Goal: Transaction & Acquisition: Purchase product/service

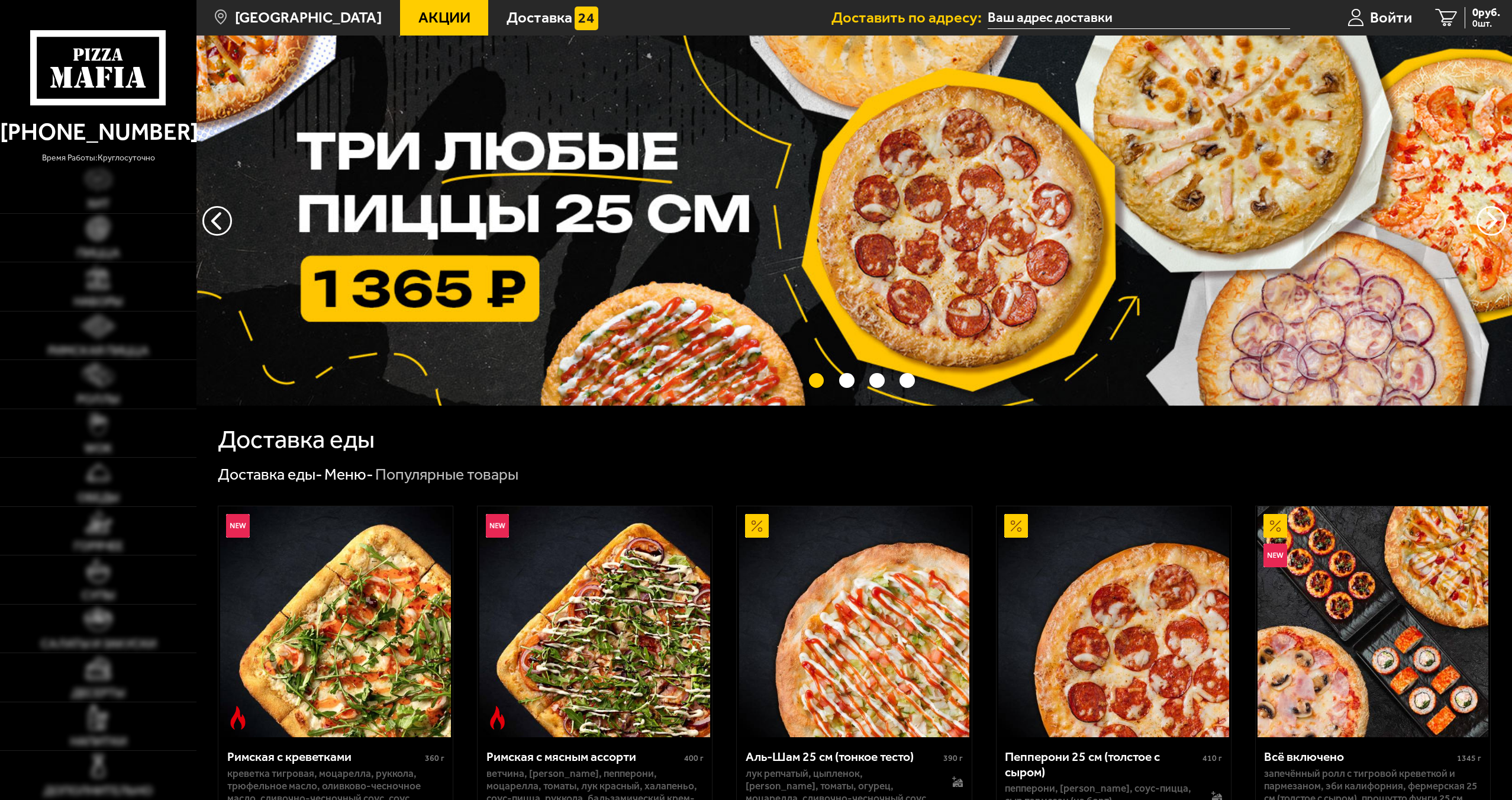
type input "[STREET_ADDRESS]"
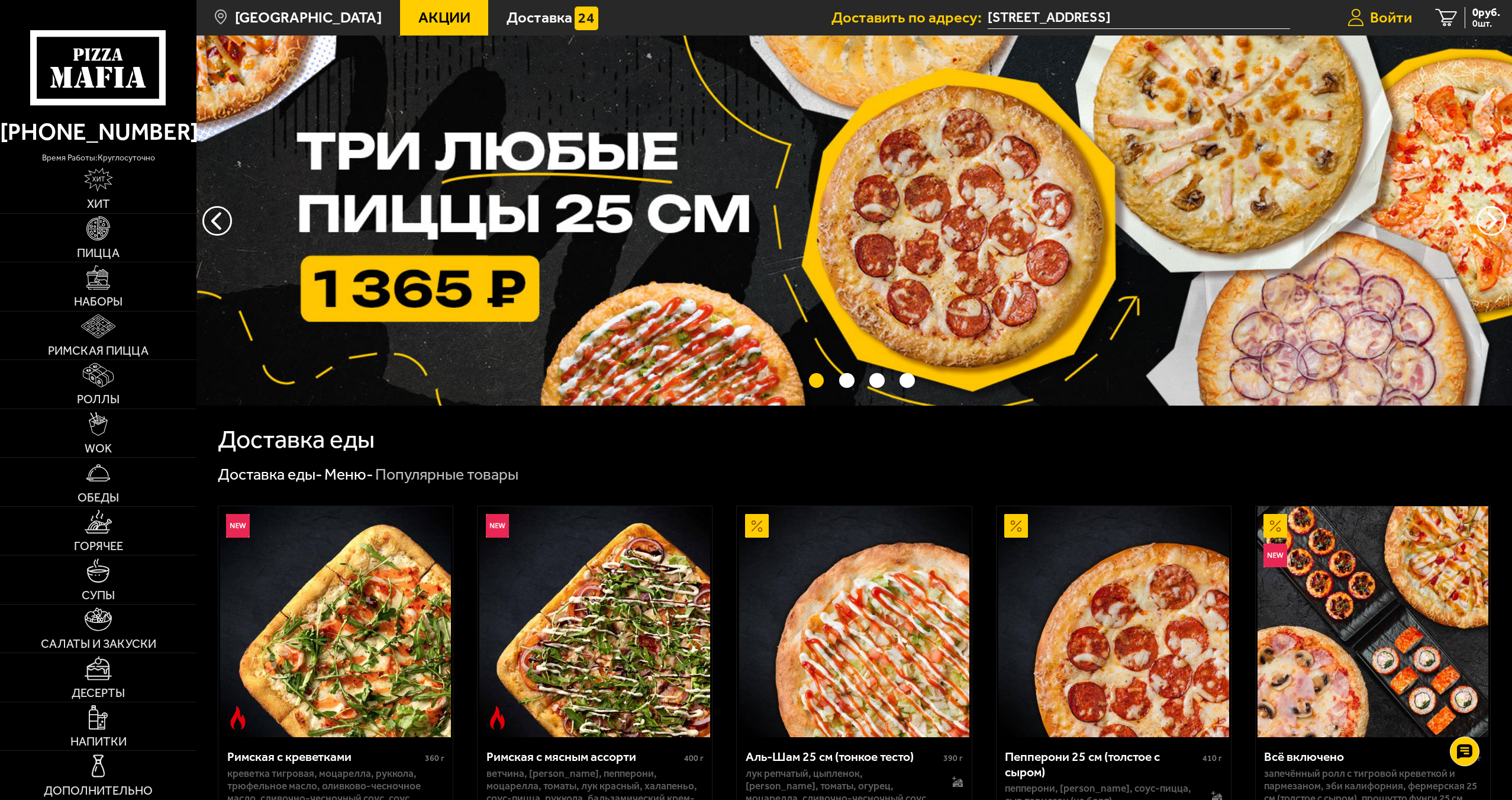
click at [1365, 19] on link "Войти" at bounding box center [1379, 18] width 88 height 36
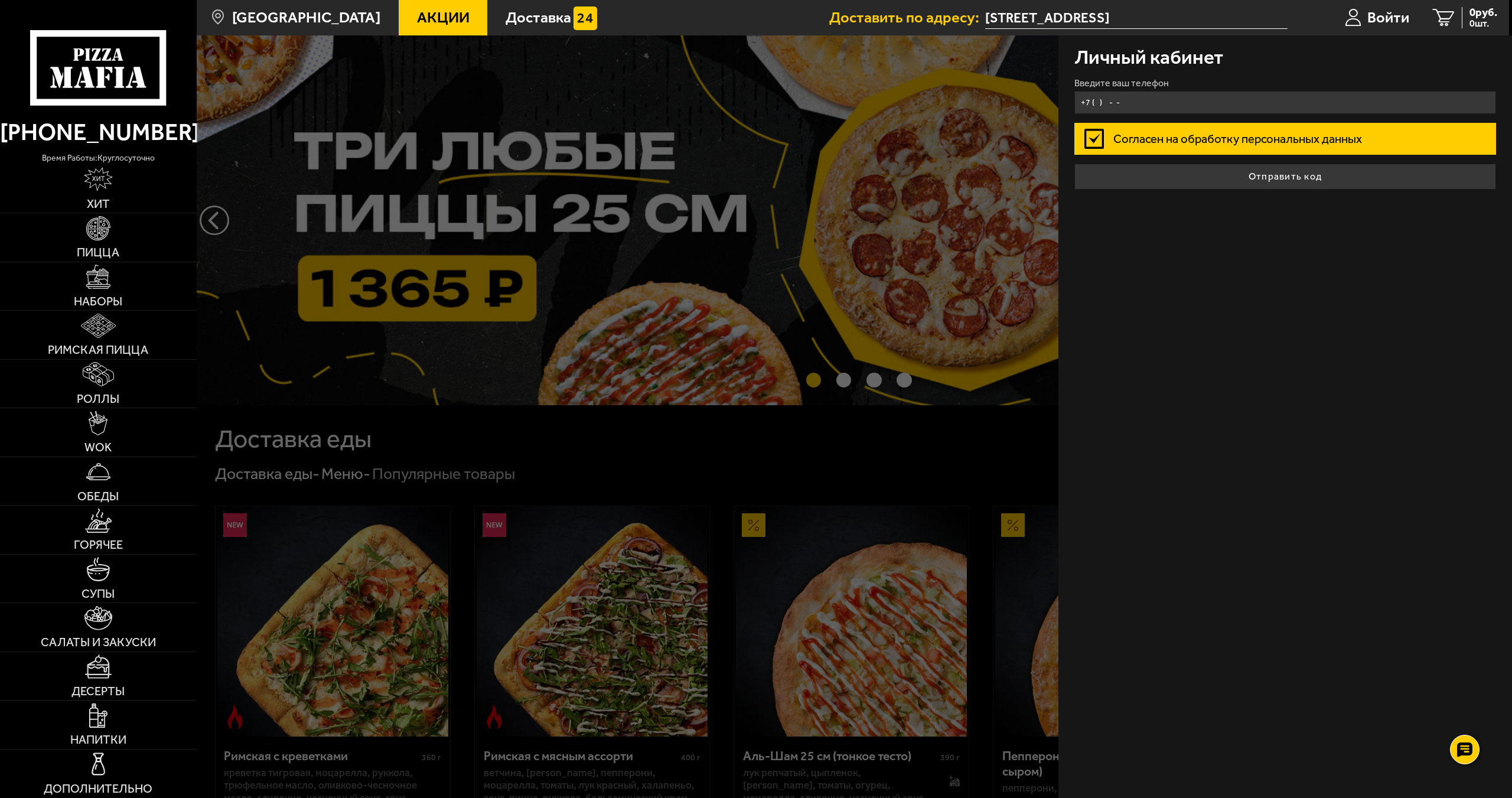
click at [1186, 98] on input "+7 ( ) - -" at bounding box center [1286, 103] width 423 height 23
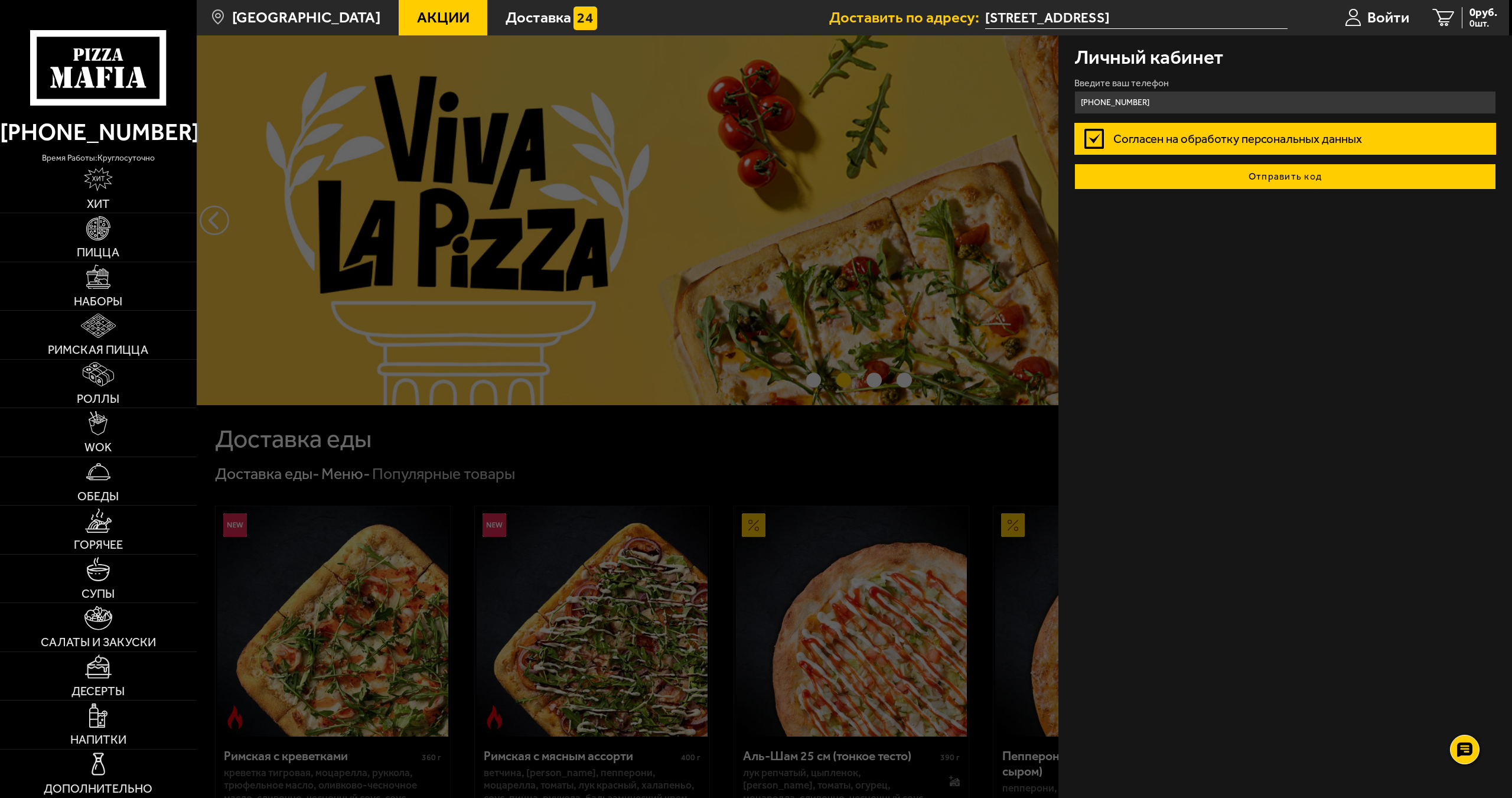
type input "[PHONE_NUMBER]"
click at [1299, 184] on button "Отправить код" at bounding box center [1286, 176] width 423 height 26
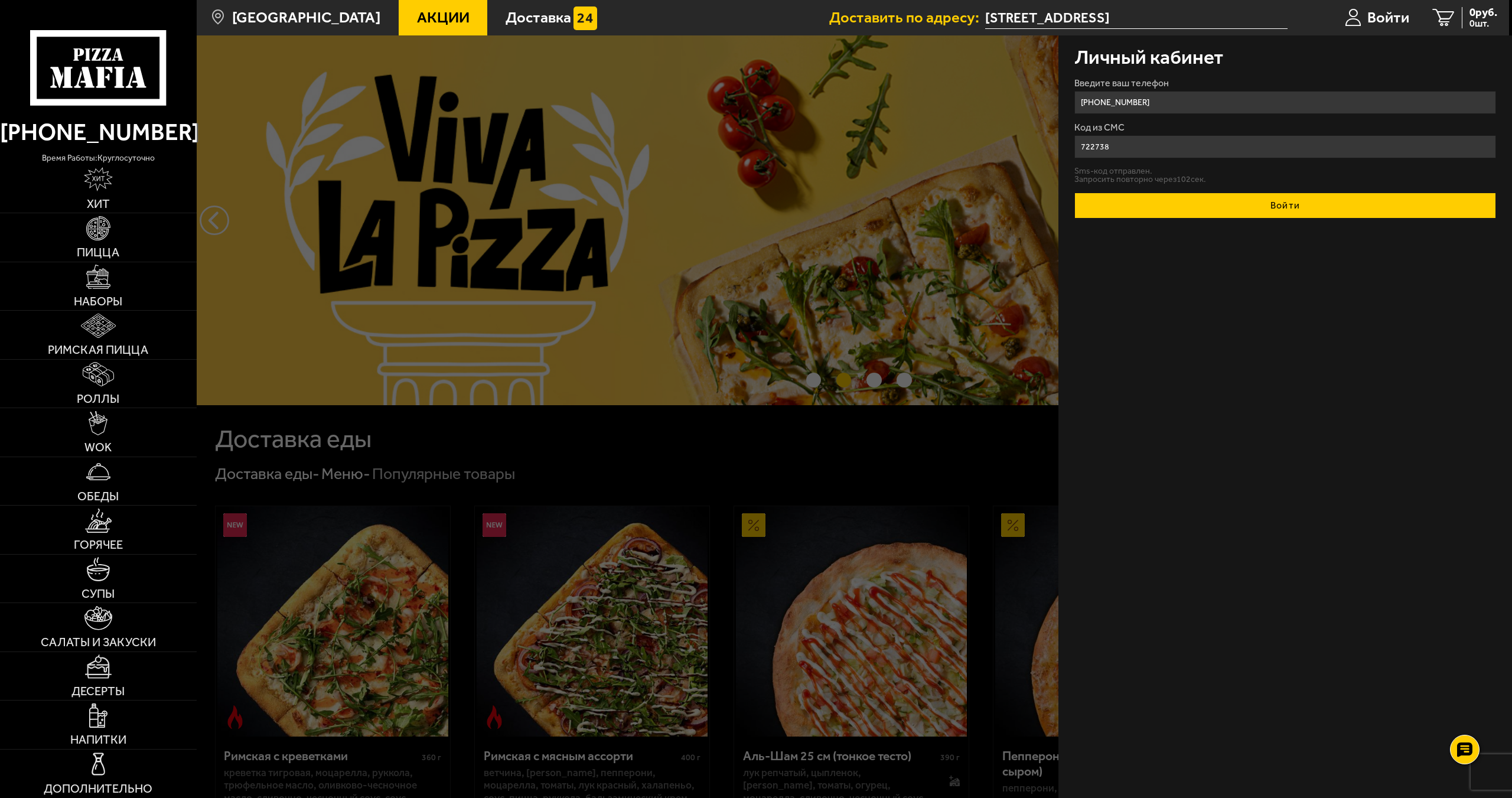
type input "722738"
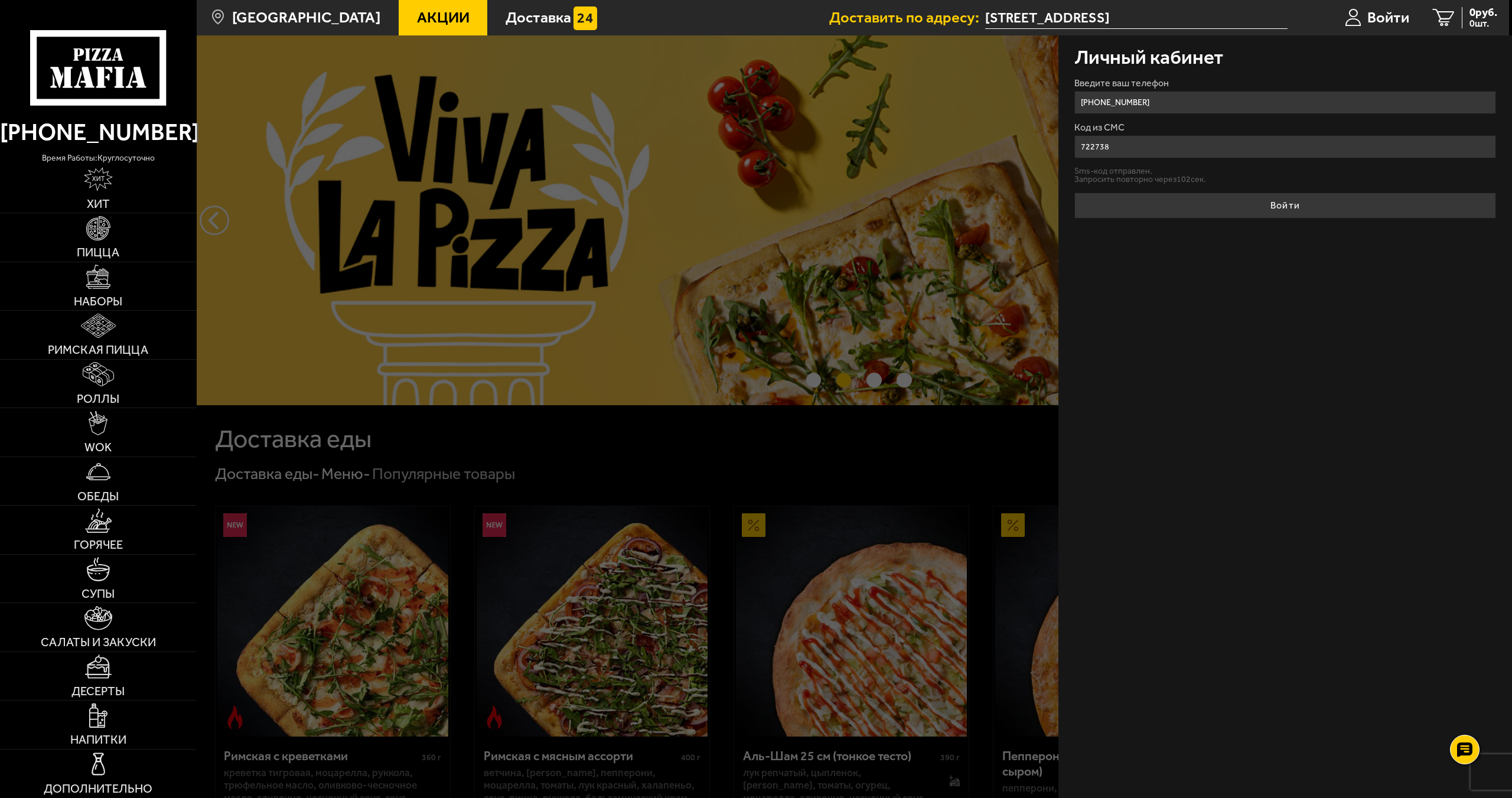
click at [1304, 208] on button "Войти" at bounding box center [1286, 206] width 423 height 26
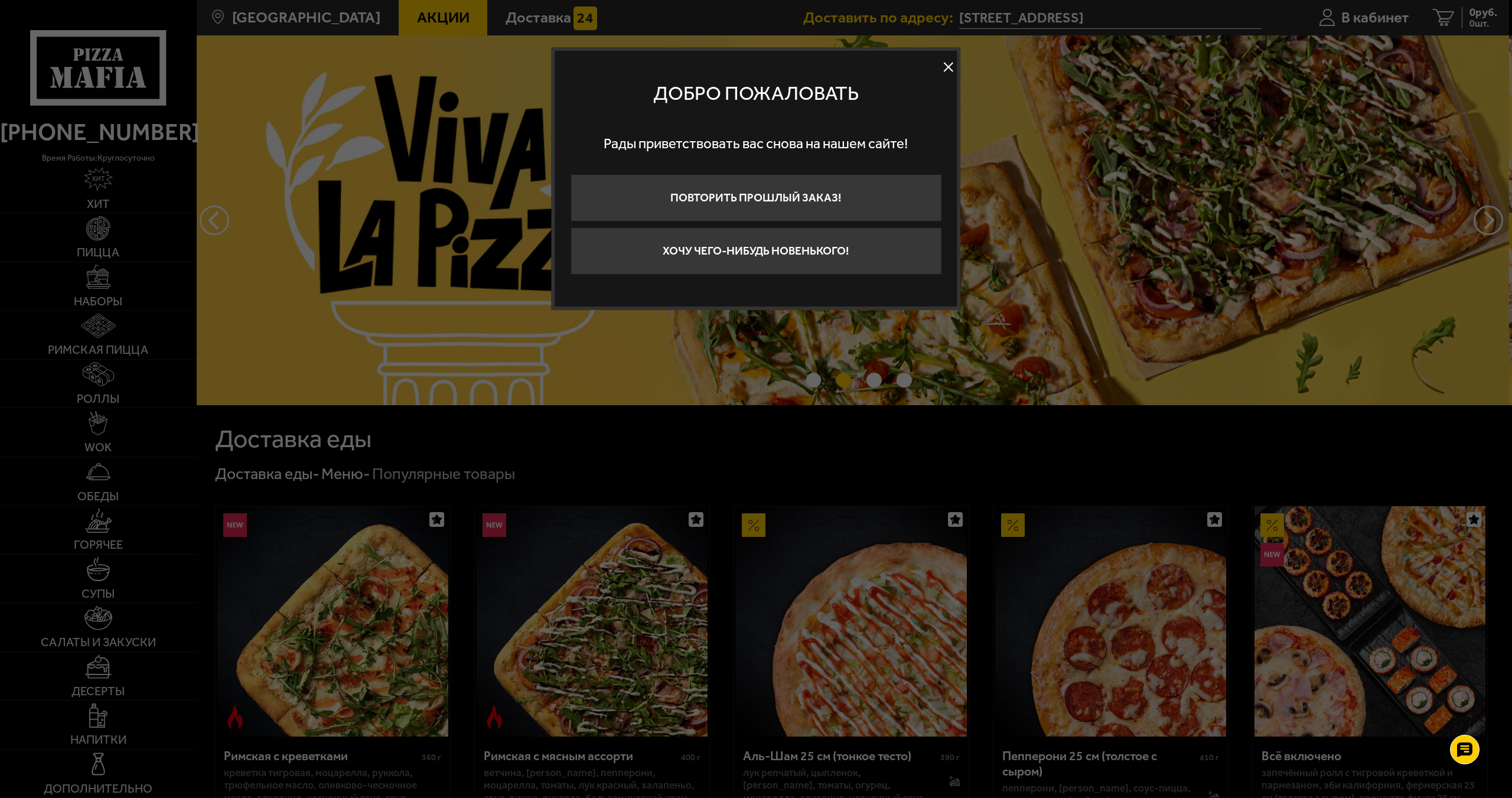
click at [944, 67] on button at bounding box center [949, 68] width 18 height 18
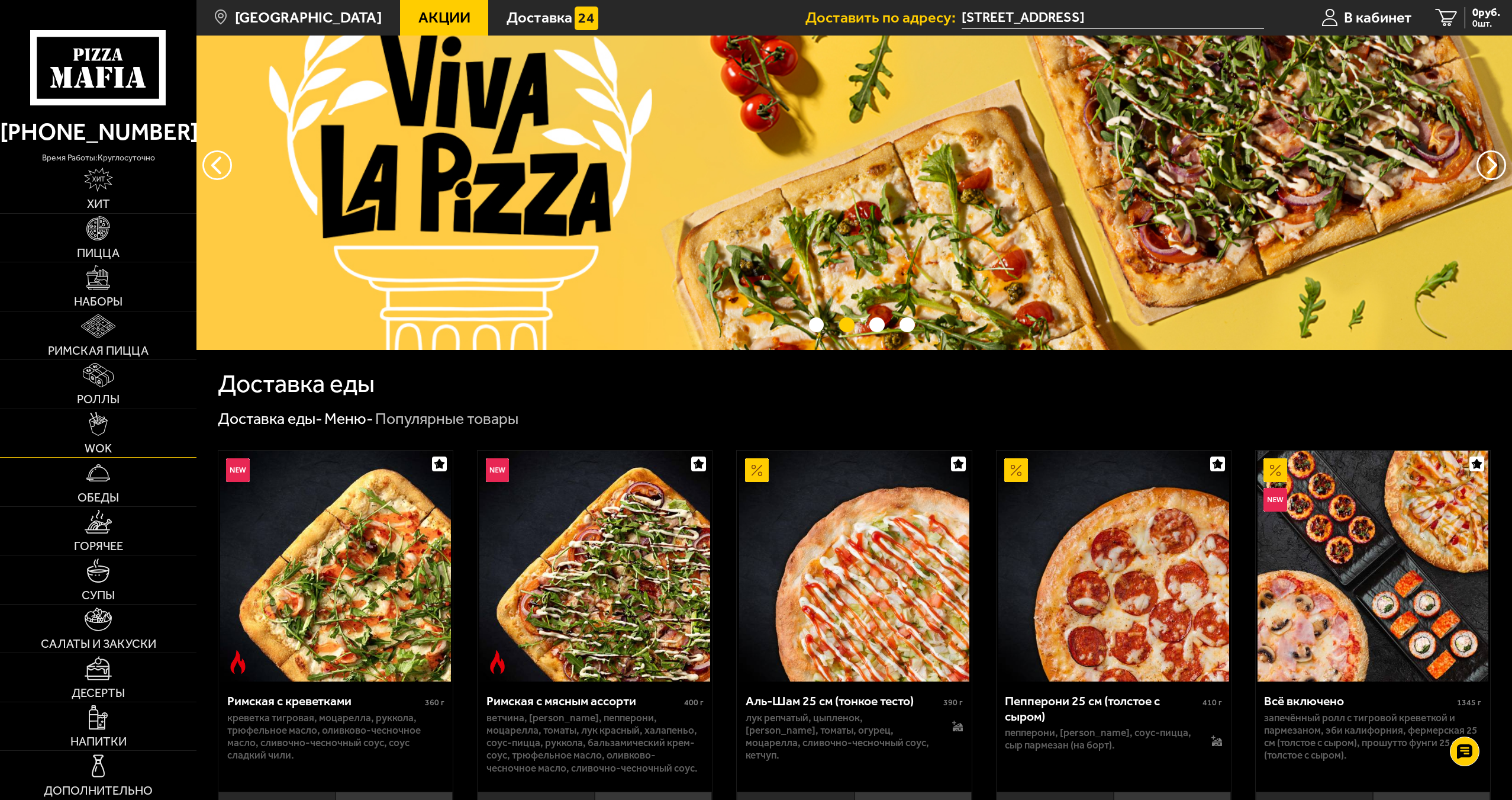
scroll to position [59, 0]
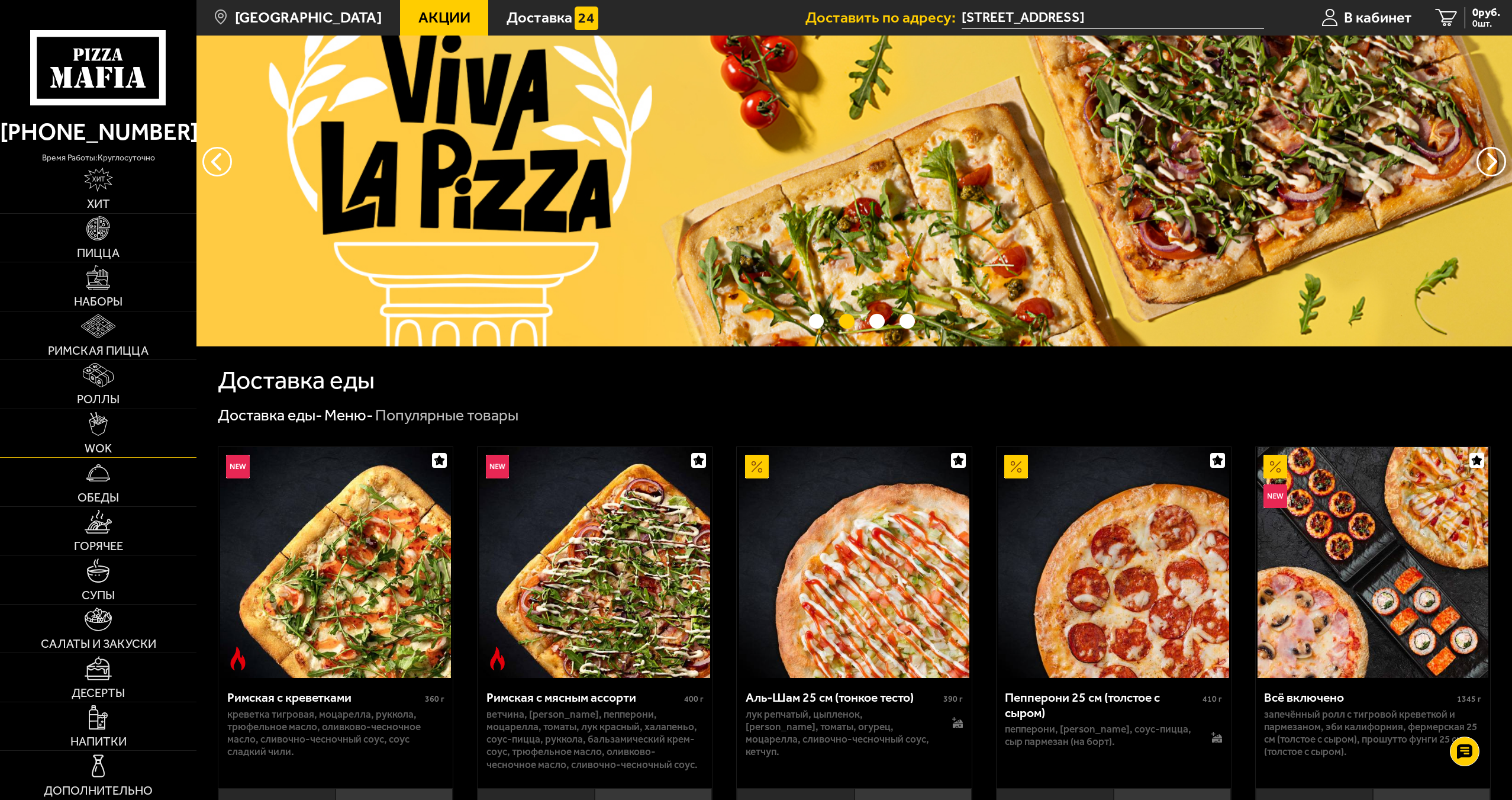
click at [145, 431] on link "WOK" at bounding box center [98, 433] width 197 height 49
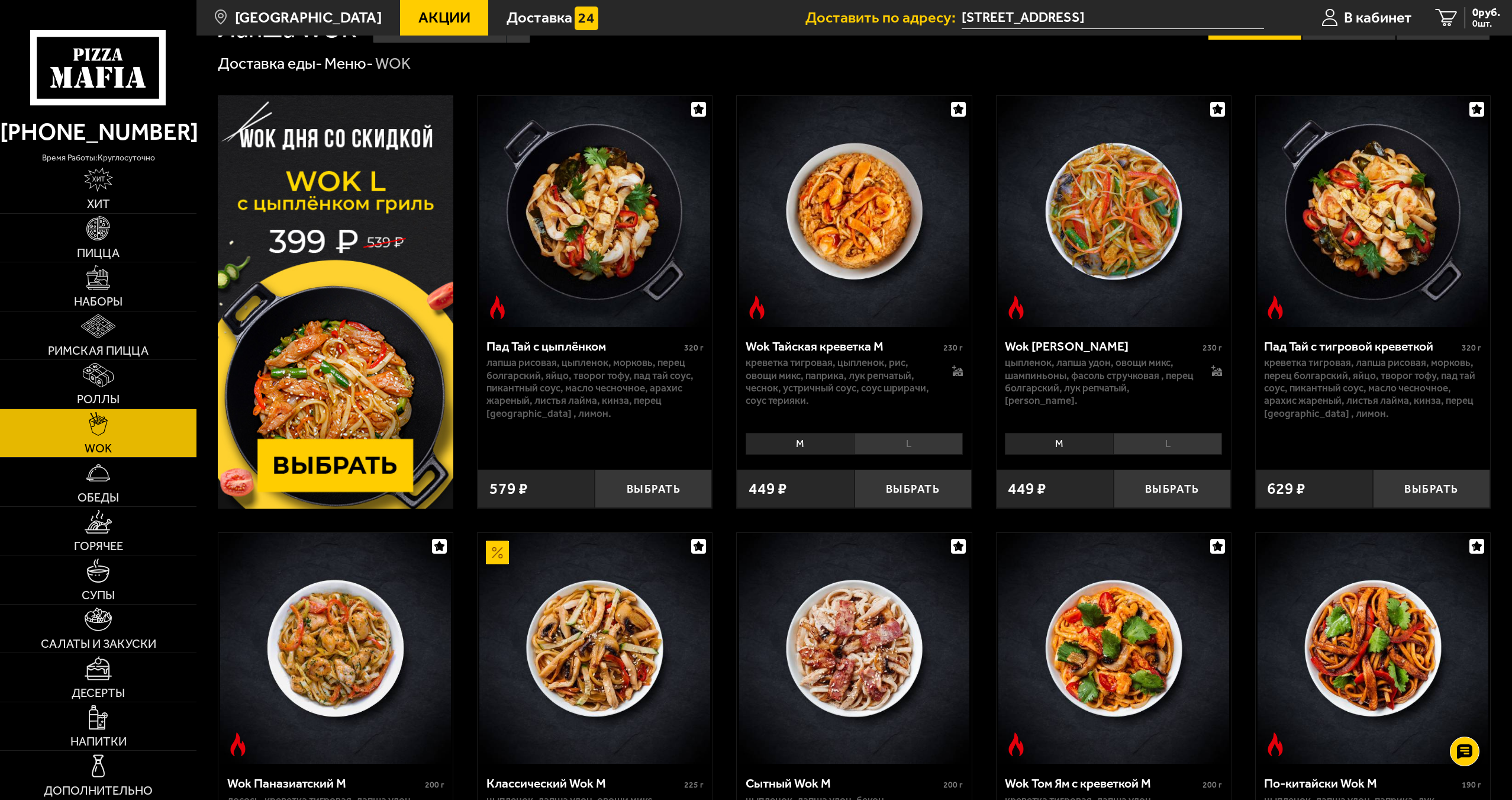
scroll to position [237, 0]
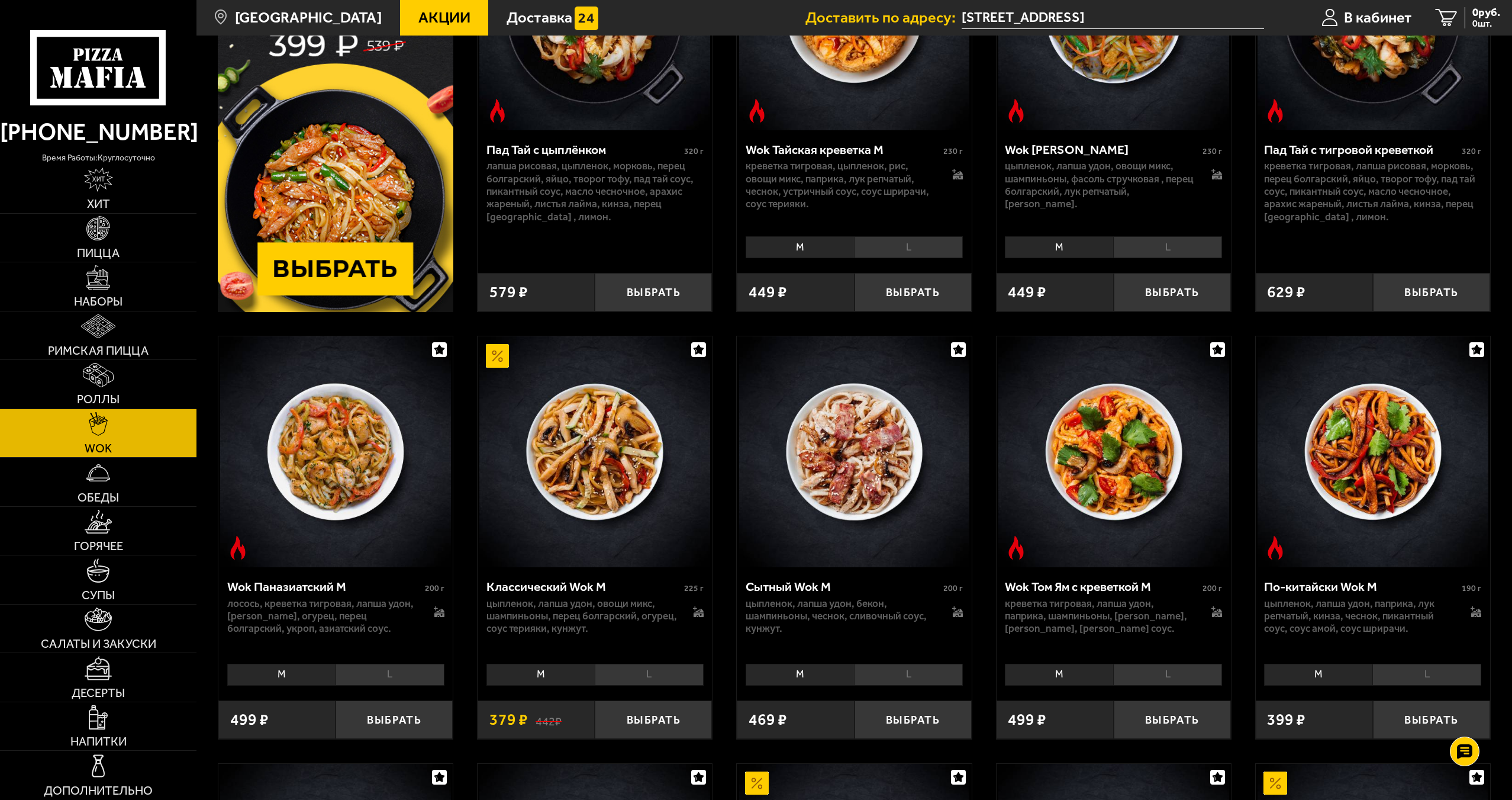
click at [632, 662] on div "[PERSON_NAME]" at bounding box center [595, 673] width 234 height 30
click at [652, 671] on li "L" at bounding box center [649, 675] width 109 height 22
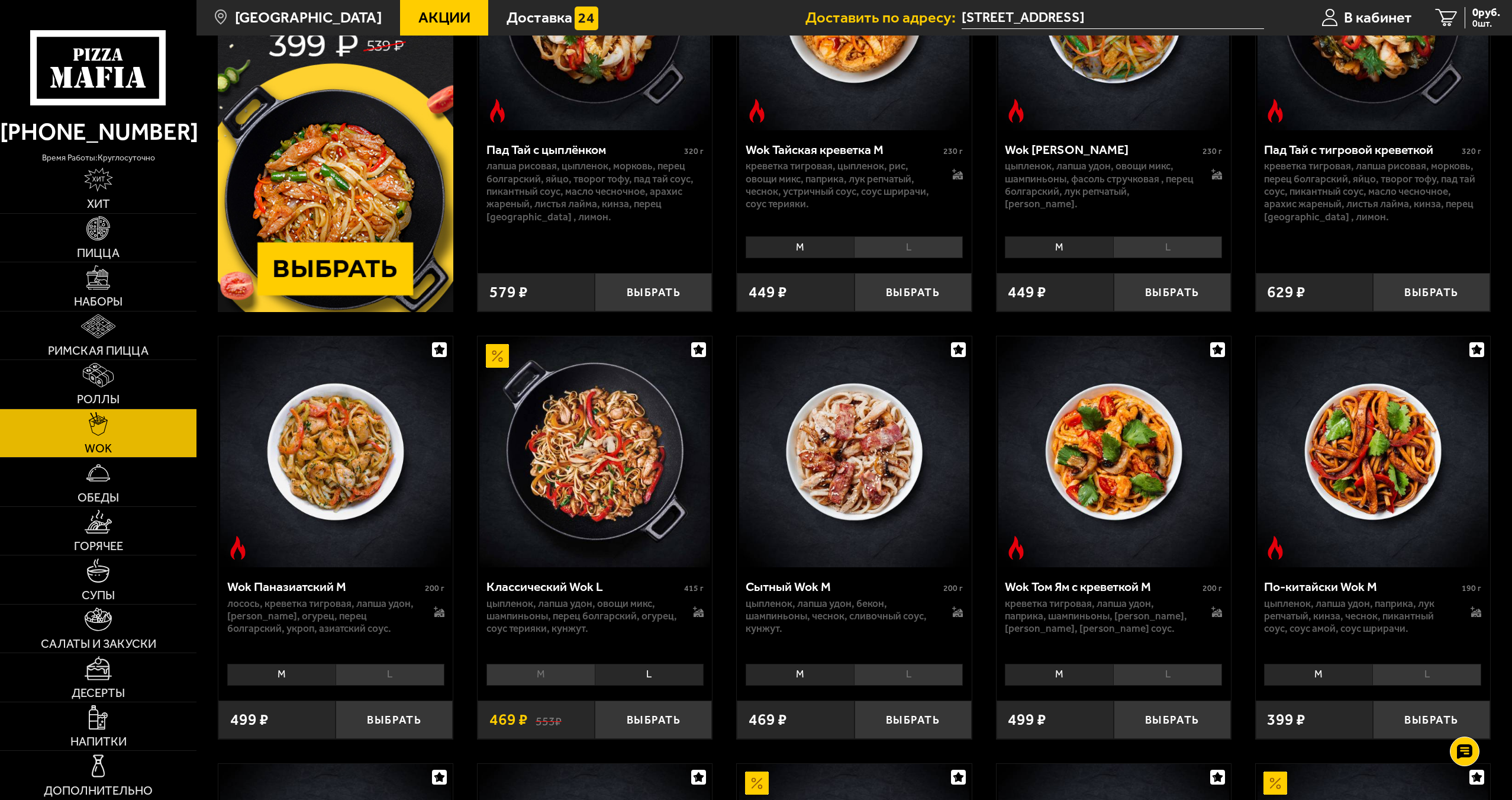
click at [652, 671] on li "L" at bounding box center [649, 675] width 109 height 22
click at [652, 670] on li "L" at bounding box center [649, 675] width 109 height 22
click at [661, 710] on button "Выбрать" at bounding box center [653, 720] width 117 height 38
click at [119, 240] on link "Пицца" at bounding box center [98, 238] width 197 height 49
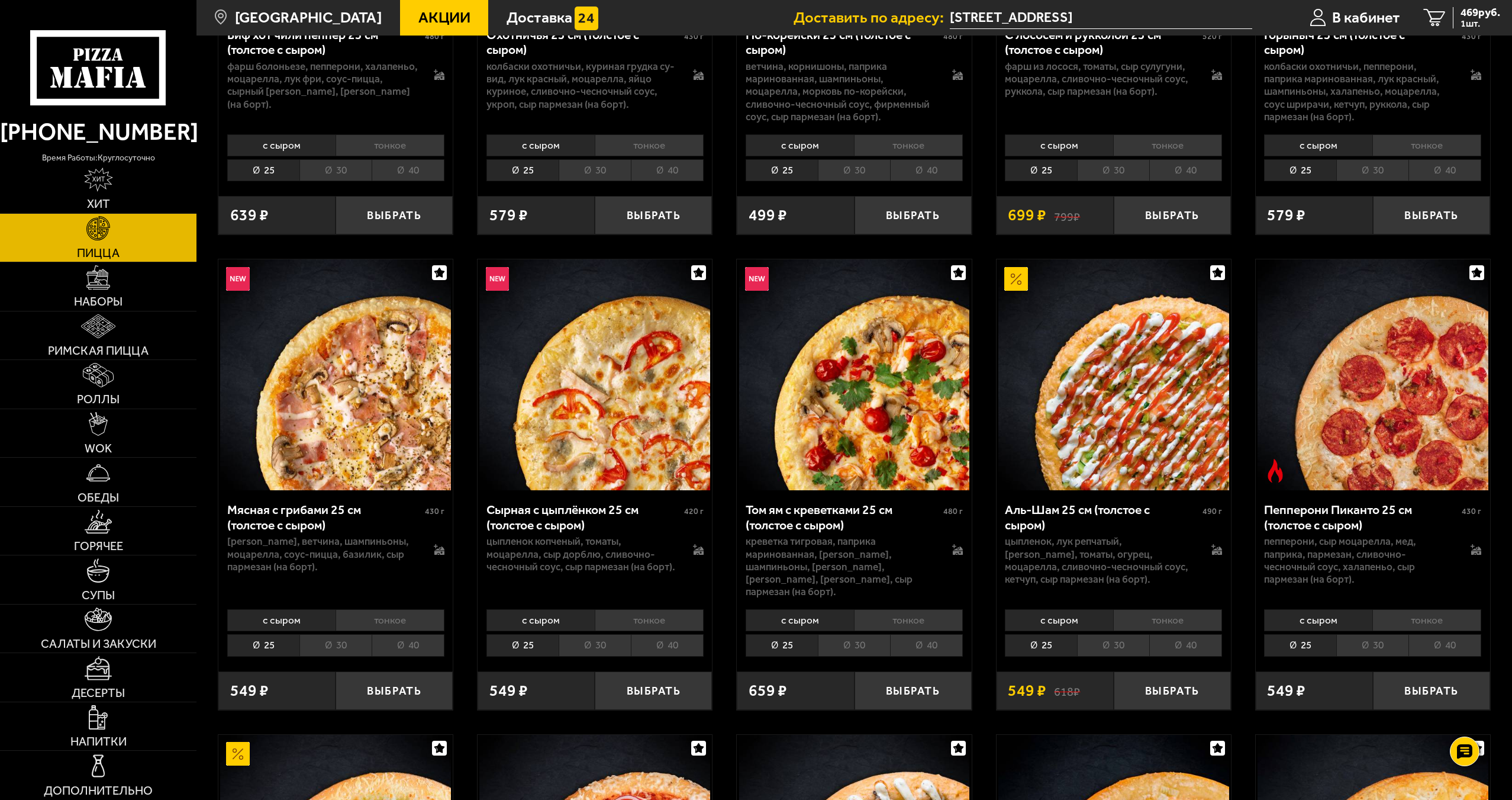
scroll to position [355, 0]
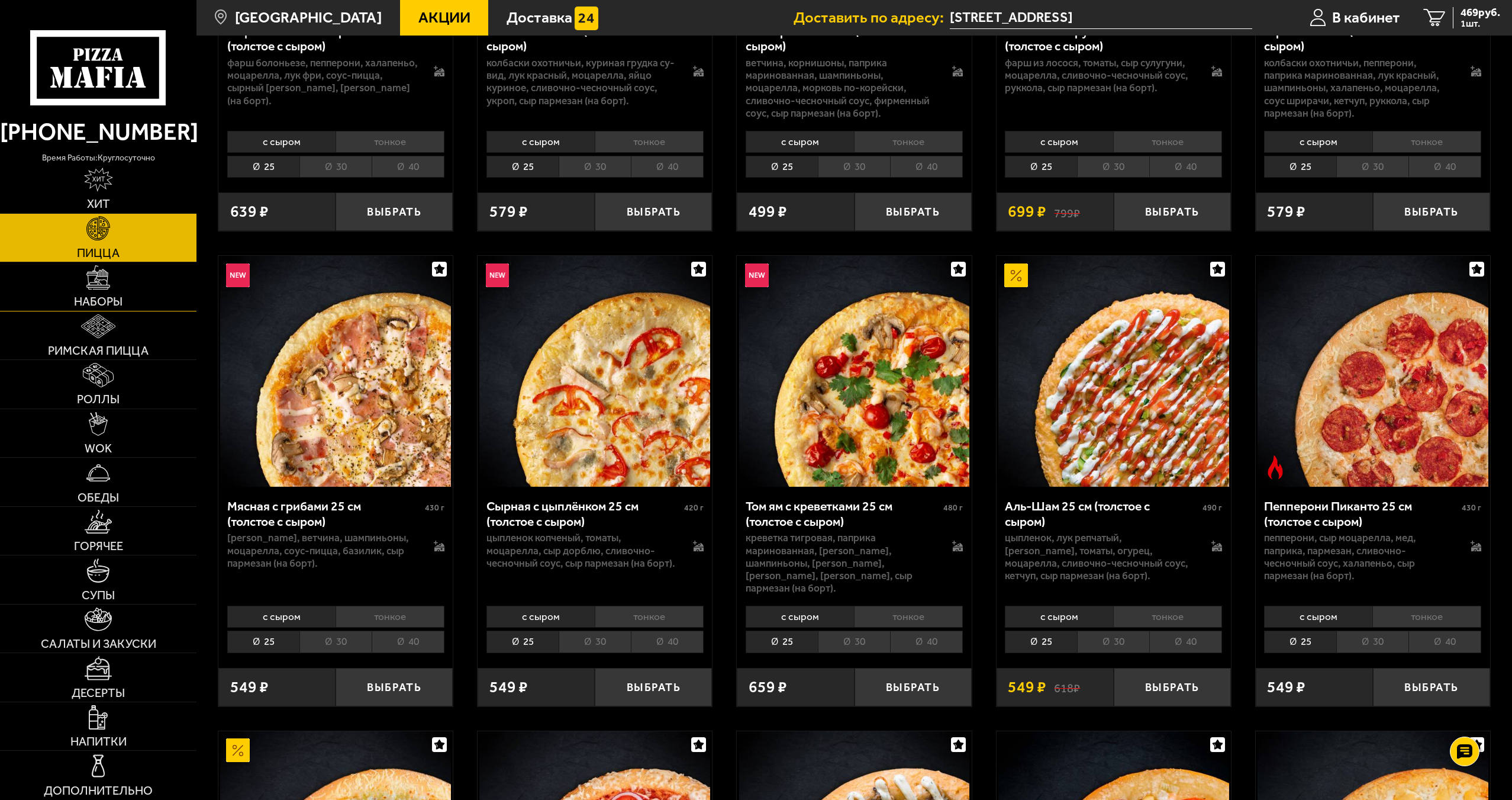
click at [150, 276] on link "Наборы" at bounding box center [98, 287] width 197 height 49
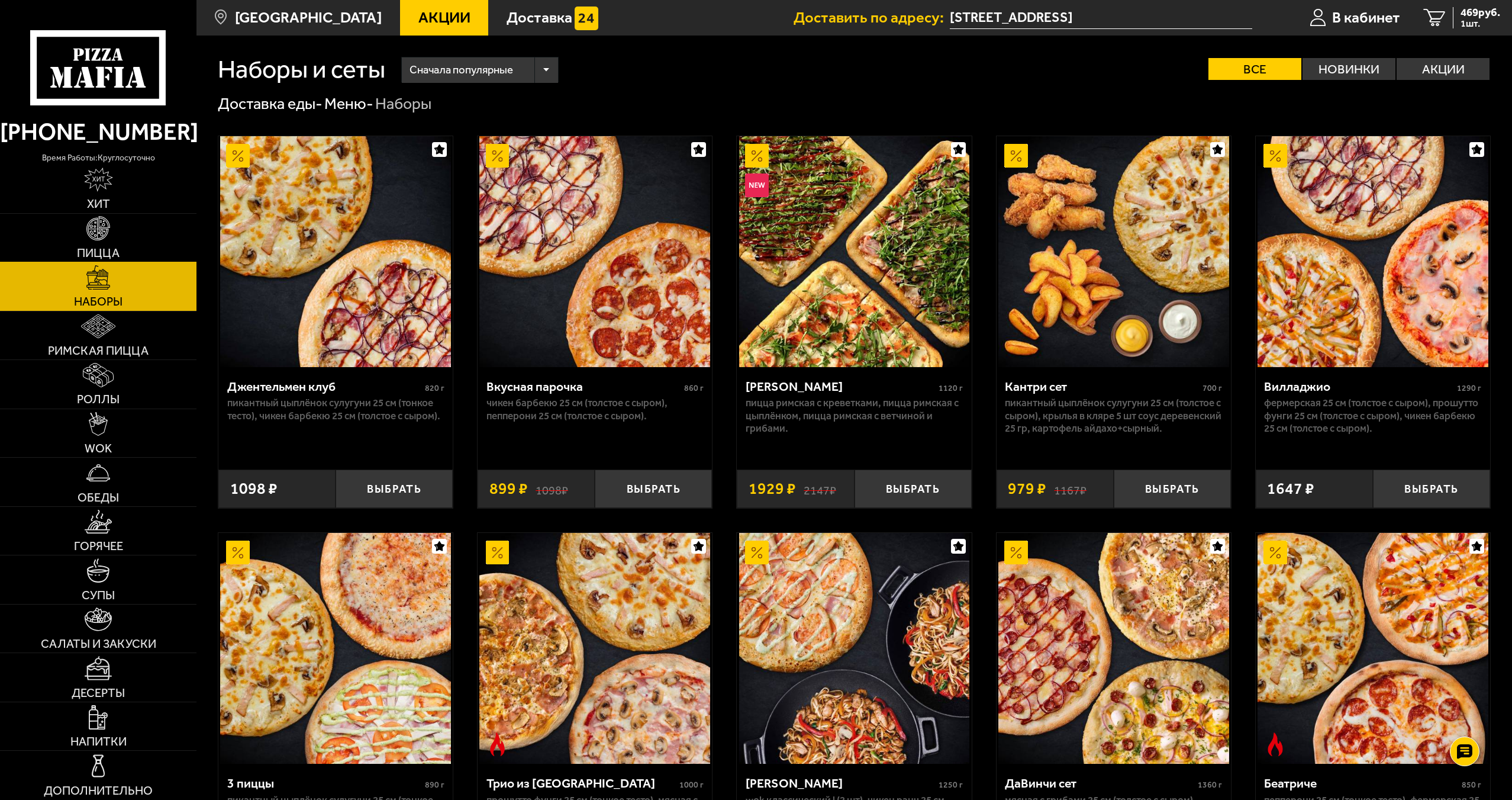
click at [125, 247] on link "Пицца" at bounding box center [98, 238] width 197 height 49
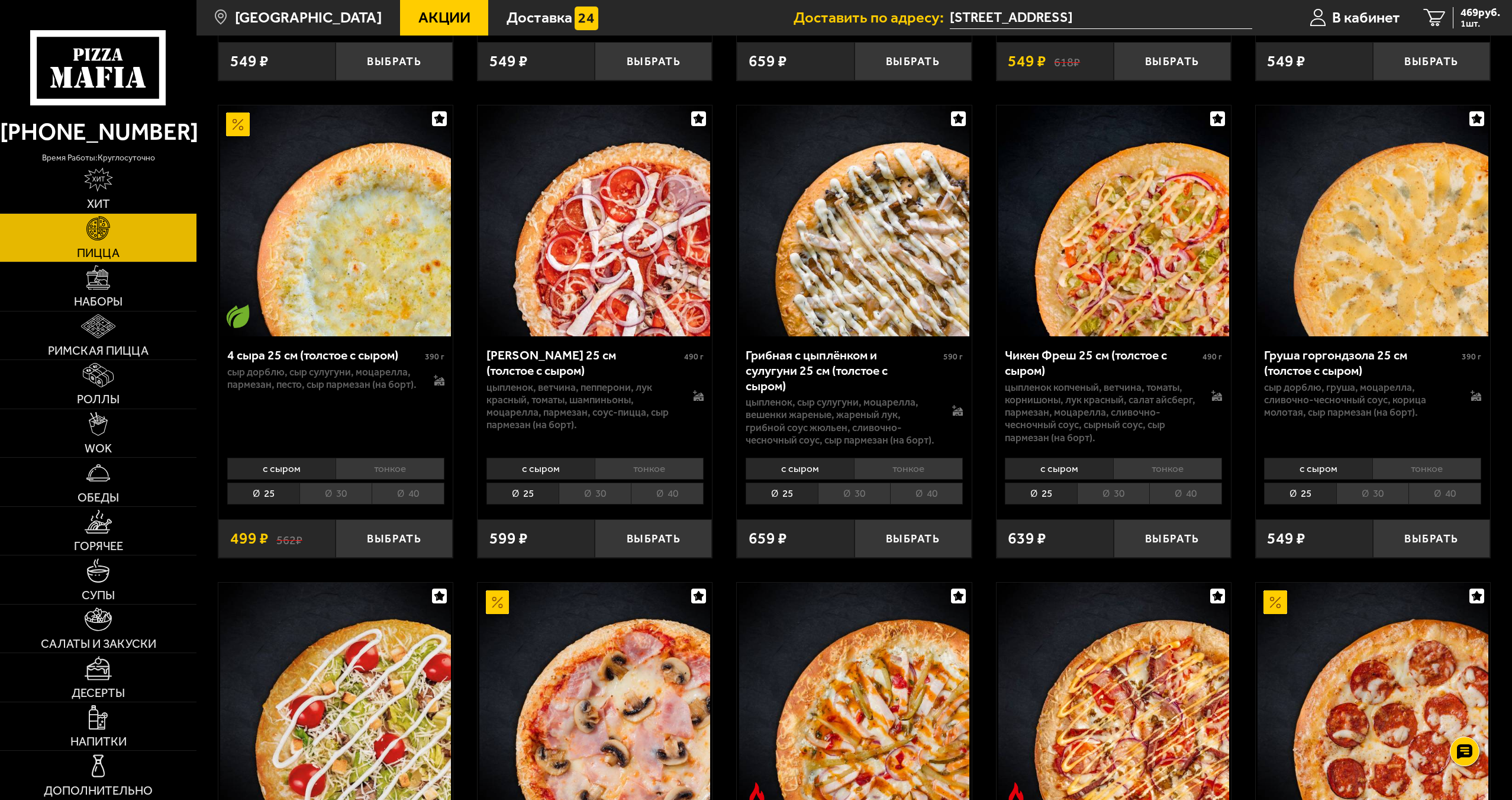
scroll to position [947, 0]
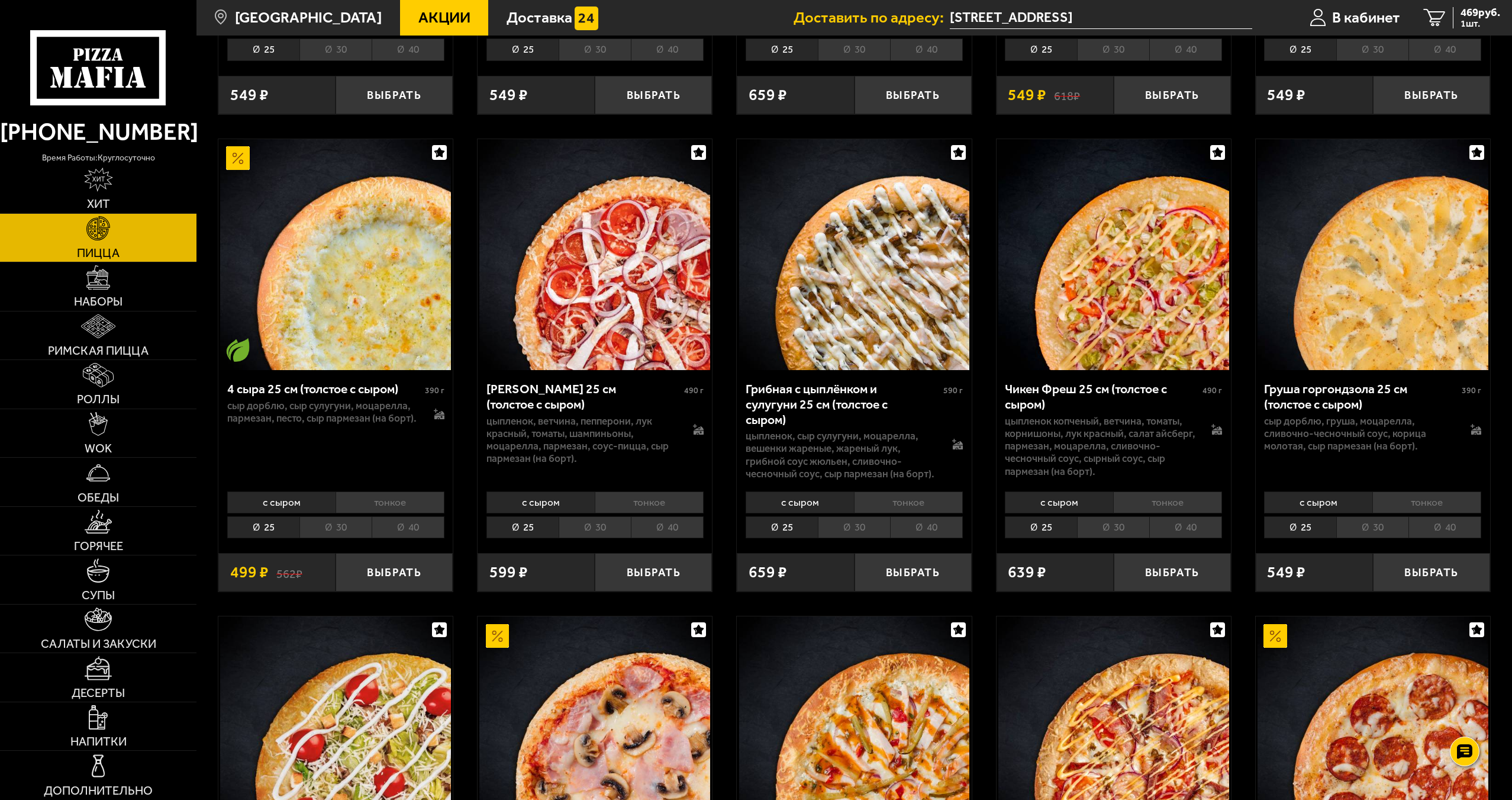
click at [652, 492] on li "тонкое" at bounding box center [649, 502] width 109 height 22
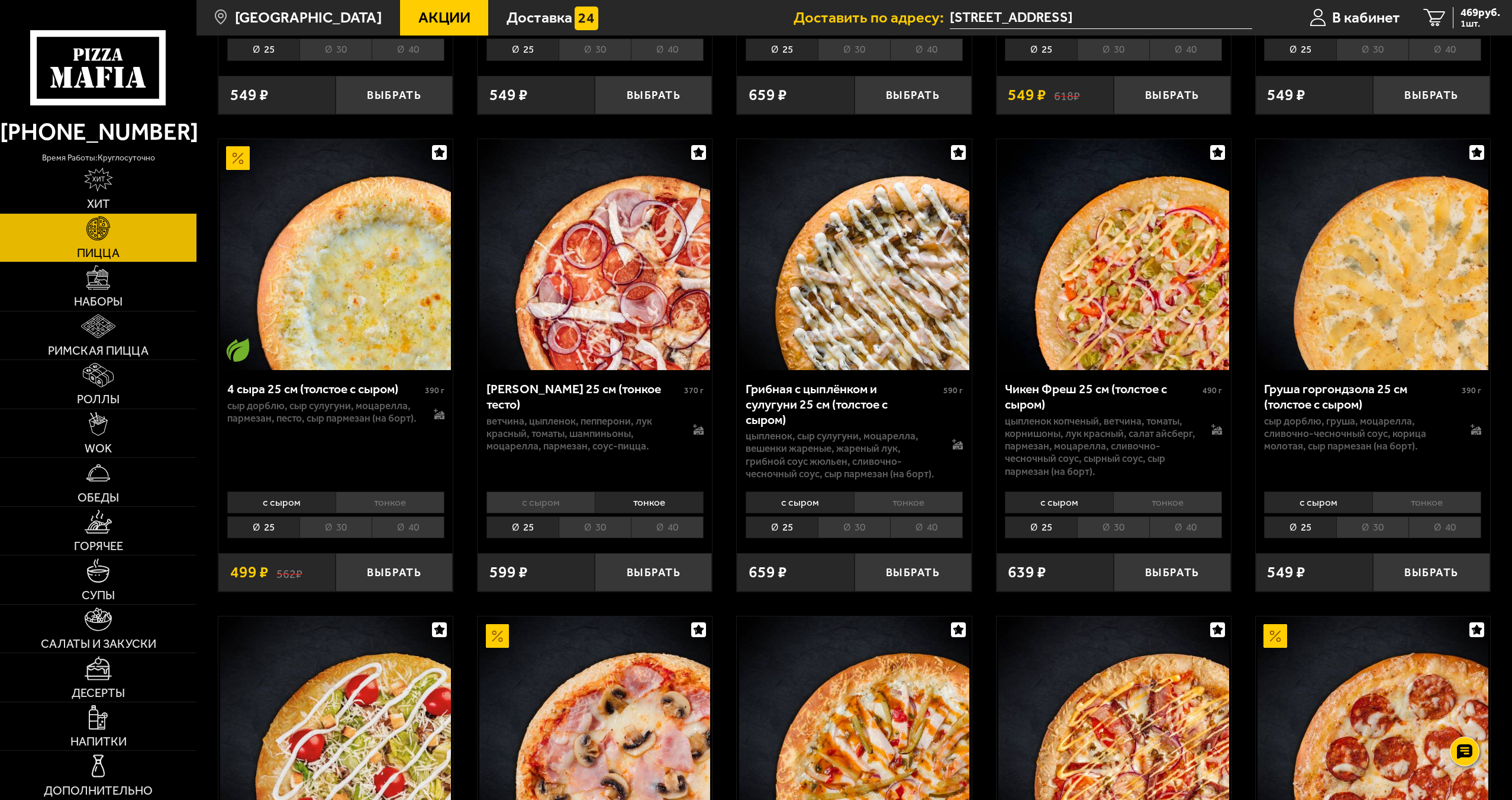
click at [568, 492] on li "с сыром" at bounding box center [541, 502] width 108 height 22
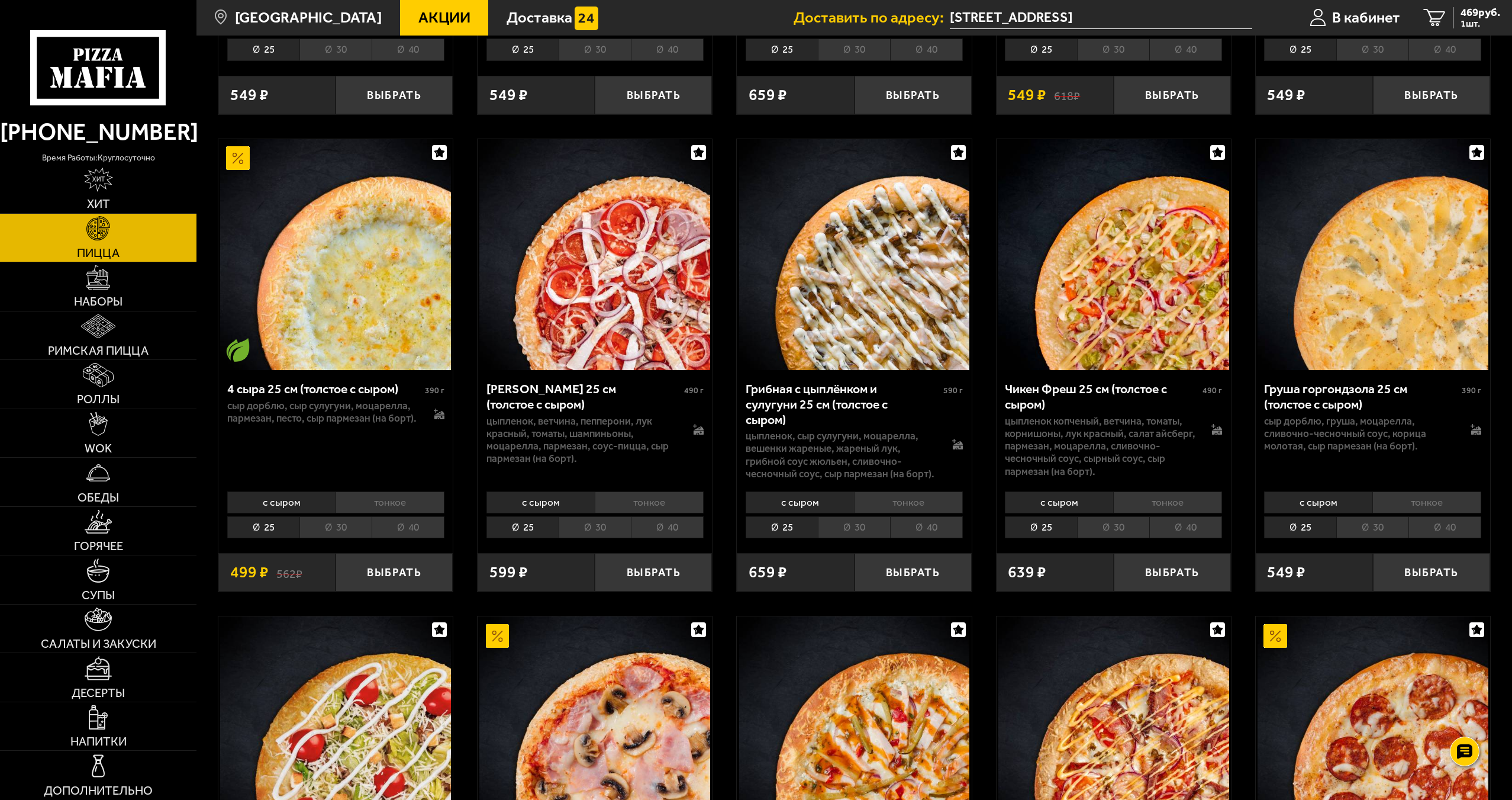
click at [621, 492] on li "тонкое" at bounding box center [649, 502] width 109 height 22
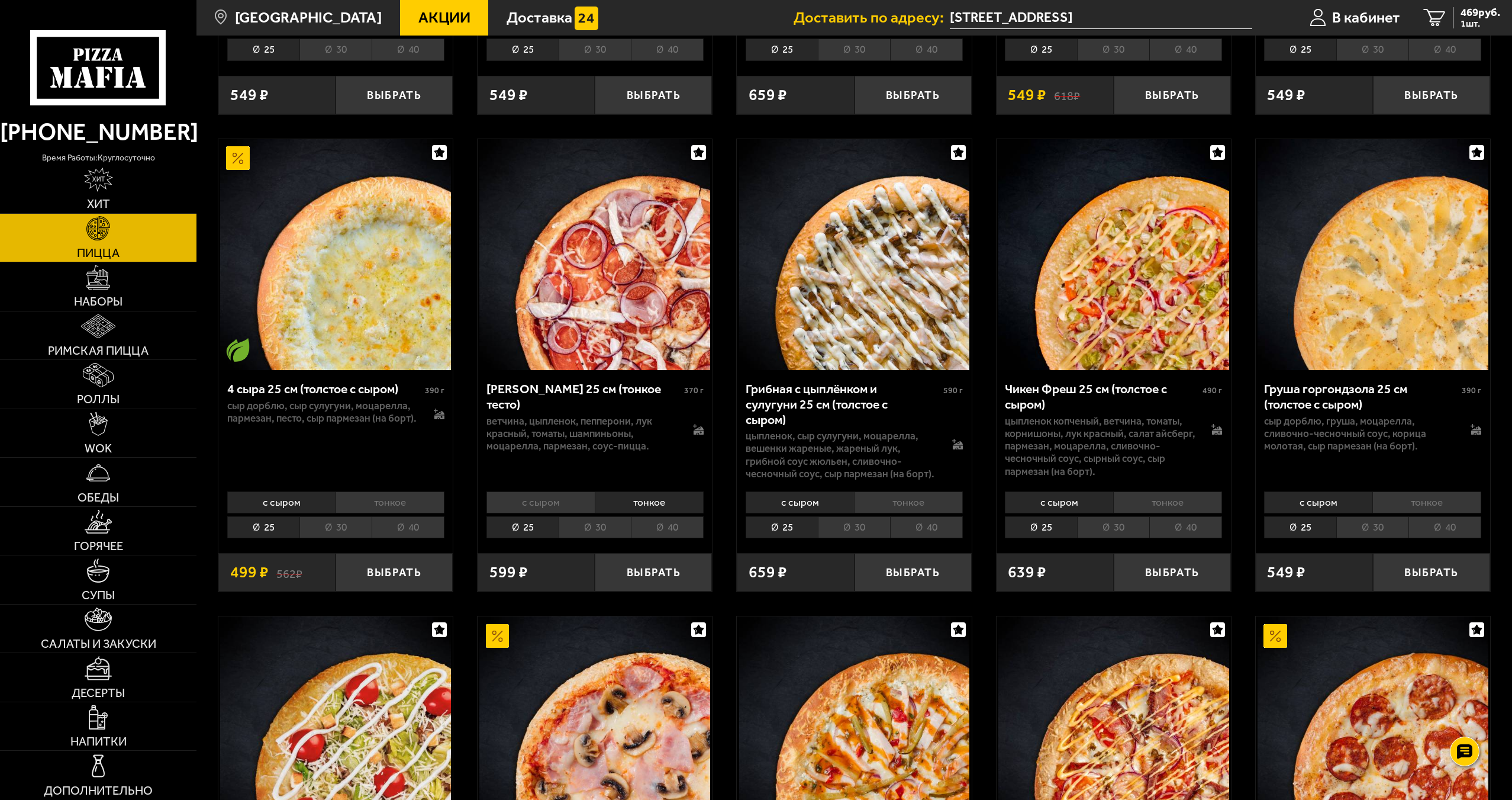
click at [572, 492] on li "с сыром" at bounding box center [541, 502] width 108 height 22
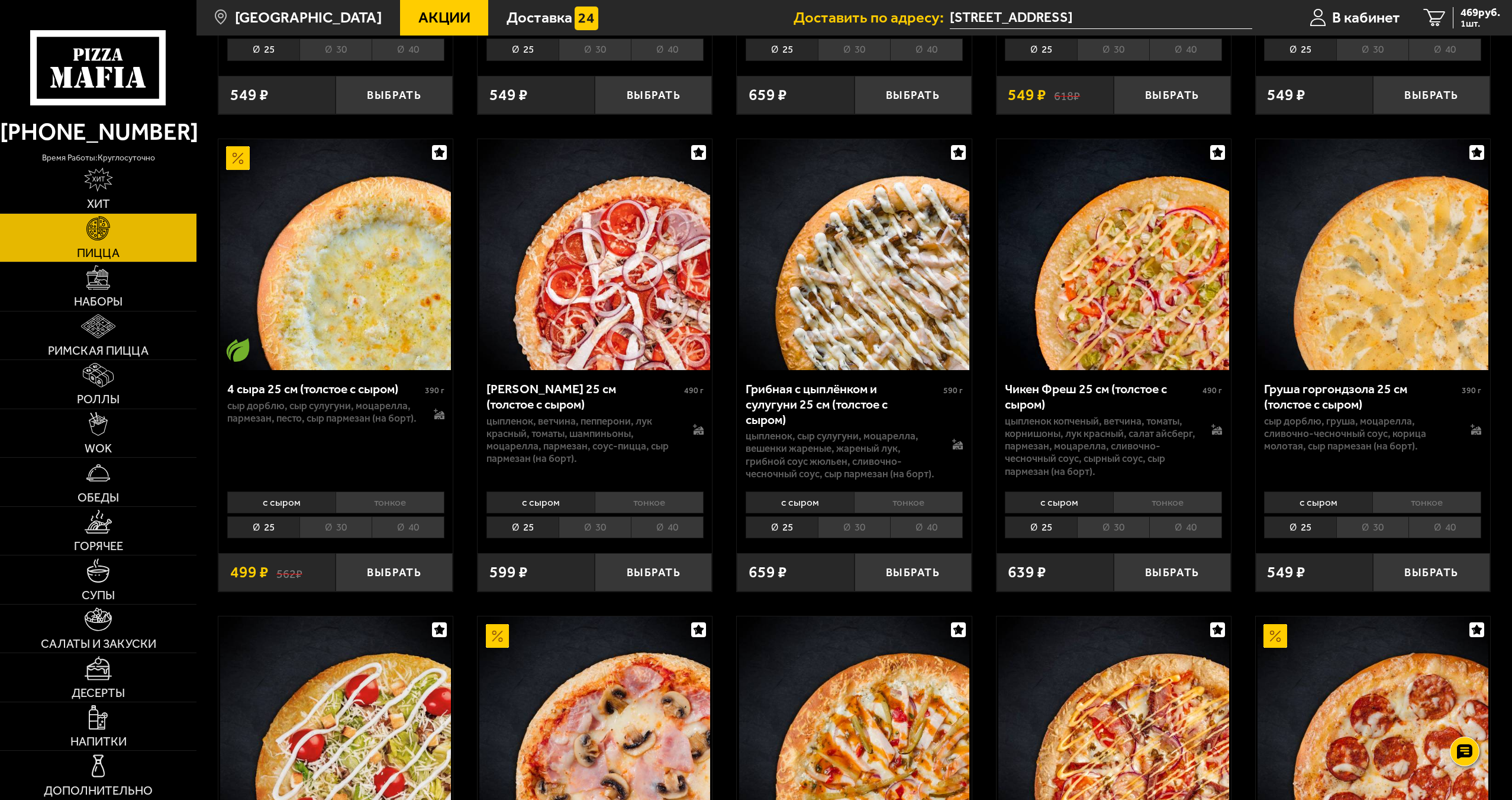
click at [587, 516] on li "30" at bounding box center [594, 527] width 72 height 22
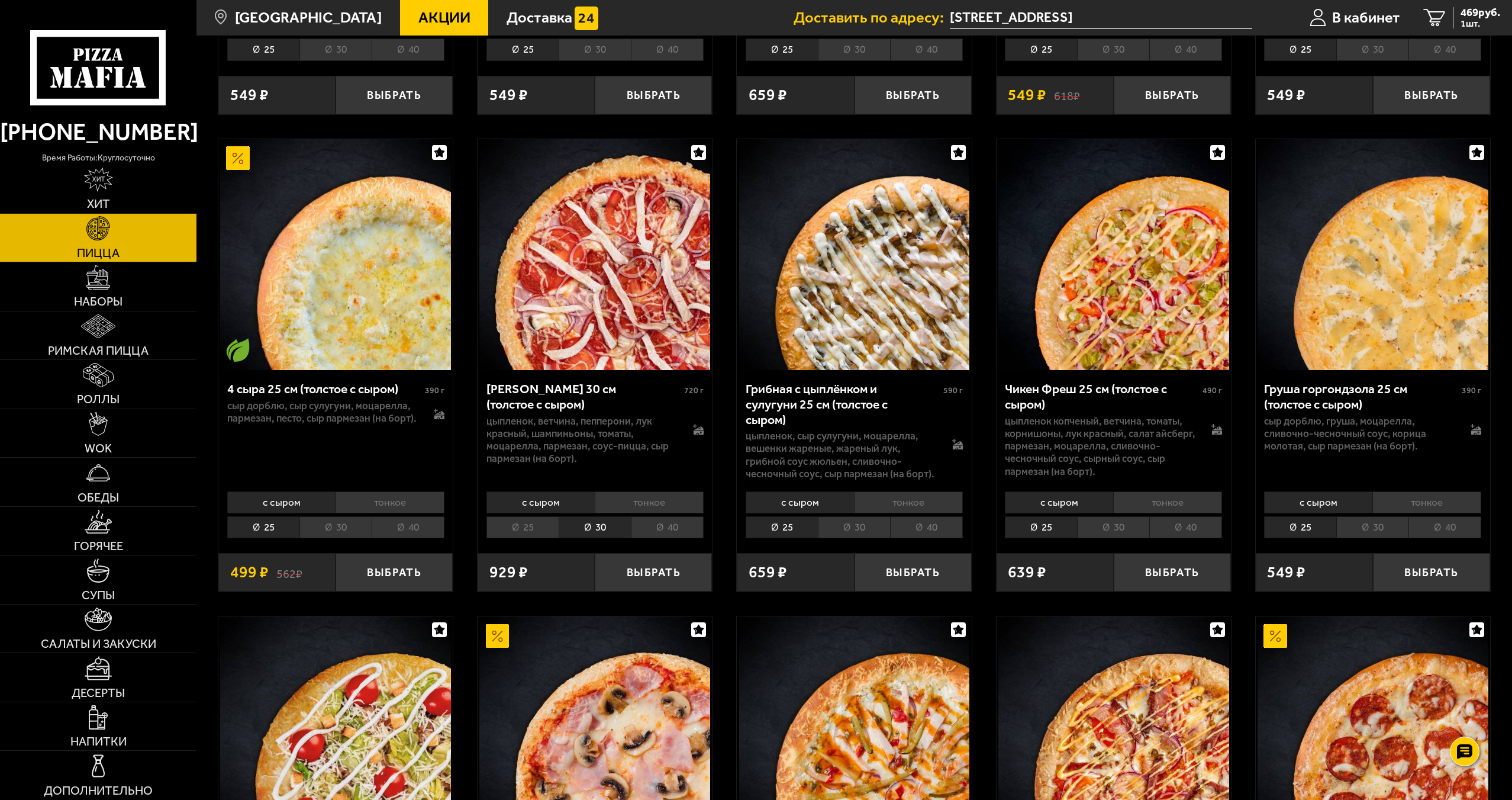
drag, startPoint x: 587, startPoint y: 515, endPoint x: 528, endPoint y: 520, distance: 59.2
click at [528, 520] on li "25" at bounding box center [522, 527] width 72 height 22
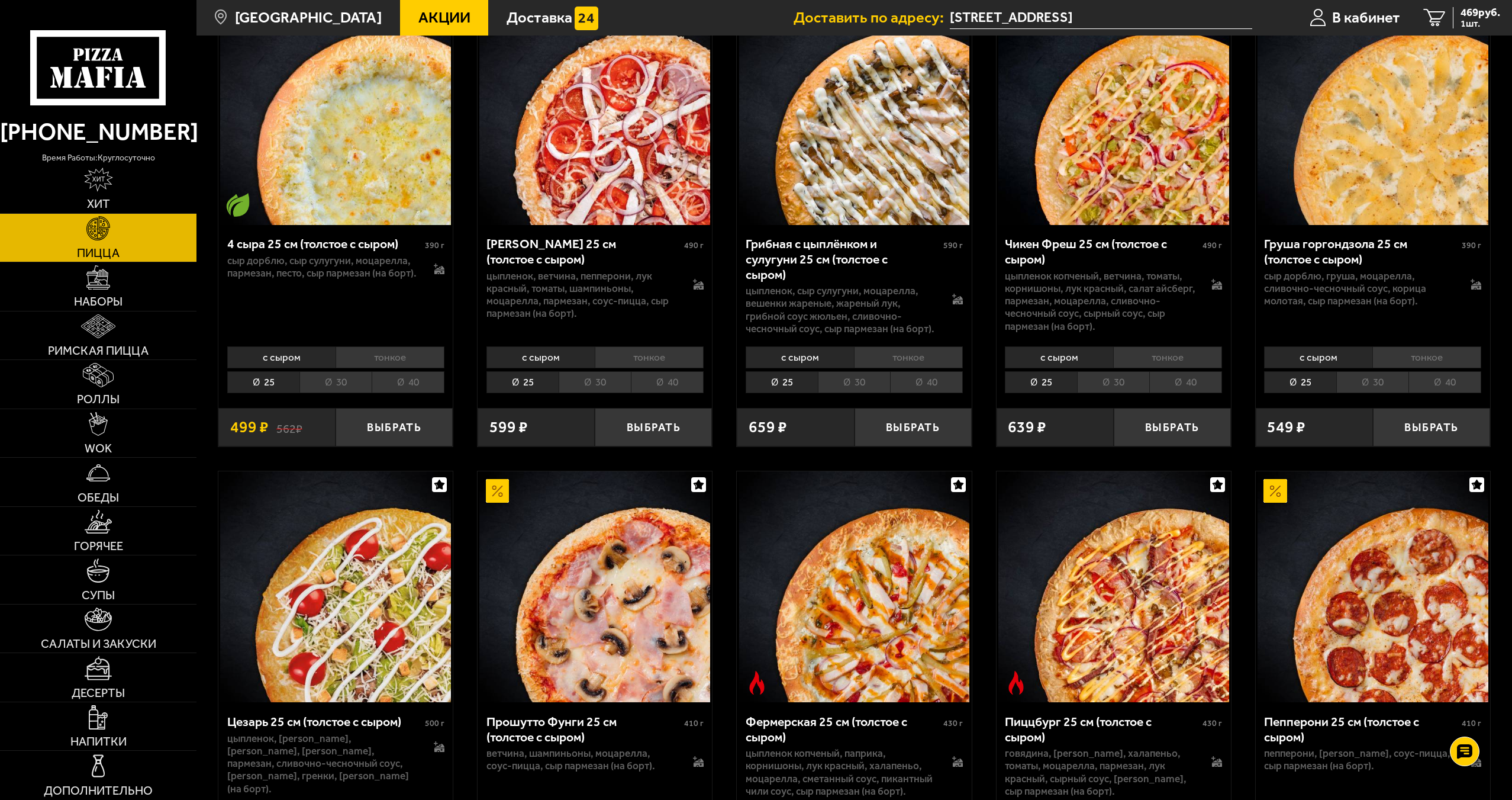
scroll to position [1244, 0]
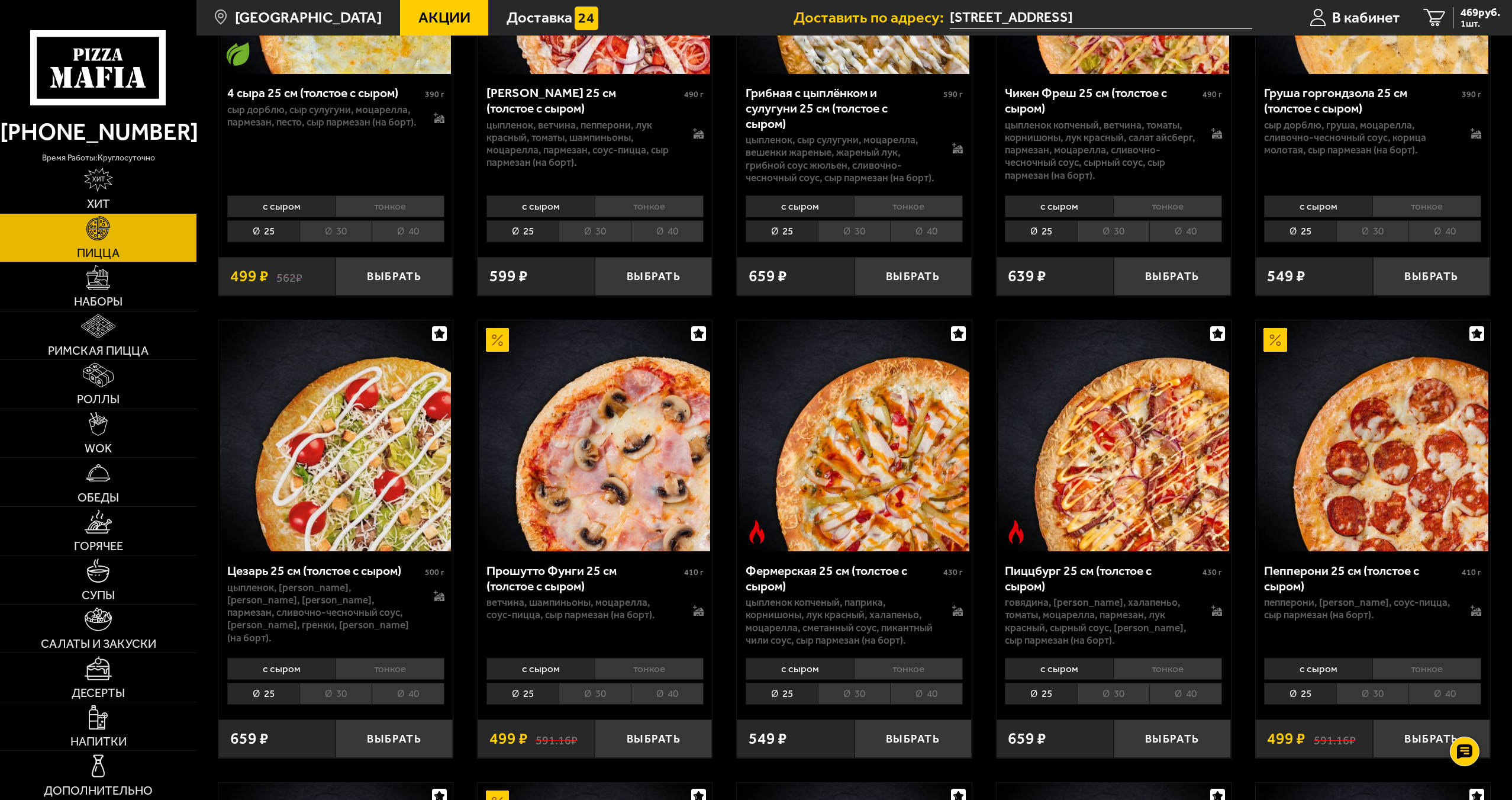
click at [611, 685] on li "30" at bounding box center [594, 694] width 72 height 22
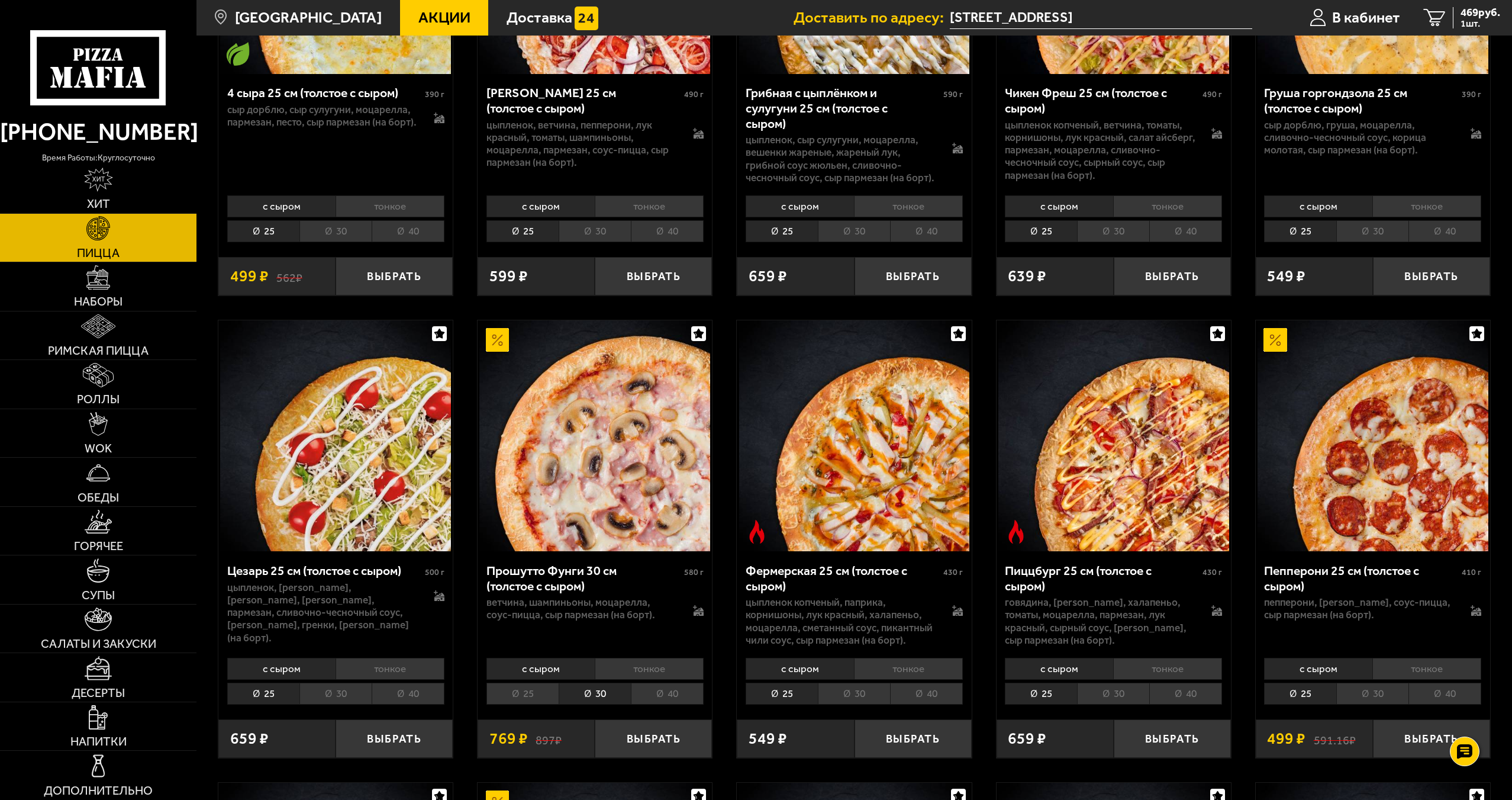
click at [534, 683] on li "25" at bounding box center [522, 694] width 72 height 22
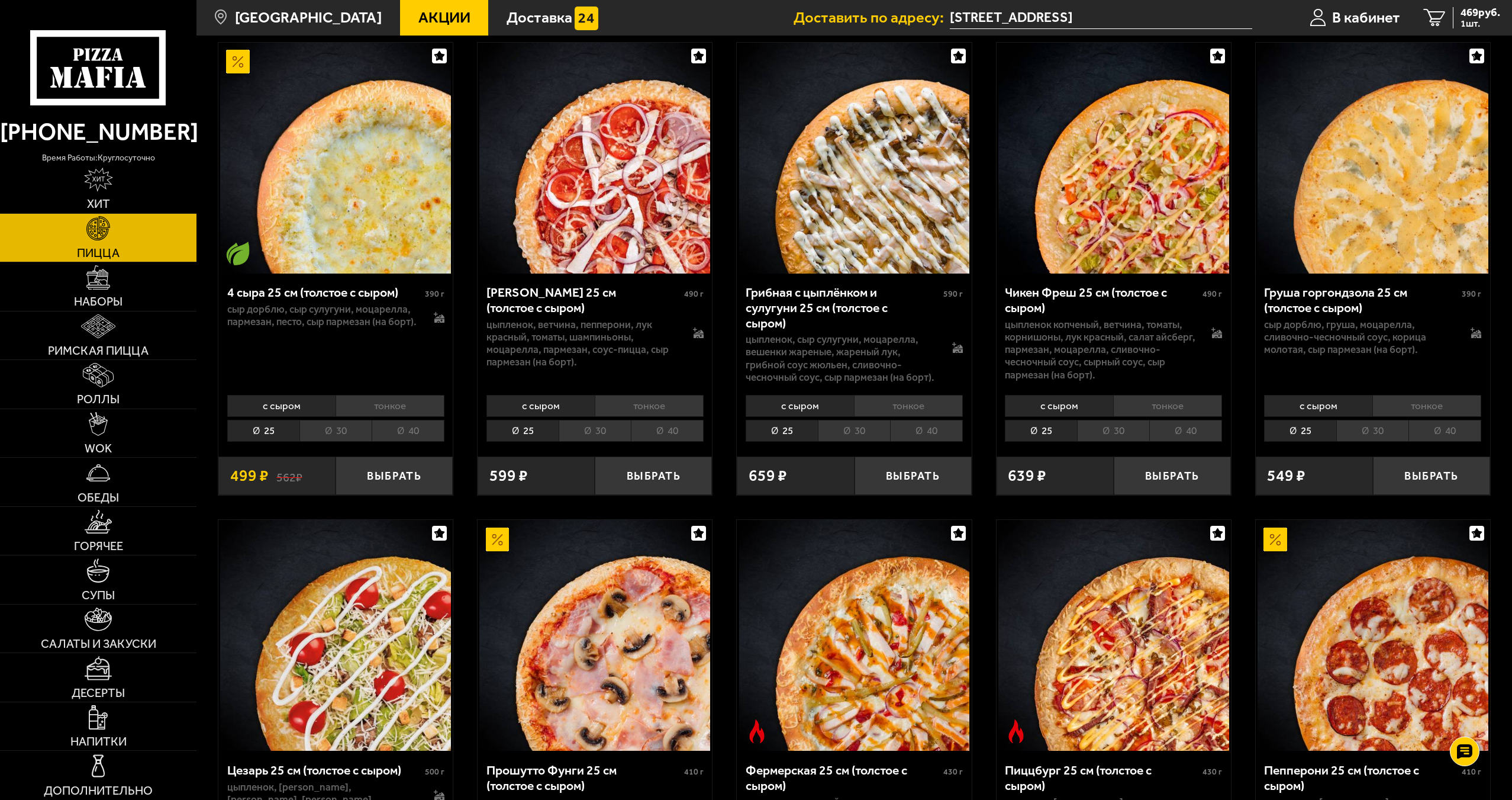
scroll to position [1006, 0]
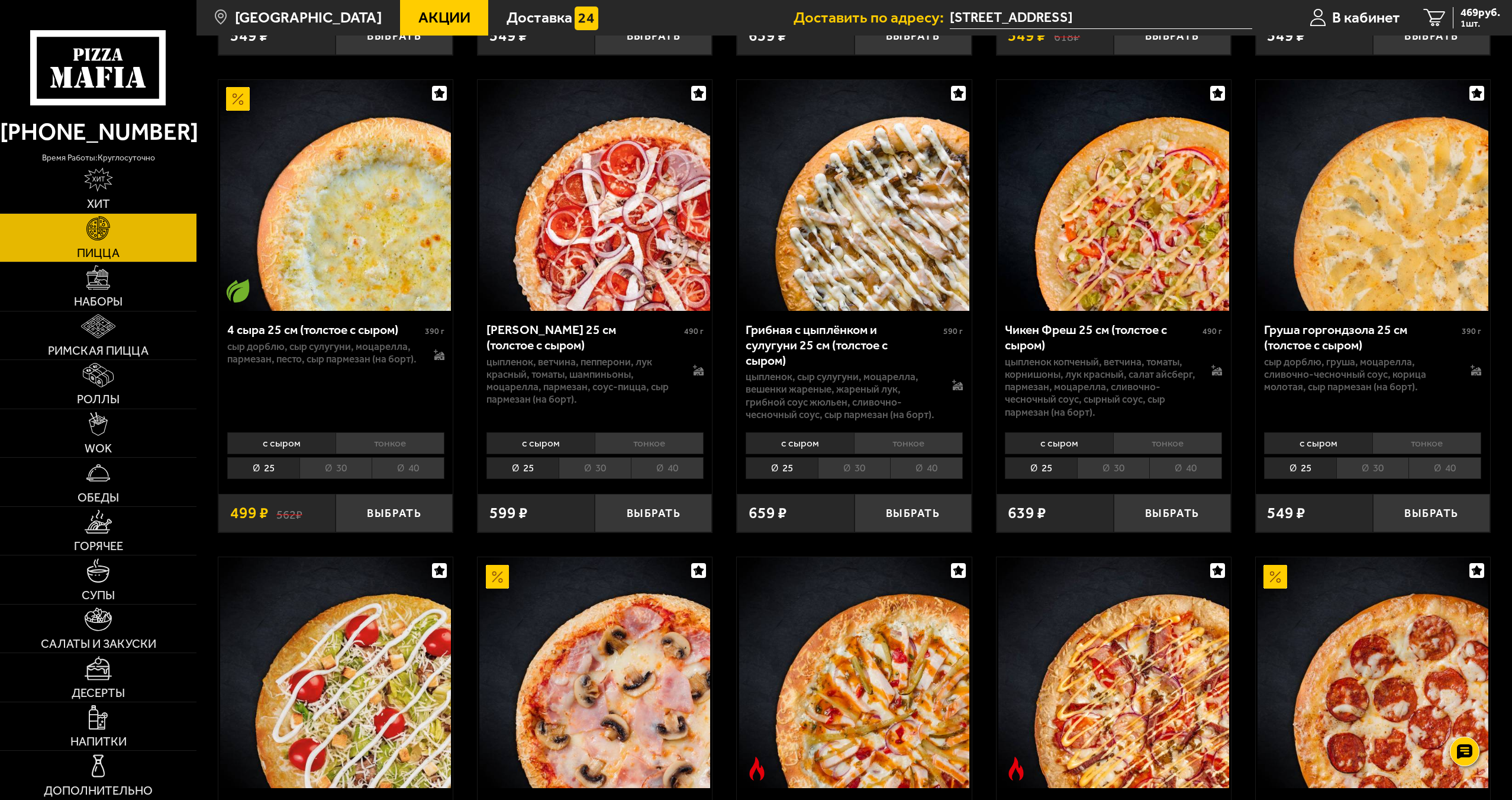
drag, startPoint x: 538, startPoint y: 454, endPoint x: 567, endPoint y: 459, distance: 29.4
click at [538, 457] on li "25" at bounding box center [522, 468] width 72 height 22
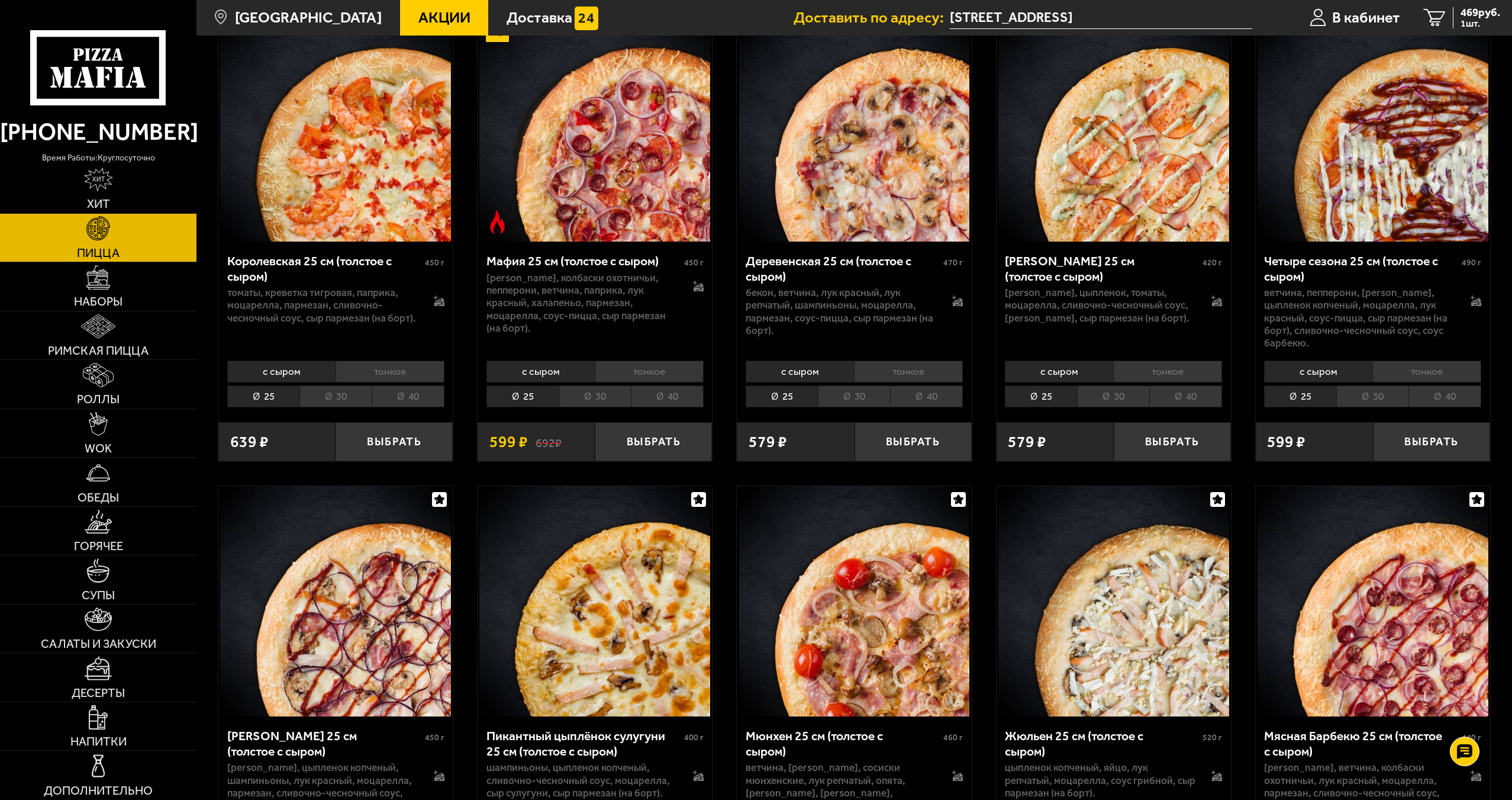
scroll to position [2013, 0]
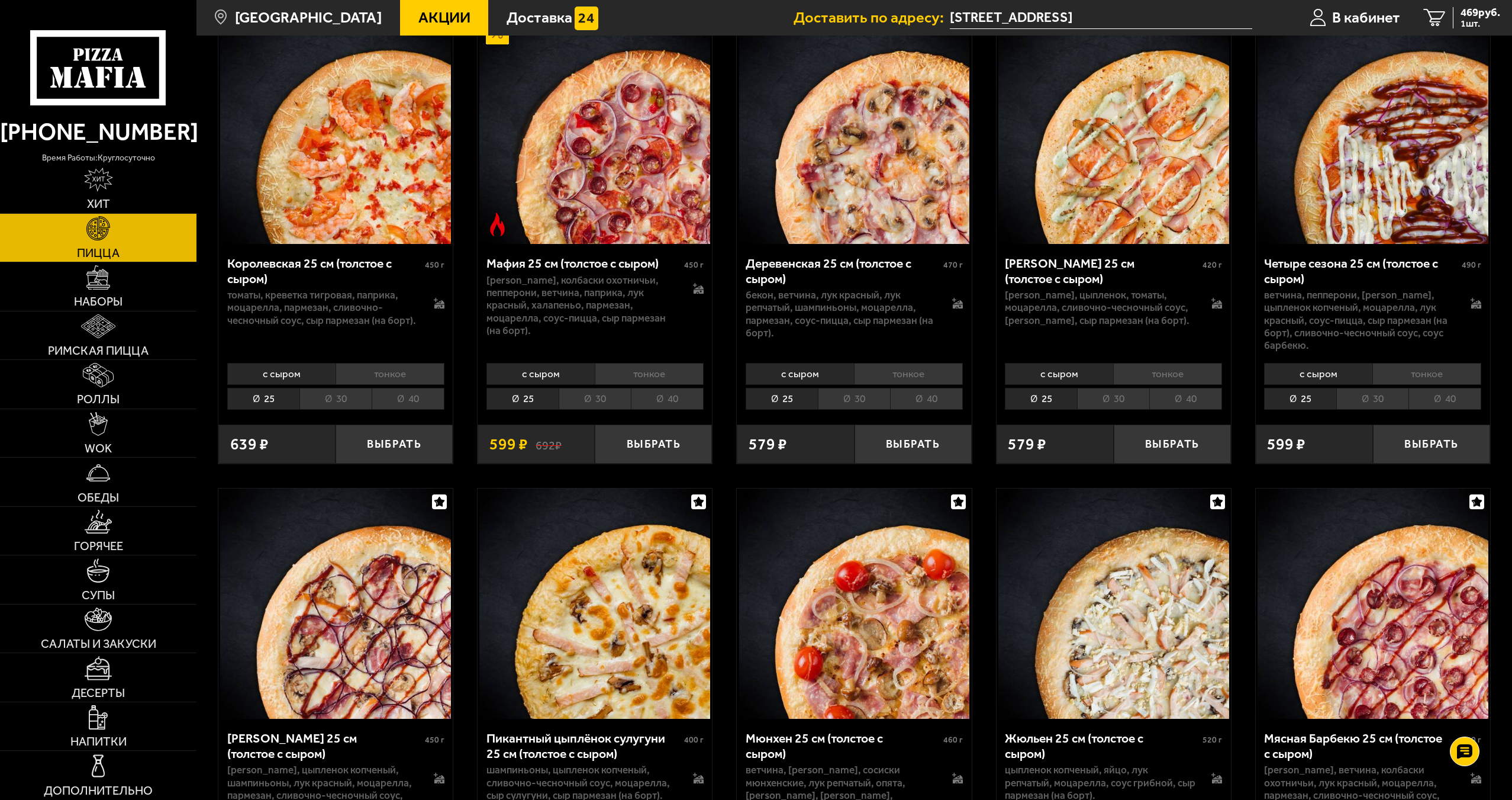
click at [549, 363] on li "с сыром" at bounding box center [541, 374] width 108 height 22
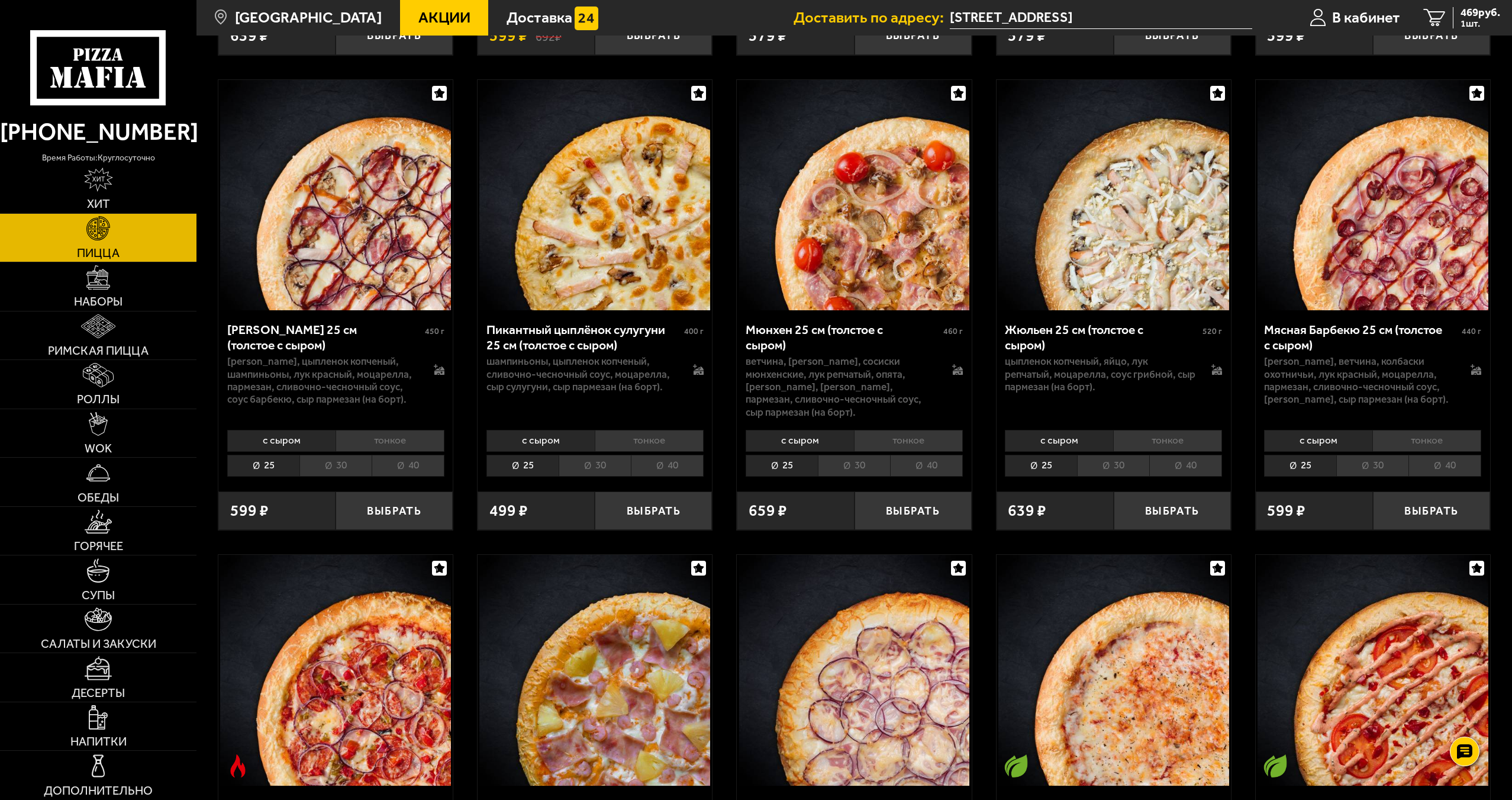
scroll to position [2724, 0]
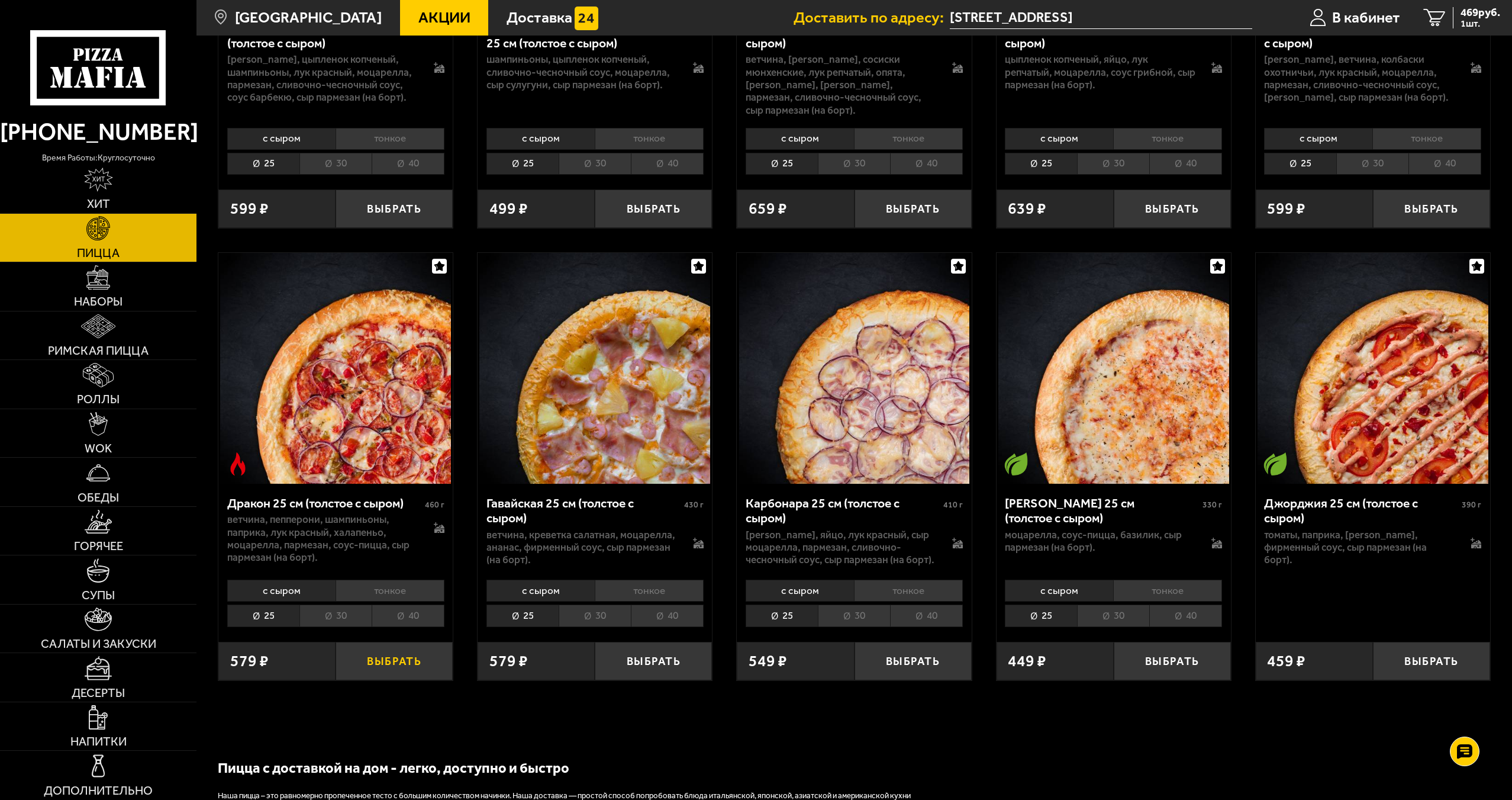
click at [397, 645] on button "Выбрать" at bounding box center [394, 661] width 117 height 38
click at [1489, 18] on span "973 руб." at bounding box center [1480, 12] width 40 height 11
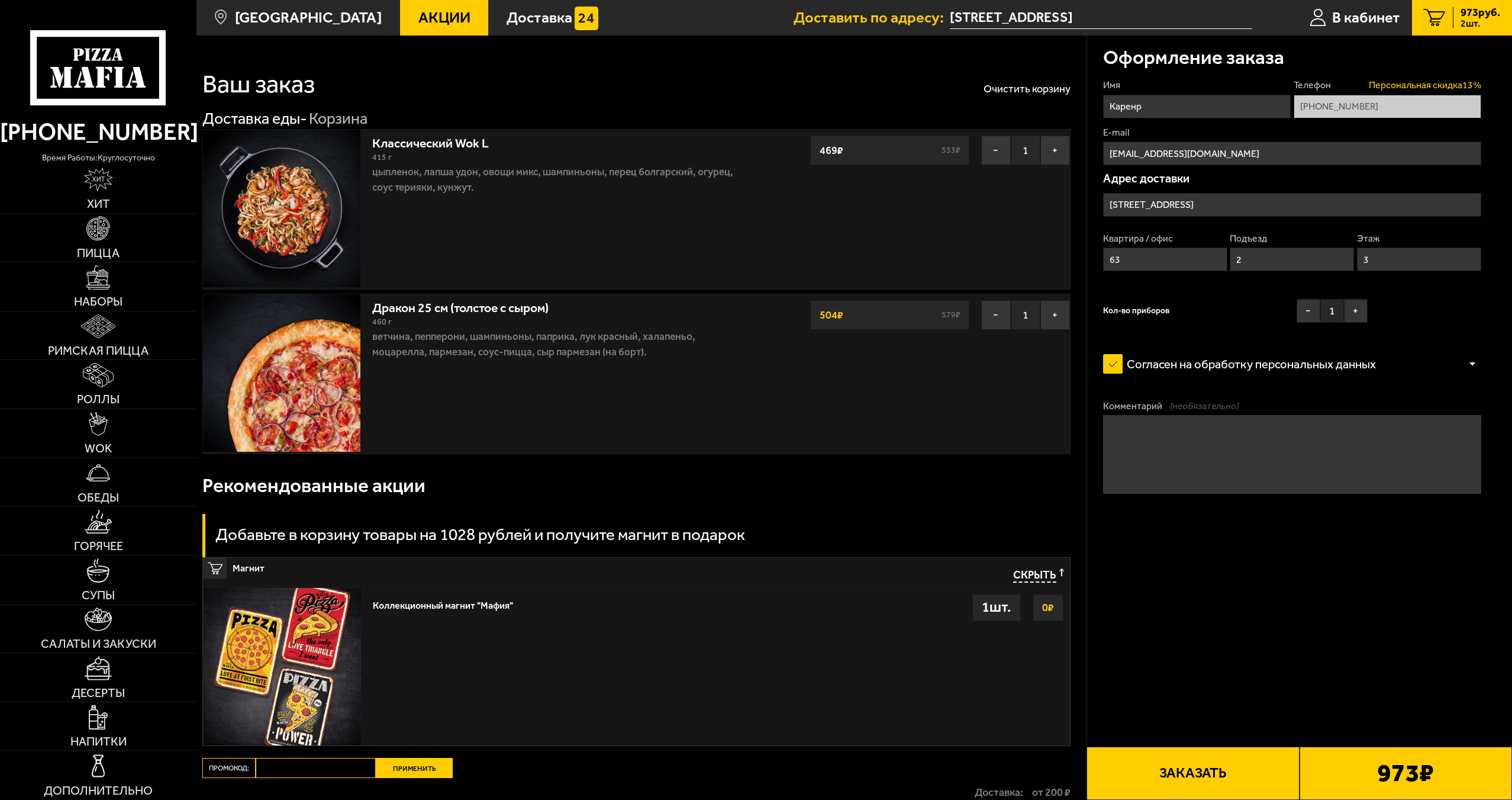
click at [1467, 84] on span "Персональная скидка 13 %" at bounding box center [1425, 85] width 112 height 13
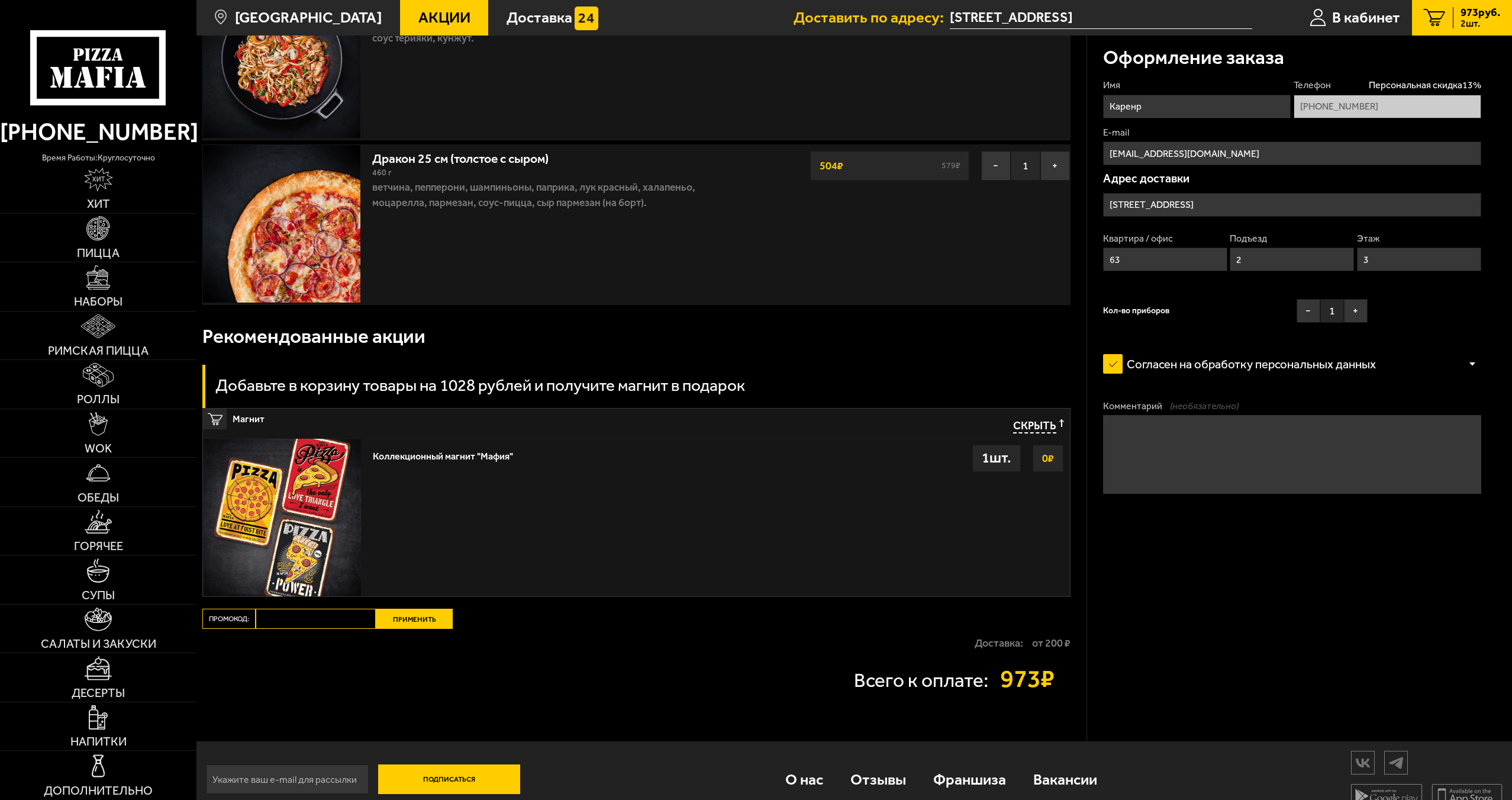
scroll to position [169, 0]
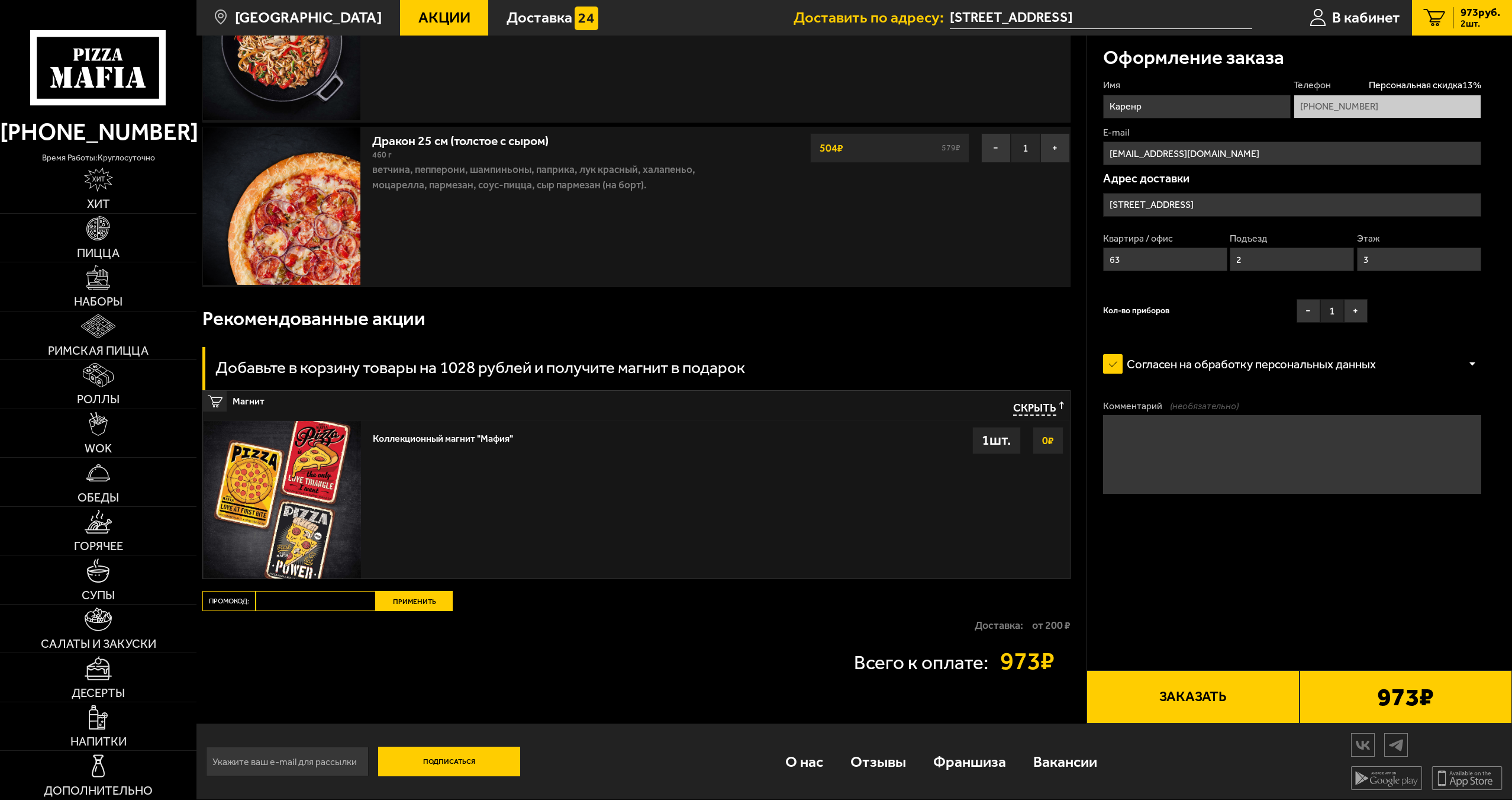
click at [1143, 111] on input "Каренр" at bounding box center [1197, 106] width 188 height 24
type input "[PERSON_NAME]"
click at [1273, 547] on form "Имя [PERSON_NAME] Телефон Персональная скидка 13 % [PHONE_NUMBER] E-mail [EMAIL…" at bounding box center [1292, 332] width 378 height 507
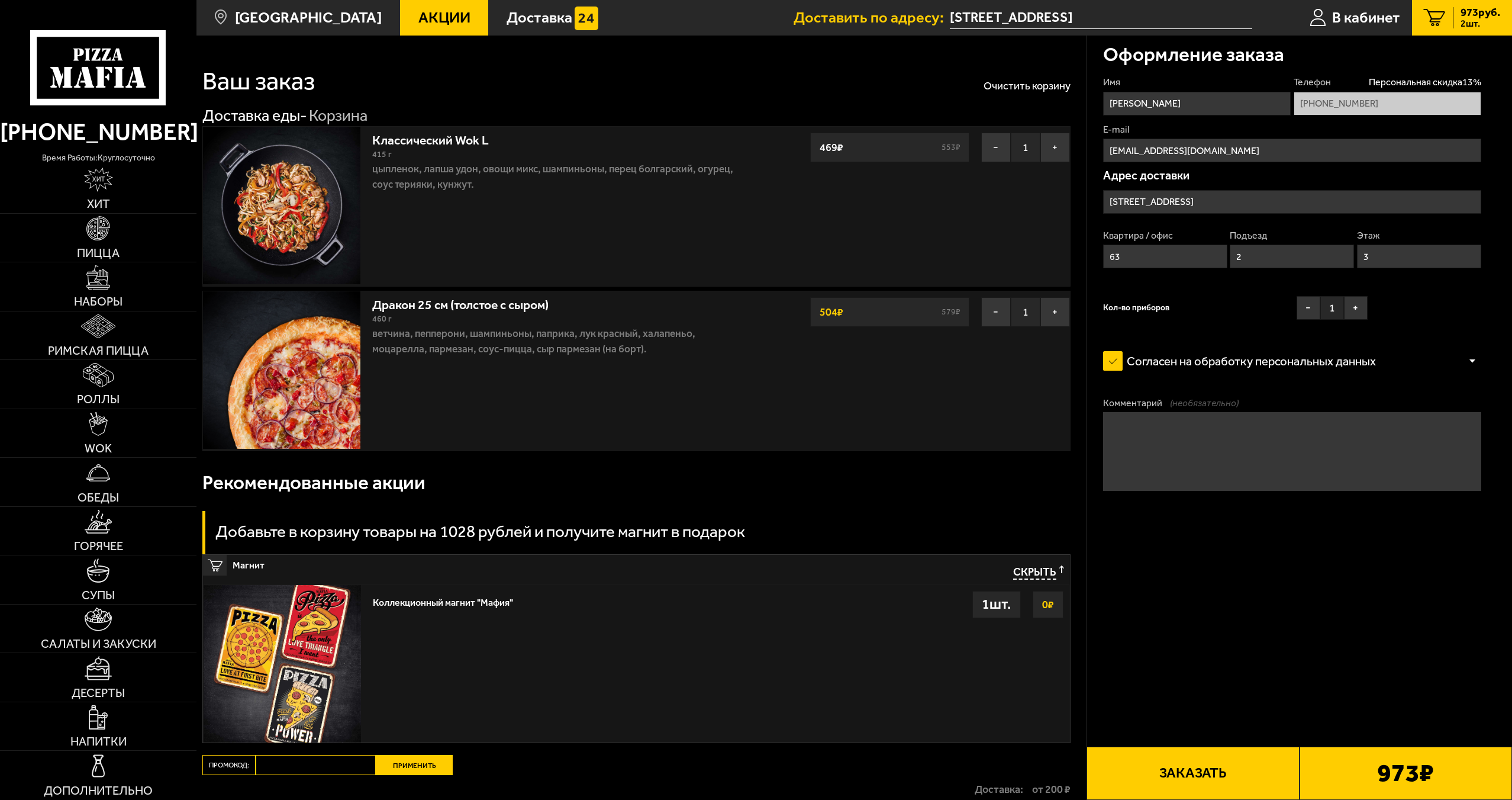
scroll to position [0, 0]
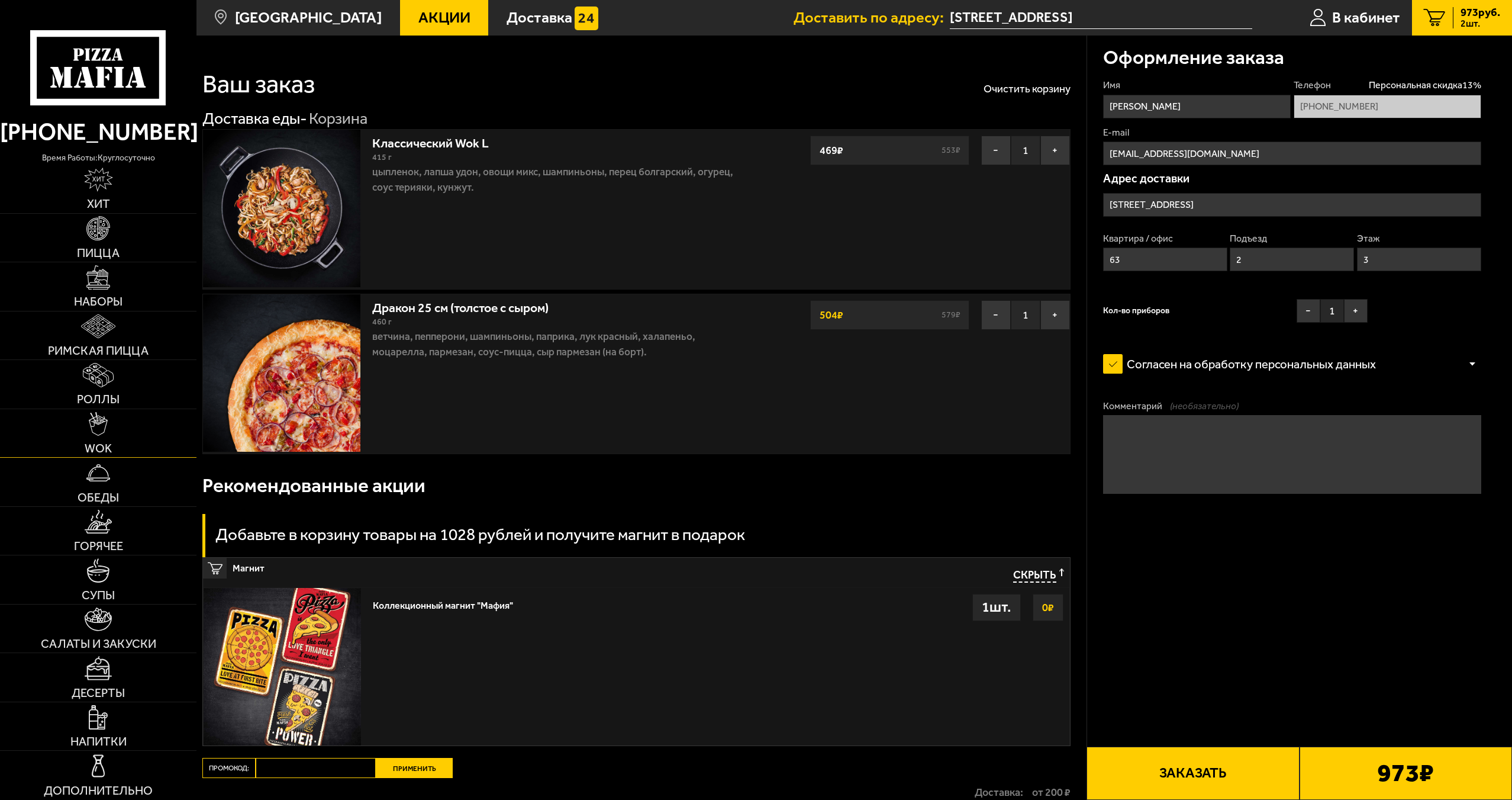
click at [119, 424] on link "WOK" at bounding box center [98, 433] width 197 height 49
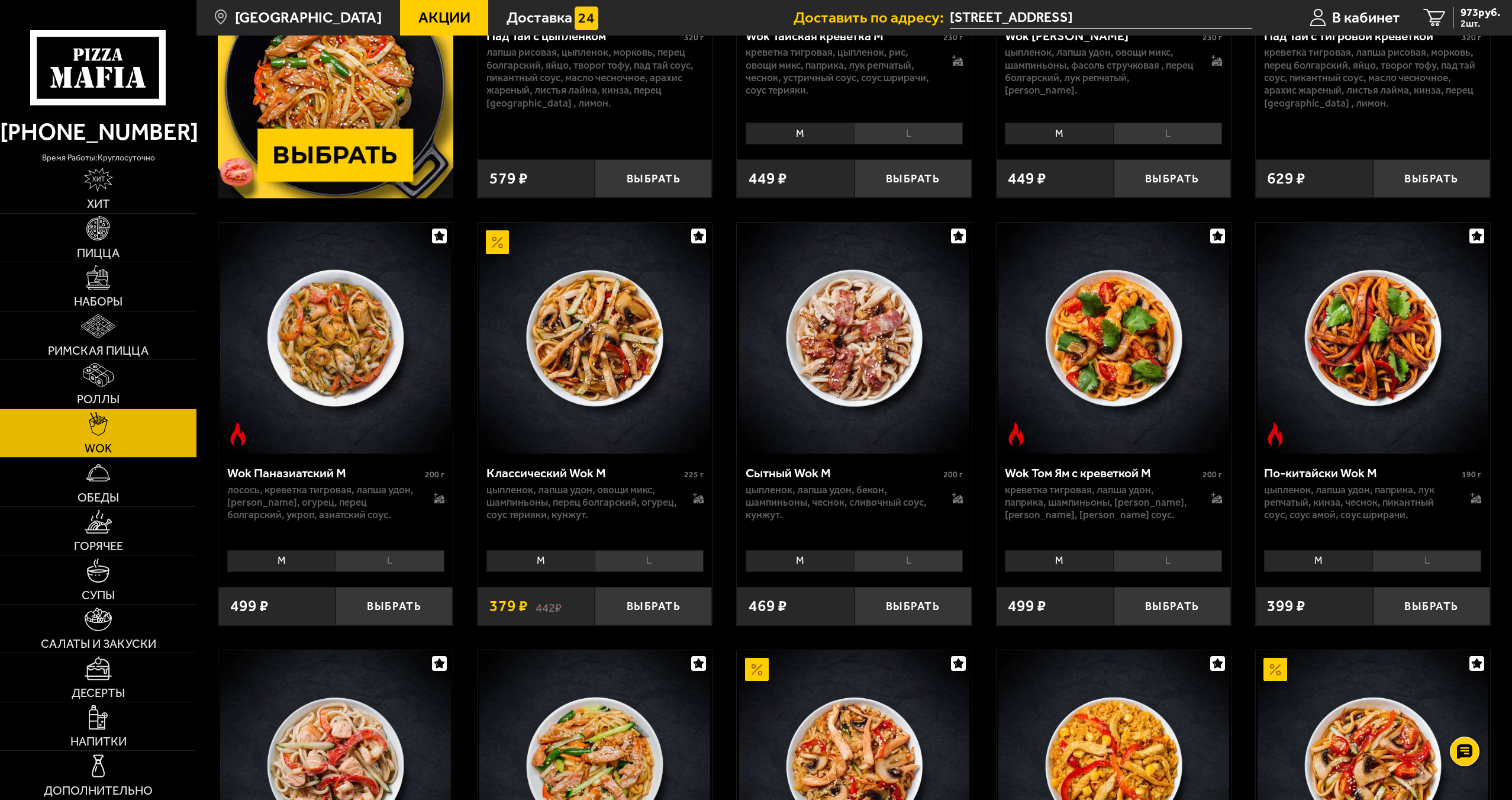
scroll to position [355, 0]
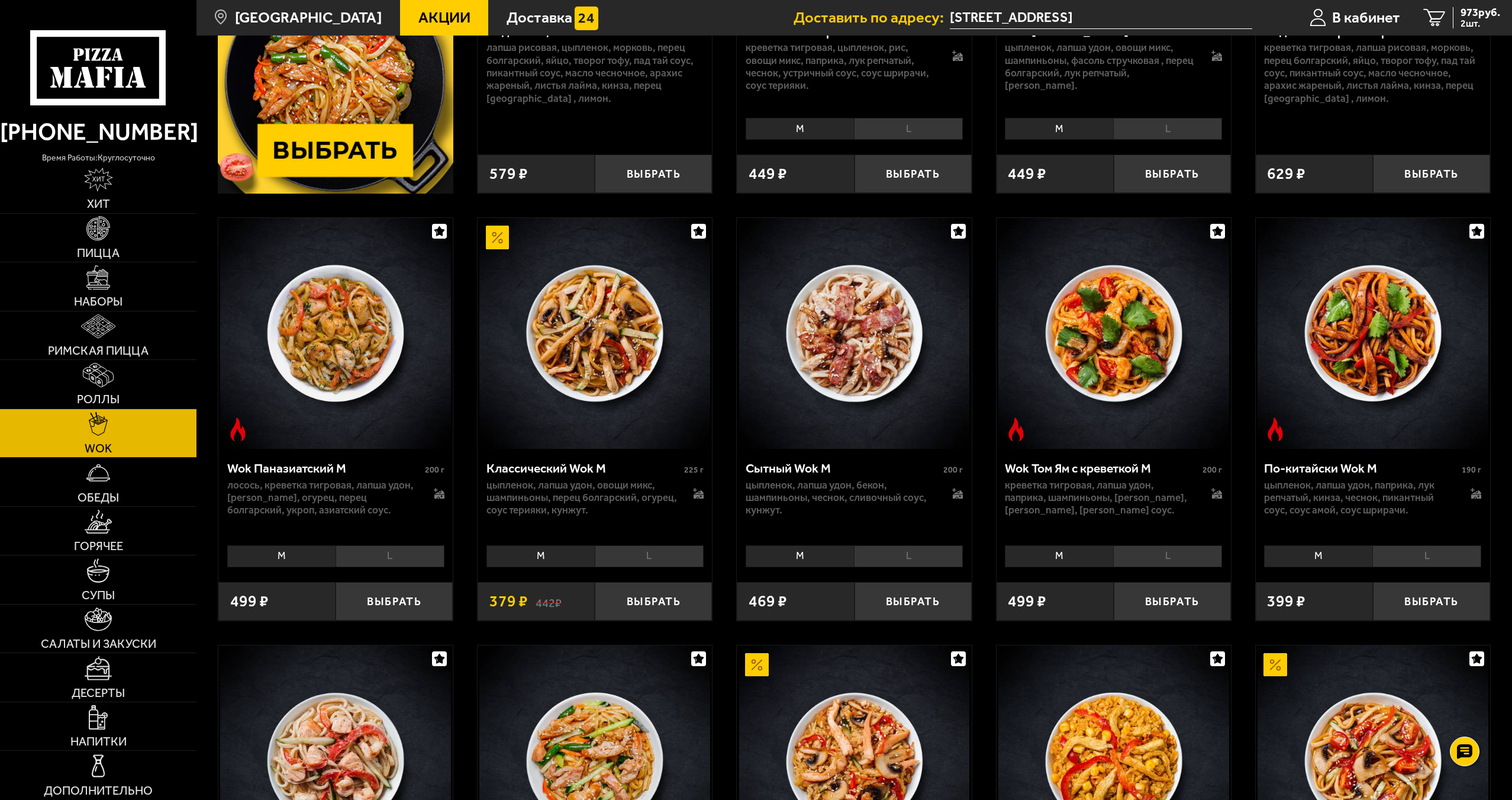
click at [647, 554] on li "L" at bounding box center [649, 556] width 109 height 22
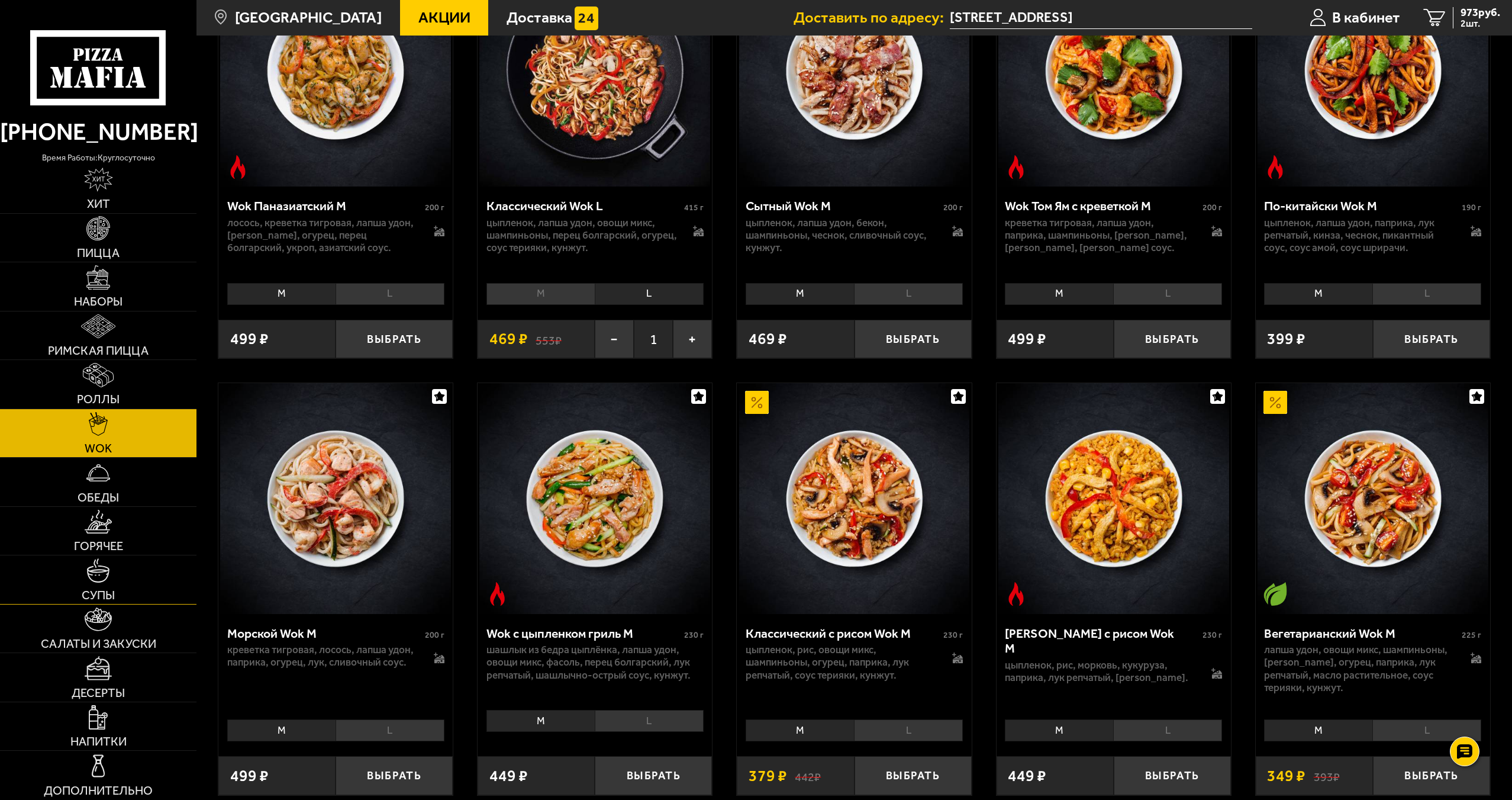
scroll to position [651, 0]
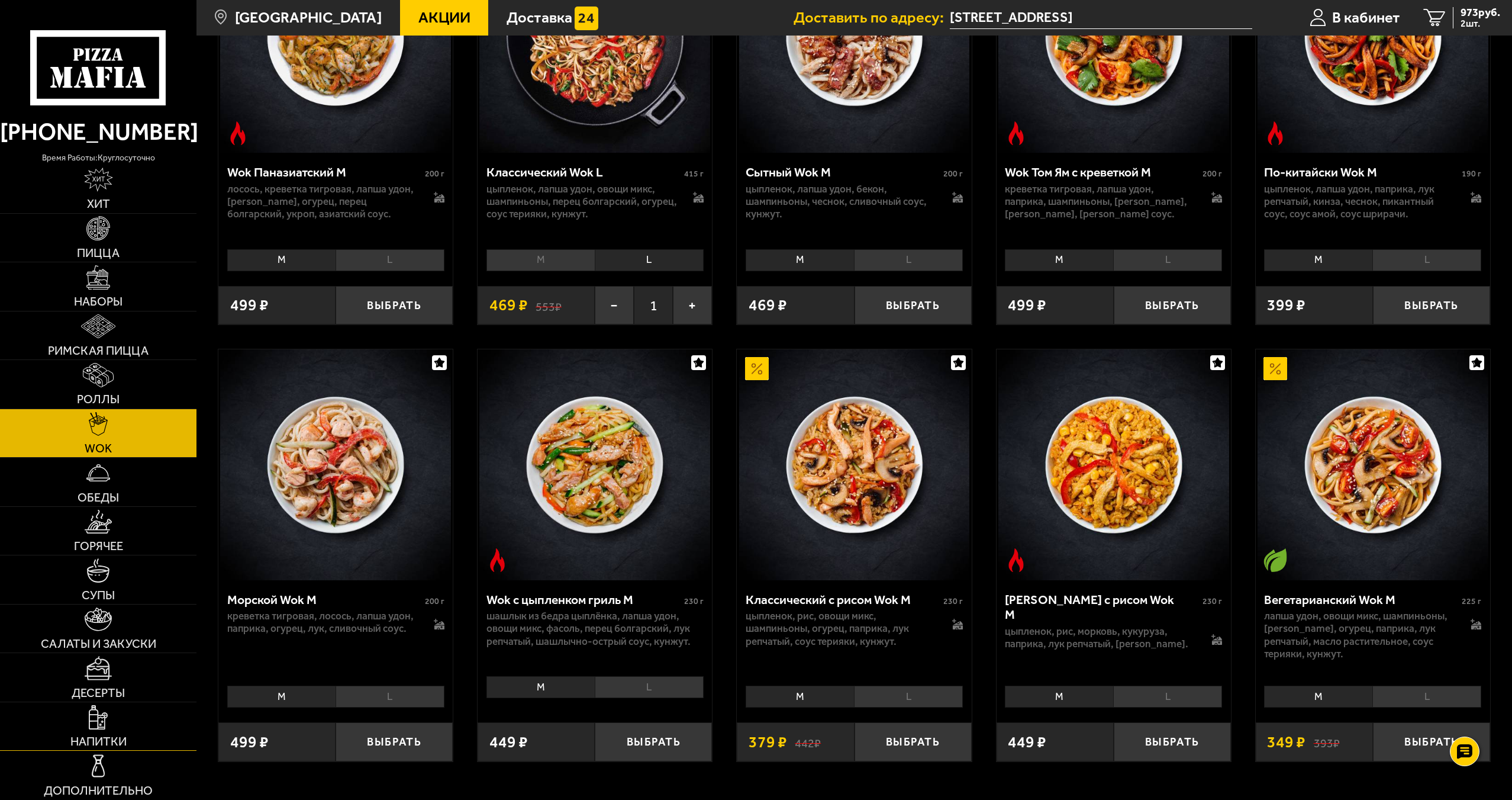
click at [122, 713] on link "Напитки" at bounding box center [98, 726] width 197 height 49
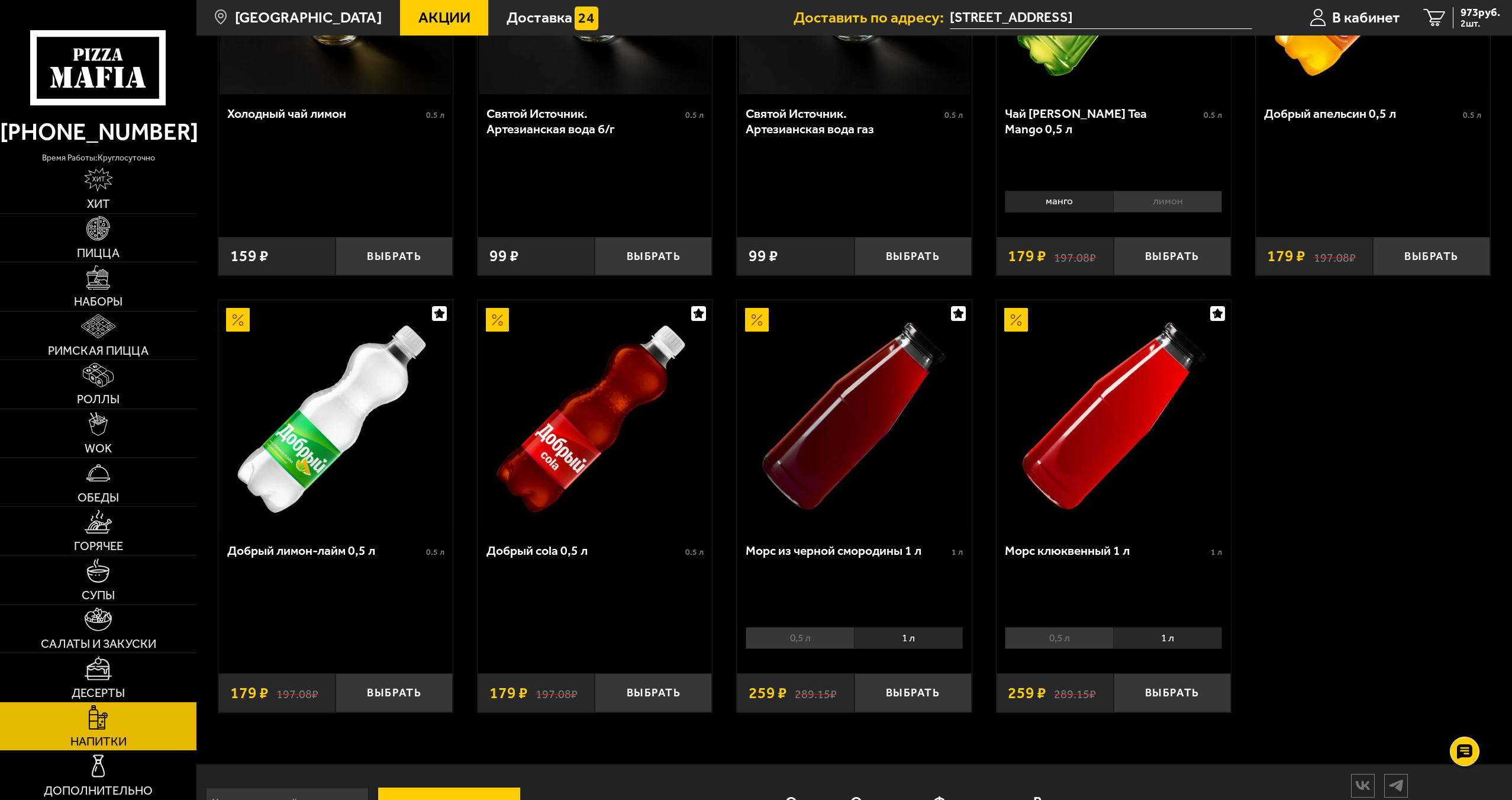
scroll to position [713, 0]
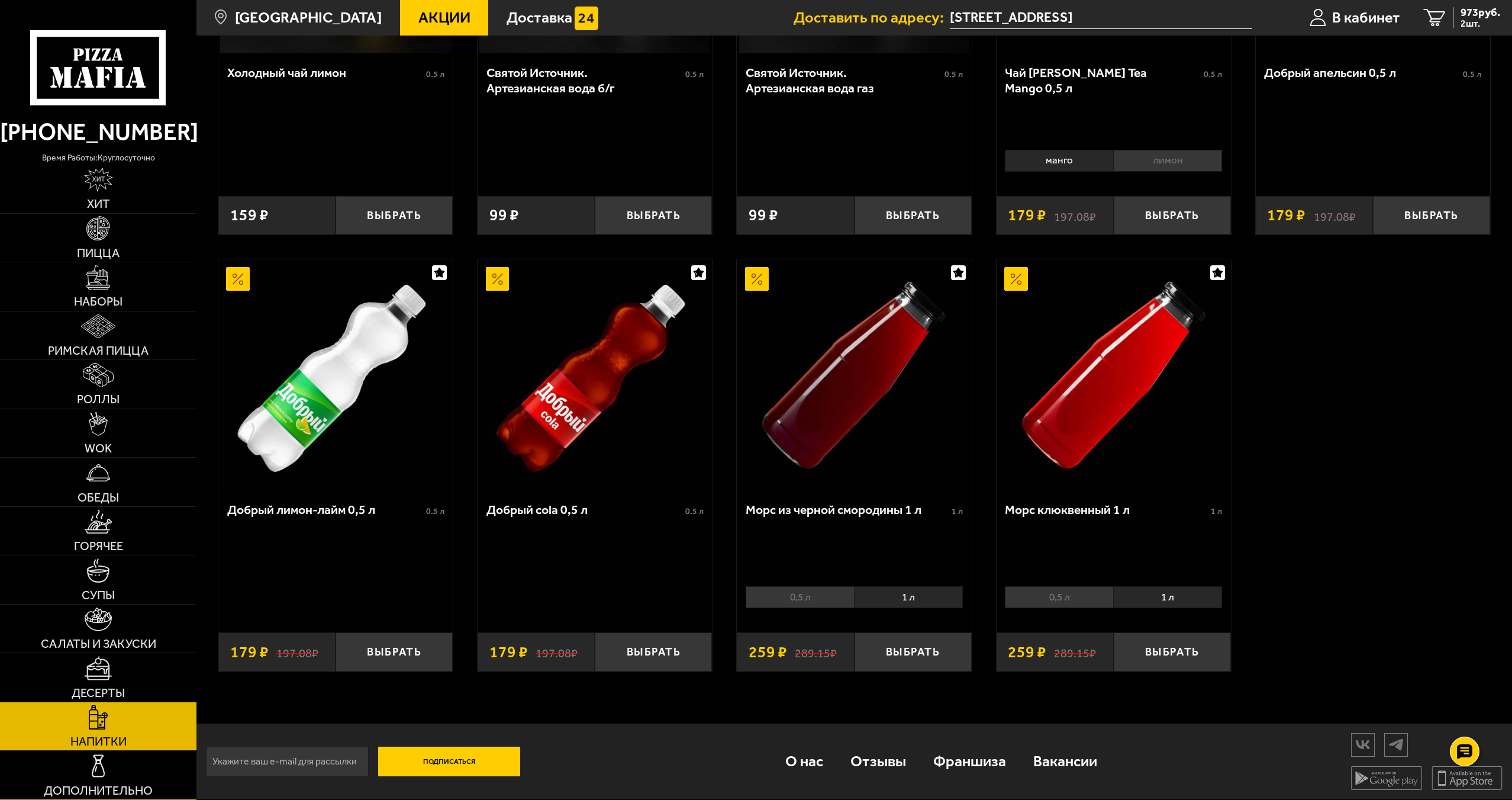
click at [110, 788] on span "Дополнительно" at bounding box center [98, 790] width 109 height 12
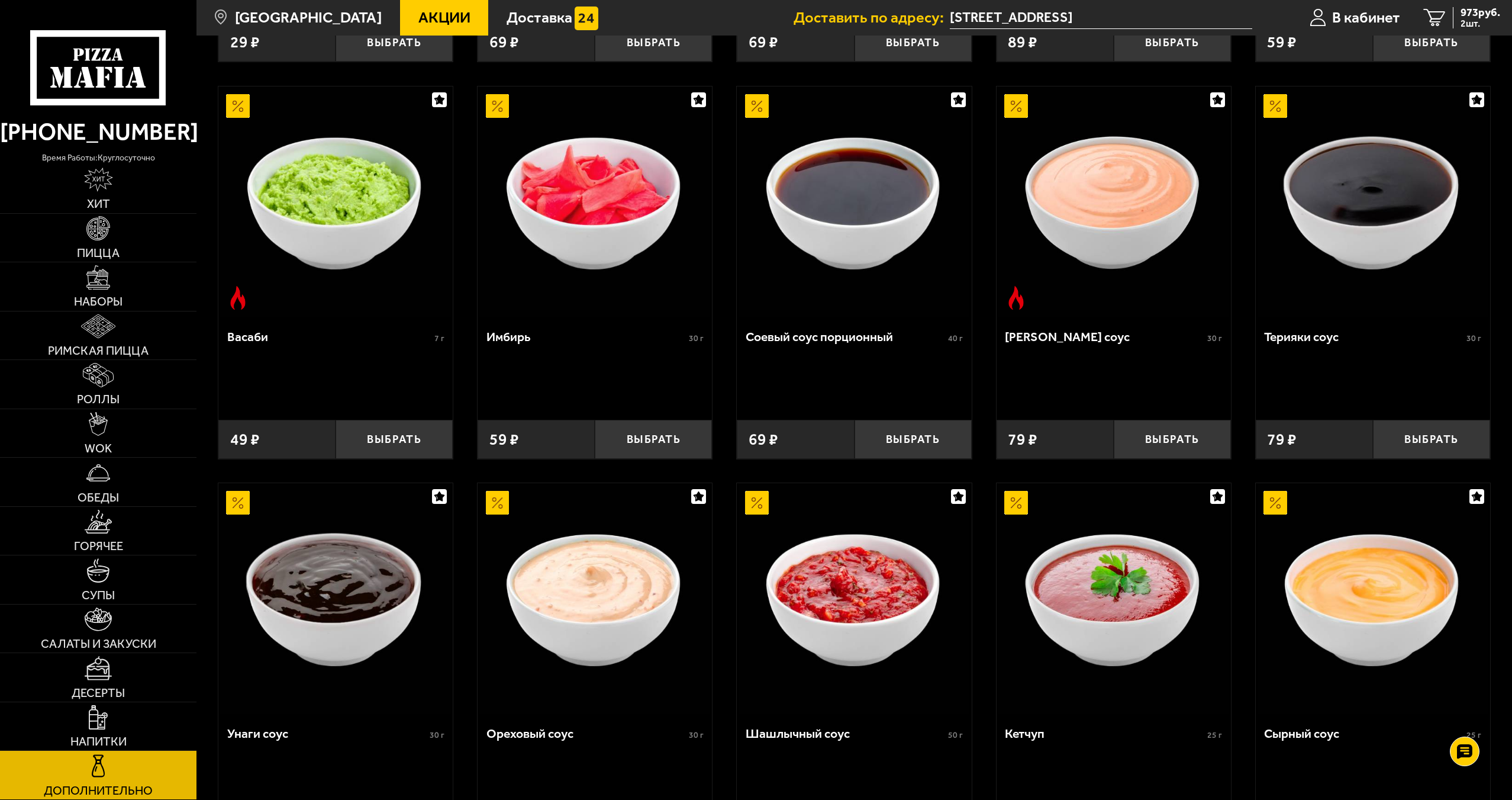
scroll to position [592, 0]
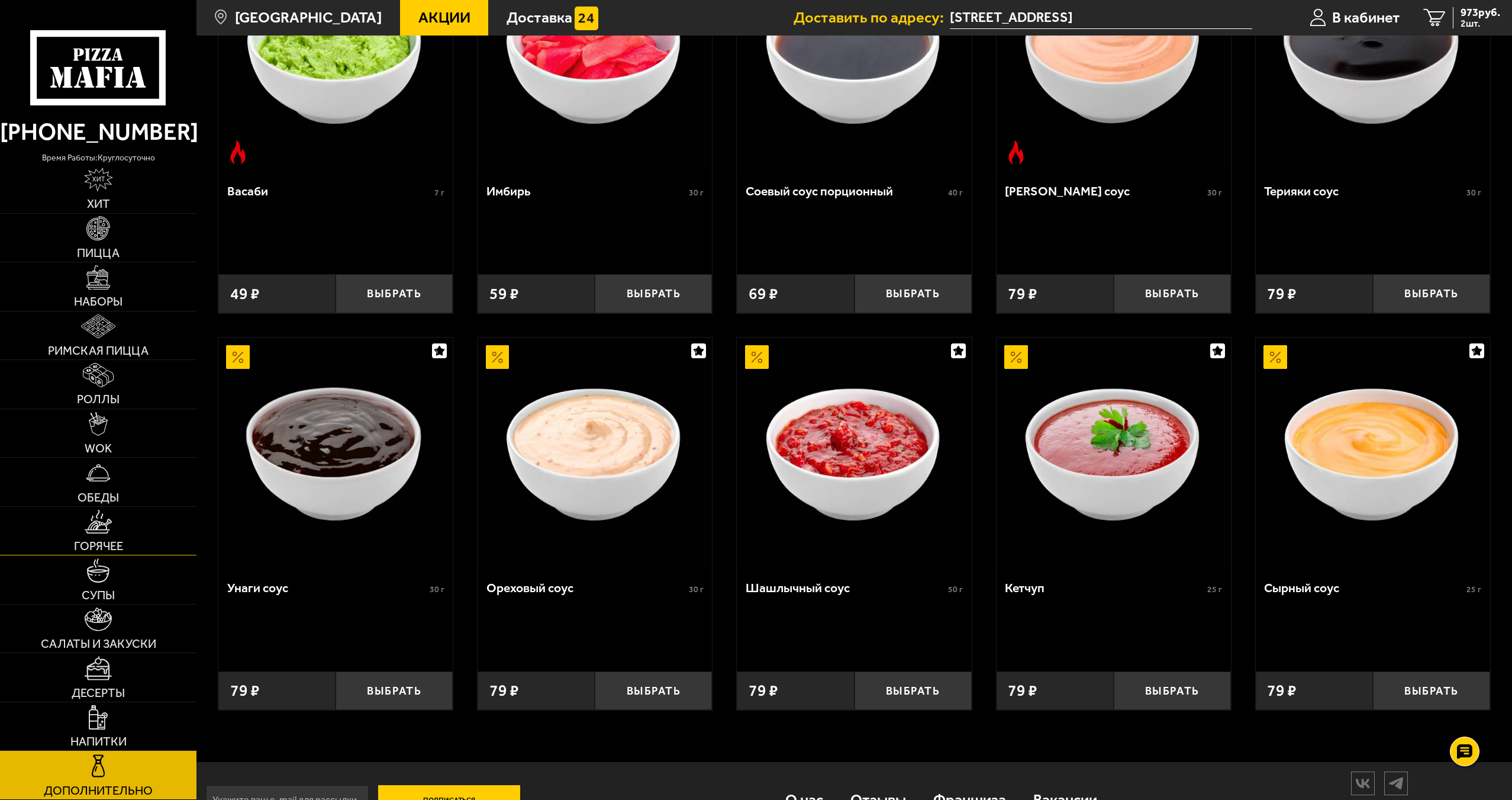
click at [110, 511] on img at bounding box center [99, 522] width 27 height 24
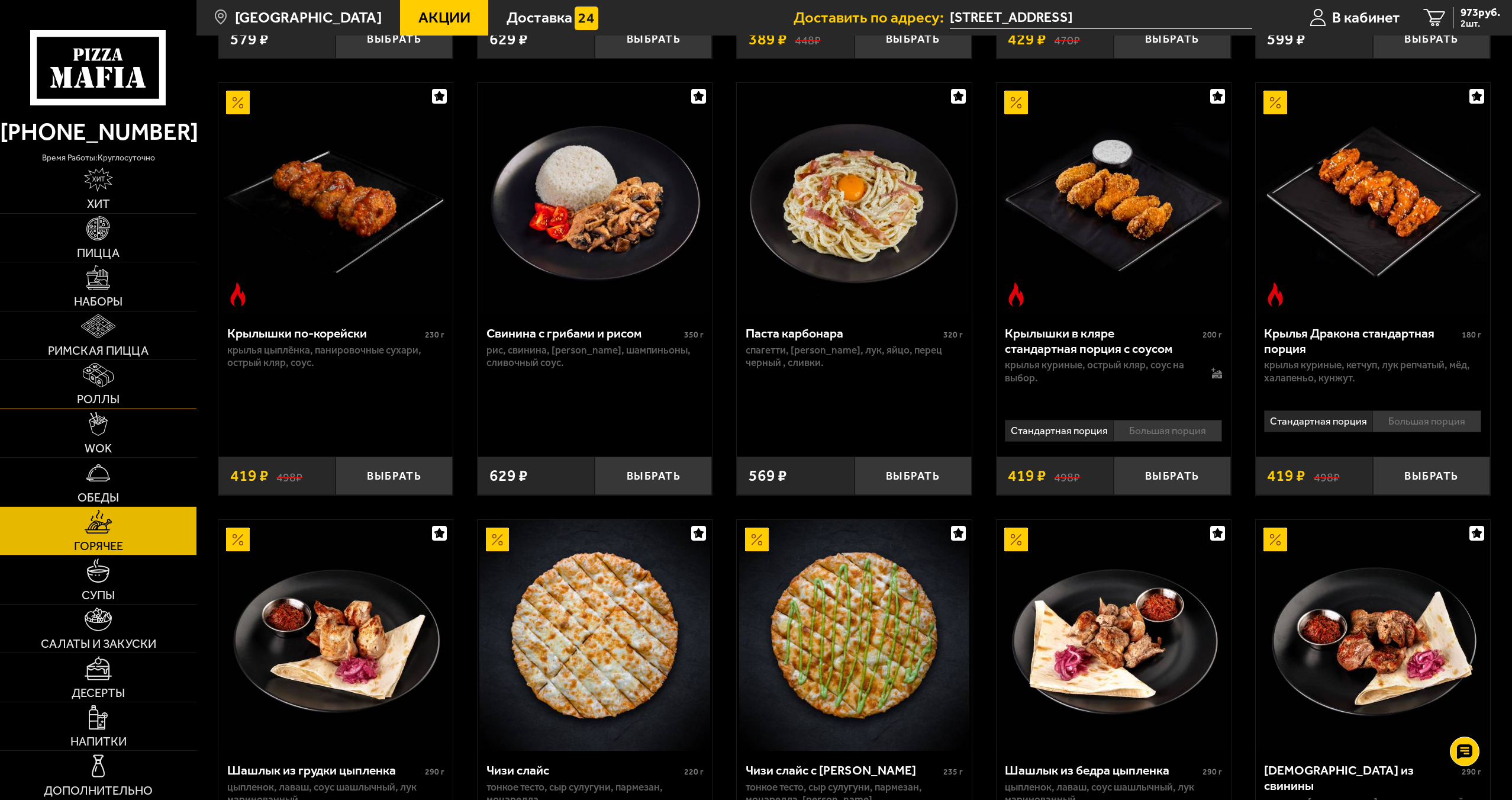
scroll to position [474, 0]
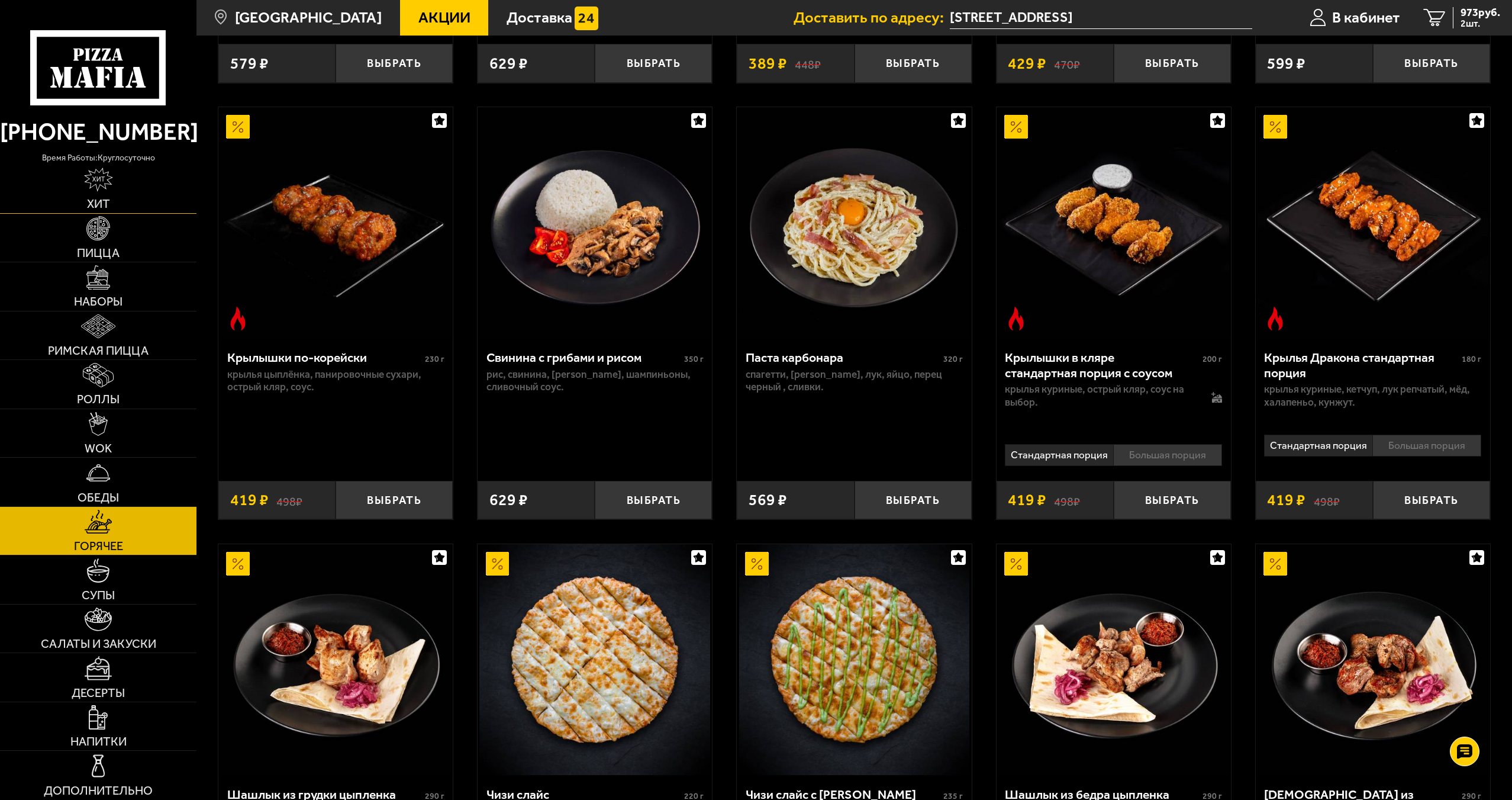
click at [145, 189] on link "Хит" at bounding box center [98, 189] width 197 height 49
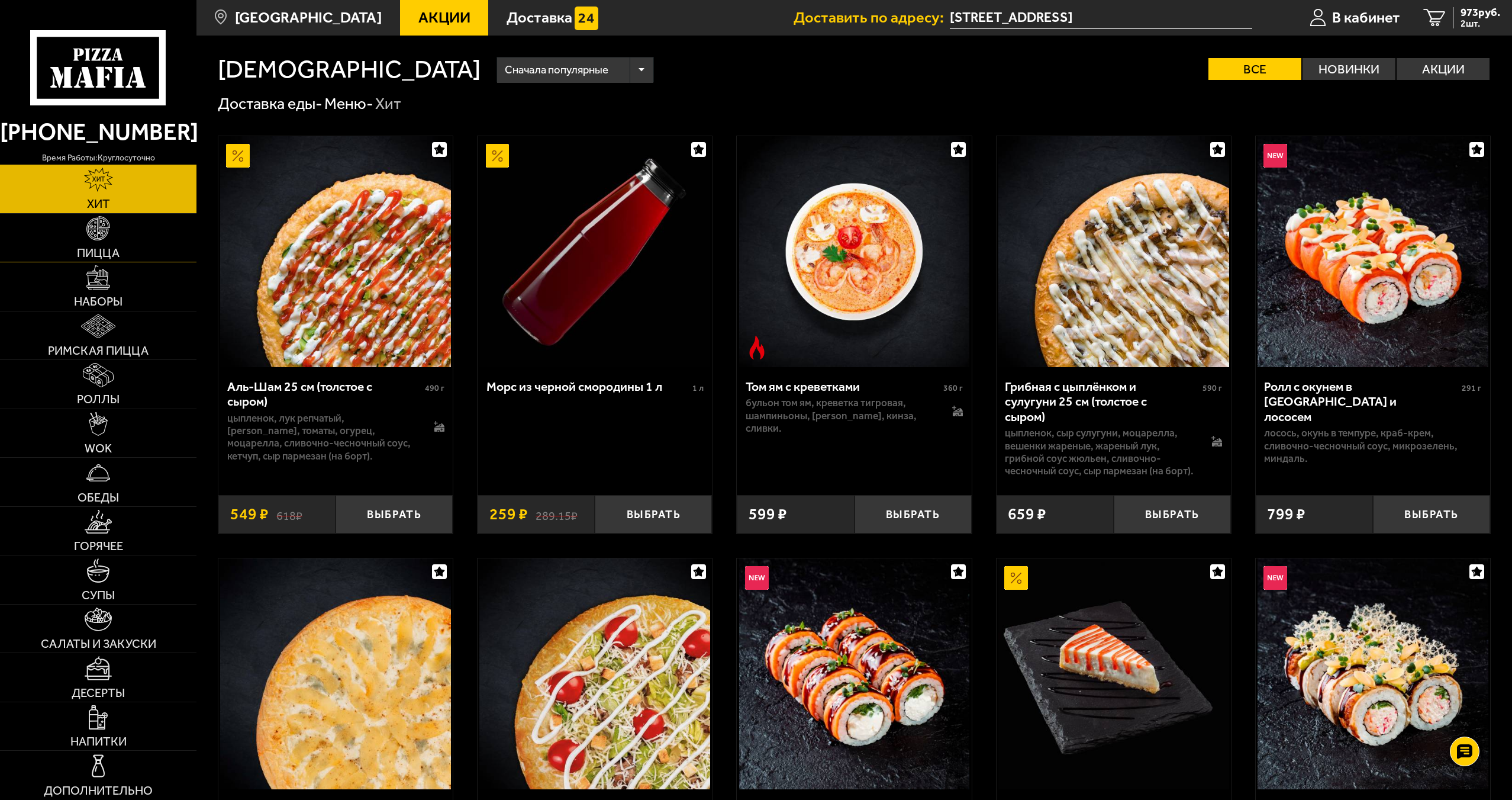
click at [135, 230] on link "Пицца" at bounding box center [98, 238] width 197 height 49
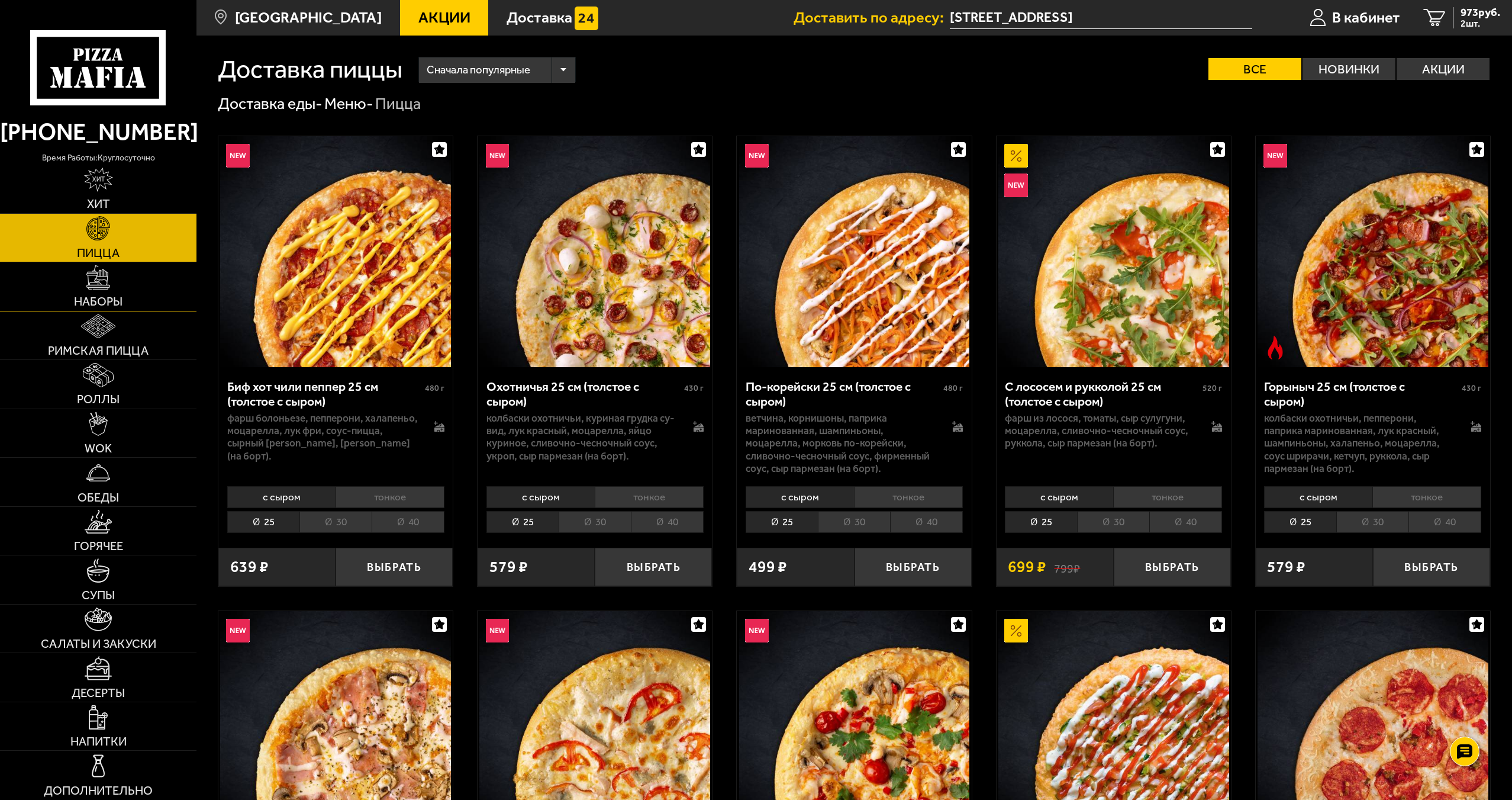
click at [147, 278] on link "Наборы" at bounding box center [98, 287] width 197 height 49
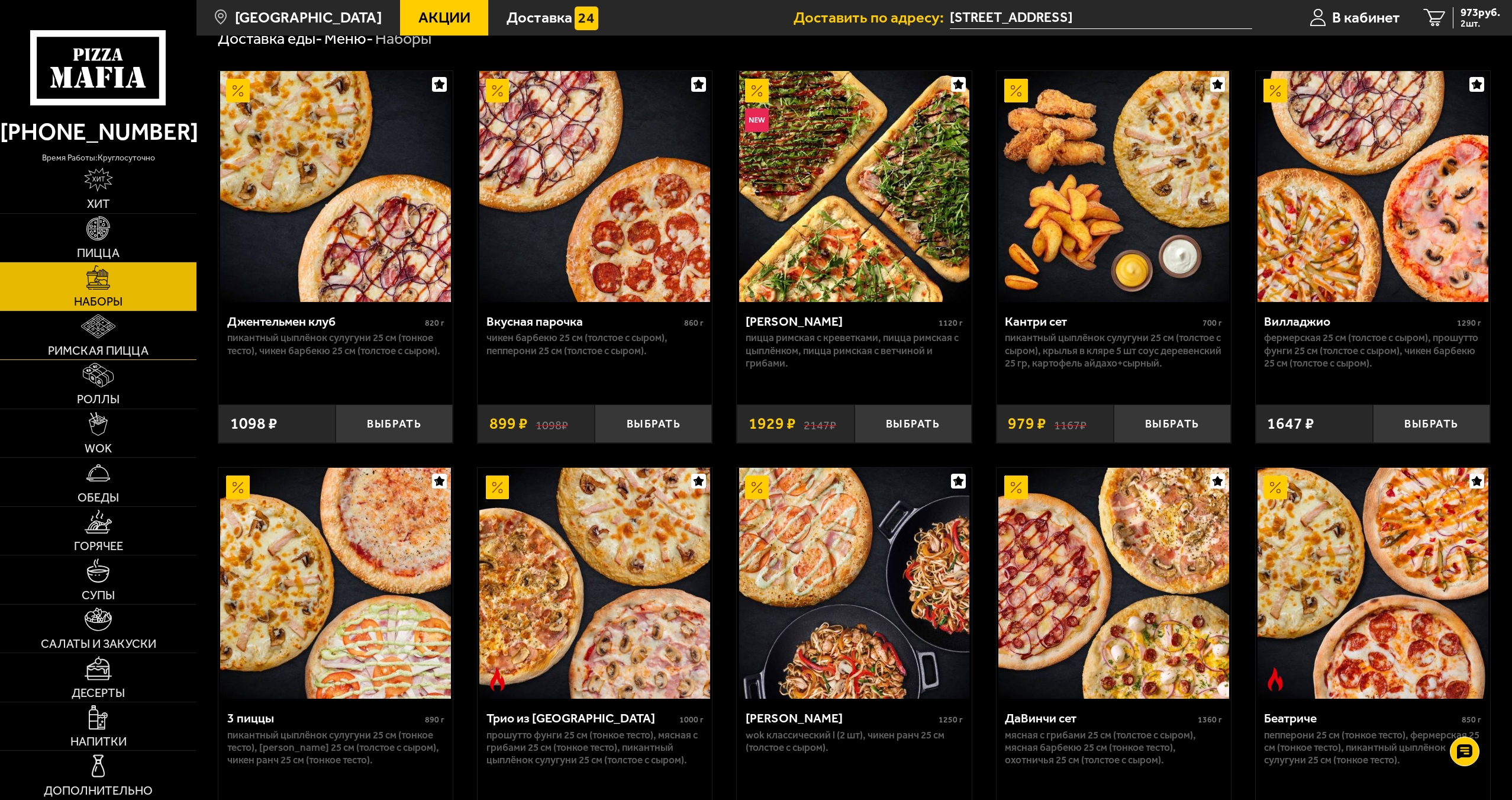
scroll to position [296, 0]
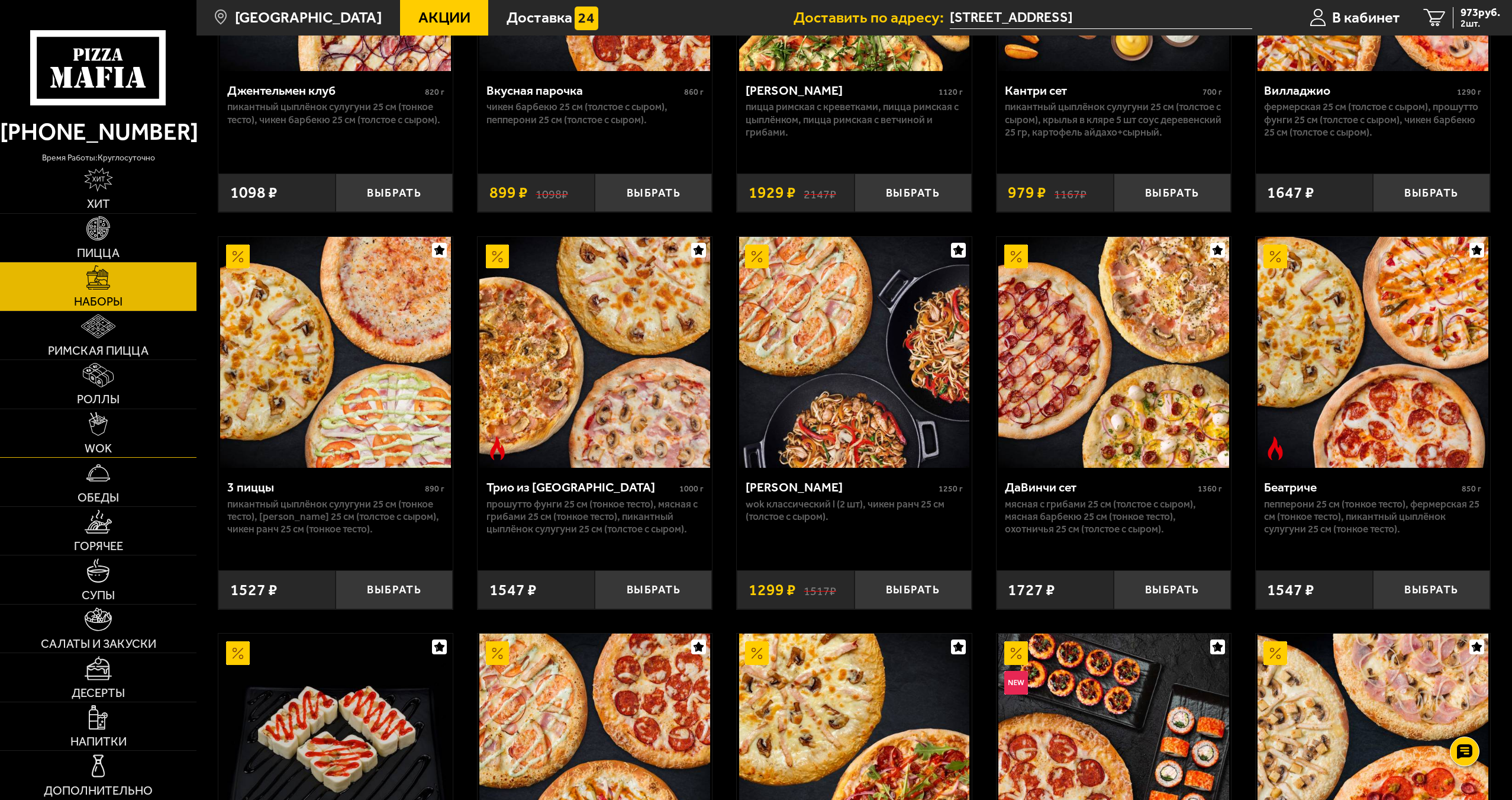
drag, startPoint x: 97, startPoint y: 367, endPoint x: 119, endPoint y: 417, distance: 54.6
click at [97, 367] on img at bounding box center [99, 374] width 32 height 24
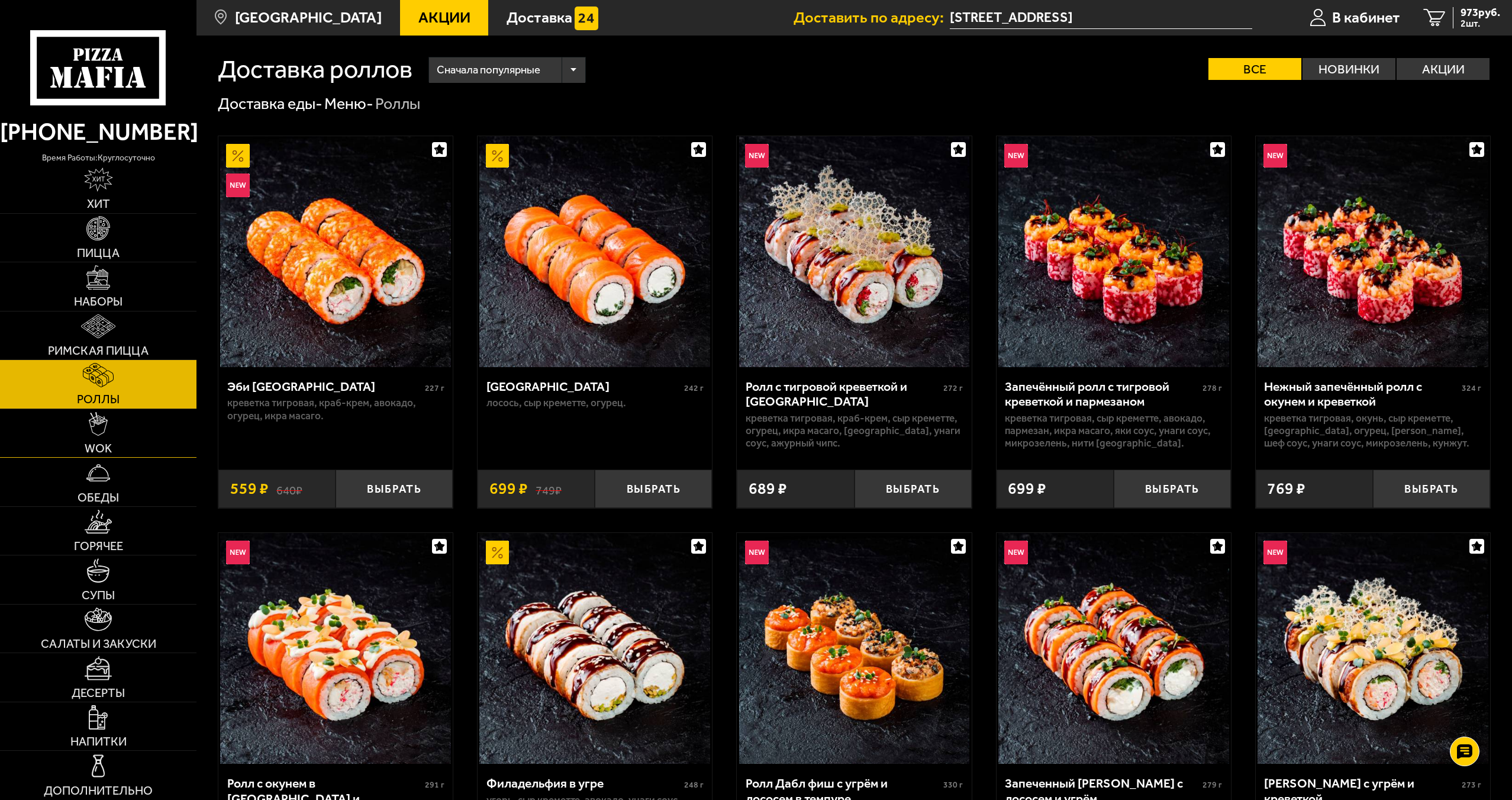
click at [134, 437] on link "WOK" at bounding box center [98, 433] width 197 height 49
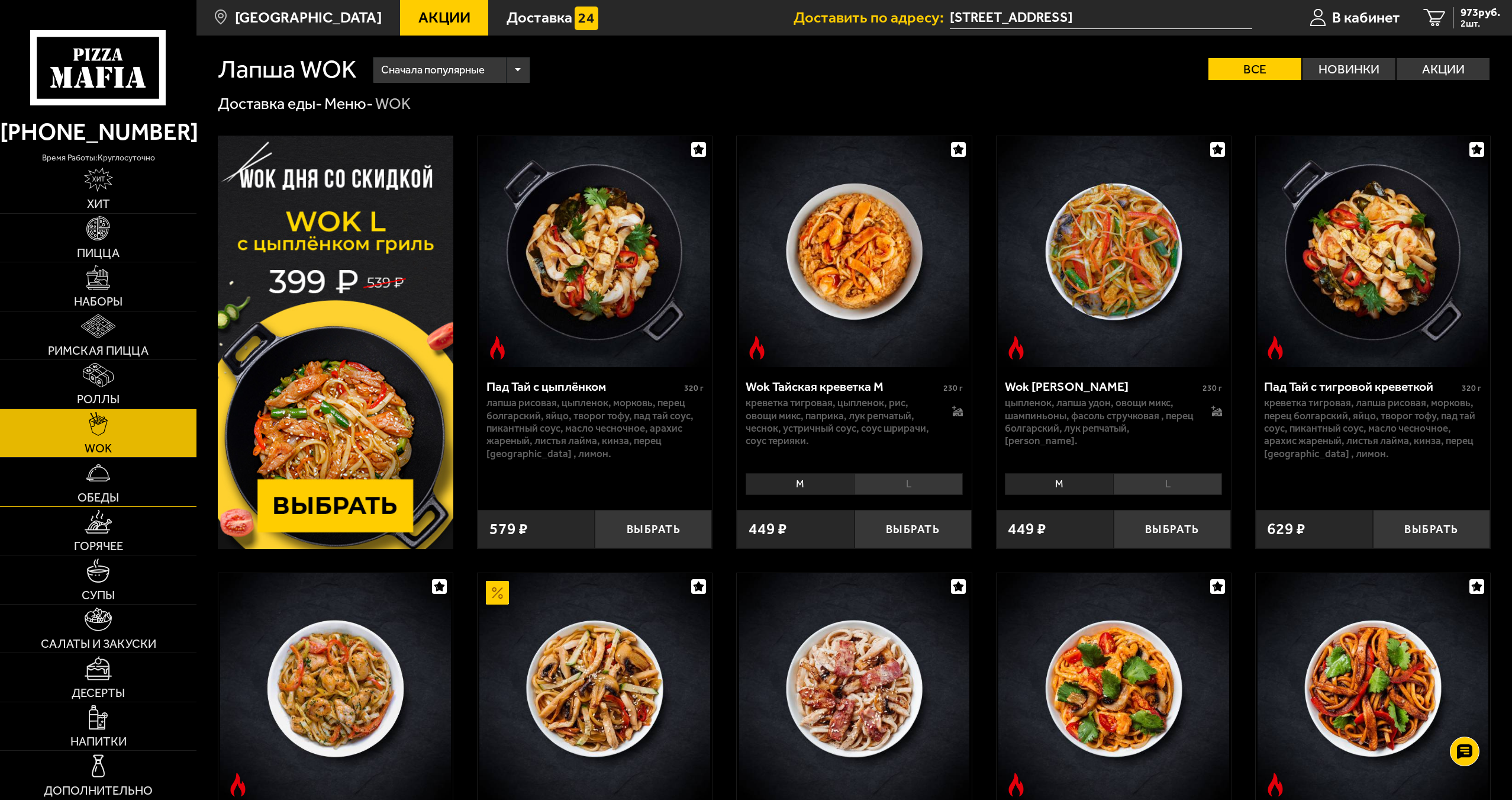
click at [106, 493] on span "Обеды" at bounding box center [98, 497] width 41 height 12
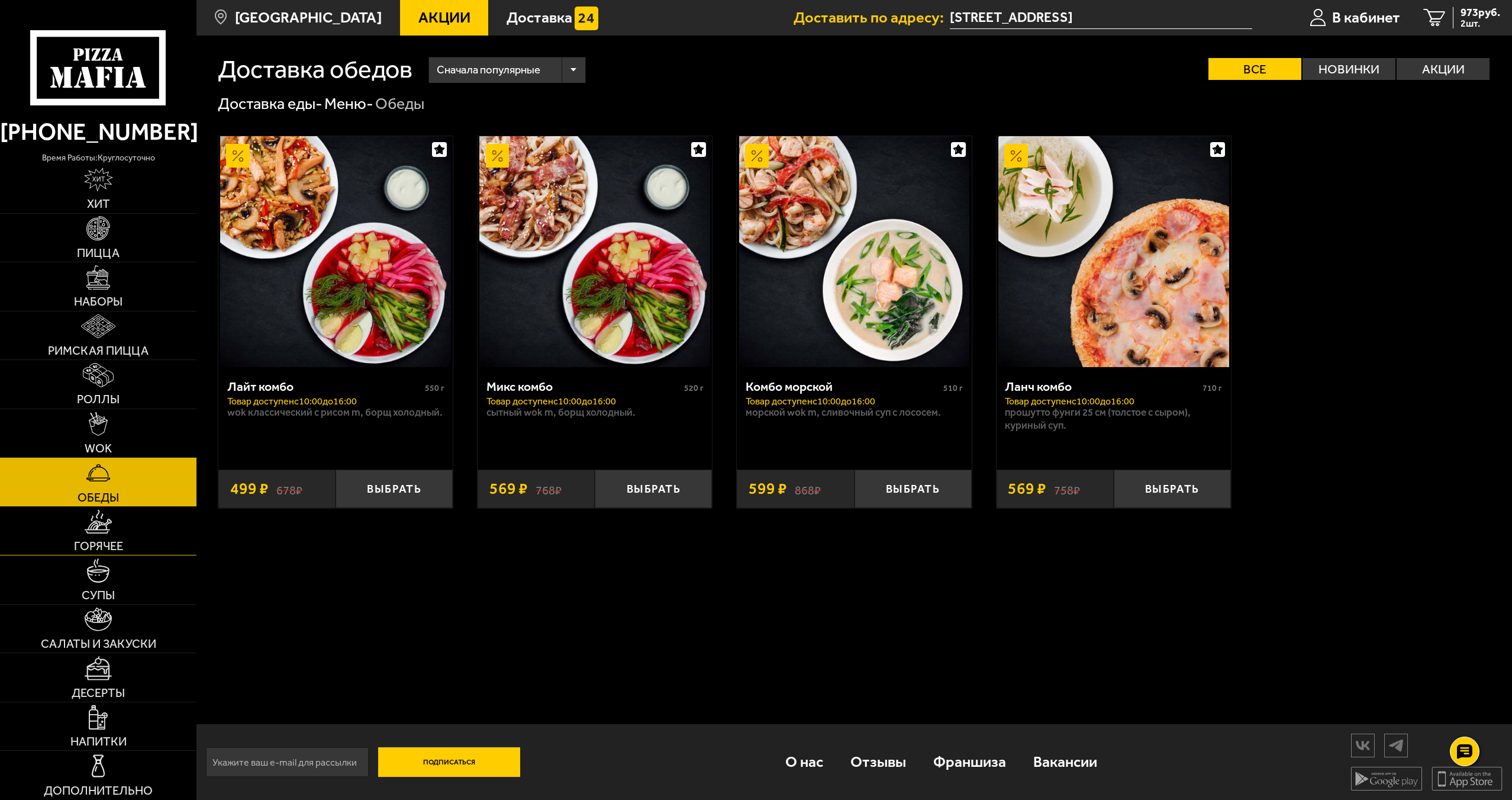
click at [122, 522] on link "Горячее" at bounding box center [98, 531] width 197 height 49
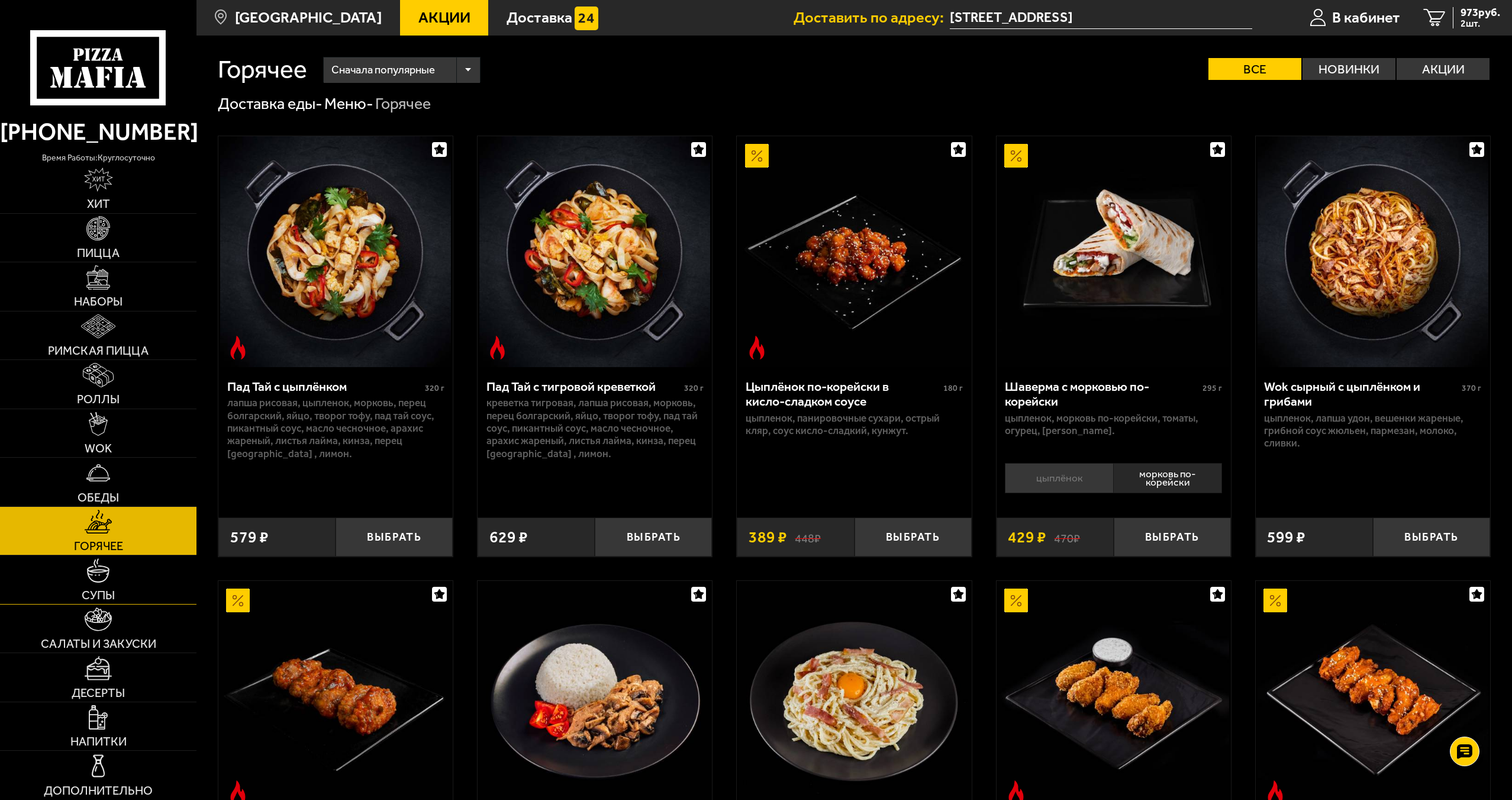
click at [110, 596] on span "Супы" at bounding box center [98, 594] width 33 height 12
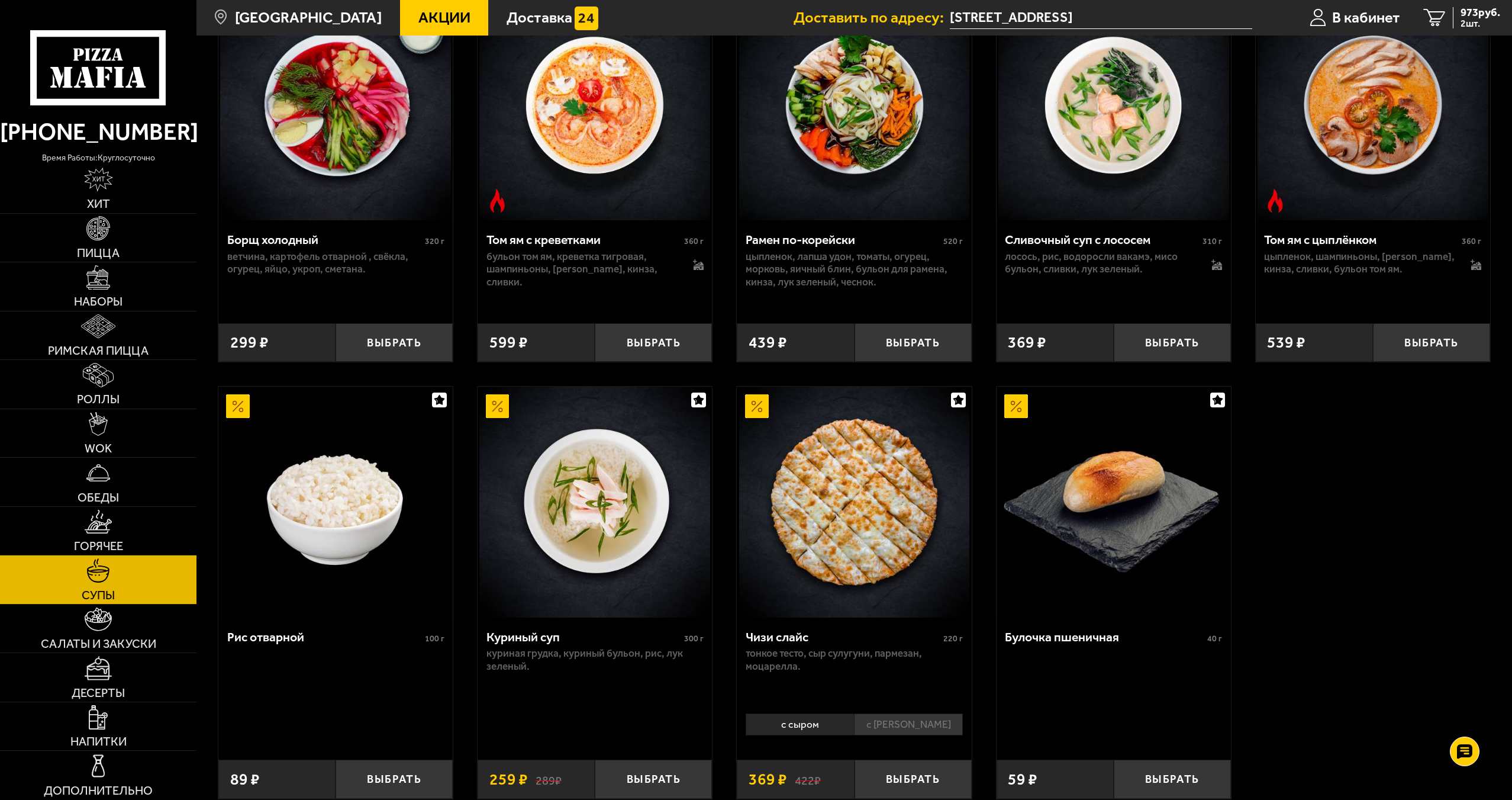
scroll to position [355, 0]
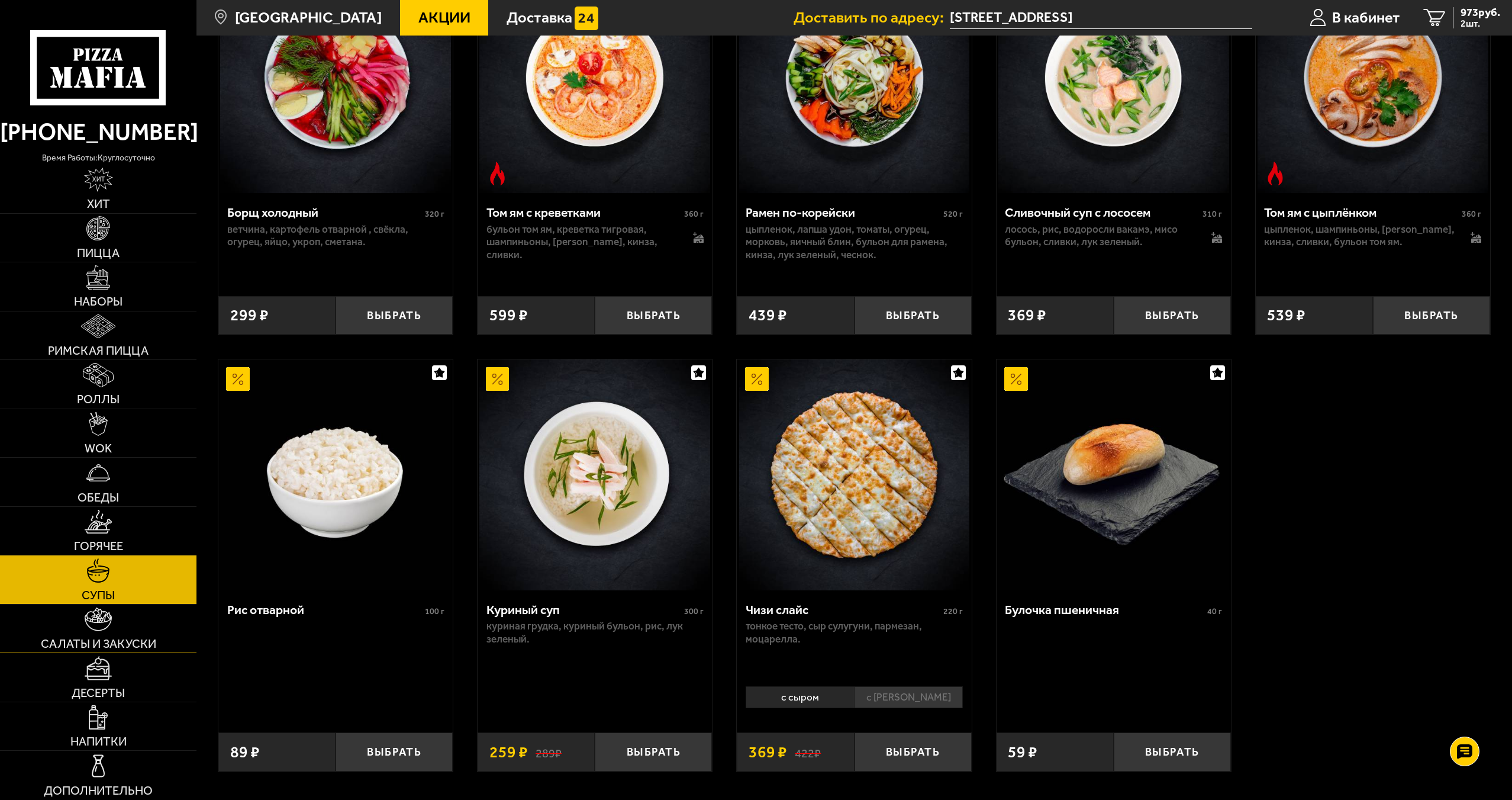
click at [129, 647] on span "Салаты и закуски" at bounding box center [99, 643] width 115 height 12
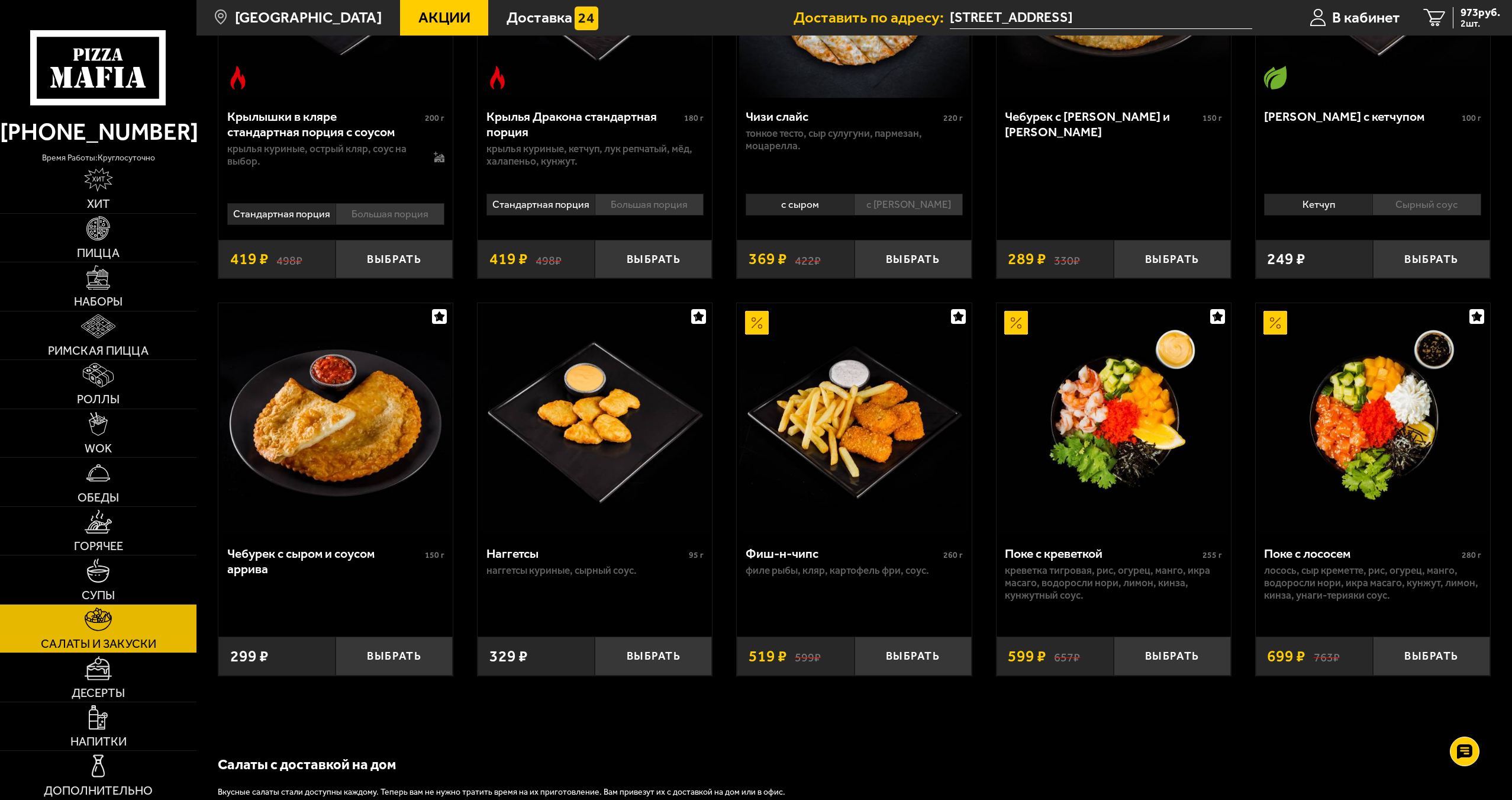
scroll to position [710, 0]
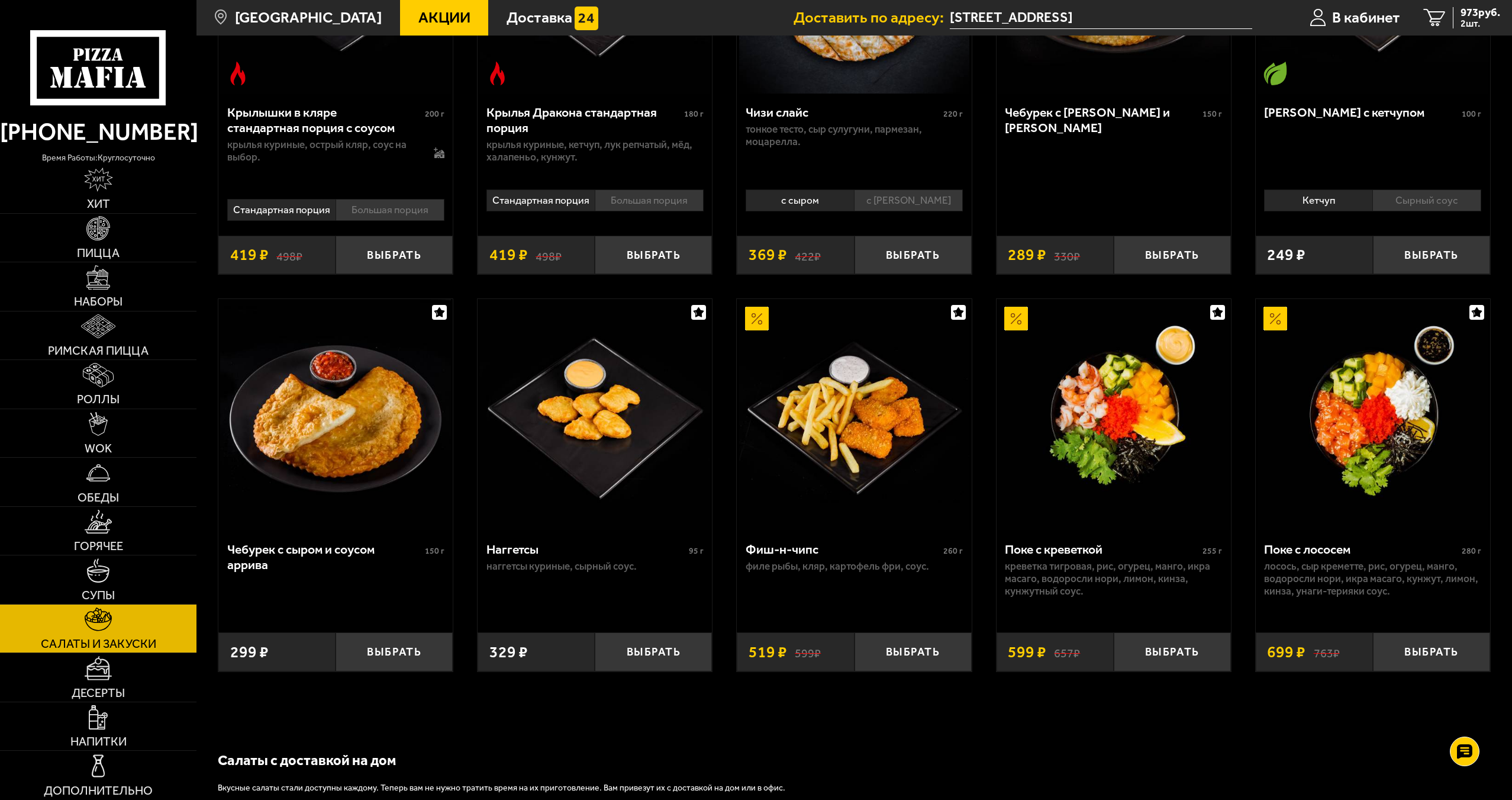
drag, startPoint x: 578, startPoint y: 484, endPoint x: 964, endPoint y: 746, distance: 466.5
click at [971, 745] on div "Салаты с доставкой на дом Вкусные салаты стали доступны каждому. Теперь вам не …" at bounding box center [854, 808] width 1315 height 169
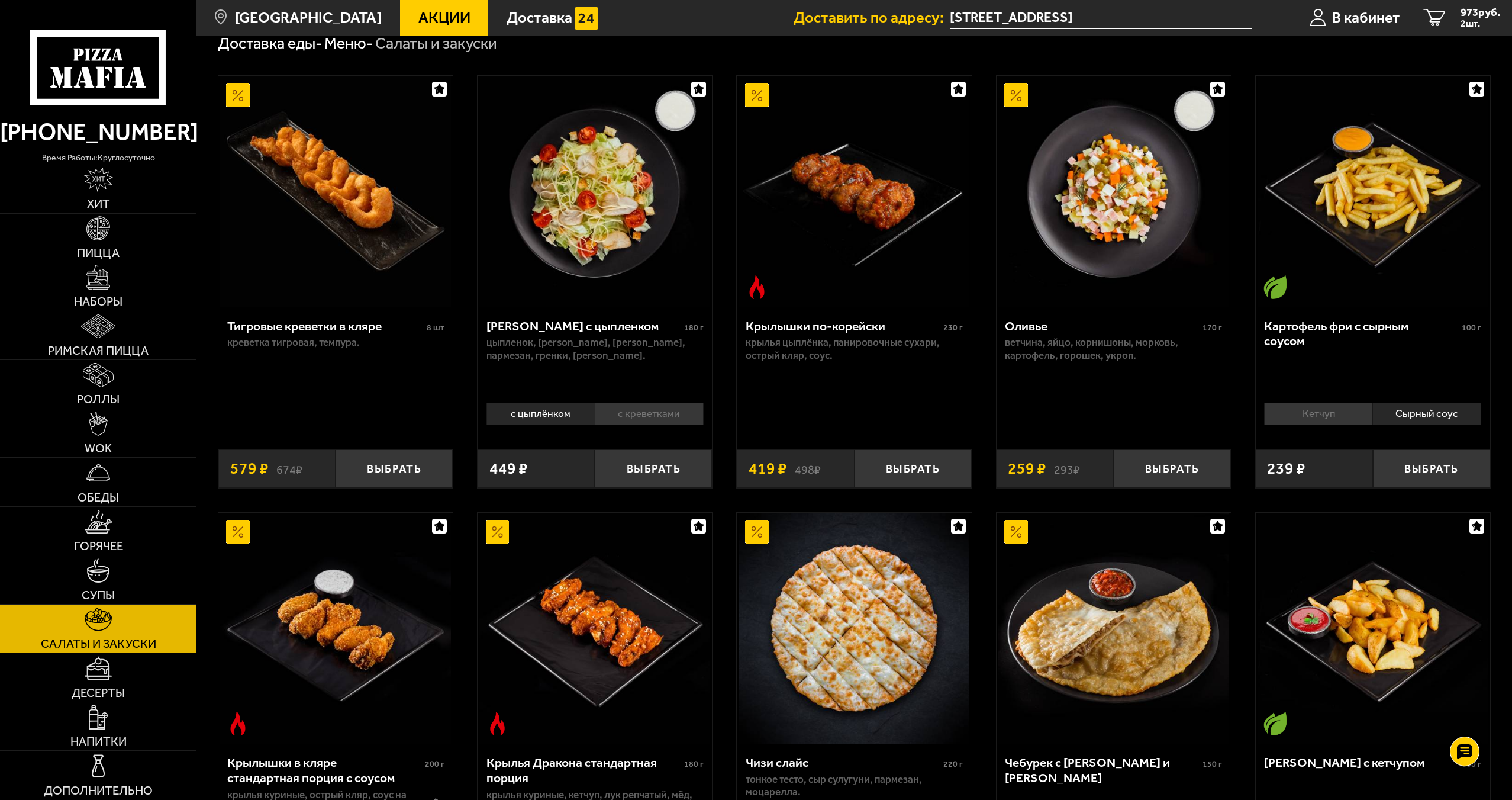
scroll to position [59, 0]
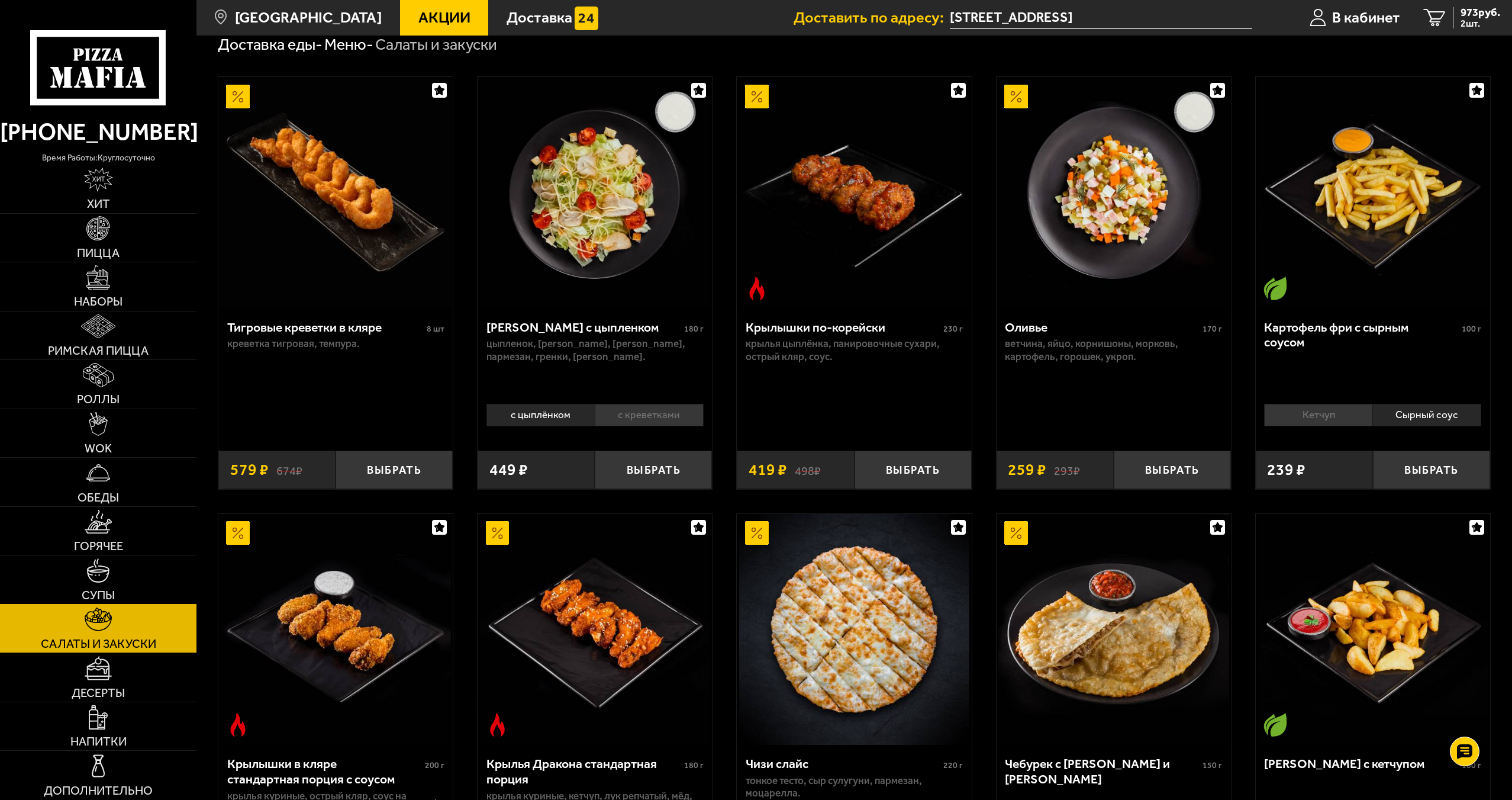
click at [98, 585] on link "Супы" at bounding box center [98, 579] width 197 height 49
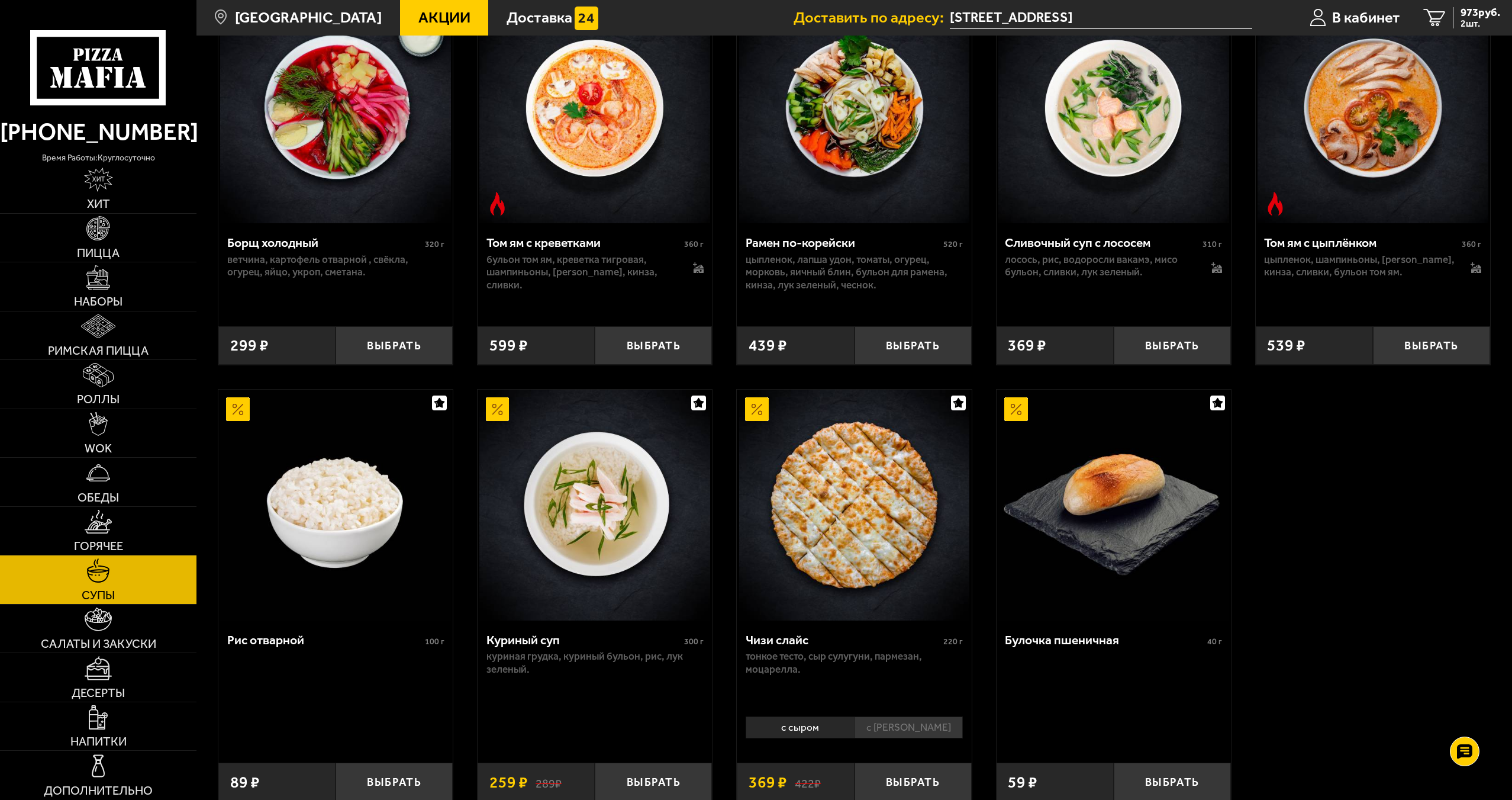
scroll to position [457, 0]
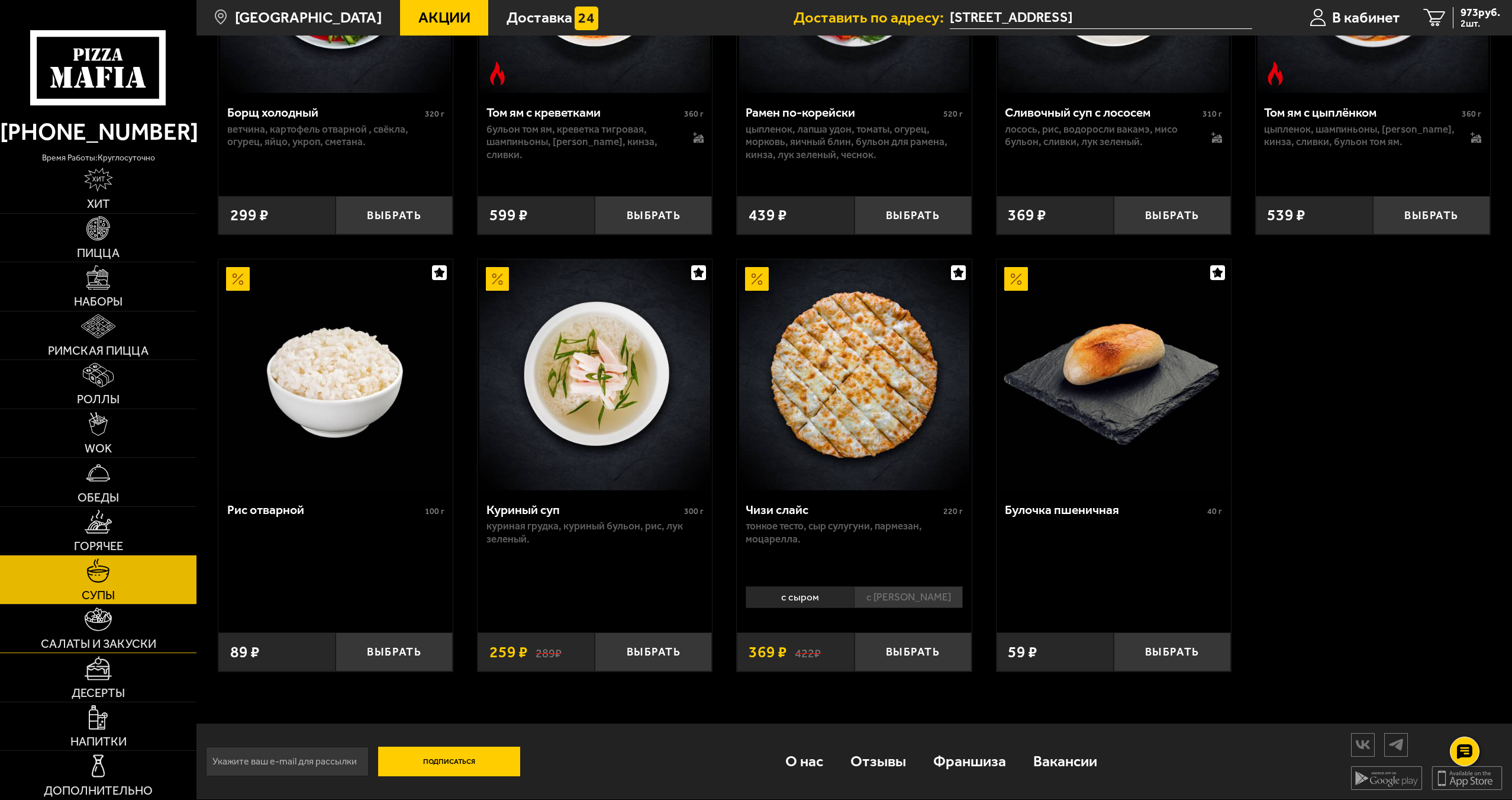
click at [102, 648] on span "Салаты и закуски" at bounding box center [99, 643] width 115 height 12
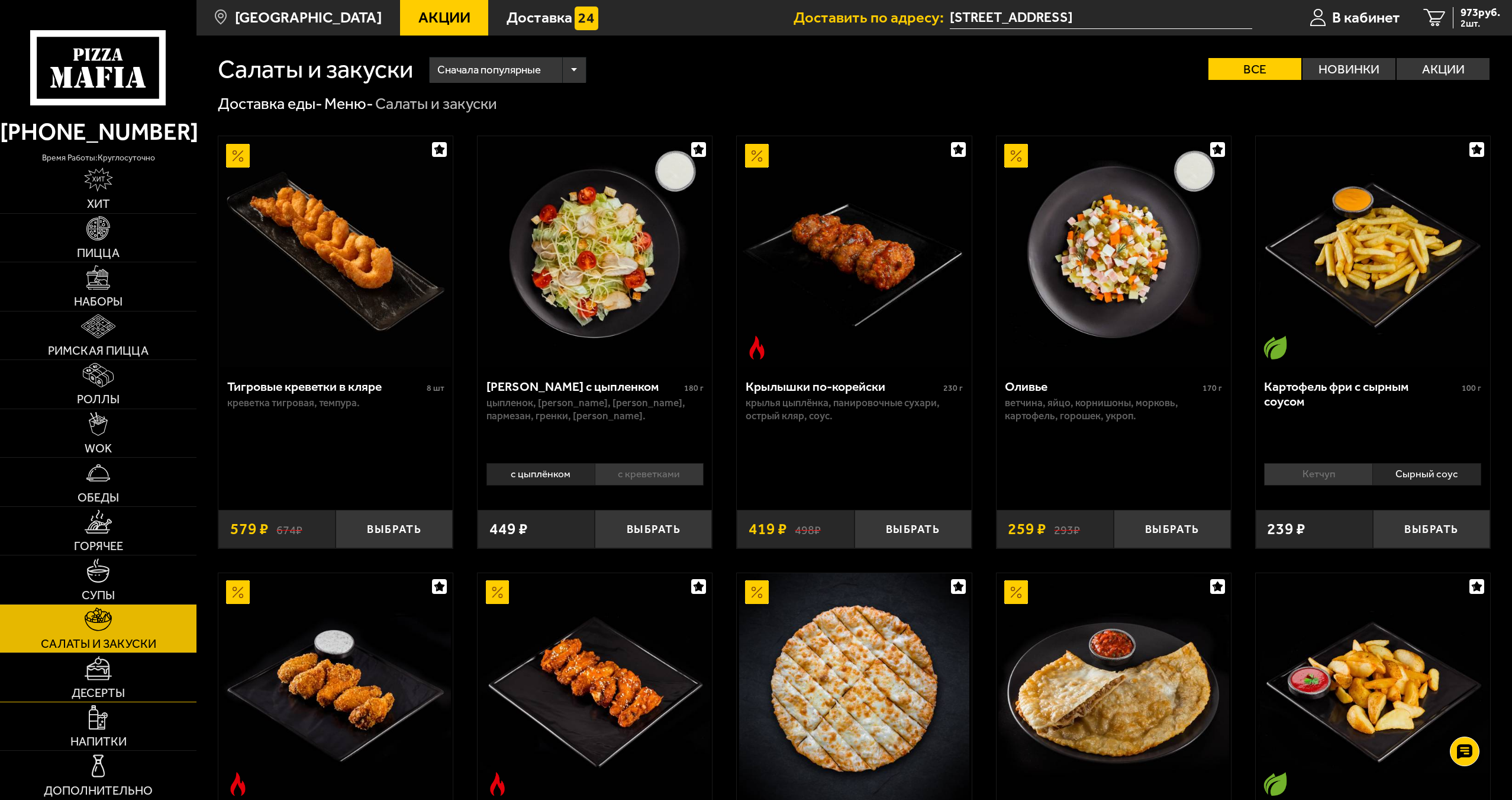
click at [111, 683] on link "Десерты" at bounding box center [98, 677] width 197 height 49
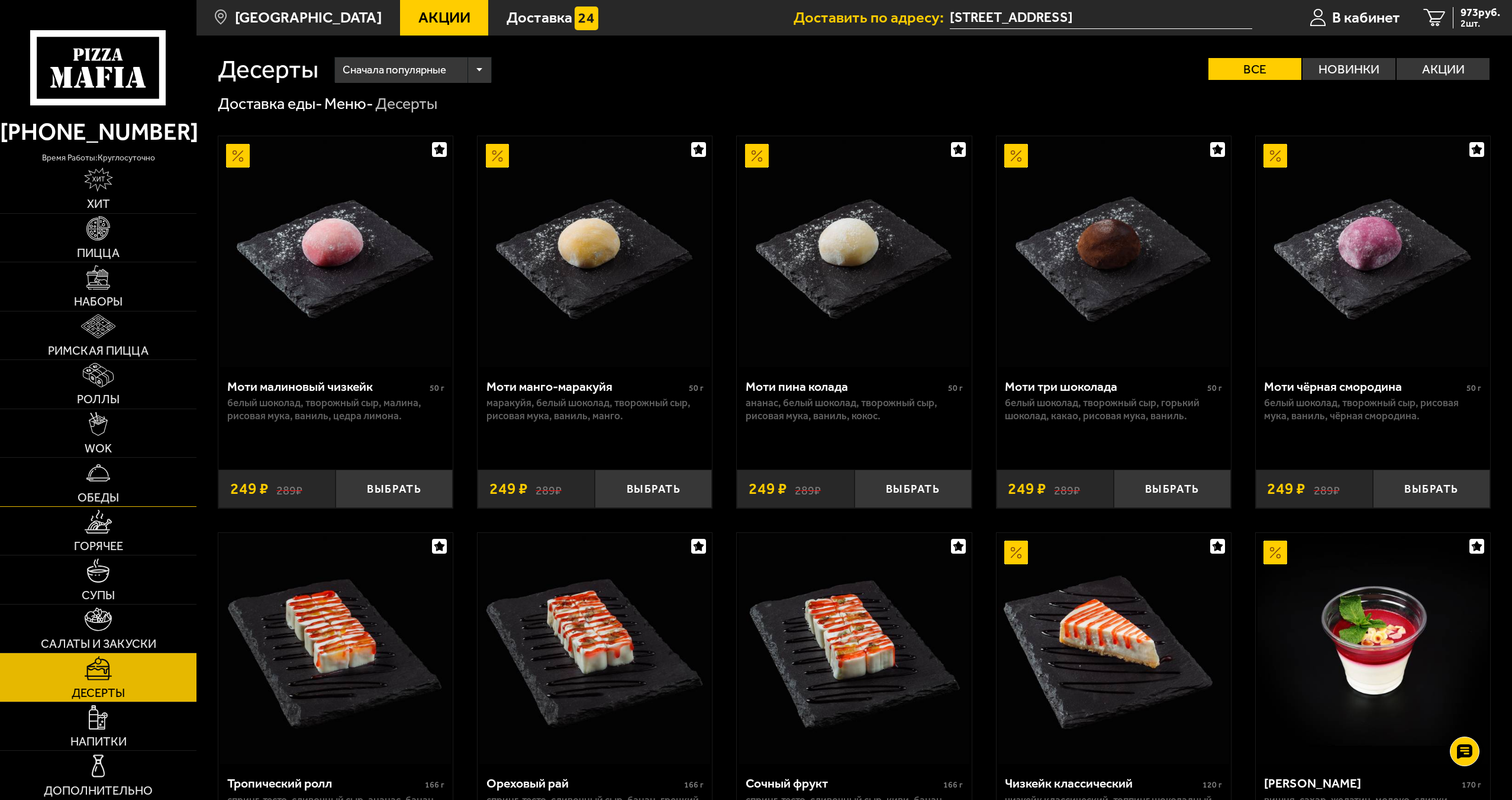
click at [128, 472] on link "Обеды" at bounding box center [98, 482] width 197 height 49
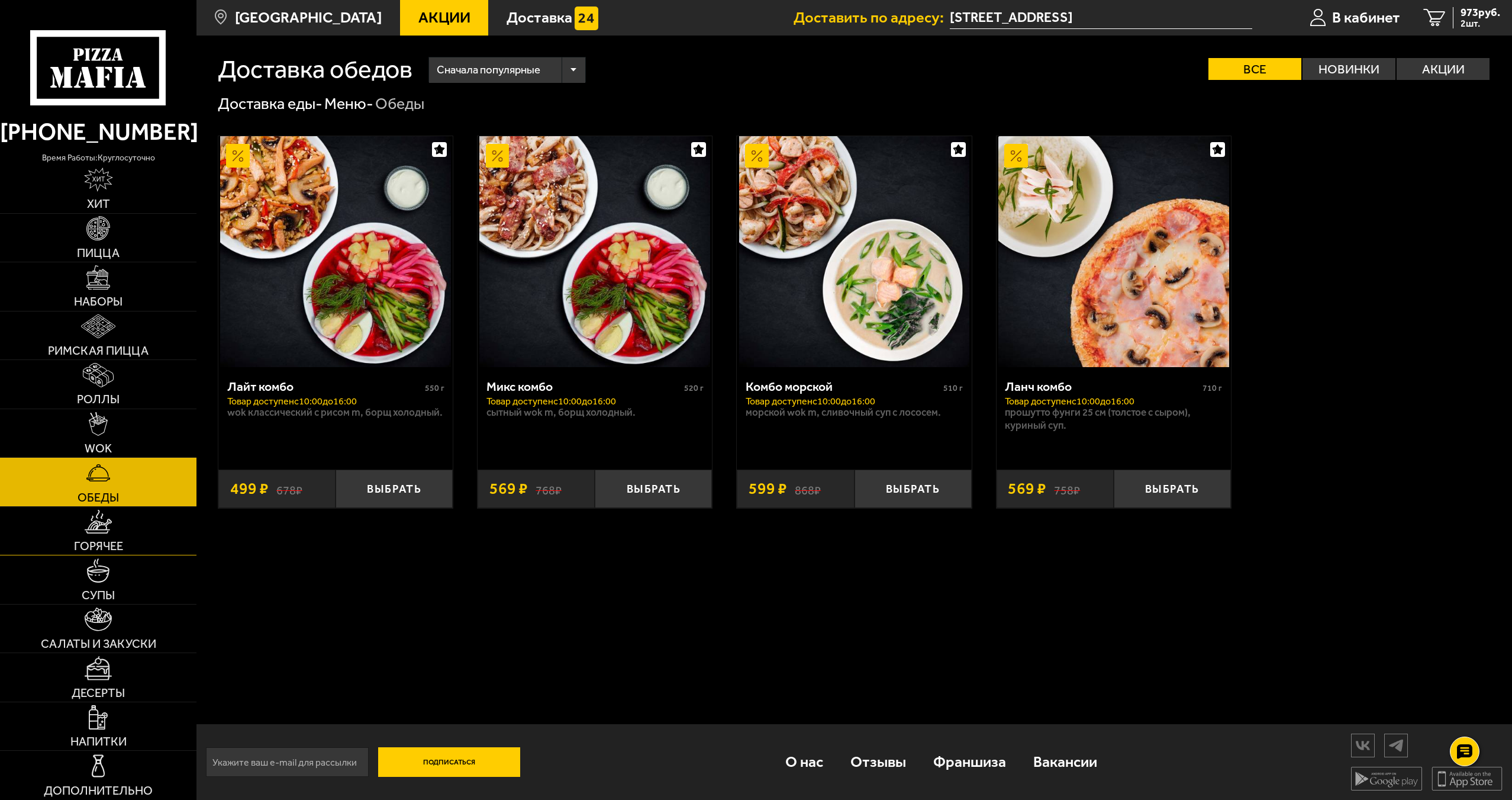
click at [135, 542] on link "Горячее" at bounding box center [98, 531] width 197 height 49
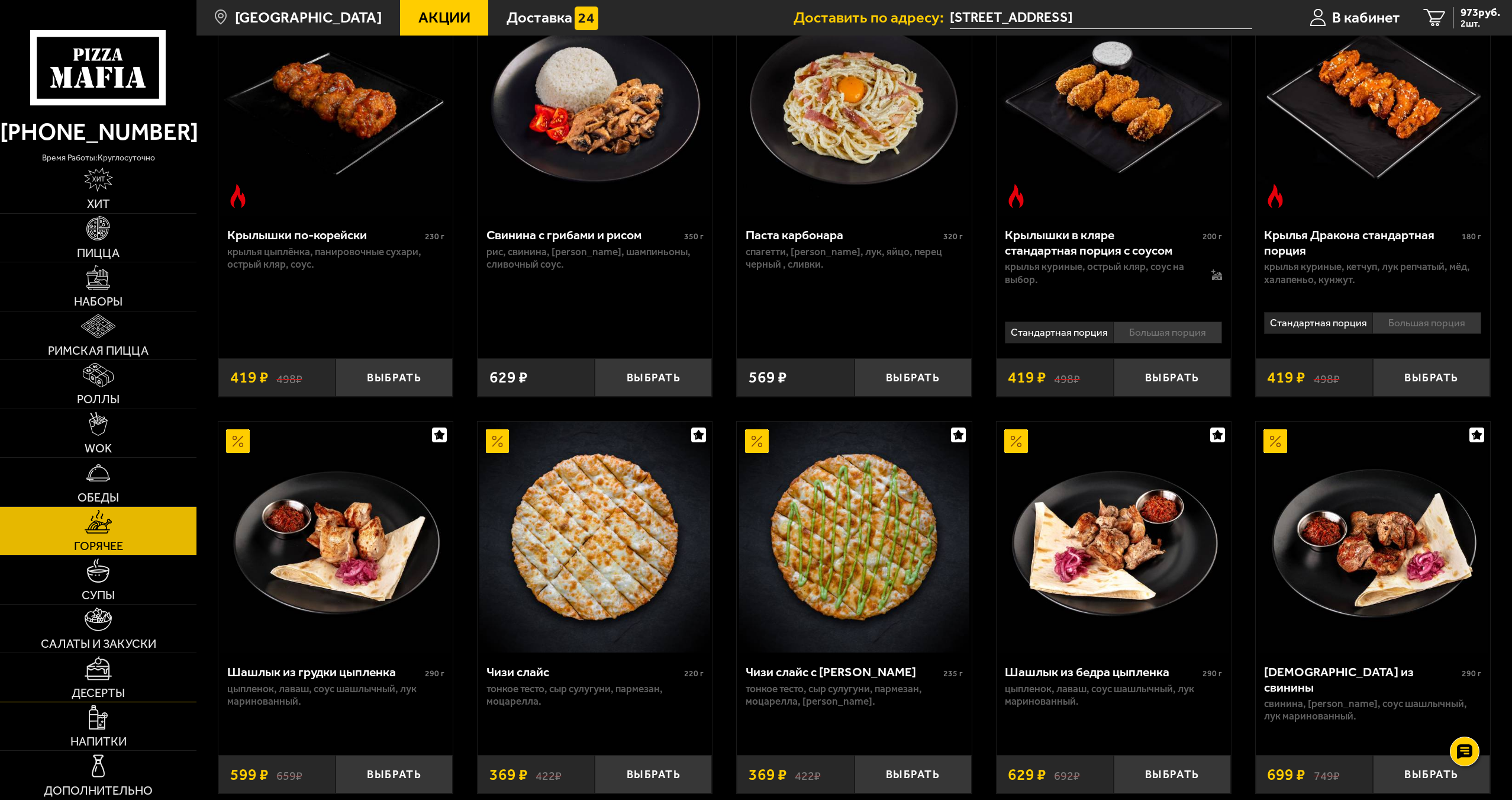
scroll to position [651, 0]
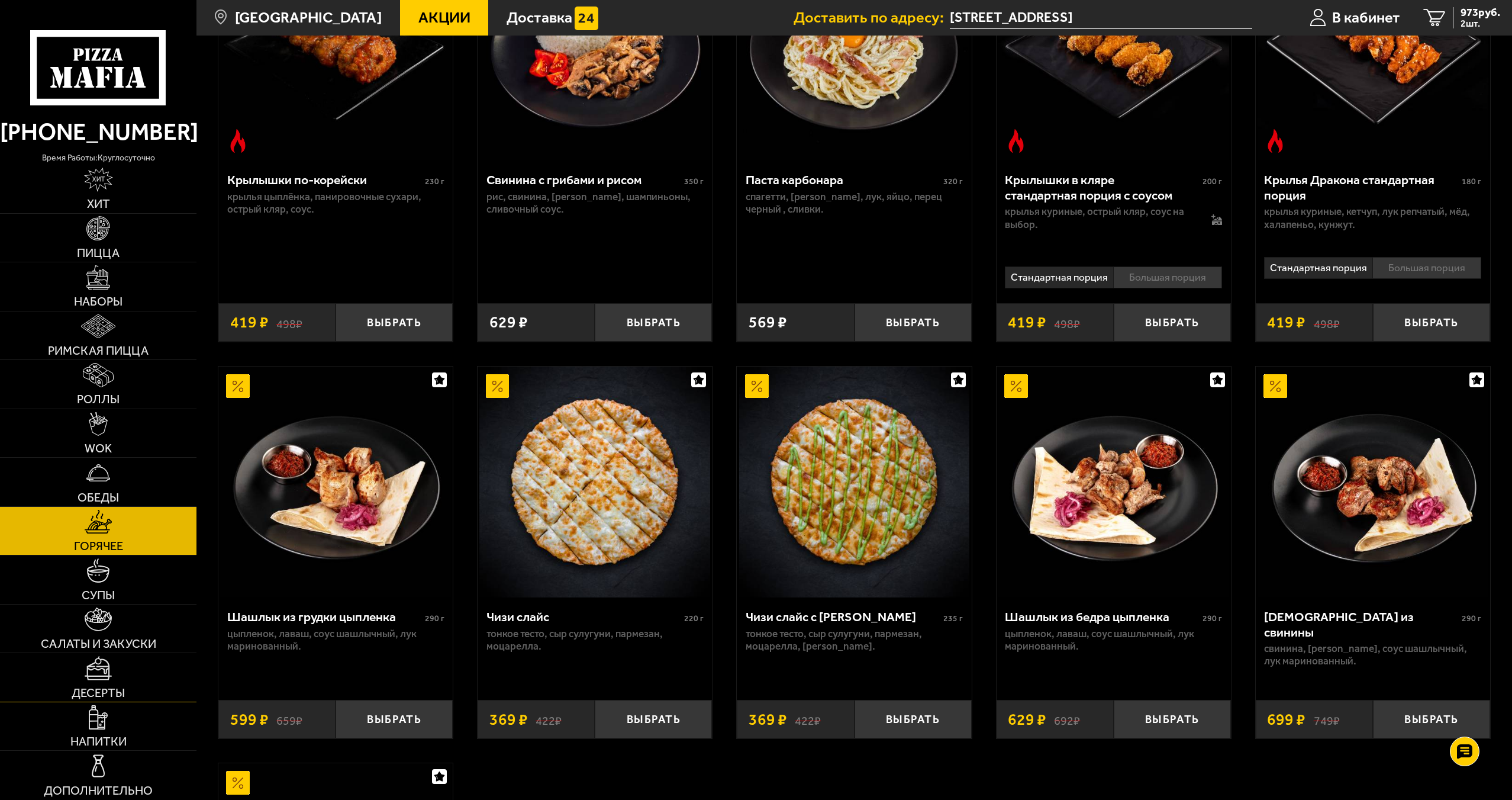
click at [147, 691] on link "Десерты" at bounding box center [98, 677] width 197 height 49
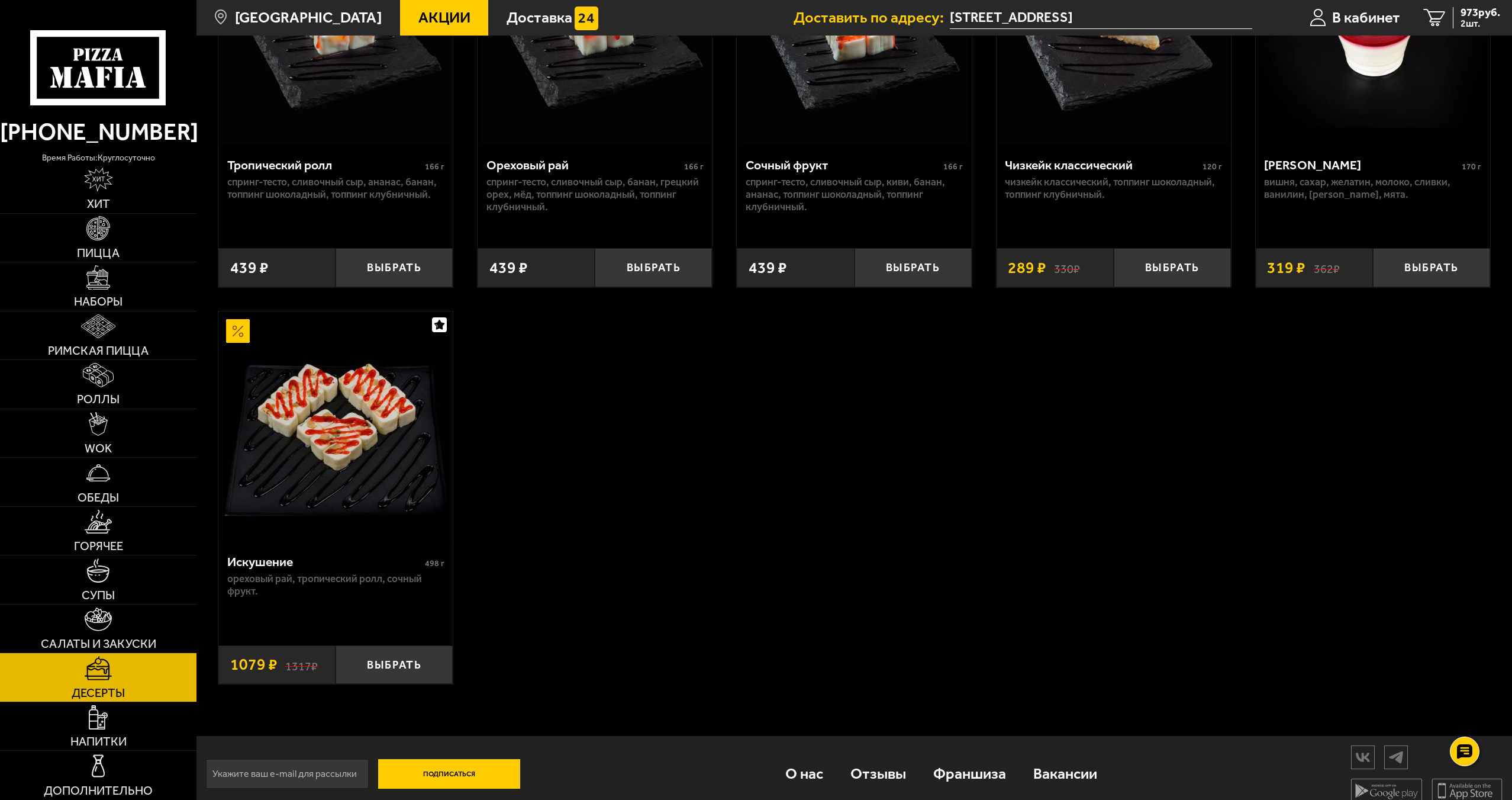
scroll to position [633, 0]
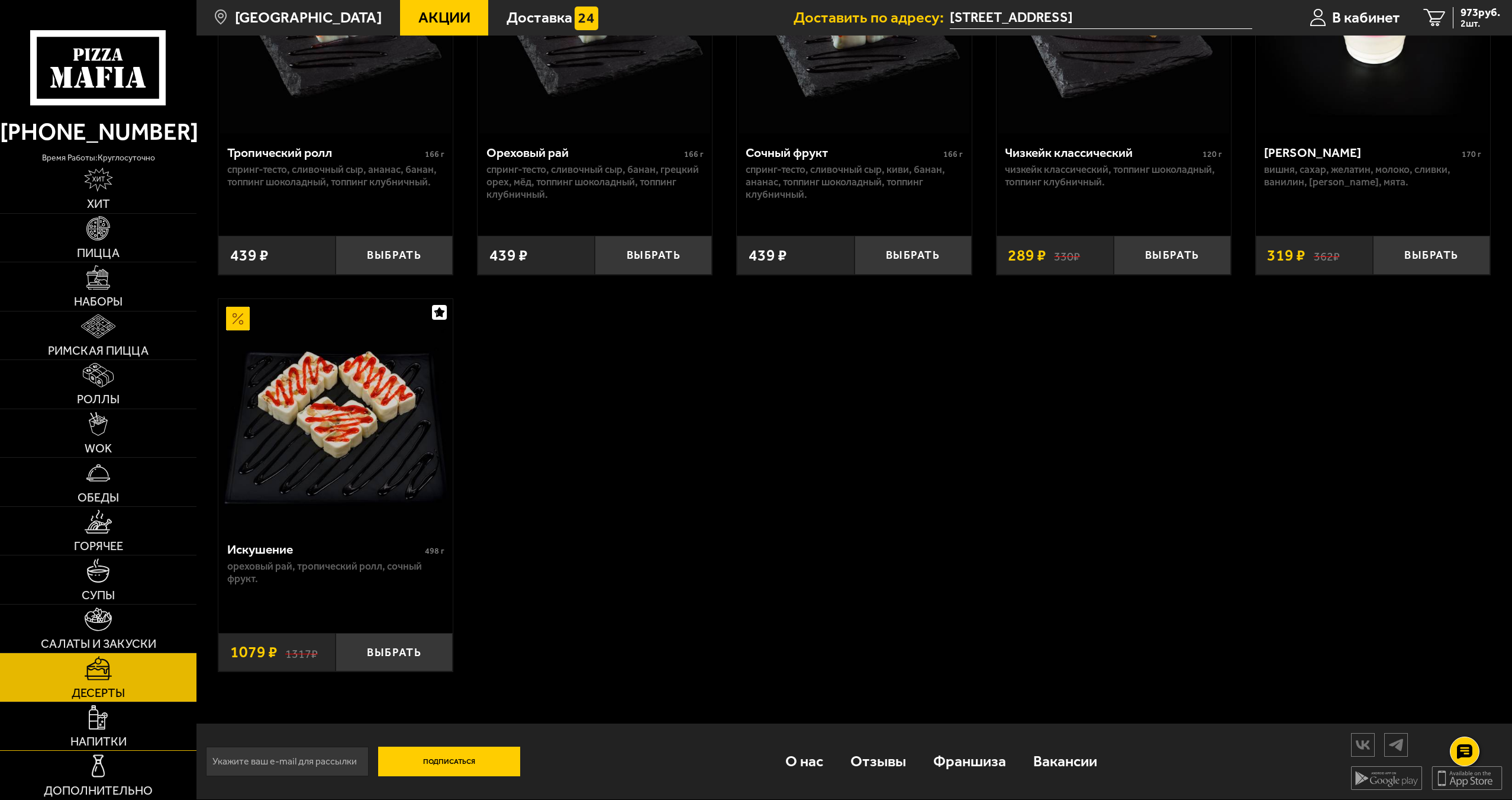
click at [140, 731] on link "Напитки" at bounding box center [98, 726] width 197 height 49
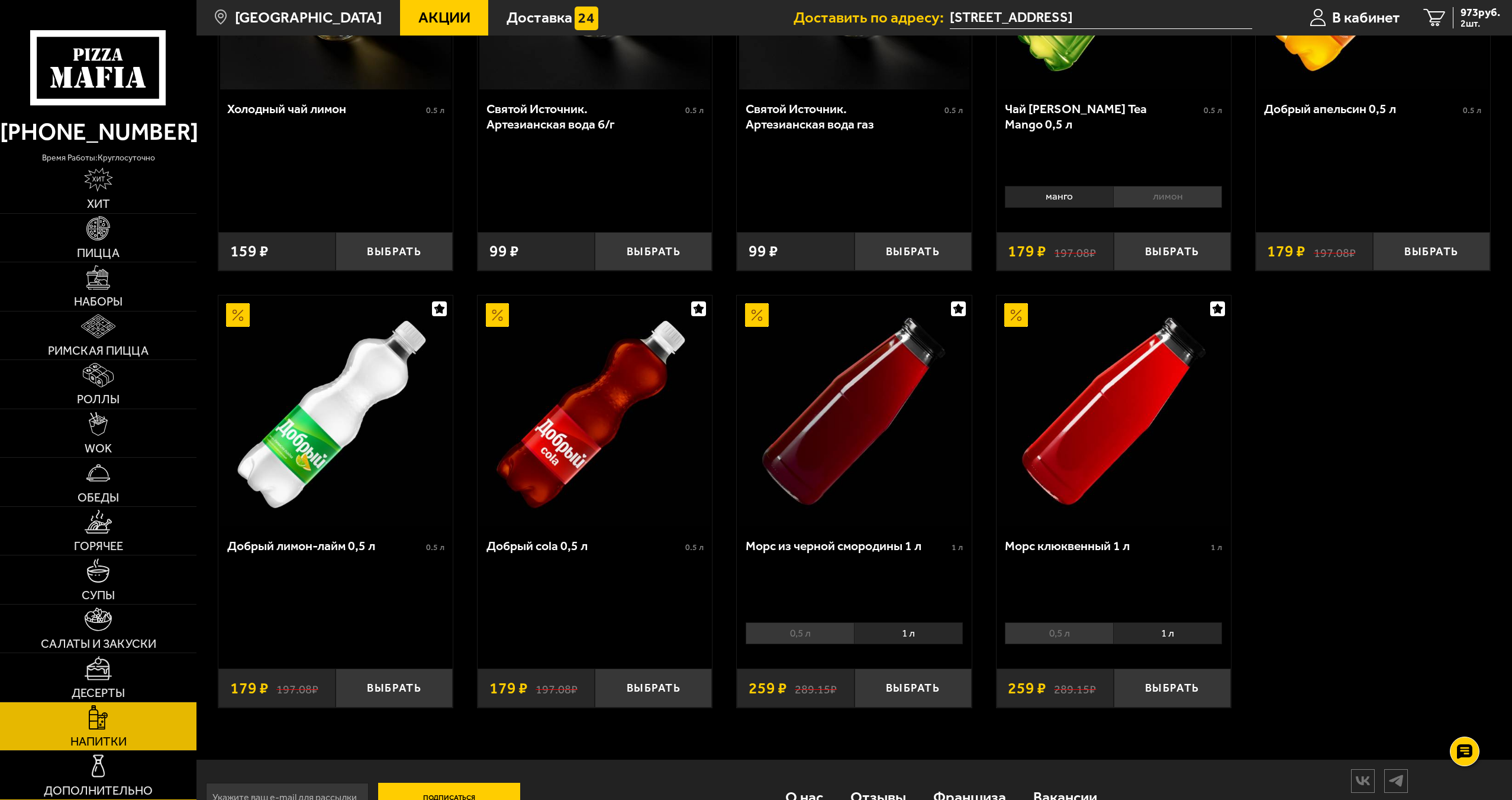
scroll to position [710, 0]
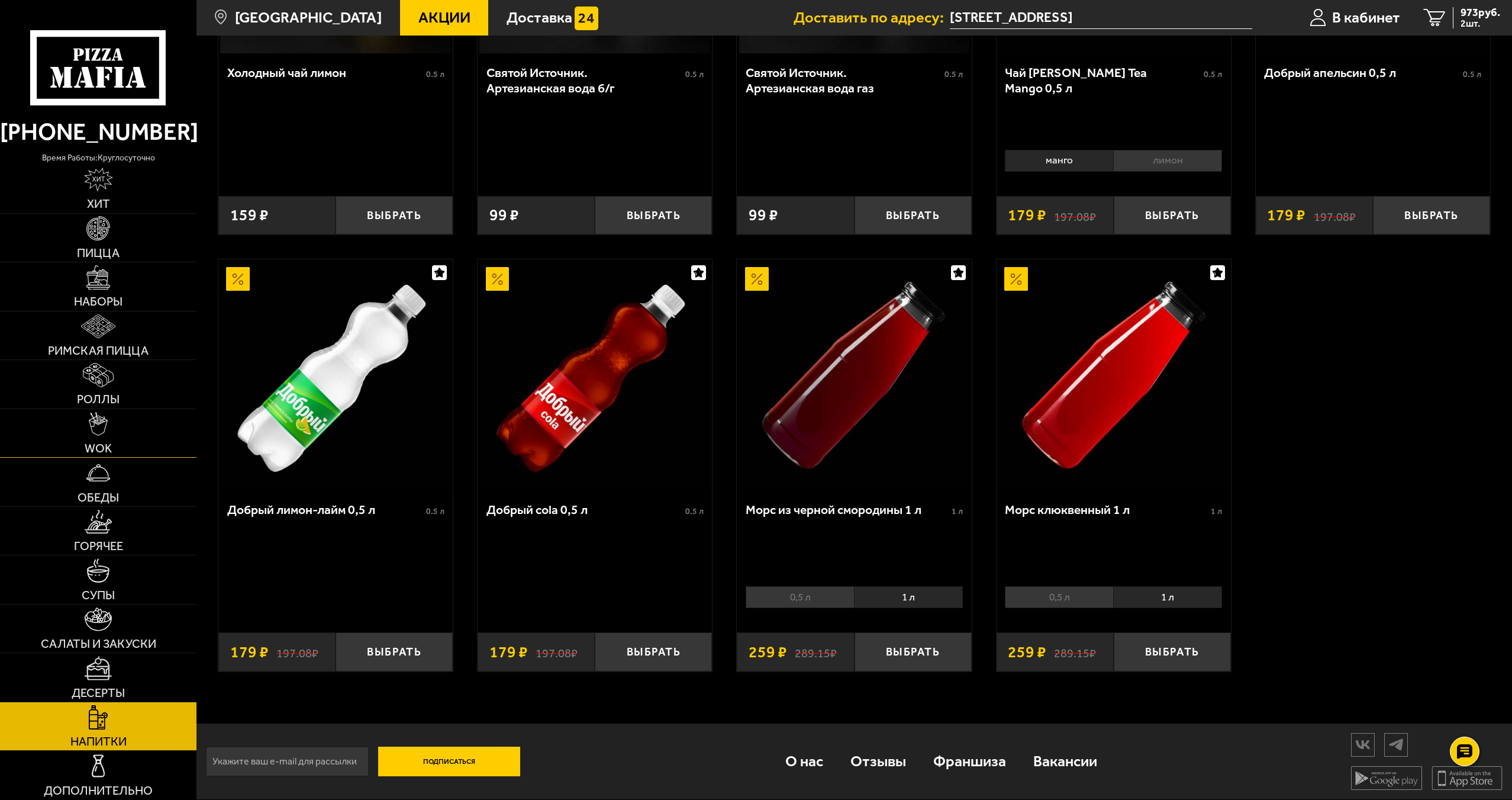
click at [140, 435] on link "WOK" at bounding box center [98, 433] width 197 height 49
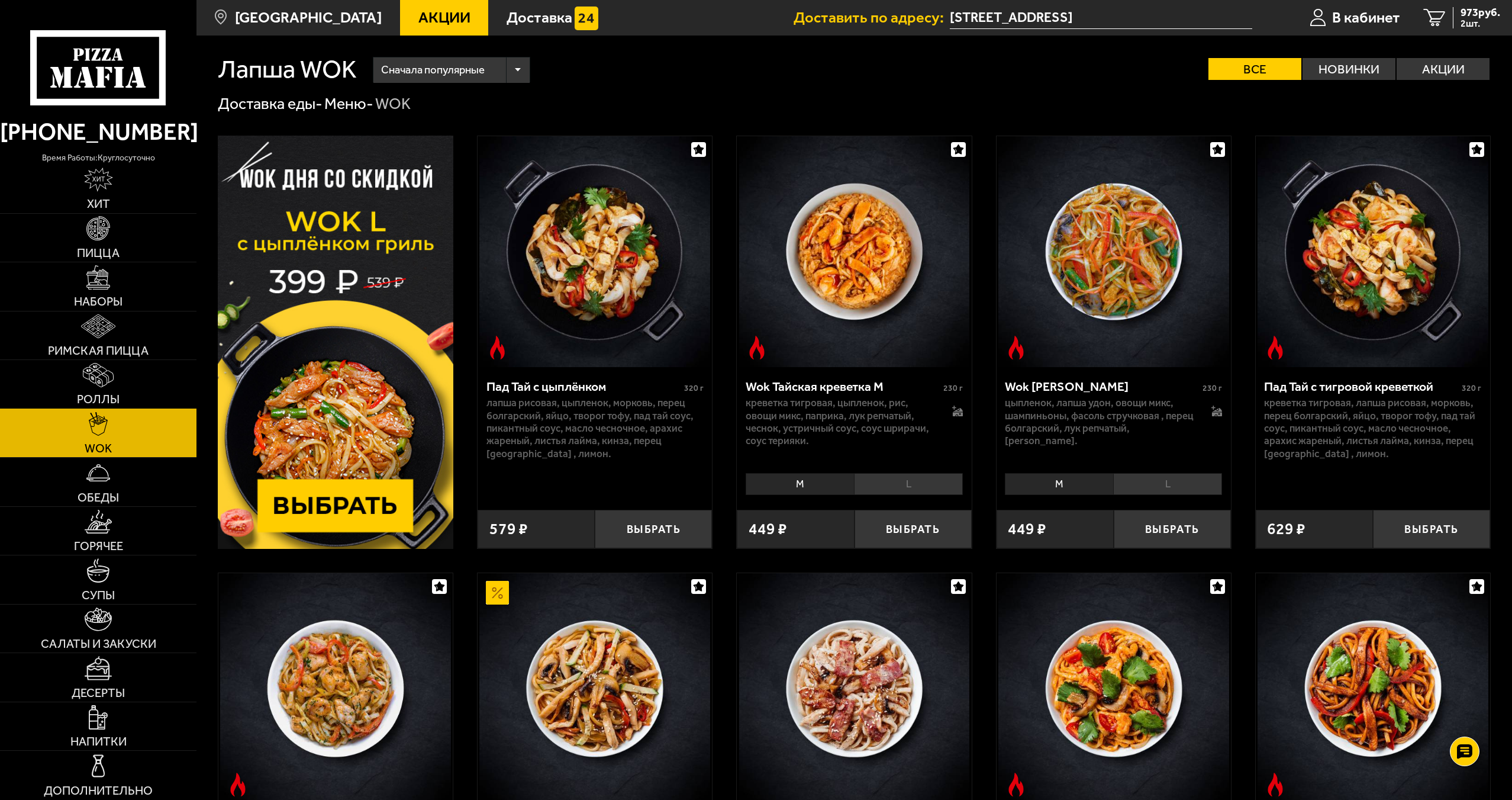
click at [125, 399] on link "Роллы" at bounding box center [98, 384] width 197 height 49
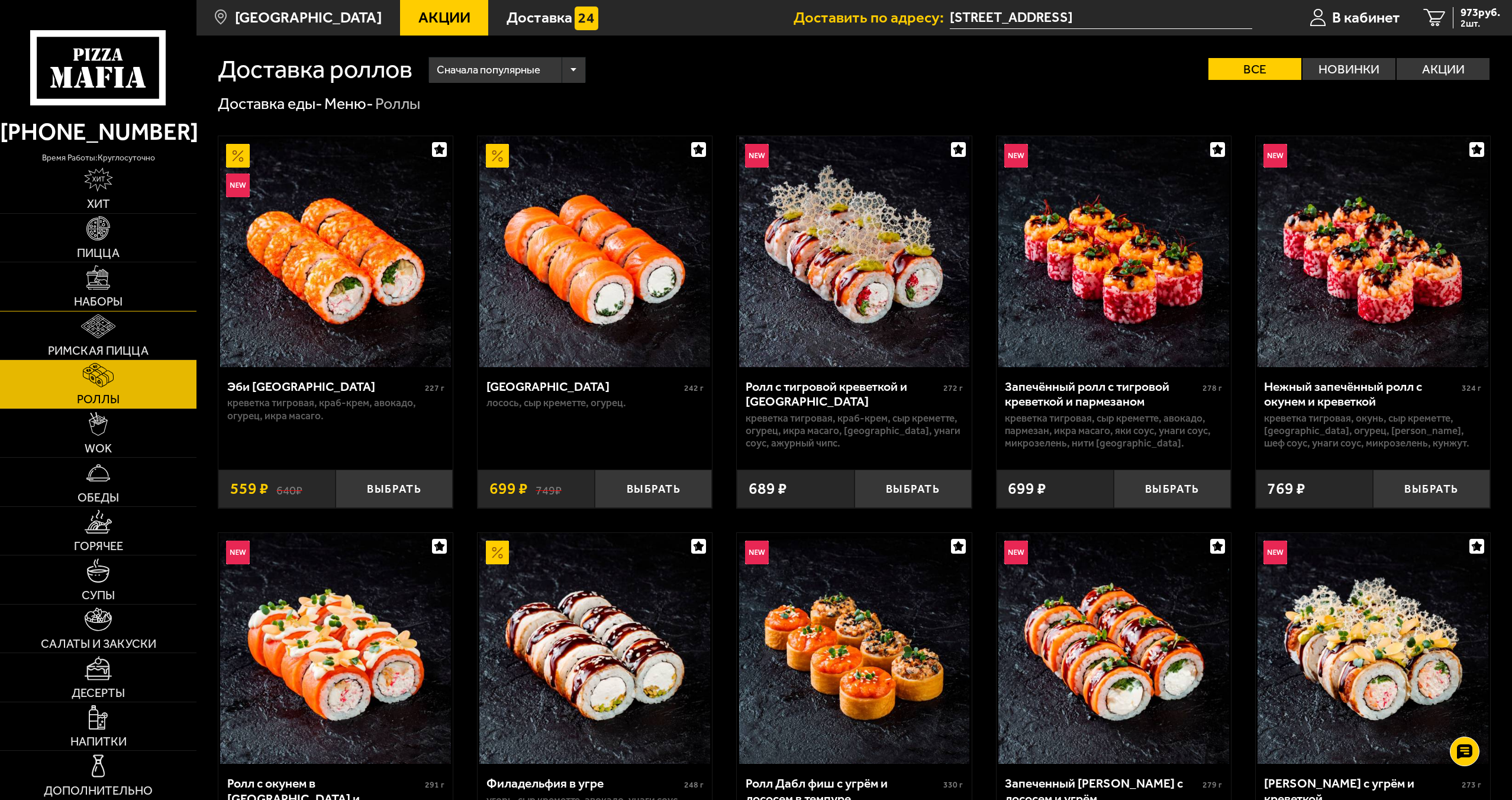
click at [132, 282] on link "Наборы" at bounding box center [98, 287] width 197 height 49
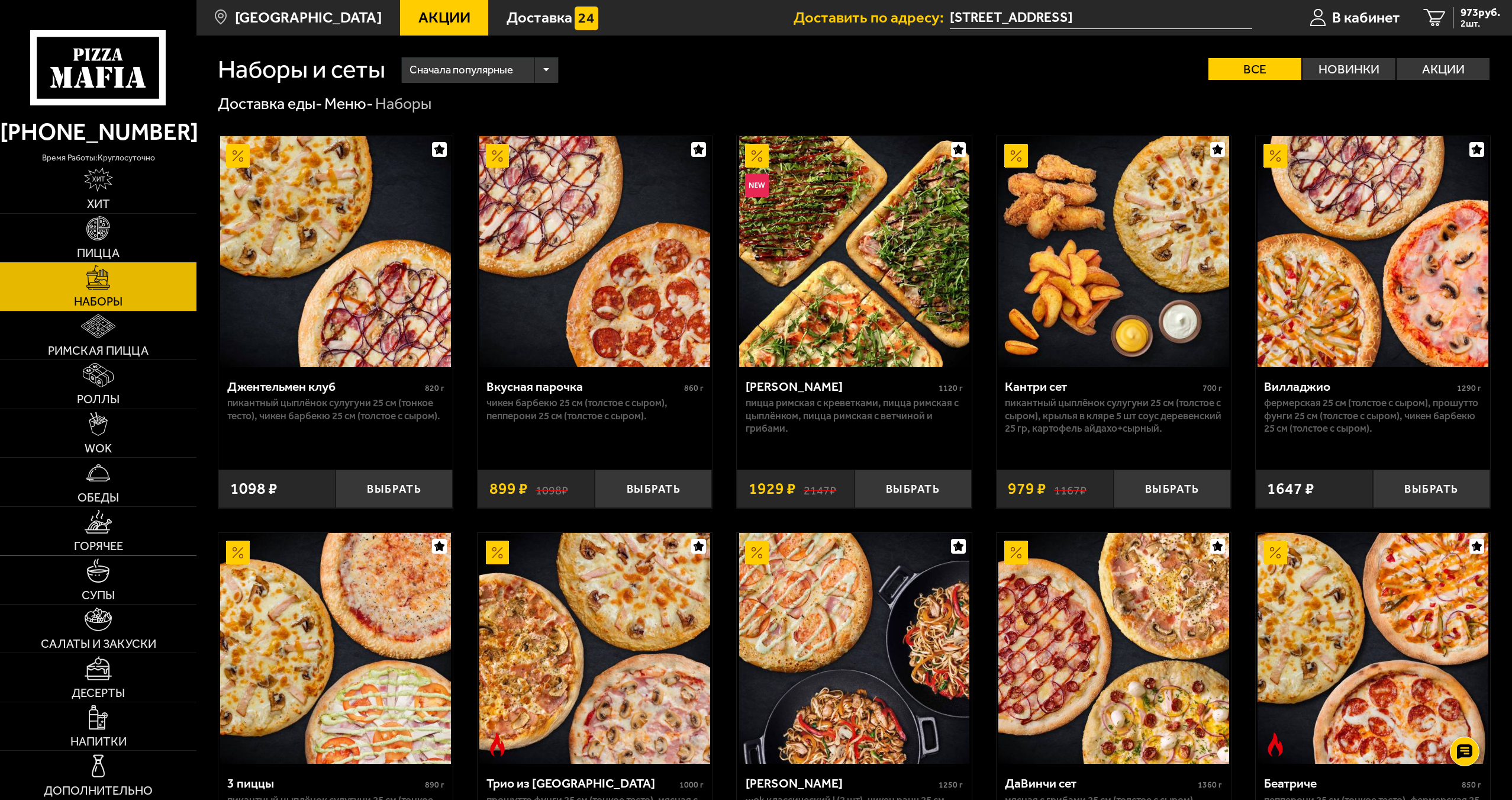
click at [152, 533] on link "Горячее" at bounding box center [98, 531] width 197 height 49
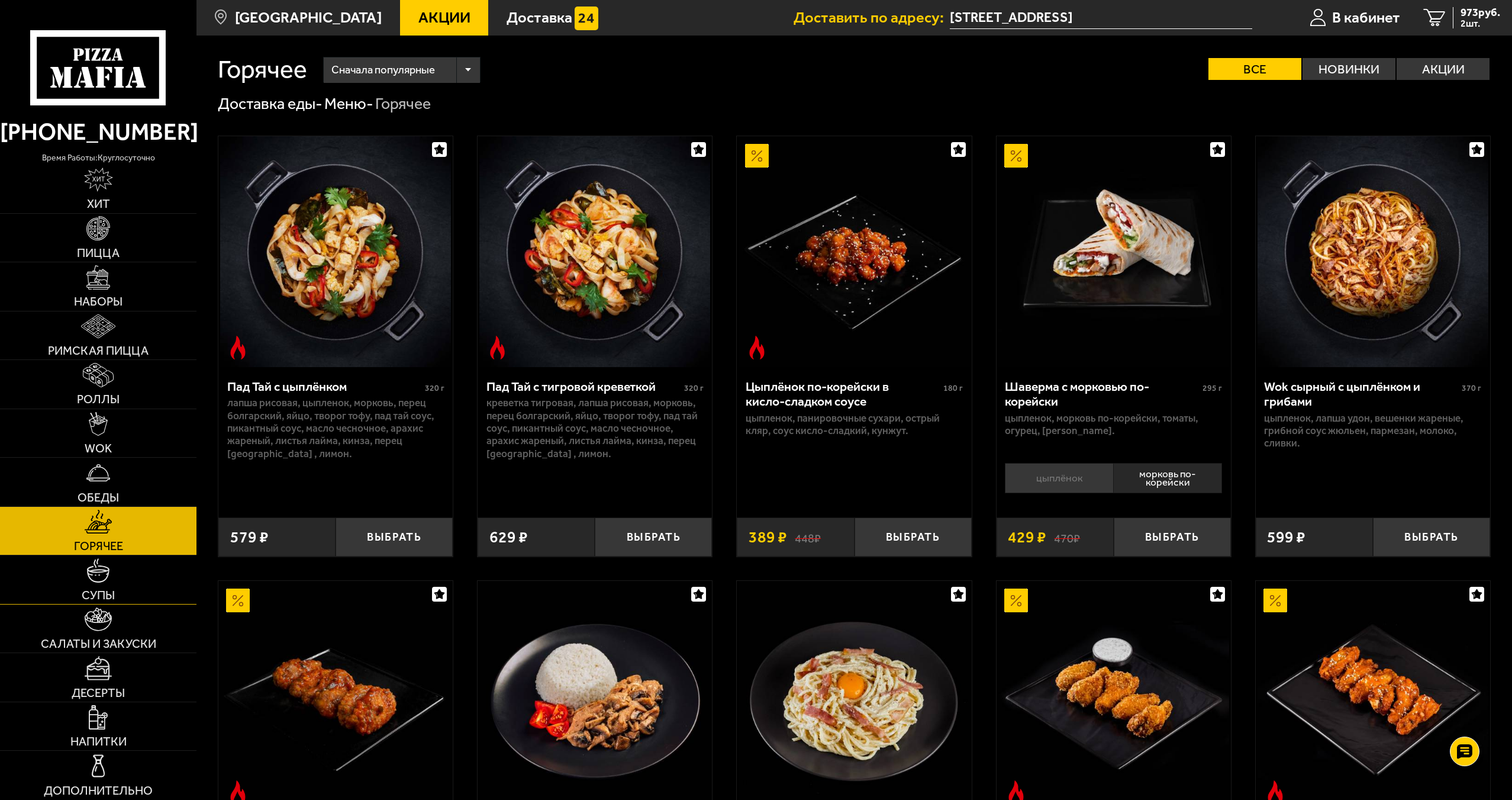
click at [137, 572] on link "Супы" at bounding box center [98, 579] width 197 height 49
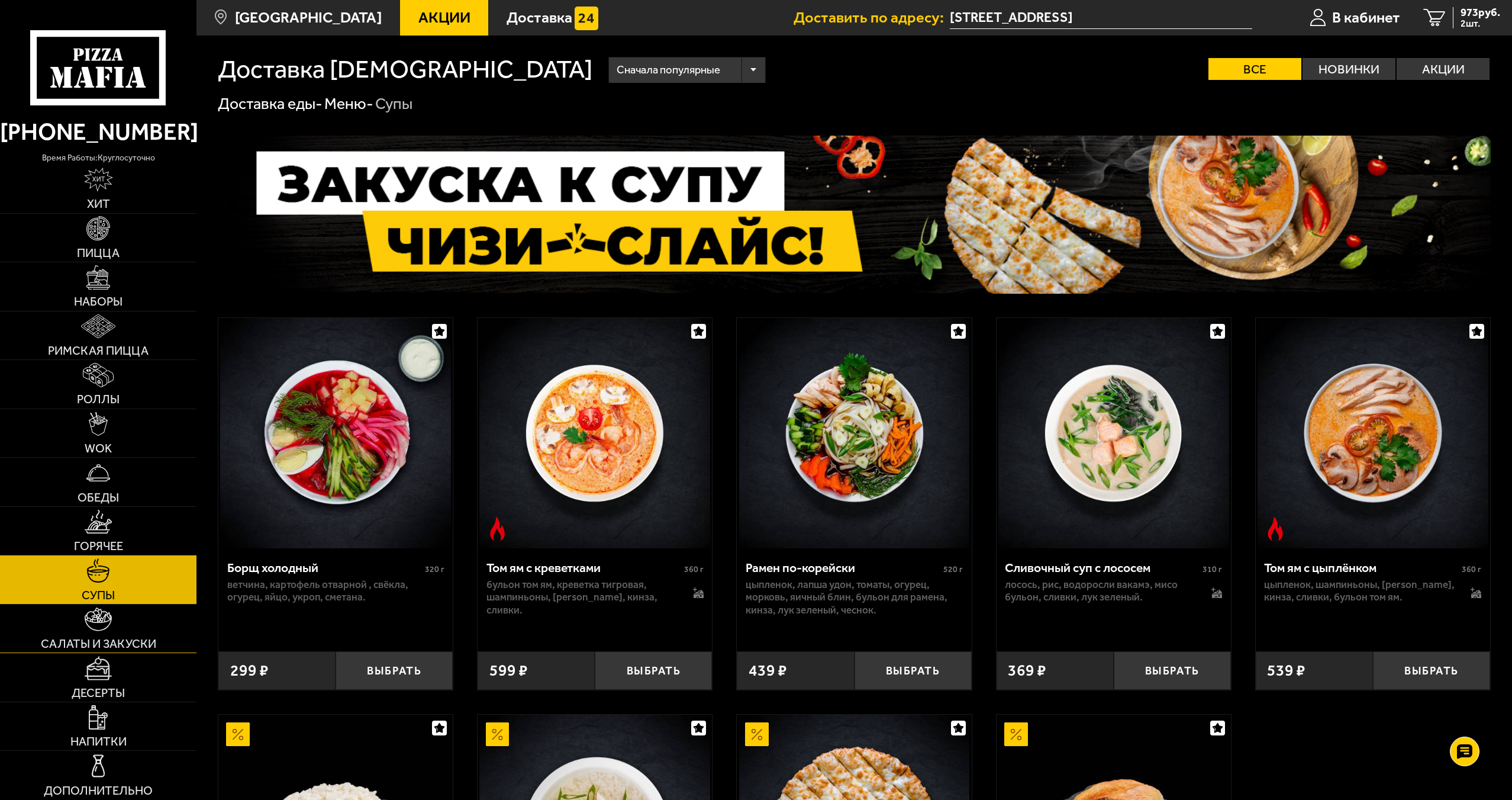
click at [129, 625] on link "Салаты и закуски" at bounding box center [98, 629] width 197 height 49
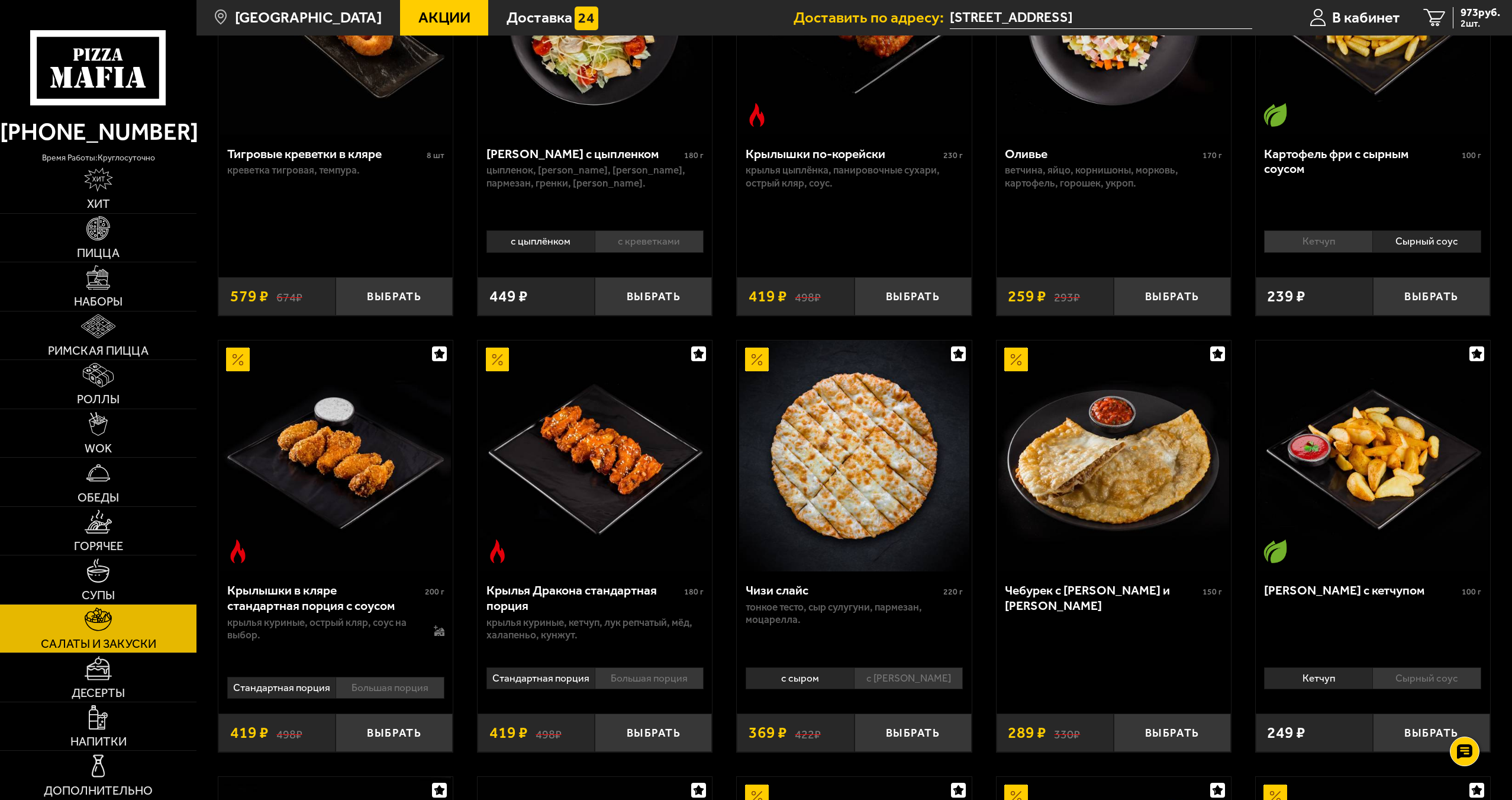
scroll to position [237, 0]
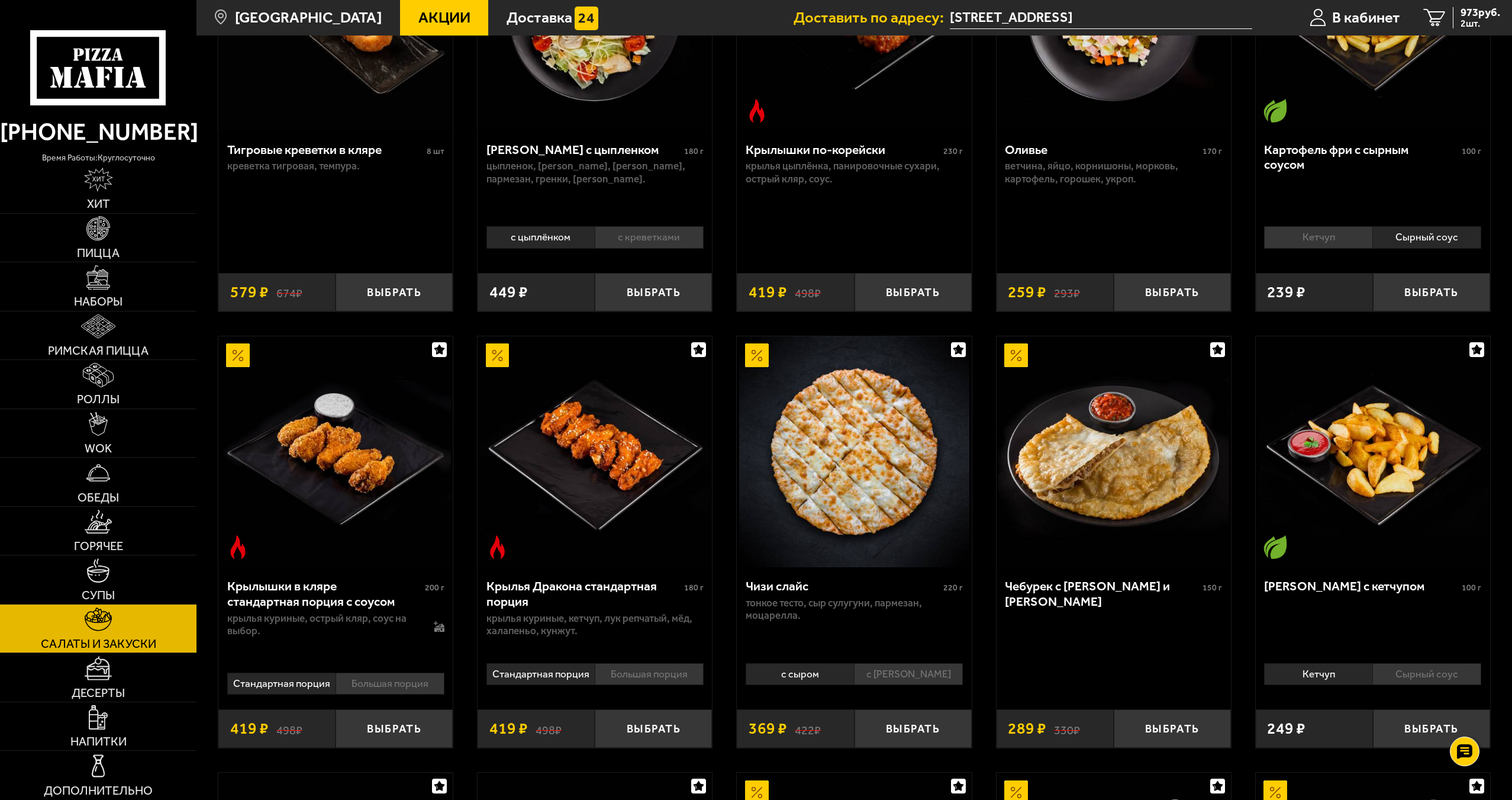
click at [665, 684] on li "Большая порция" at bounding box center [649, 674] width 109 height 22
click at [588, 679] on li "Стандартная порция" at bounding box center [541, 674] width 108 height 22
click at [631, 681] on li "Большая порция" at bounding box center [649, 674] width 109 height 22
click at [556, 682] on li "Стандартная порция" at bounding box center [541, 674] width 108 height 22
click at [410, 690] on li "Большая порция" at bounding box center [390, 683] width 109 height 22
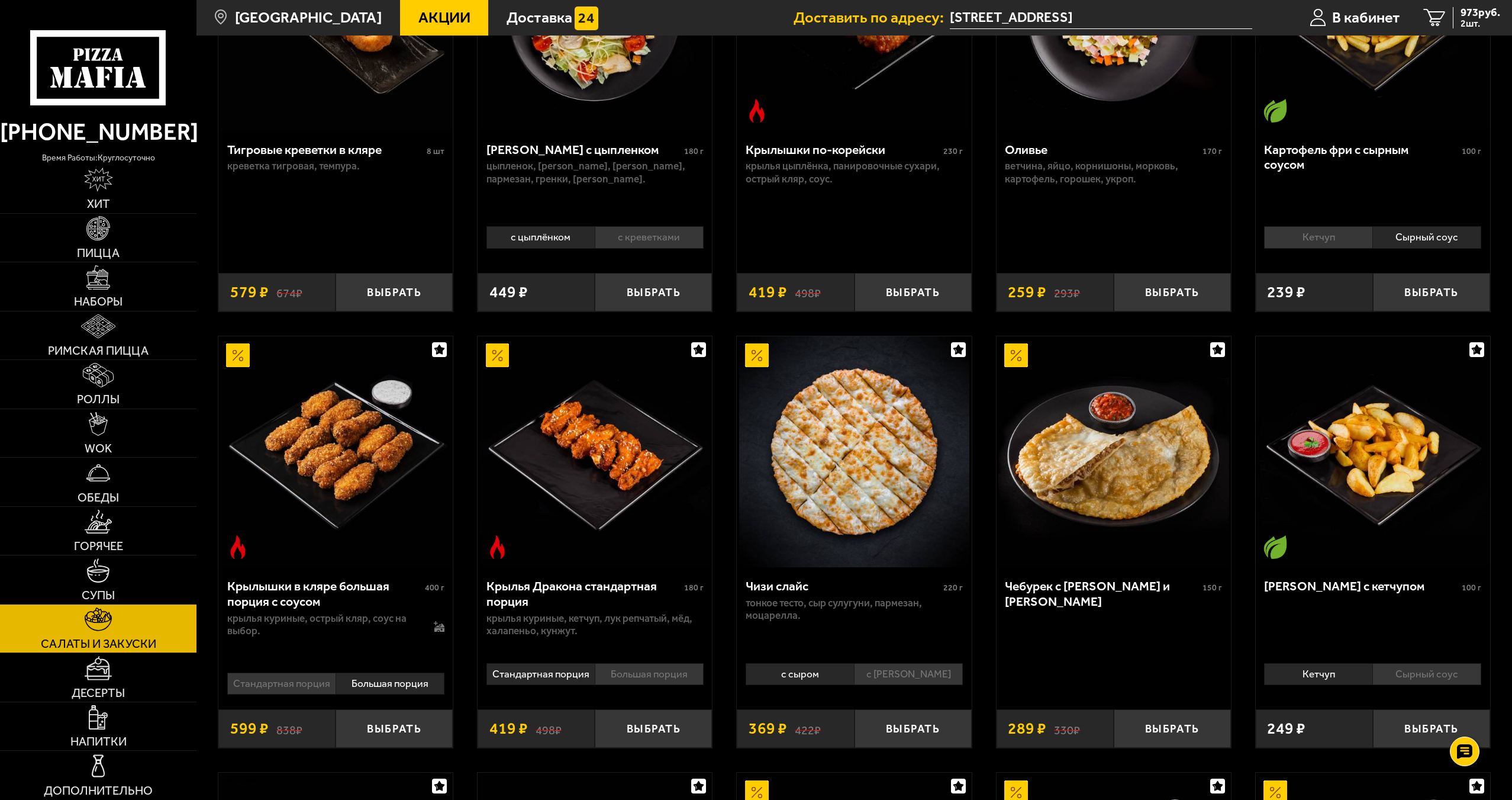
click at [310, 693] on li "Стандартная порция" at bounding box center [282, 683] width 108 height 22
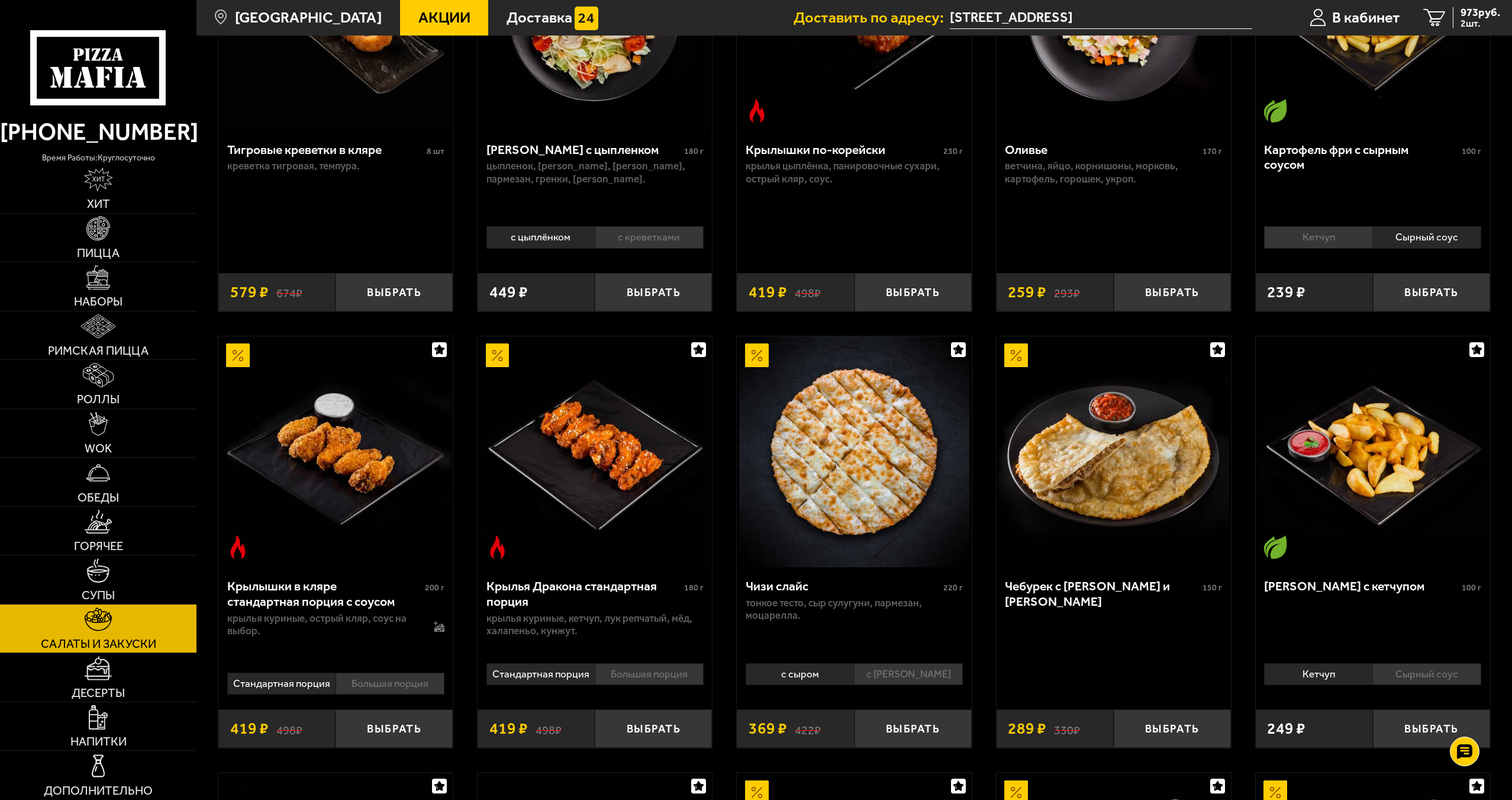
click at [423, 692] on li "Большая порция" at bounding box center [390, 683] width 109 height 22
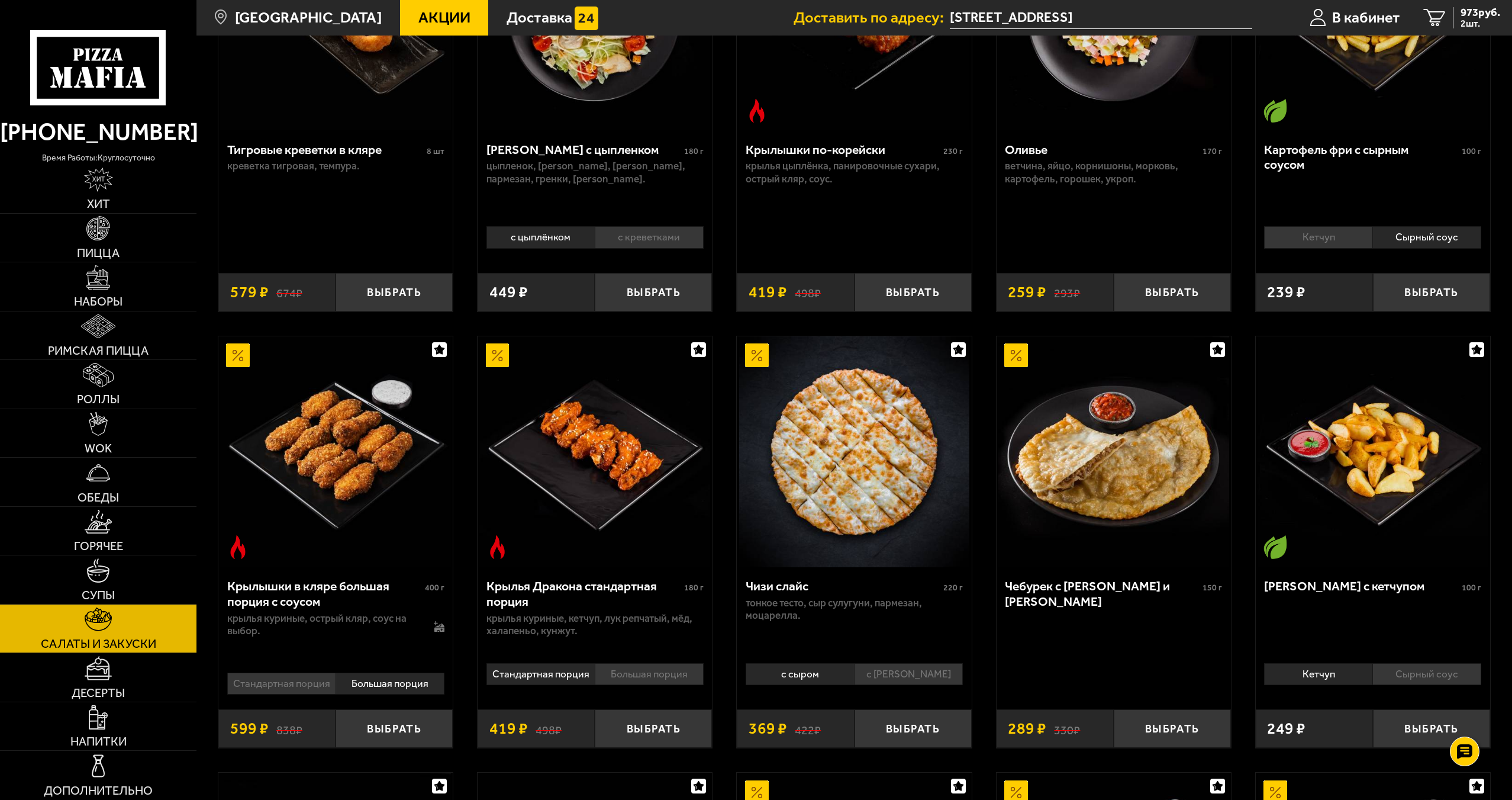
click at [306, 687] on li "Стандартная порция" at bounding box center [282, 683] width 108 height 22
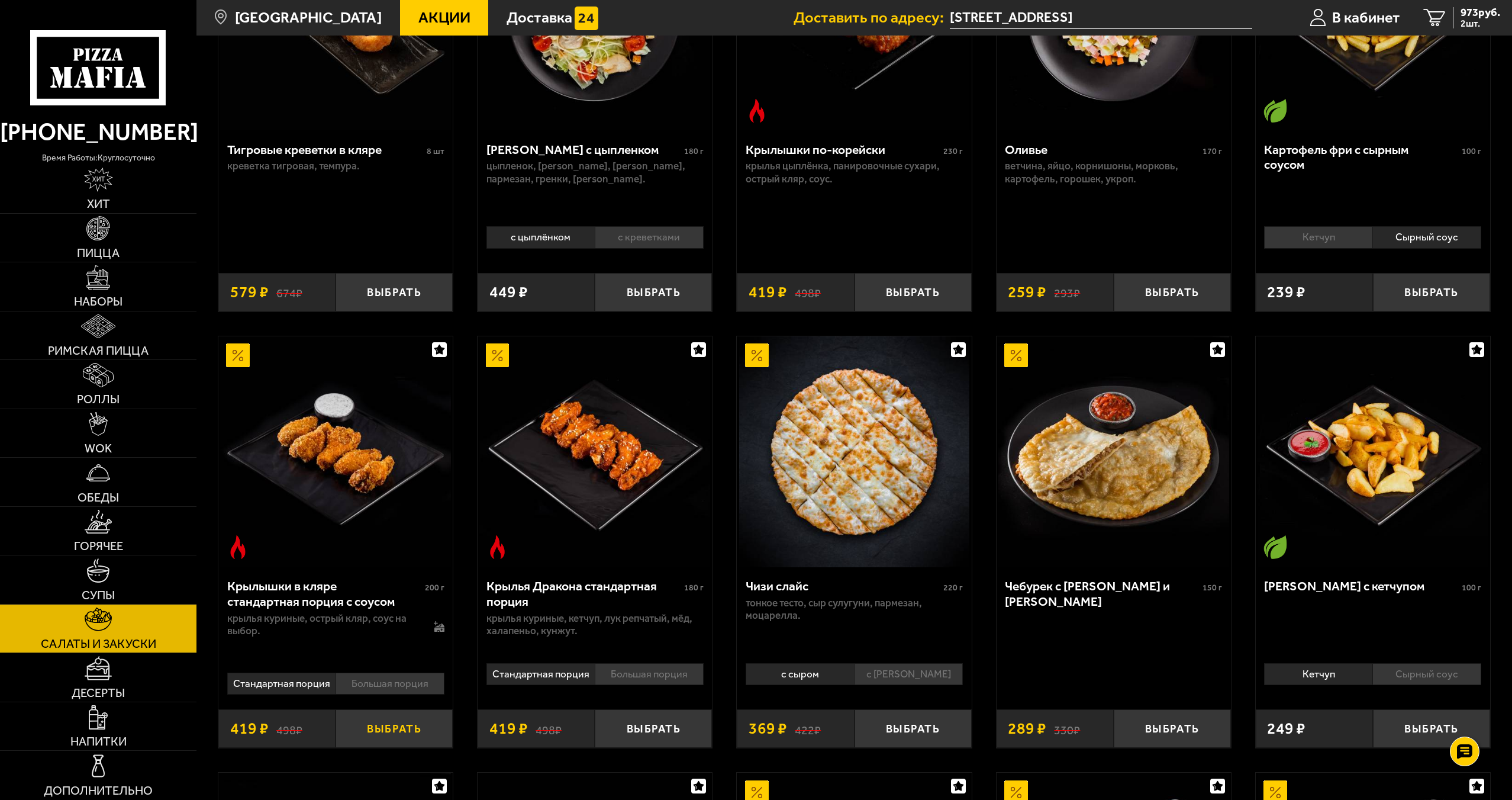
click at [391, 728] on button "Выбрать" at bounding box center [394, 729] width 117 height 38
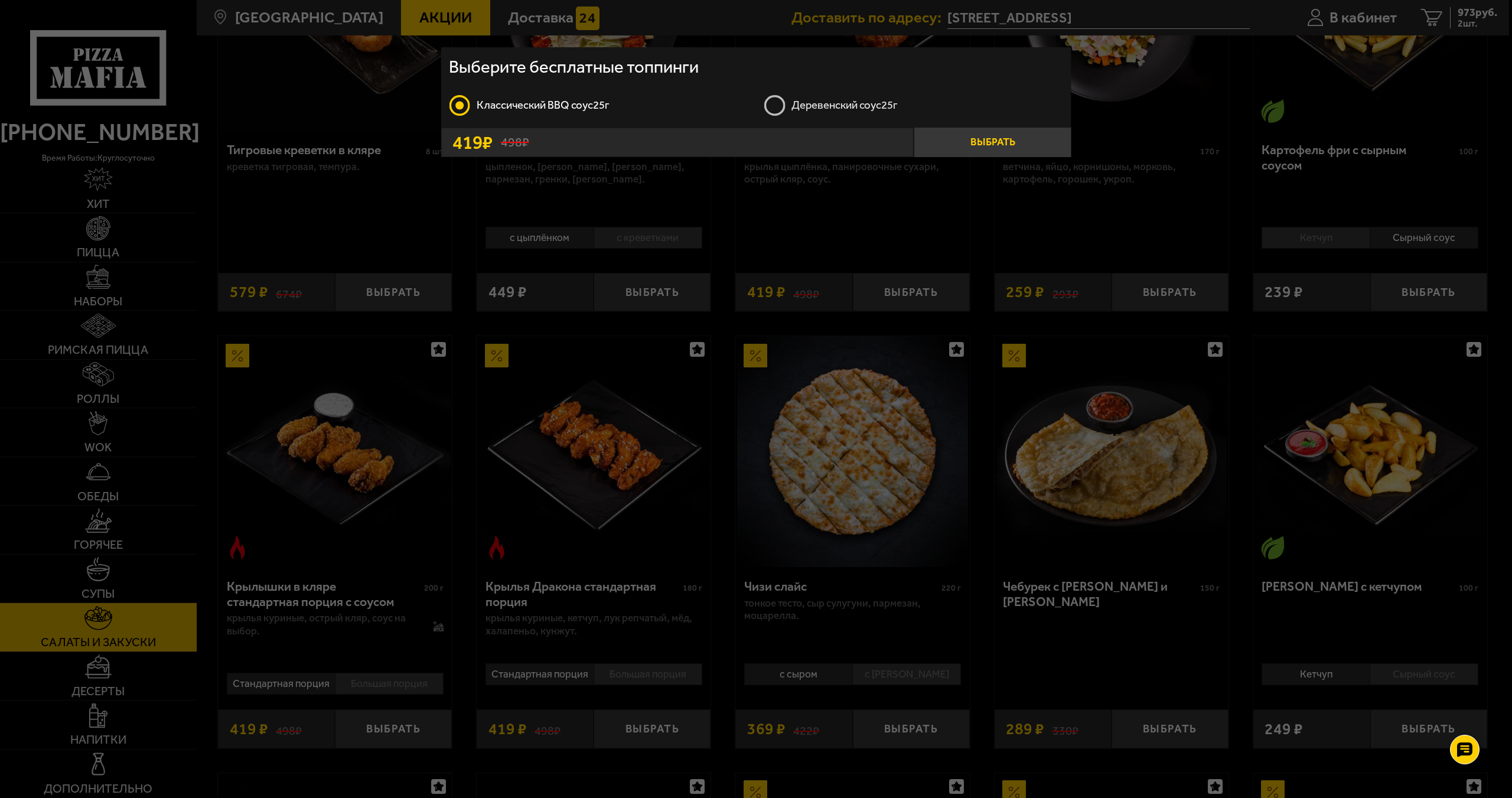
click at [994, 141] on button "Выбрать" at bounding box center [992, 143] width 158 height 30
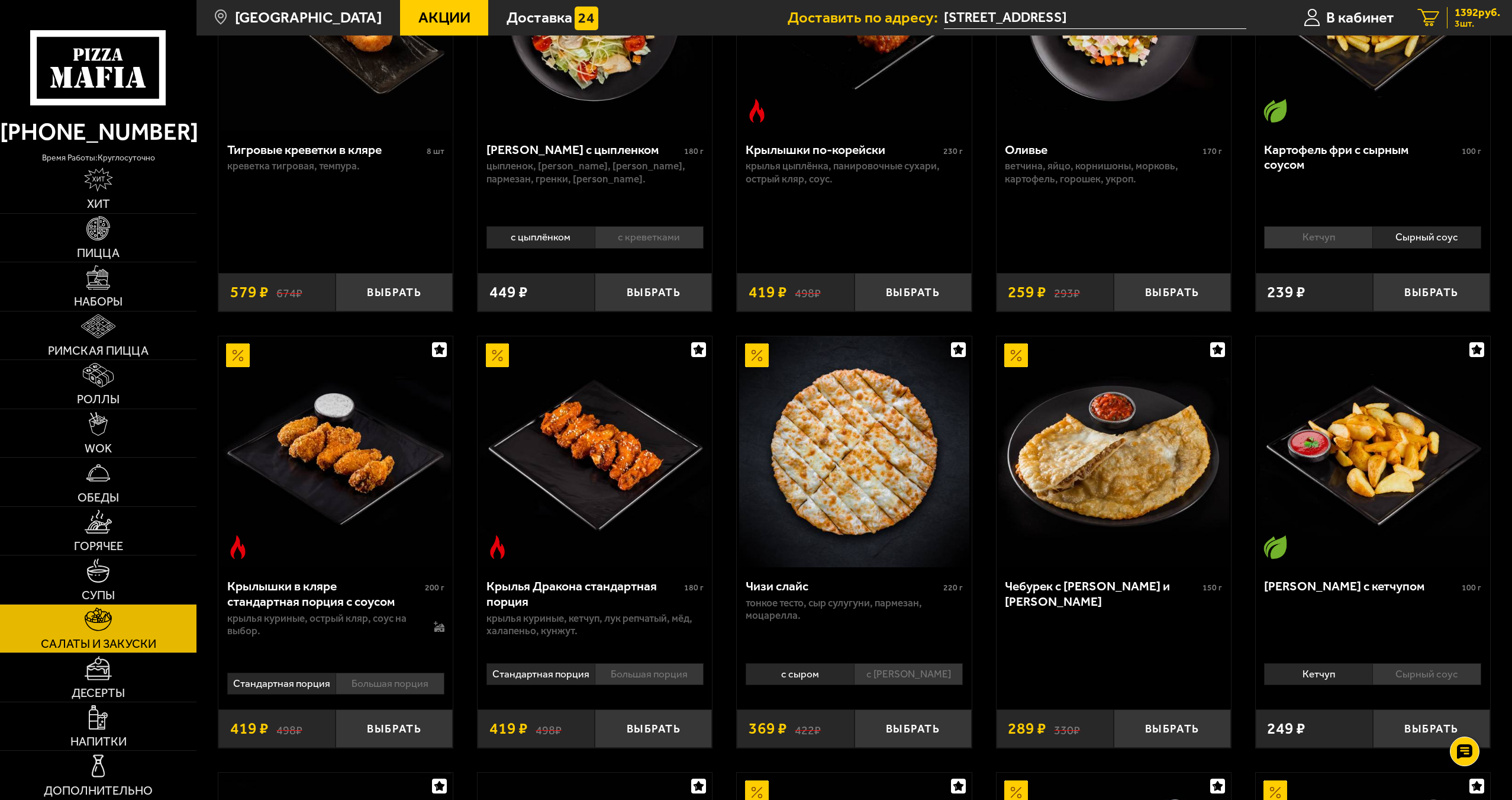
click at [1457, 8] on span "1392 руб." at bounding box center [1477, 12] width 46 height 11
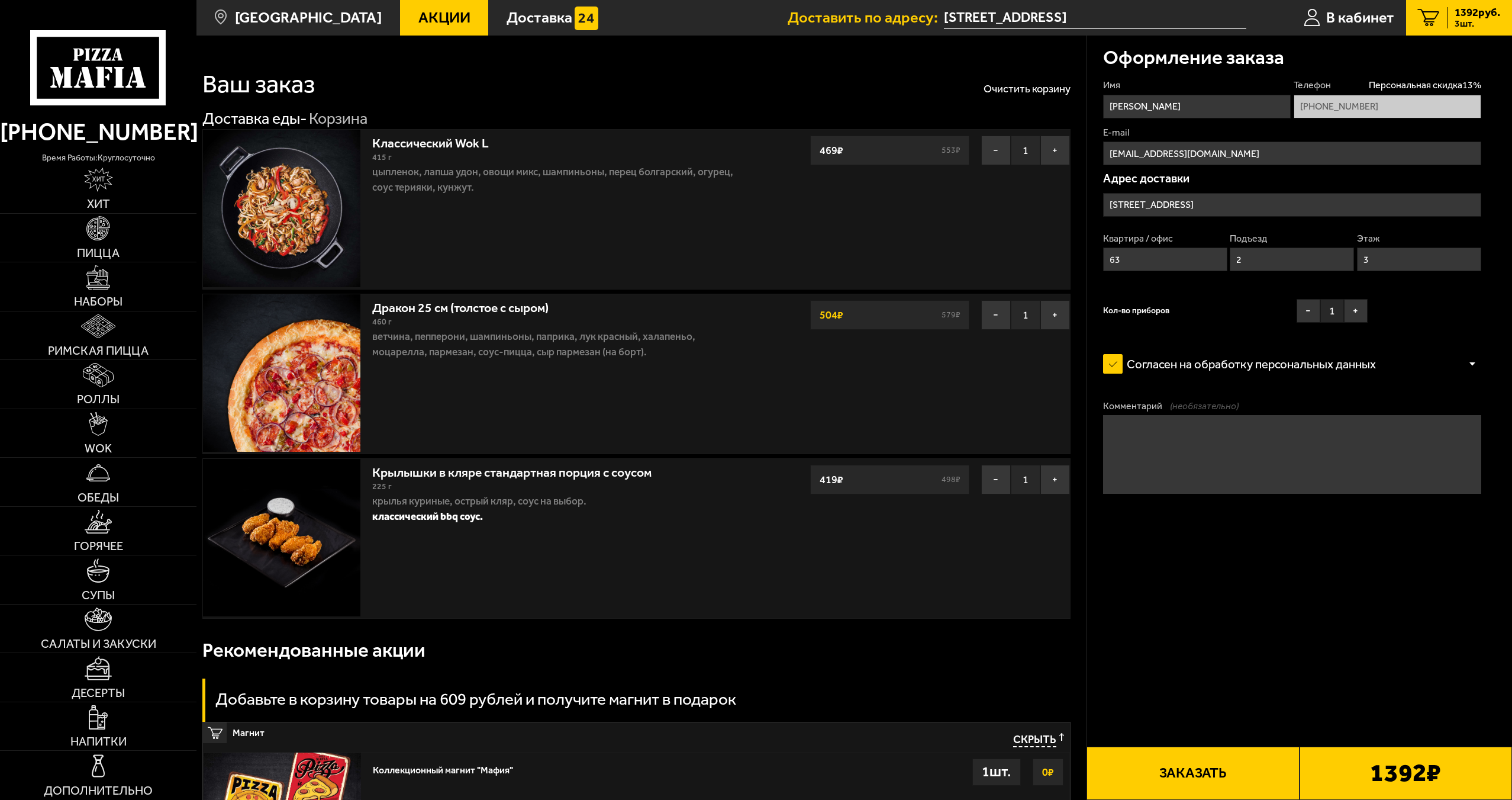
drag, startPoint x: 1195, startPoint y: 788, endPoint x: 1202, endPoint y: 789, distance: 7.1
click at [1195, 789] on button "Заказать" at bounding box center [1193, 773] width 212 height 53
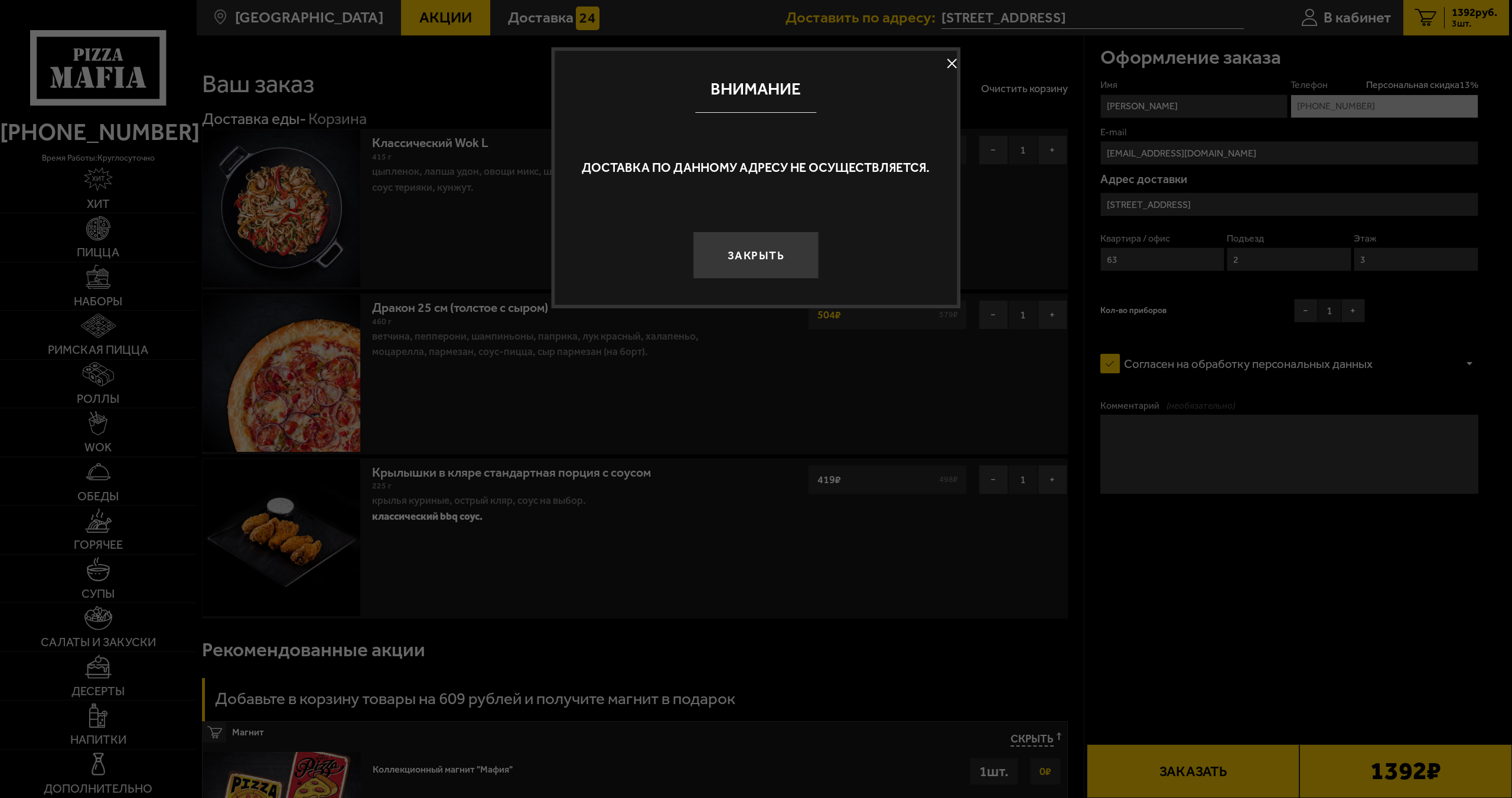
click at [946, 59] on button at bounding box center [952, 64] width 18 height 18
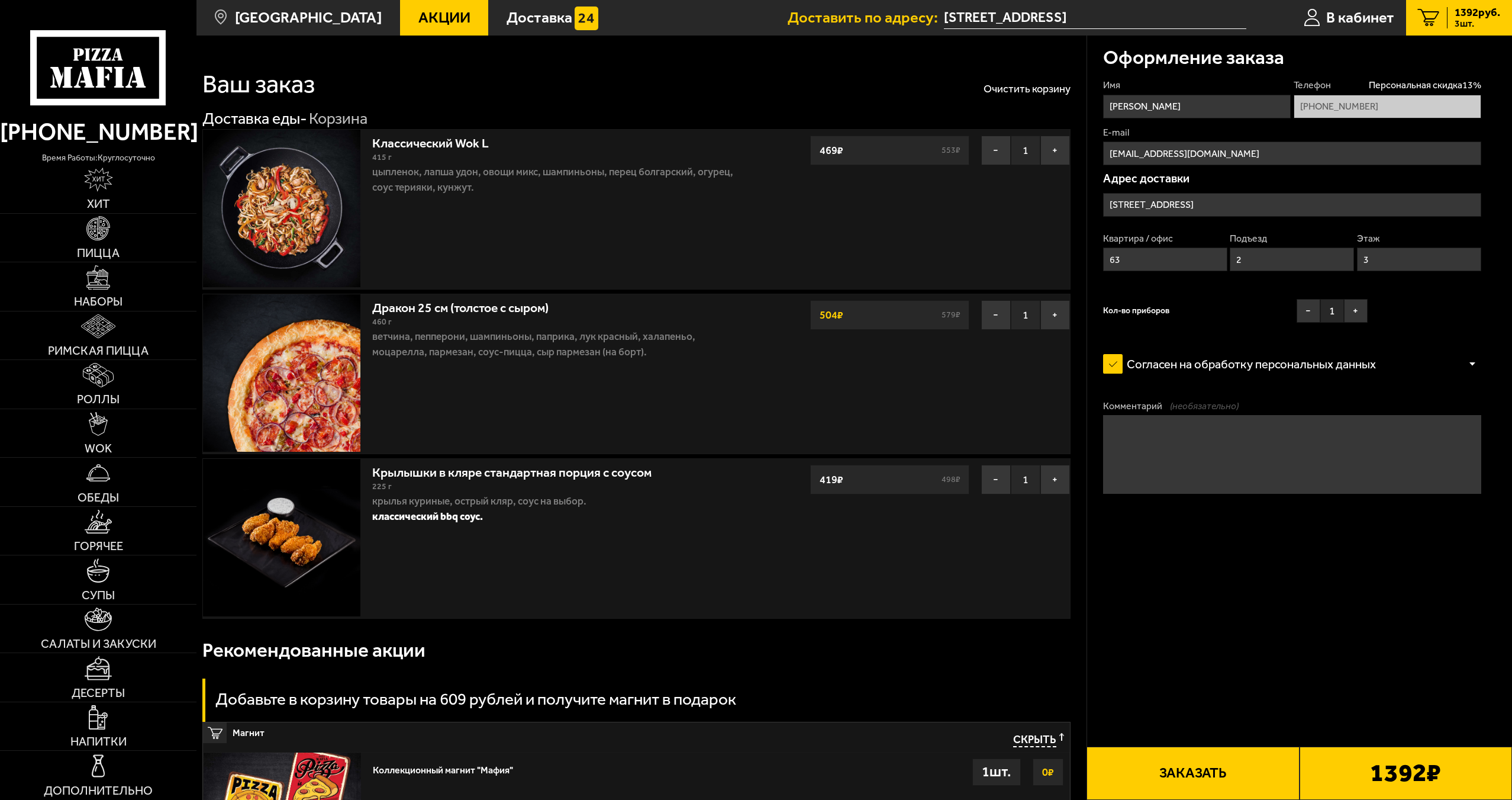
click at [1214, 202] on input "[STREET_ADDRESS]" at bounding box center [1292, 205] width 378 height 24
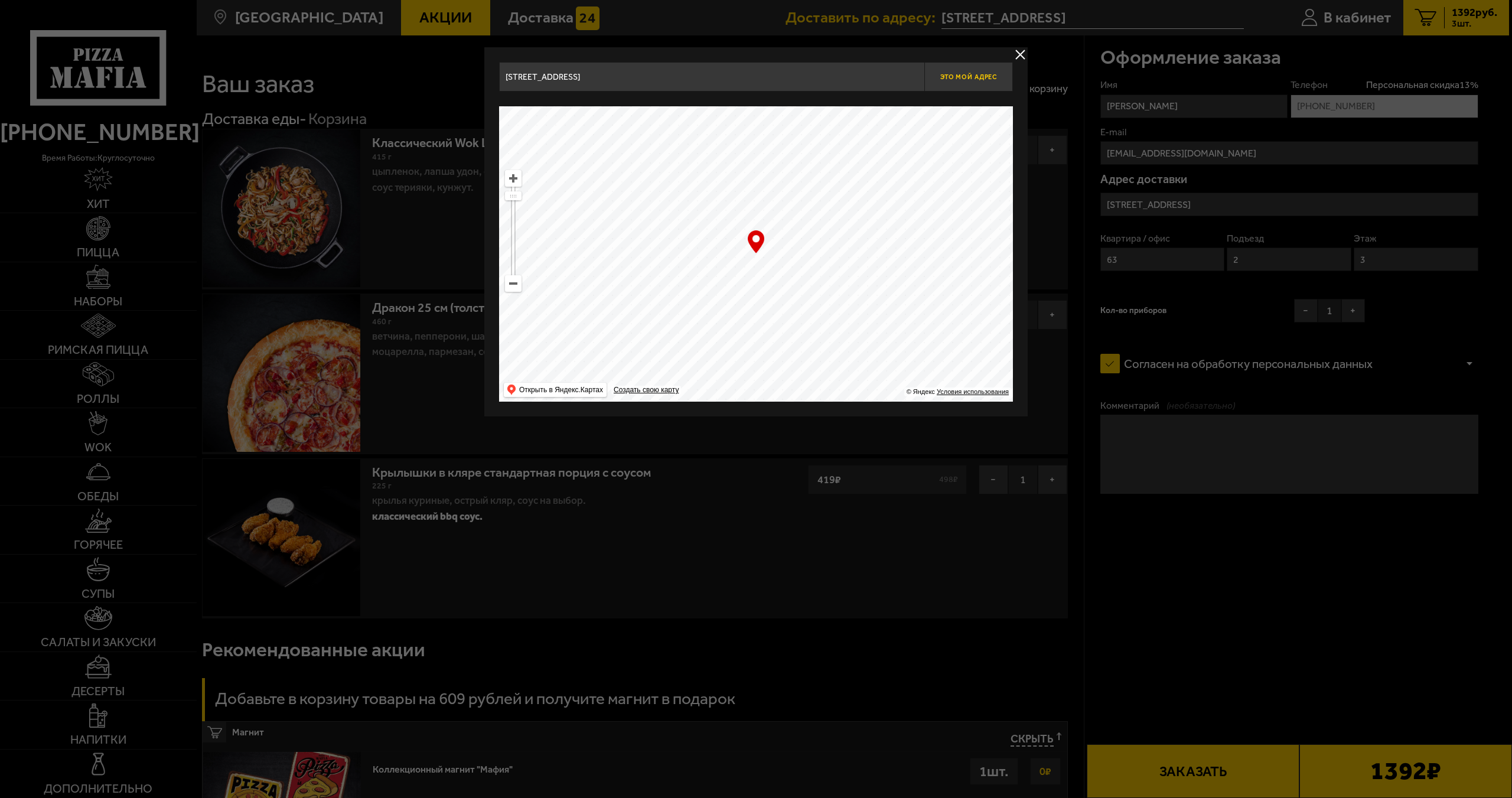
click at [958, 76] on span "Это мой адрес" at bounding box center [968, 77] width 57 height 8
click at [827, 77] on input "[STREET_ADDRESS]" at bounding box center [712, 77] width 425 height 29
click at [1027, 49] on button "delivery type" at bounding box center [1020, 55] width 15 height 15
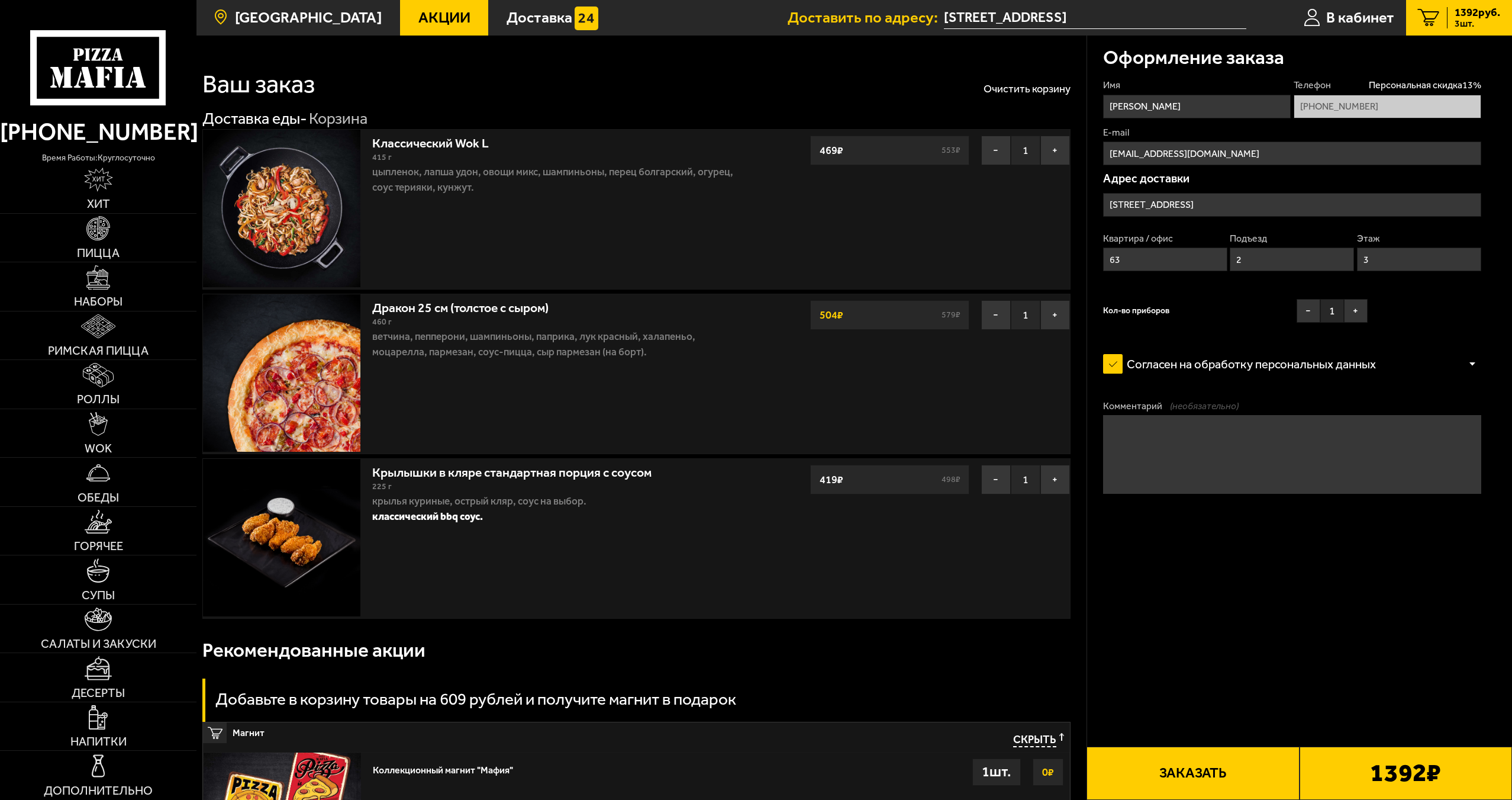
click at [333, 14] on span "[GEOGRAPHIC_DATA]" at bounding box center [308, 18] width 147 height 15
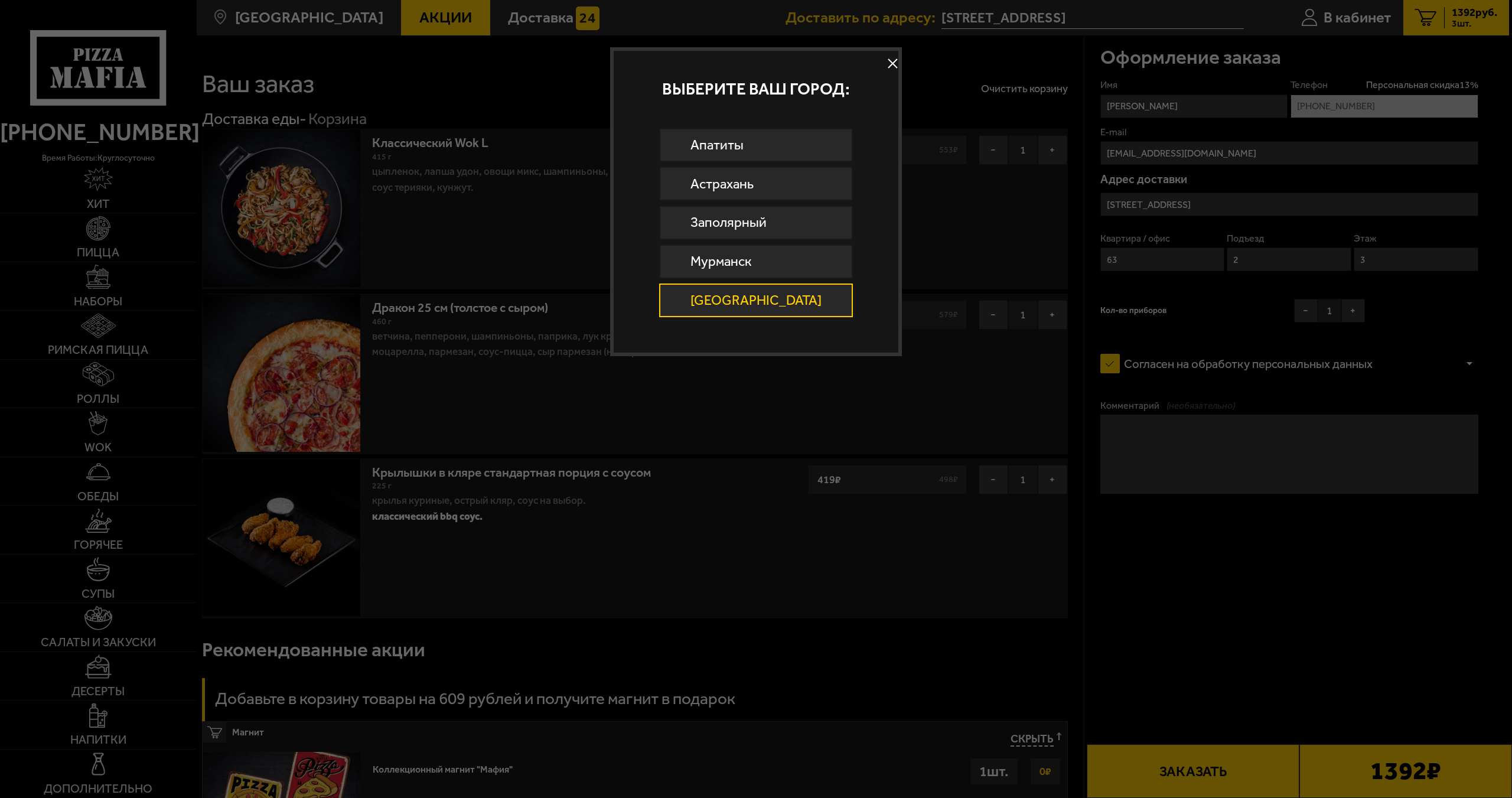
click at [769, 288] on link "[GEOGRAPHIC_DATA]" at bounding box center [756, 301] width 194 height 34
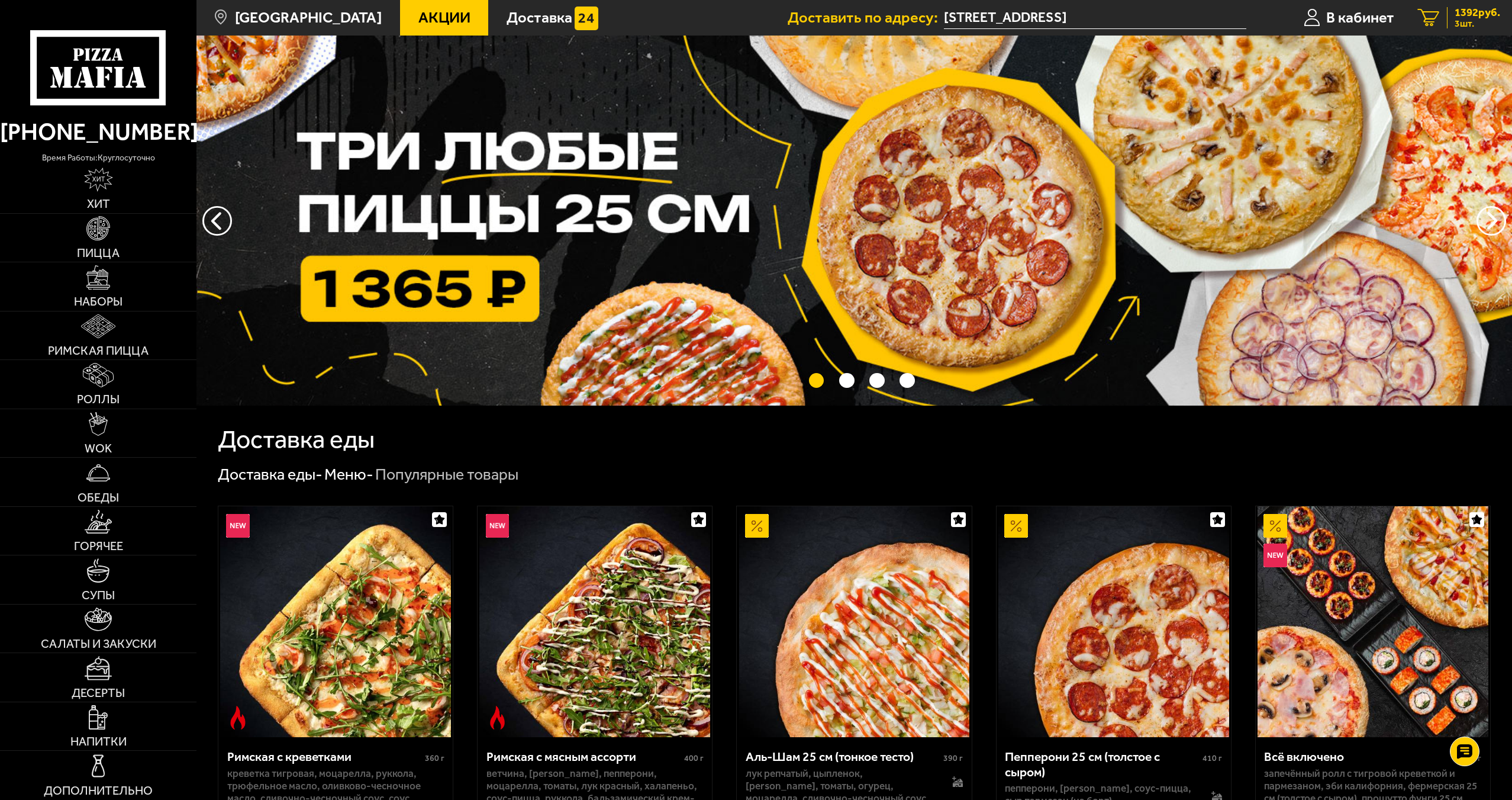
click at [1474, 17] on span "1392 руб." at bounding box center [1477, 12] width 46 height 11
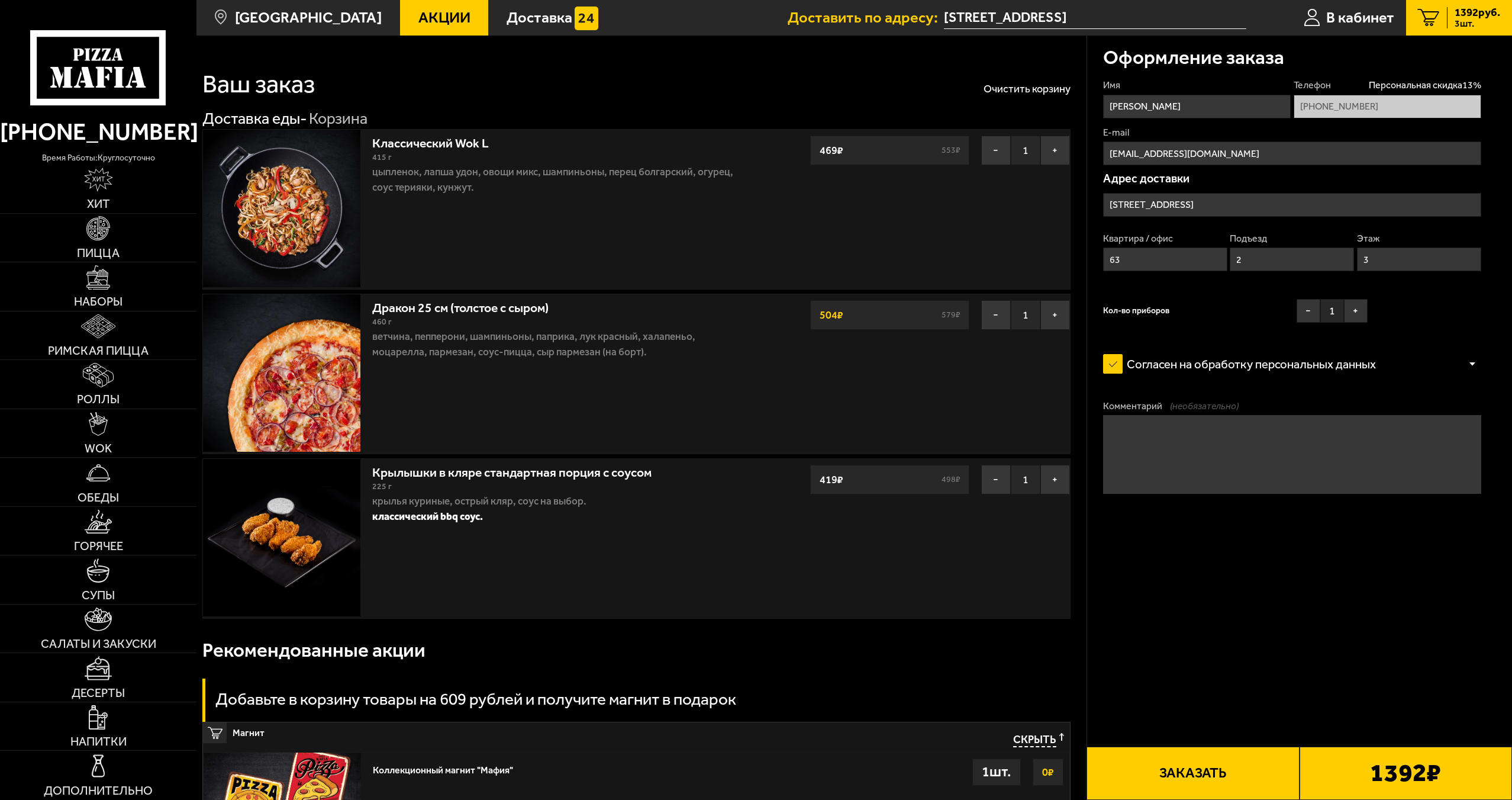
click at [1241, 772] on button "Заказать" at bounding box center [1193, 773] width 212 height 53
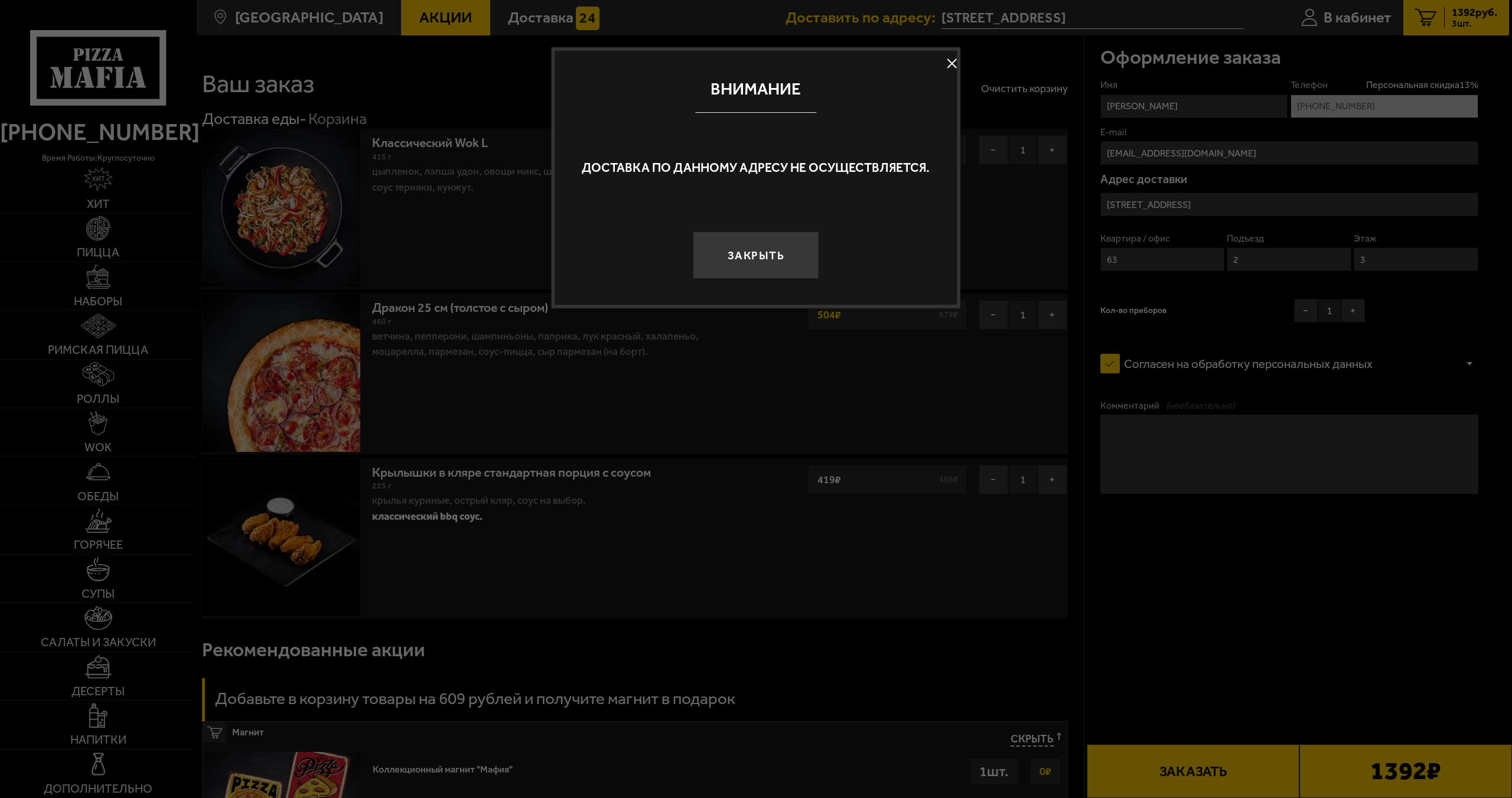
click at [951, 55] on button at bounding box center [952, 64] width 18 height 18
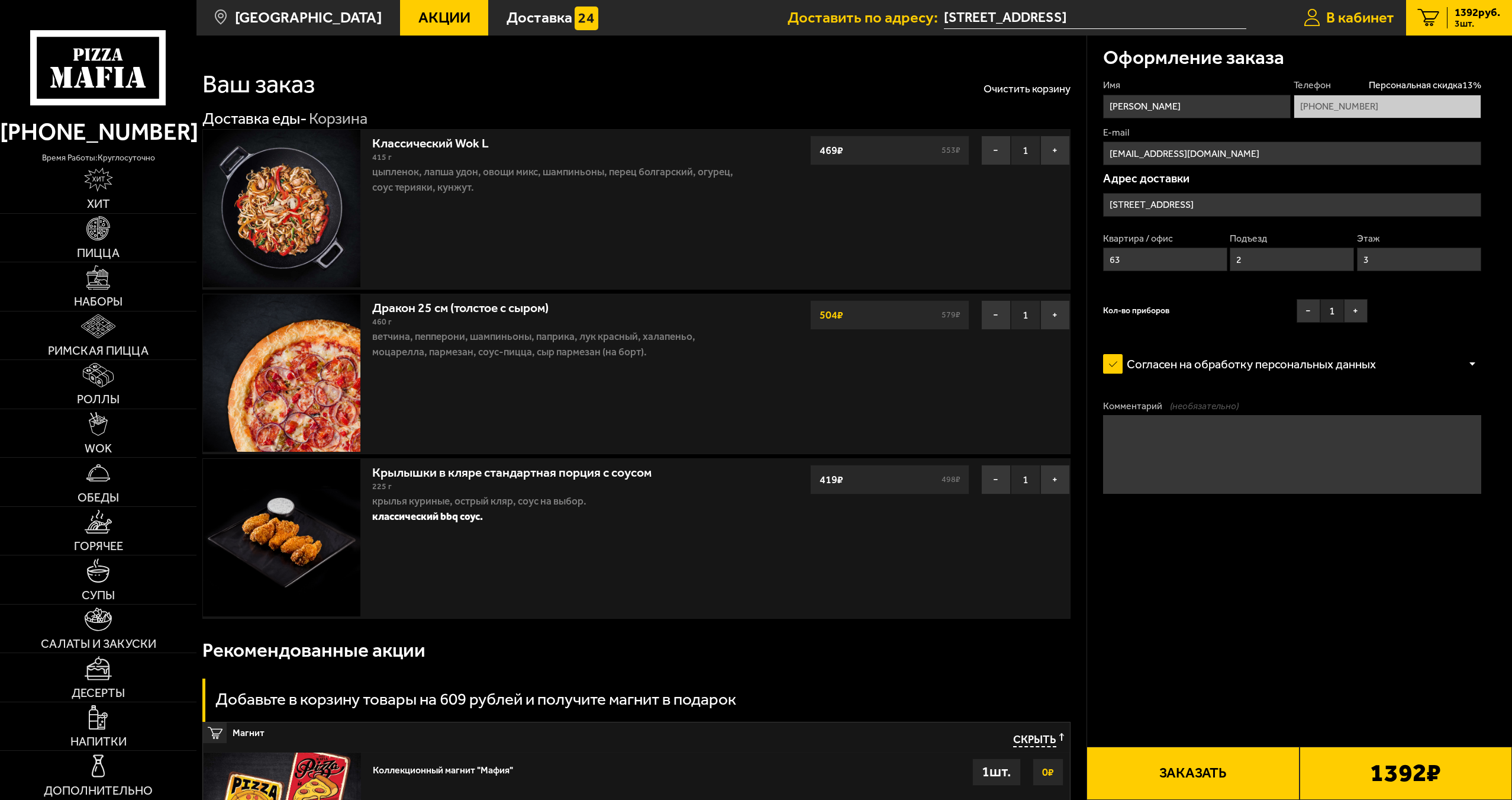
click at [1326, 23] on span "В кабинет" at bounding box center [1360, 18] width 68 height 15
type input "[PHONE_NUMBER]"
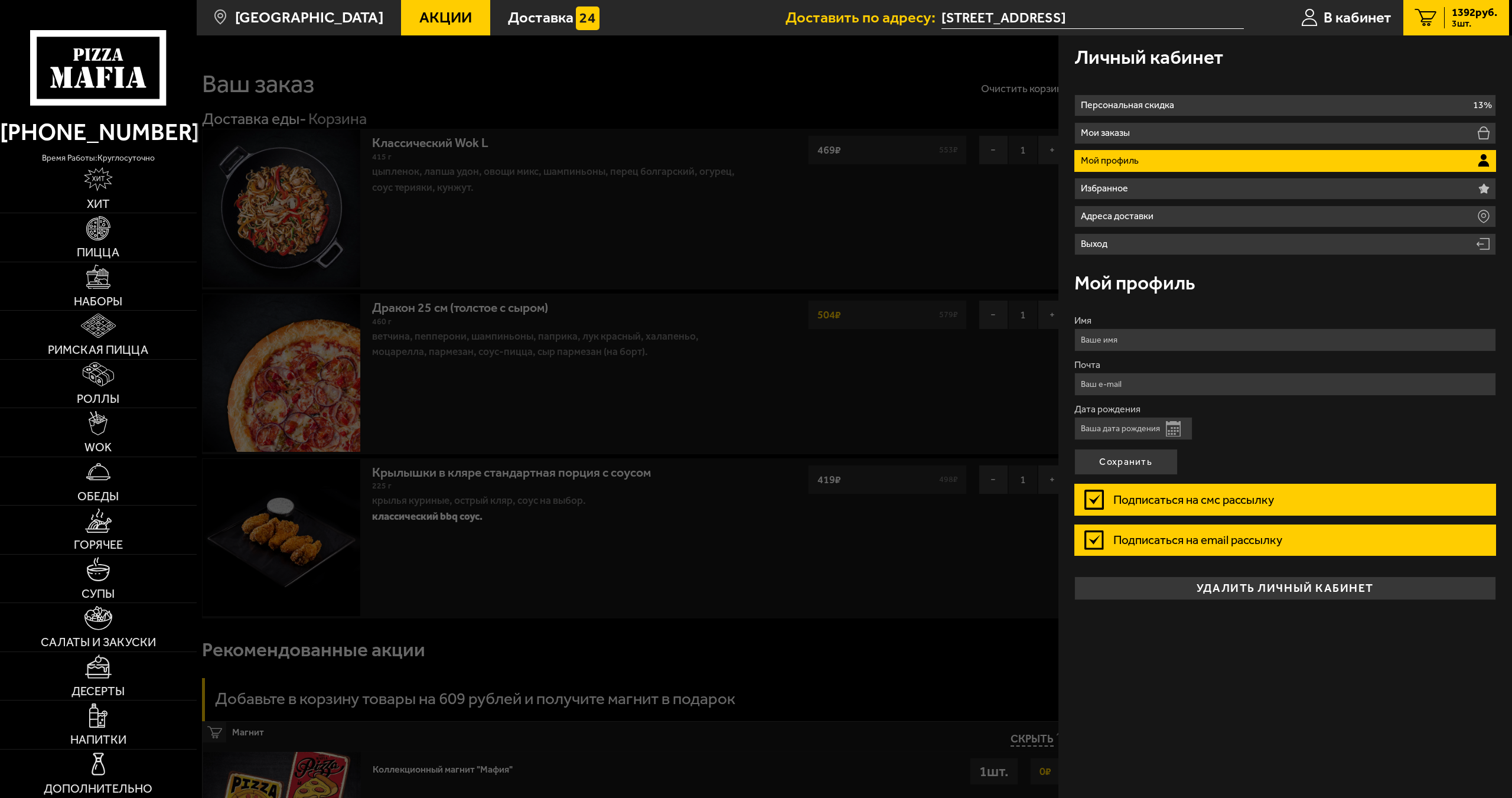
click at [912, 226] on div at bounding box center [953, 434] width 1512 height 798
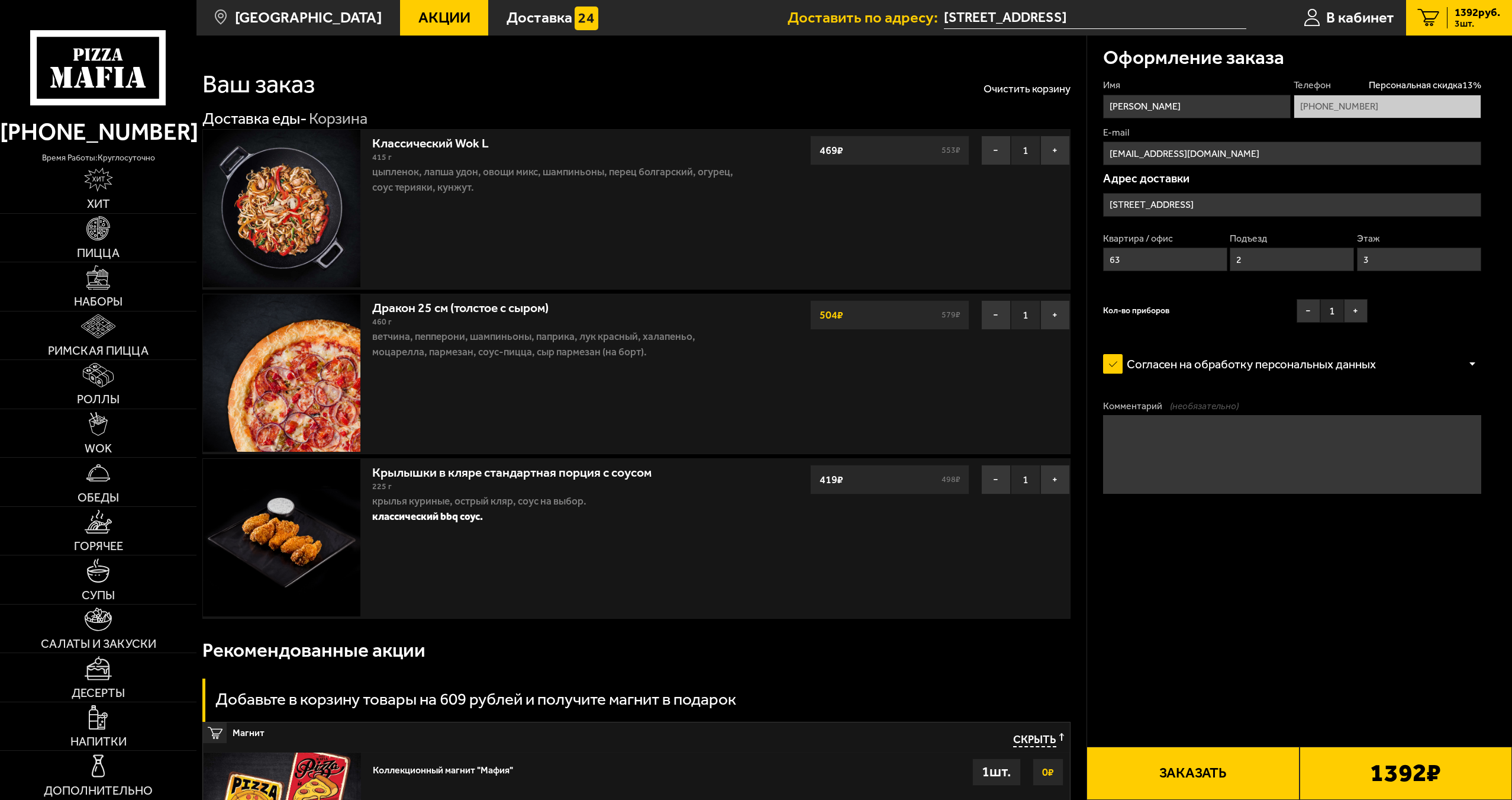
click at [1206, 206] on input "[STREET_ADDRESS]" at bounding box center [1292, 205] width 378 height 24
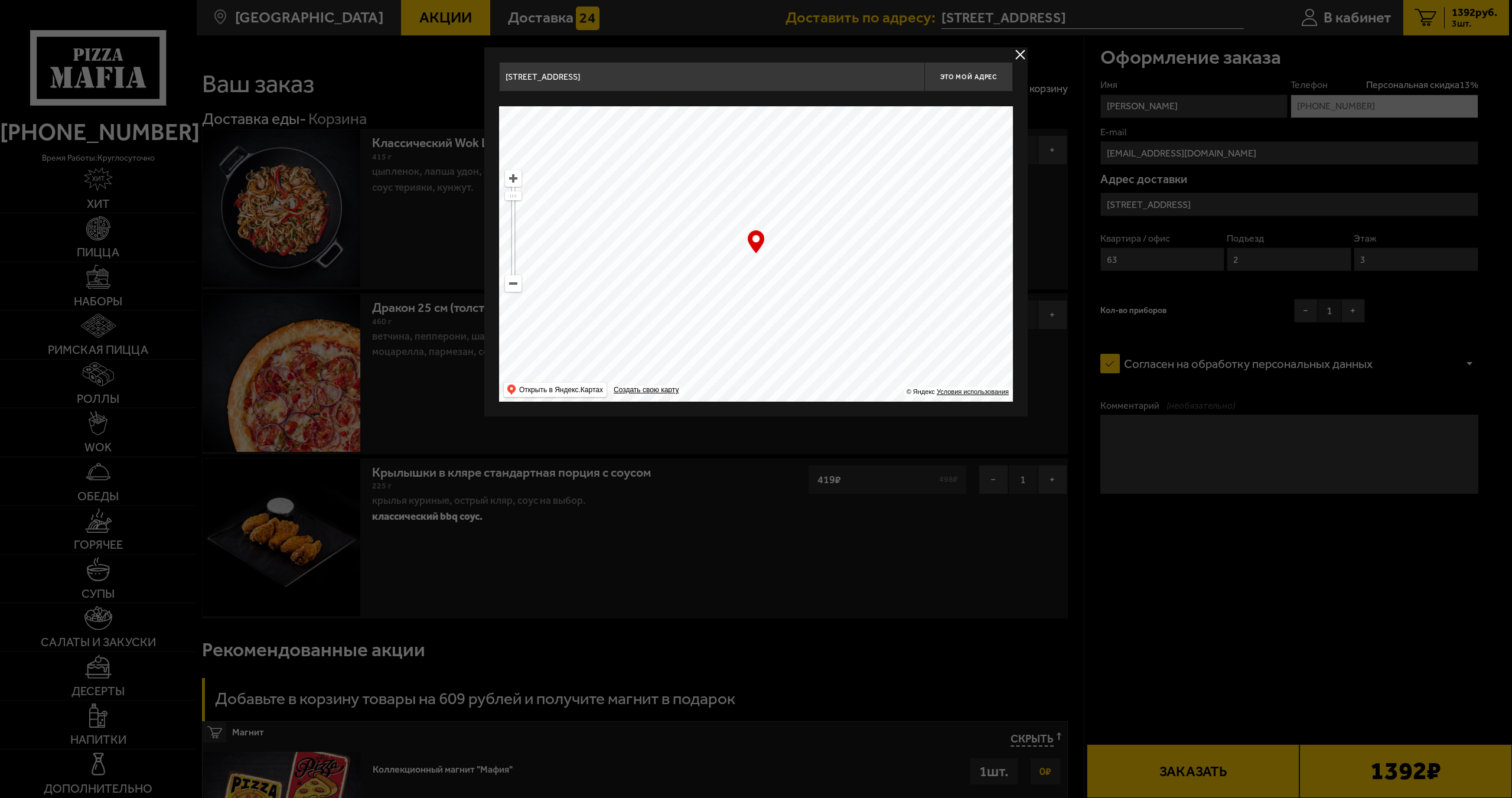
drag, startPoint x: 834, startPoint y: 269, endPoint x: 740, endPoint y: 136, distance: 162.9
click at [750, 154] on ymaps at bounding box center [756, 254] width 514 height 295
type input "улица Гидротехников, 6Б"
click at [968, 80] on span "Это мой адрес" at bounding box center [968, 77] width 57 height 8
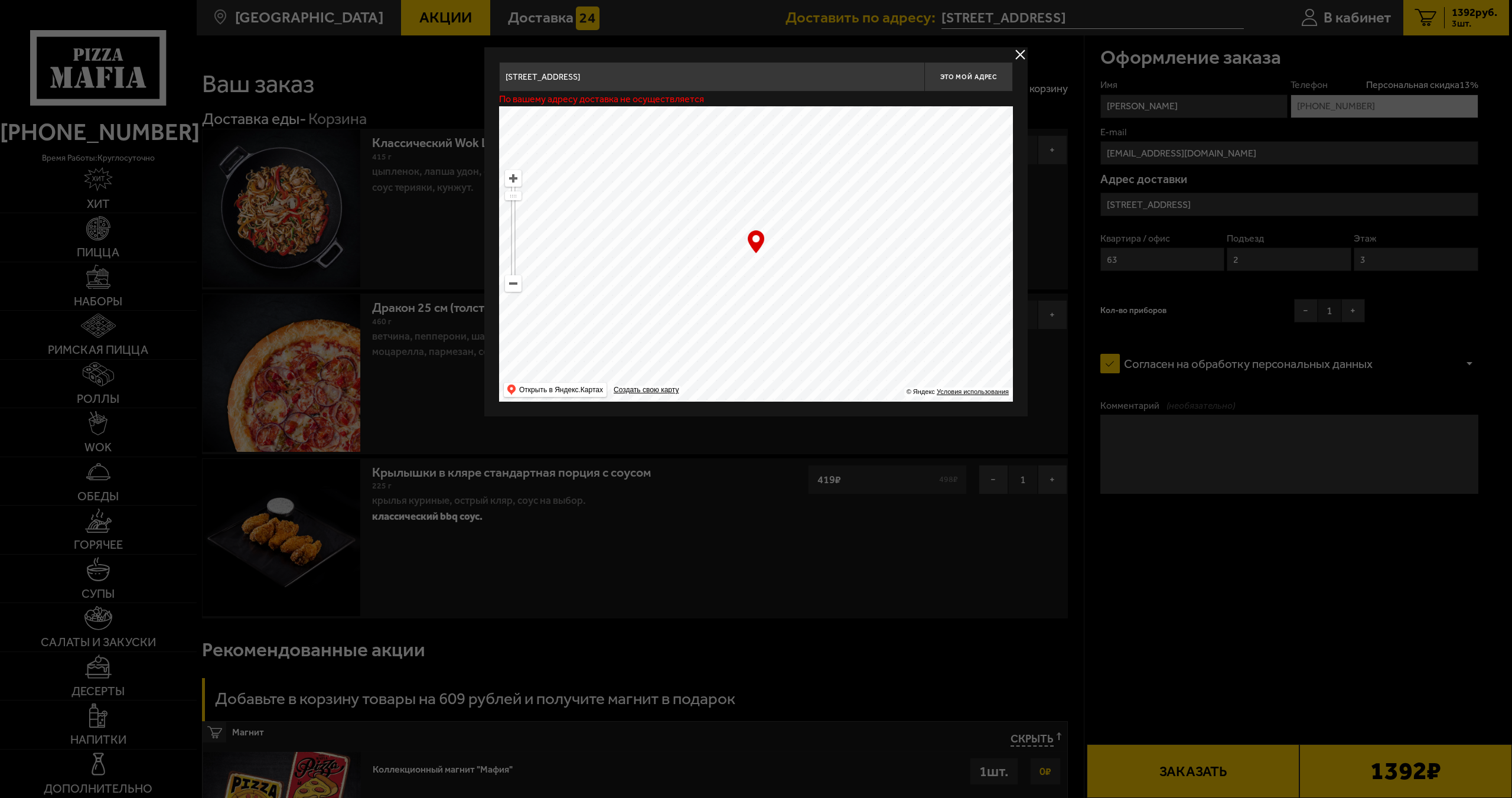
drag, startPoint x: 934, startPoint y: 127, endPoint x: 887, endPoint y: 230, distance: 113.2
click at [964, 90] on div "улица Гидротехников, 6Б Это мой адрес По вашему адресу доставка не осуществляет…" at bounding box center [756, 232] width 514 height 340
drag, startPoint x: 873, startPoint y: 150, endPoint x: 886, endPoint y: 106, distance: 45.9
click at [878, 135] on ymaps at bounding box center [756, 254] width 514 height 295
drag, startPoint x: 789, startPoint y: 324, endPoint x: 758, endPoint y: 103, distance: 223.2
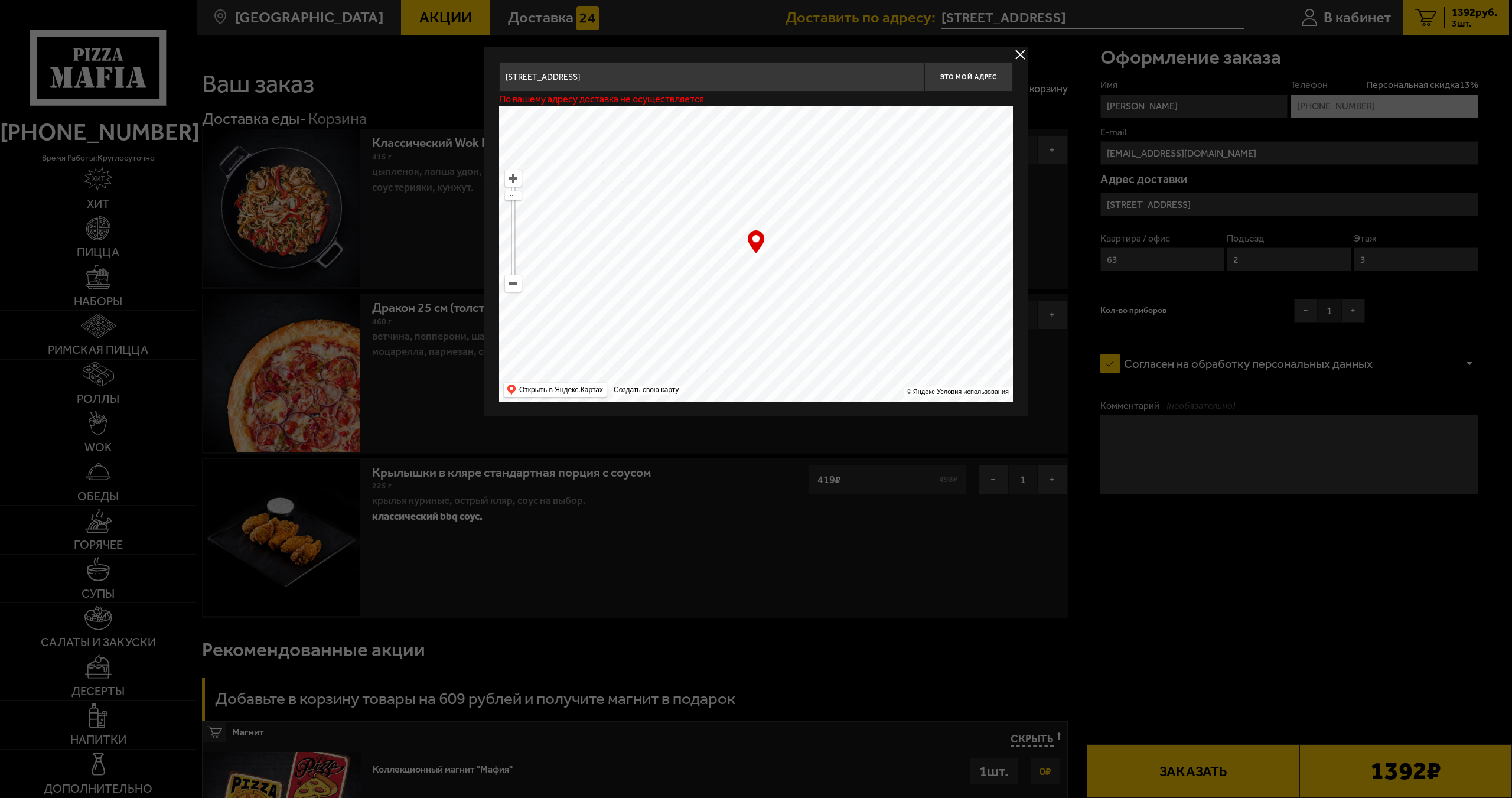
click at [788, 178] on ymaps at bounding box center [756, 254] width 514 height 295
click at [749, 172] on ymaps at bounding box center [756, 254] width 514 height 295
drag, startPoint x: 720, startPoint y: 303, endPoint x: 741, endPoint y: 106, distance: 198.1
click at [748, 176] on ymaps at bounding box center [756, 254] width 514 height 295
drag, startPoint x: 779, startPoint y: 229, endPoint x: 799, endPoint y: 121, distance: 109.8
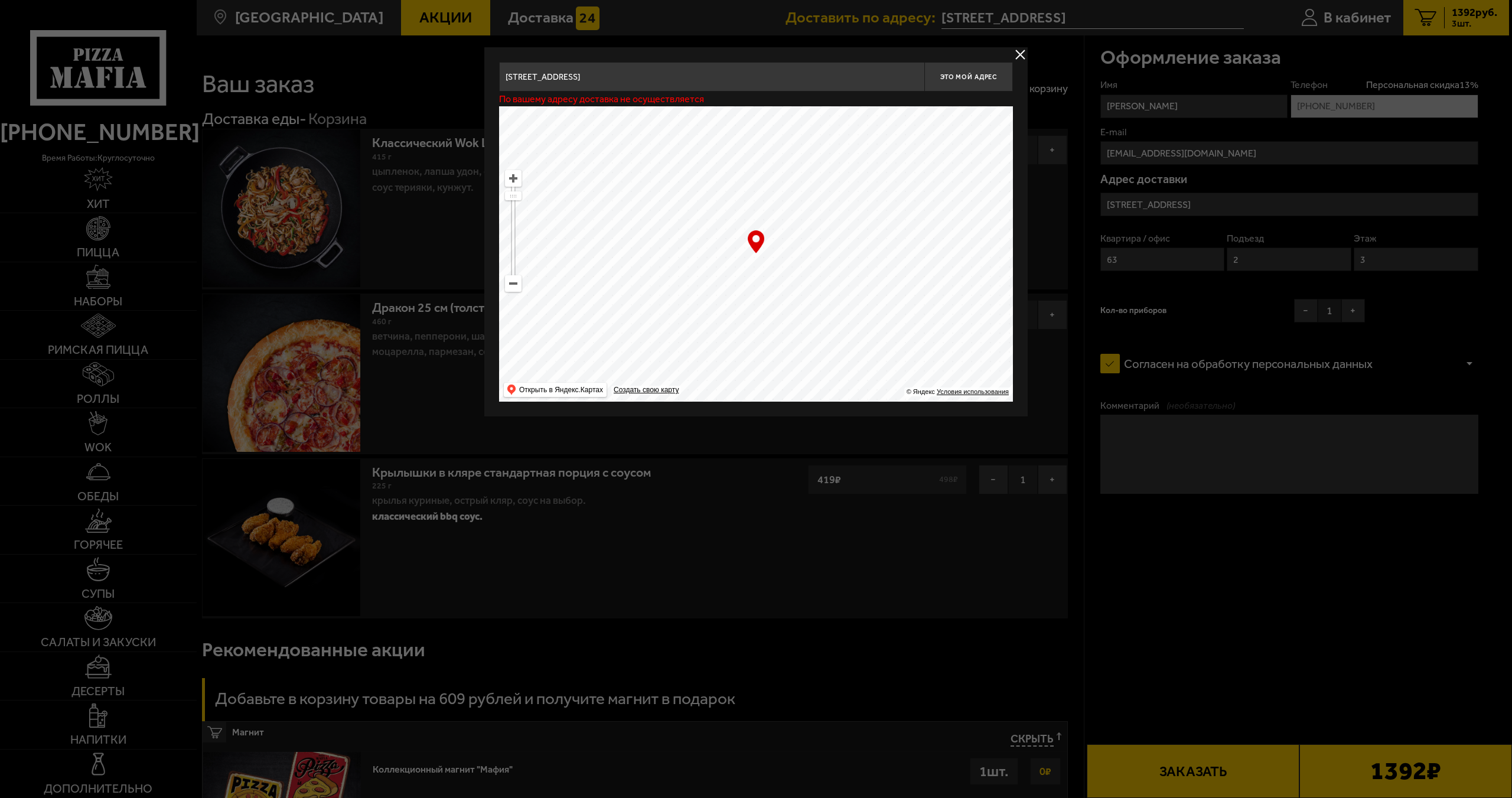
click at [780, 226] on ymaps at bounding box center [756, 254] width 514 height 295
click at [509, 288] on ymaps at bounding box center [513, 283] width 15 height 15
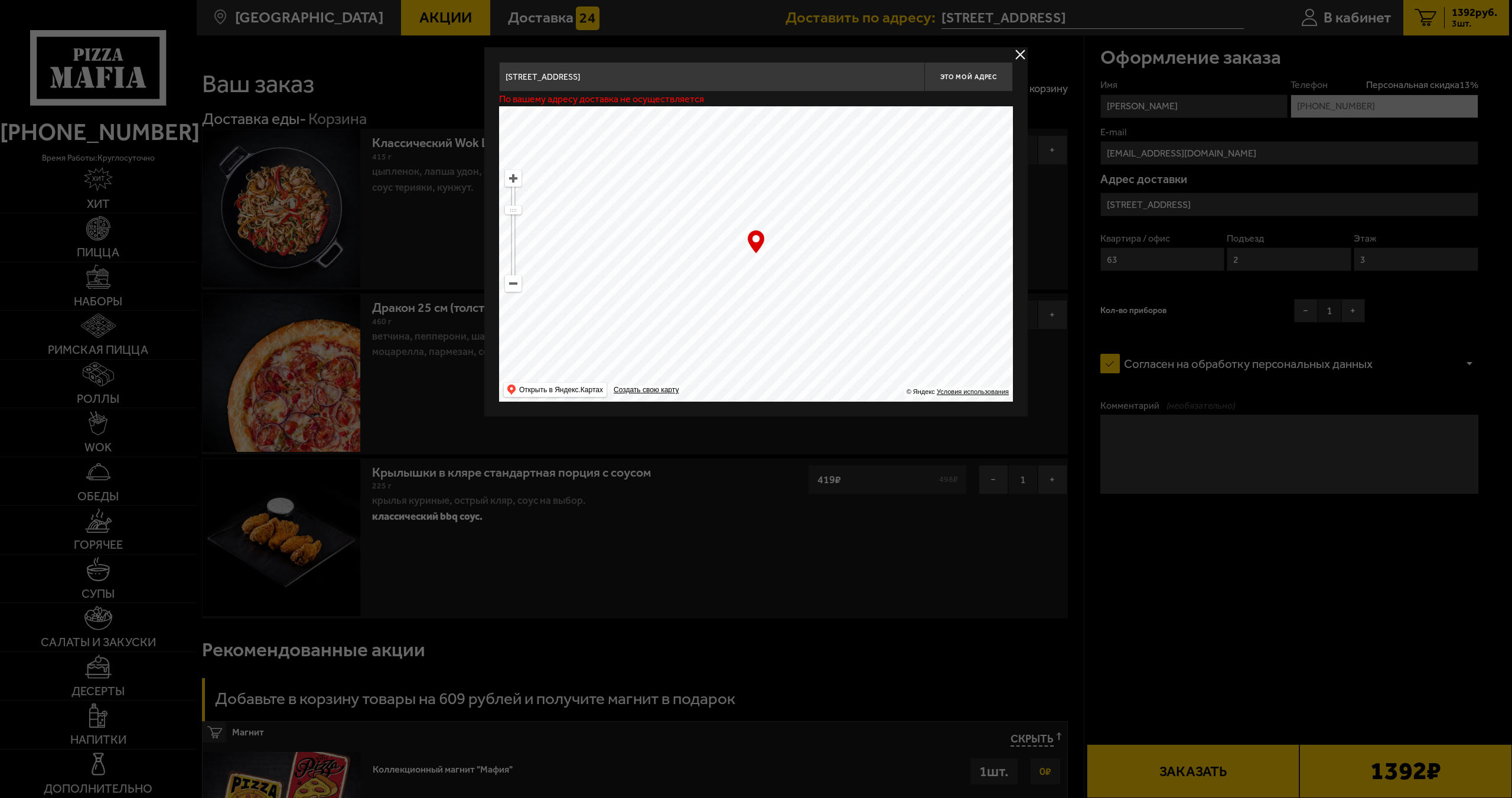
click at [509, 288] on ymaps at bounding box center [513, 283] width 15 height 15
drag, startPoint x: 797, startPoint y: 281, endPoint x: 769, endPoint y: 195, distance: 90.4
click at [773, 204] on ymaps at bounding box center [756, 254] width 514 height 295
click at [873, 202] on ymaps at bounding box center [756, 254] width 514 height 295
click at [972, 75] on span "Это мой адрес" at bounding box center [968, 77] width 57 height 8
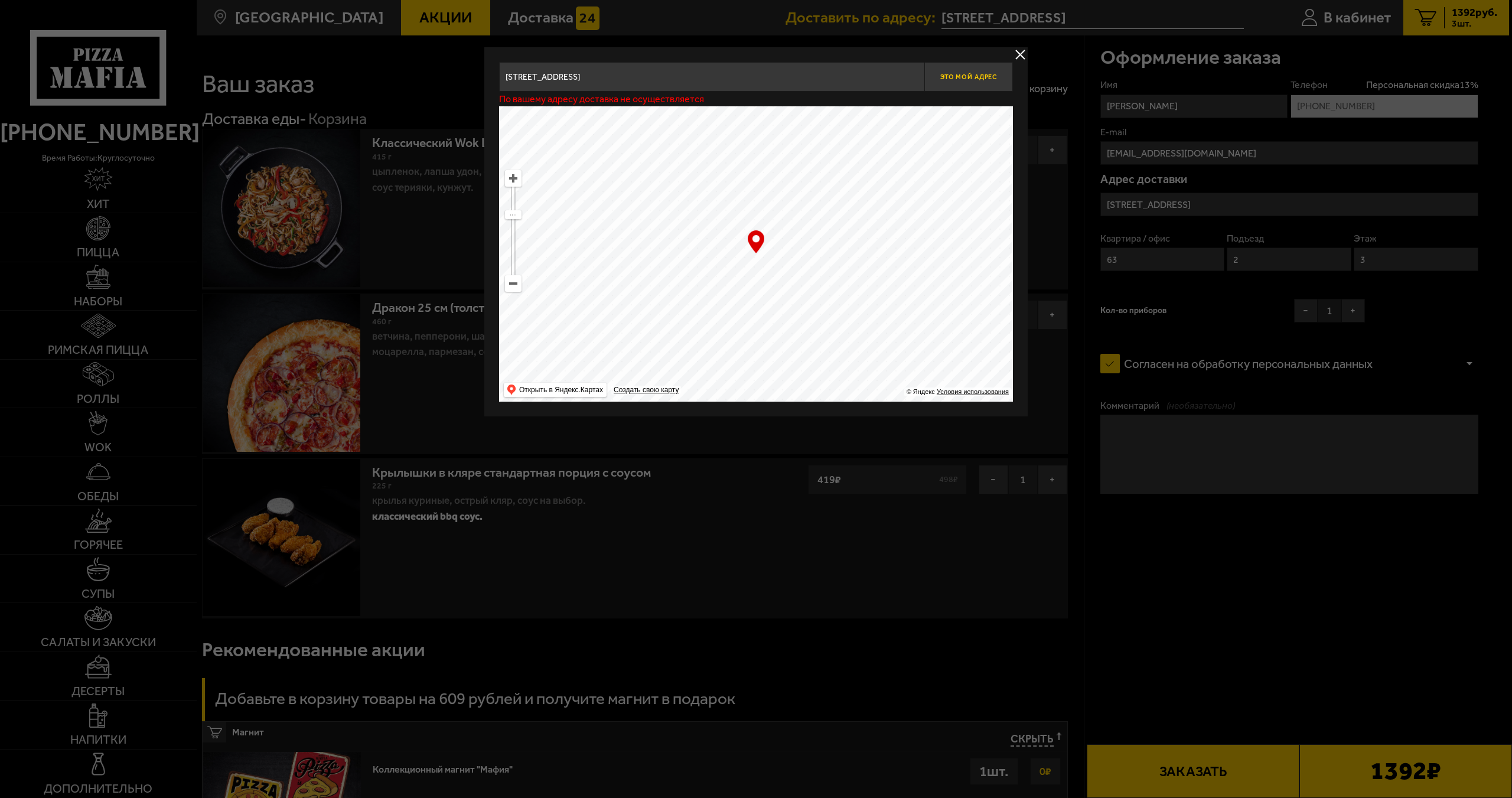
type input "улица Марата, 6"
drag, startPoint x: 850, startPoint y: 208, endPoint x: 858, endPoint y: 189, distance: 20.6
click at [858, 189] on ymaps at bounding box center [756, 254] width 514 height 295
type input "улица Марата, 41"
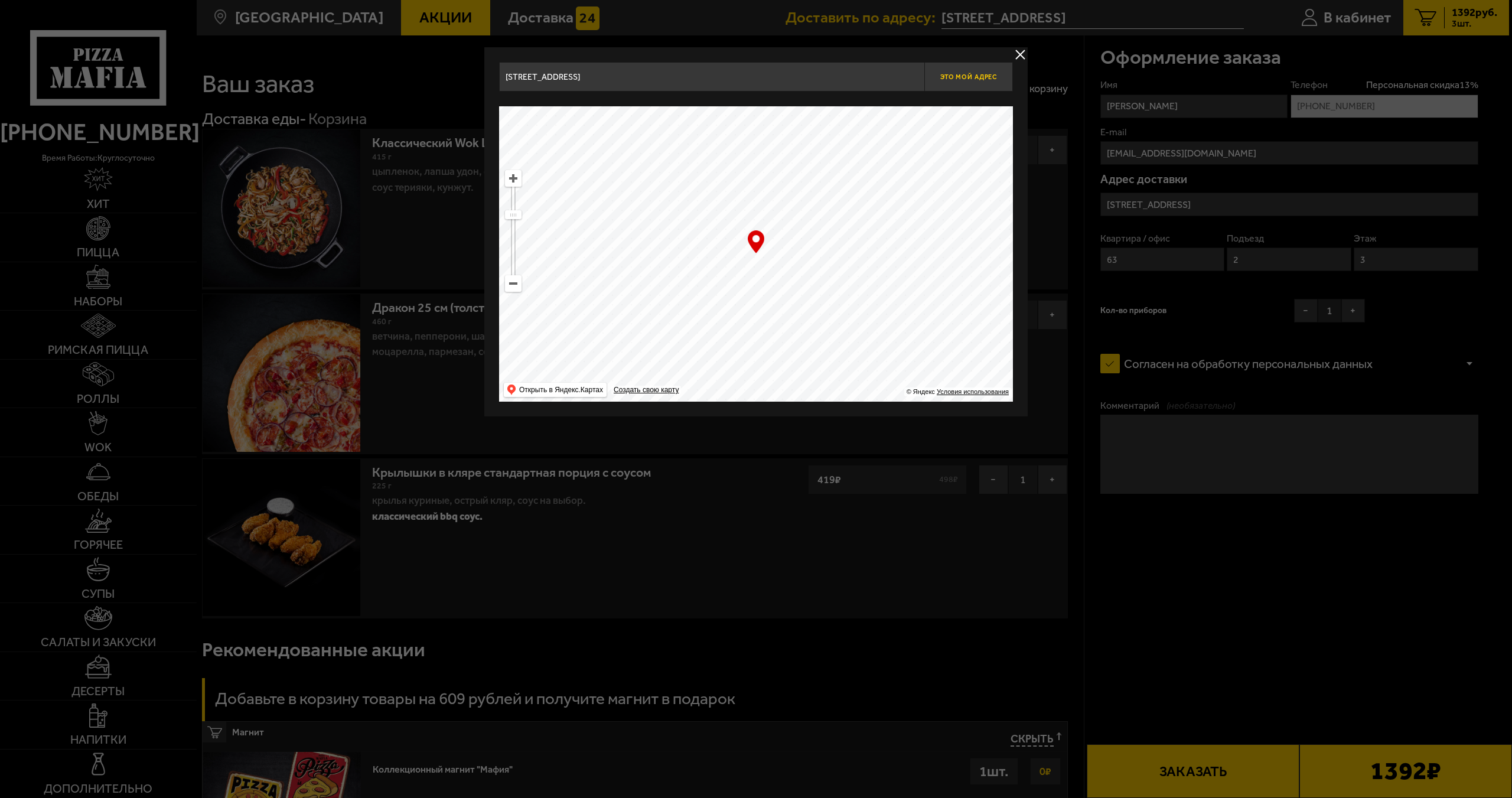
type input "улица Марата, 41"
click at [970, 79] on span "Это мой адрес" at bounding box center [968, 77] width 57 height 8
type input "Россия, Санкт-Петербург, улица Марата, 41"
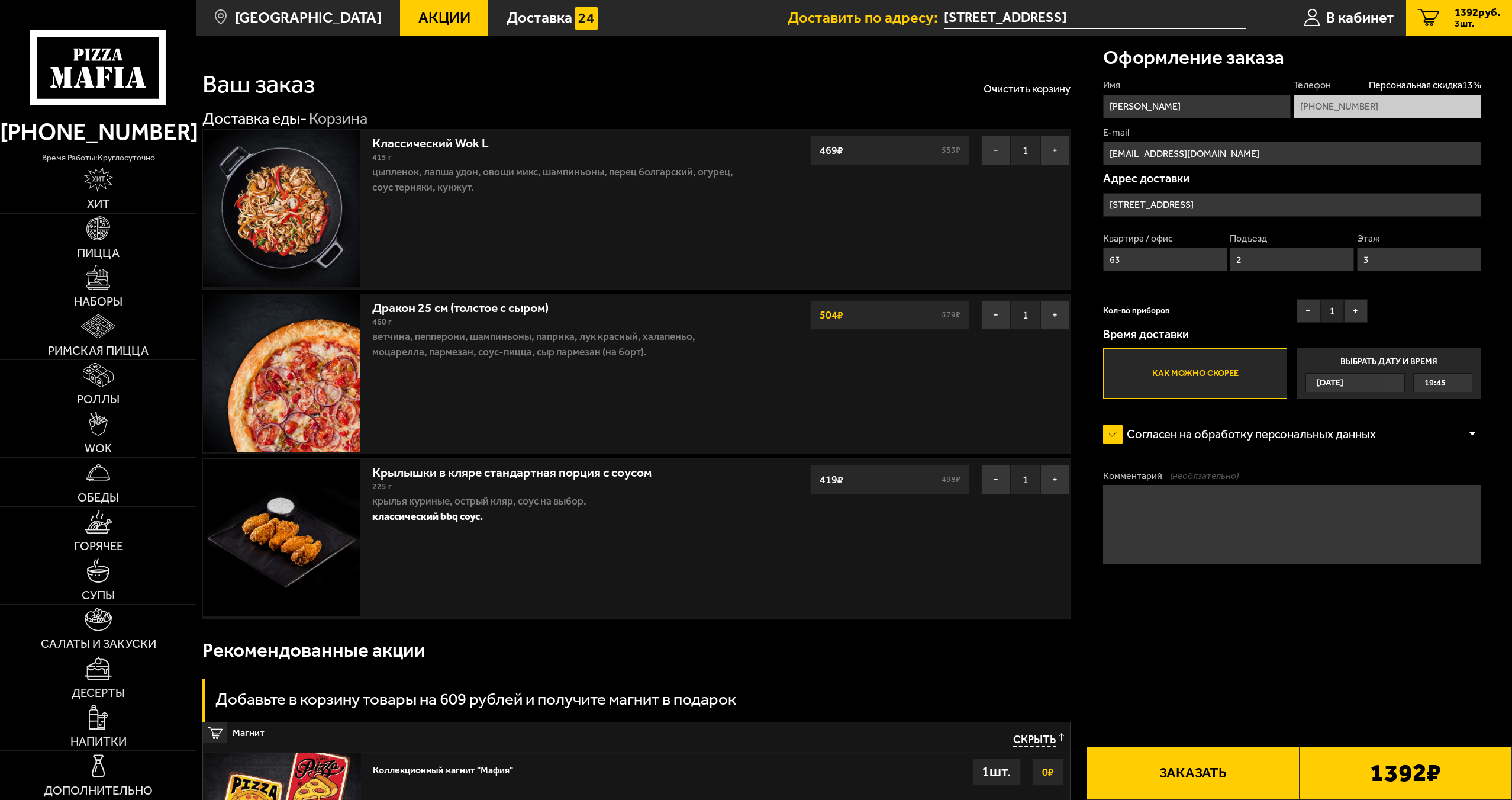
click at [1200, 208] on input "улица Марата, 41" at bounding box center [1292, 205] width 378 height 24
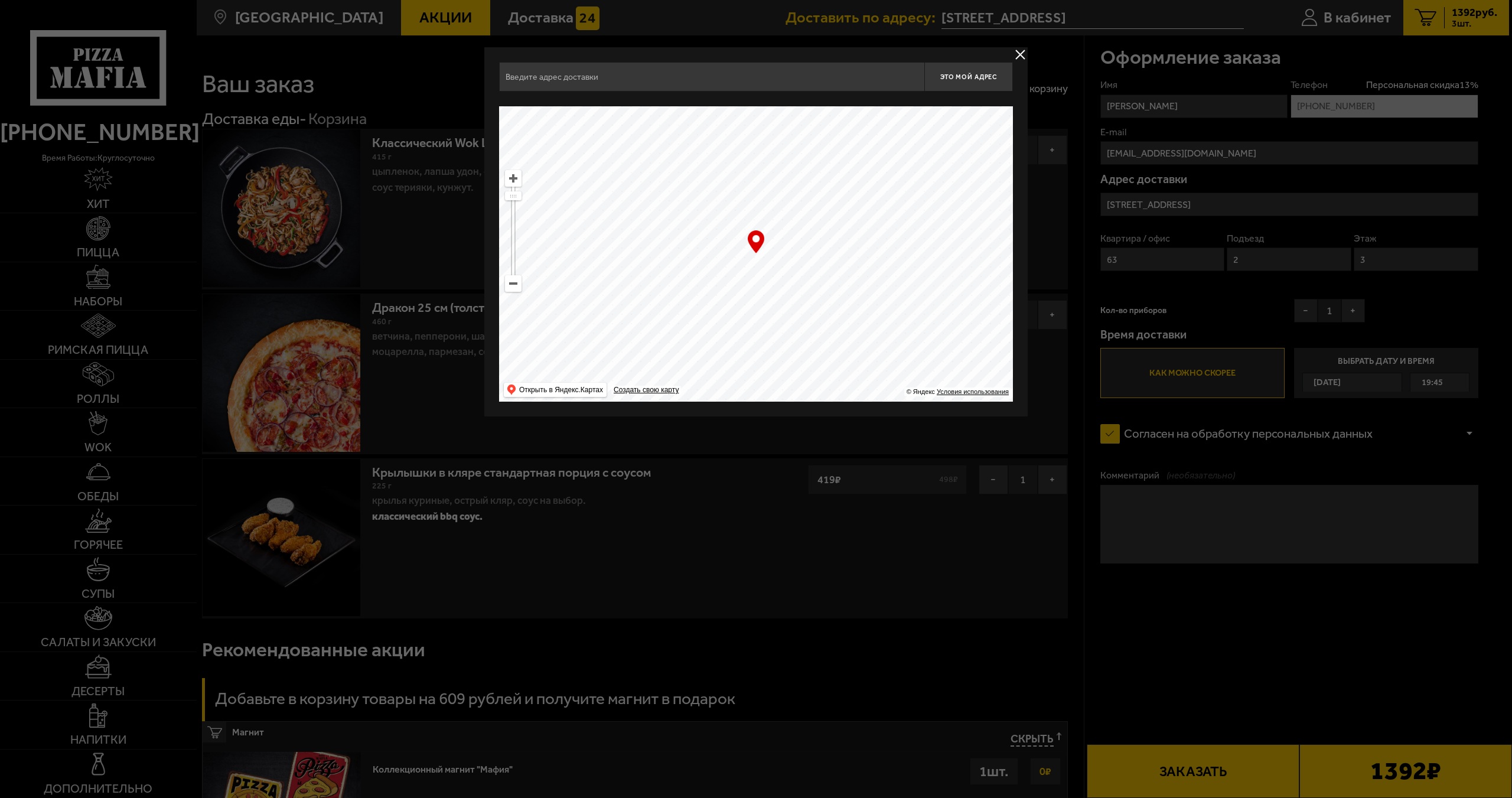
type input "улица Марата, 41"
click at [961, 85] on button "Это мой адрес" at bounding box center [969, 77] width 89 height 29
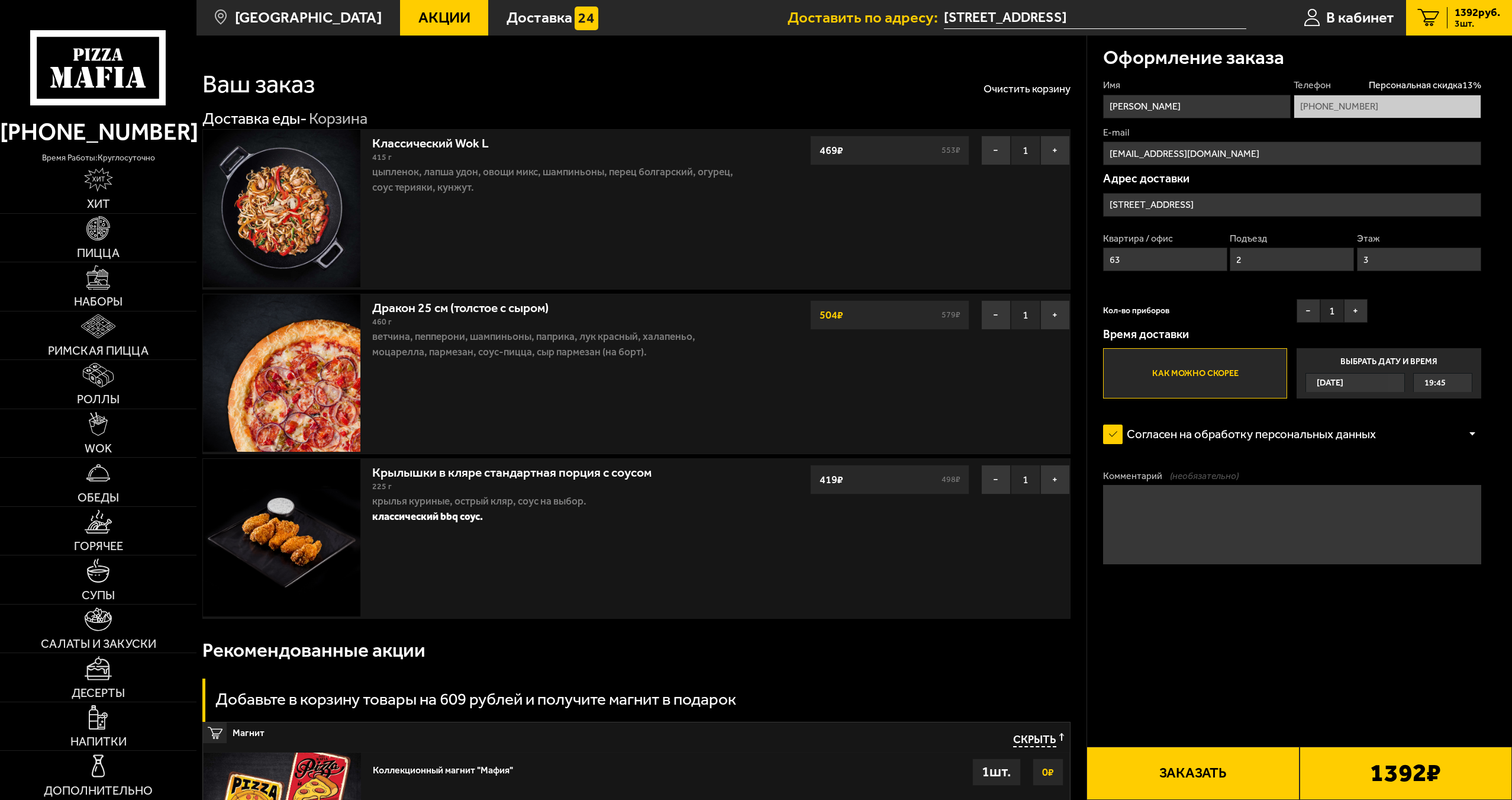
click at [1172, 374] on label "Как можно скорее" at bounding box center [1195, 373] width 184 height 50
click at [0, 0] on input "Как можно скорее" at bounding box center [0, 0] width 0 height 0
click at [1179, 381] on label "Как можно скорее" at bounding box center [1195, 373] width 184 height 50
click at [0, 0] on input "Как можно скорее" at bounding box center [0, 0] width 0 height 0
click at [1178, 383] on label "Как можно скорее" at bounding box center [1195, 373] width 184 height 50
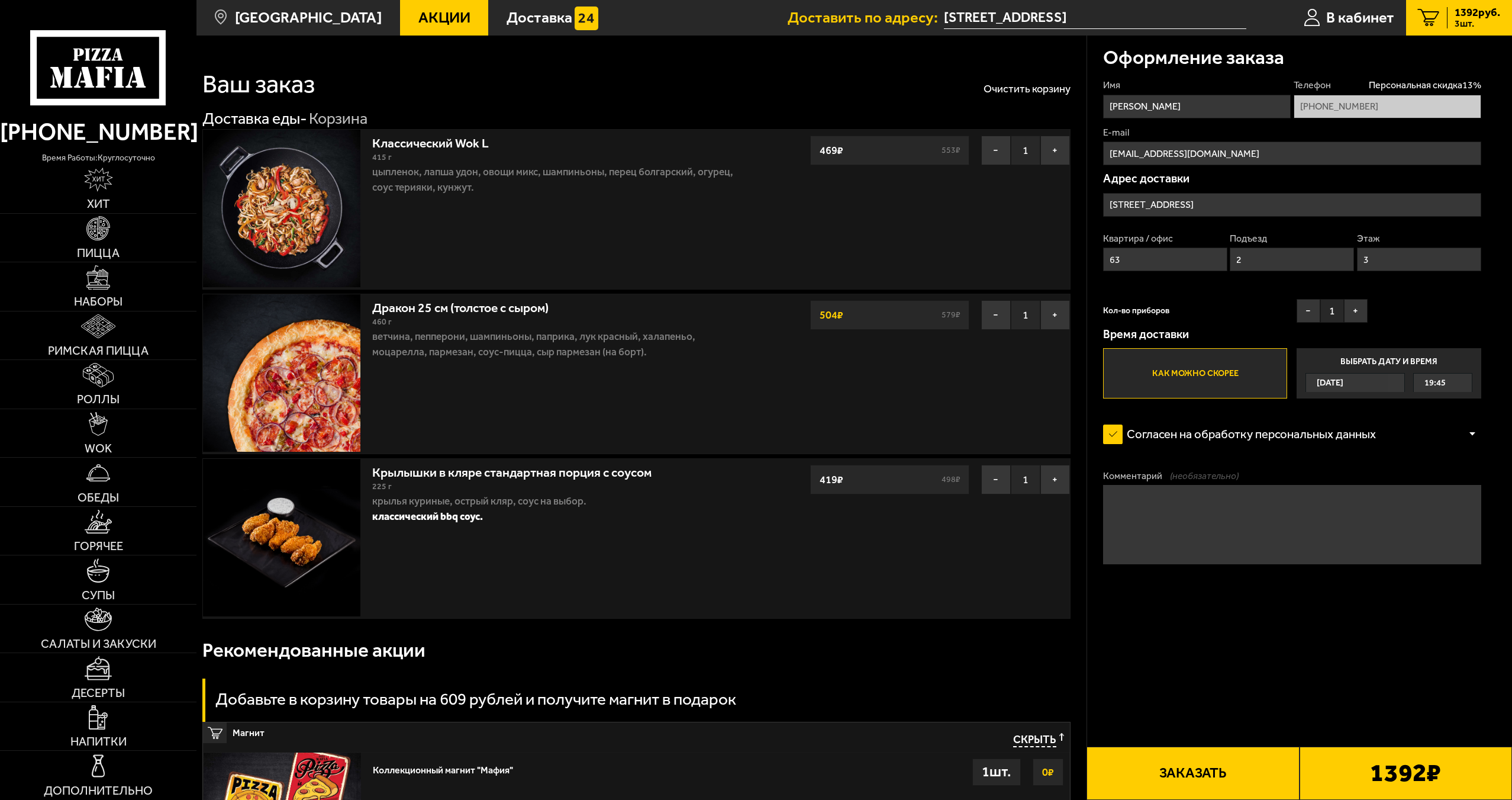
click at [0, 0] on input "Как можно скорее" at bounding box center [0, 0] width 0 height 0
click at [1178, 383] on label "Как можно скорее" at bounding box center [1195, 373] width 184 height 50
click at [0, 0] on input "Как можно скорее" at bounding box center [0, 0] width 0 height 0
click at [1176, 383] on label "Как можно скорее" at bounding box center [1195, 373] width 184 height 50
click at [0, 0] on input "Как можно скорее" at bounding box center [0, 0] width 0 height 0
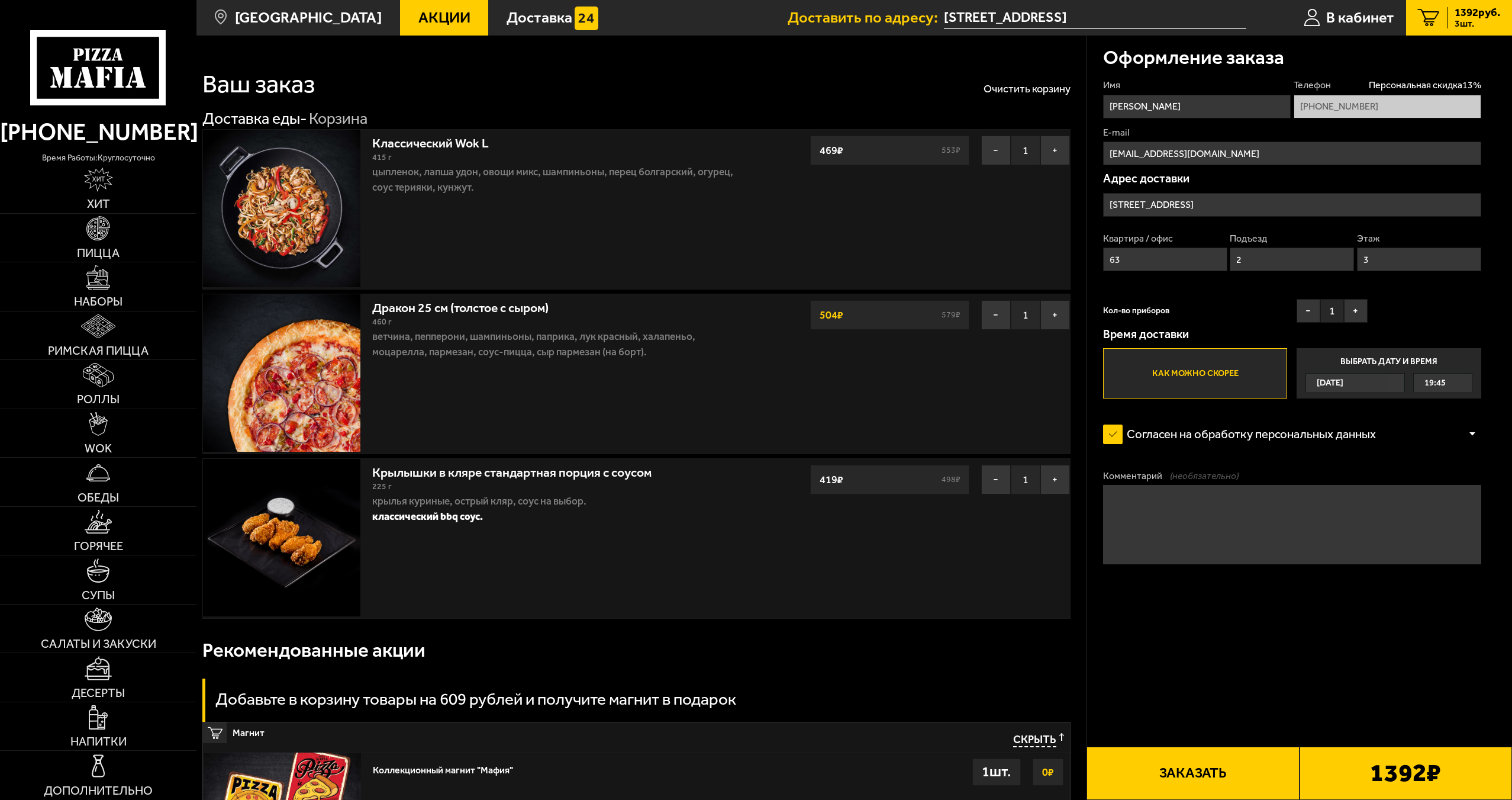
click at [1176, 383] on label "Как можно скорее" at bounding box center [1195, 373] width 184 height 50
click at [0, 0] on input "Как можно скорее" at bounding box center [0, 0] width 0 height 0
click at [1176, 384] on label "Как можно скорее" at bounding box center [1195, 373] width 184 height 50
click at [0, 0] on input "Как можно скорее" at bounding box center [0, 0] width 0 height 0
click at [1177, 385] on label "Как можно скорее" at bounding box center [1195, 373] width 184 height 50
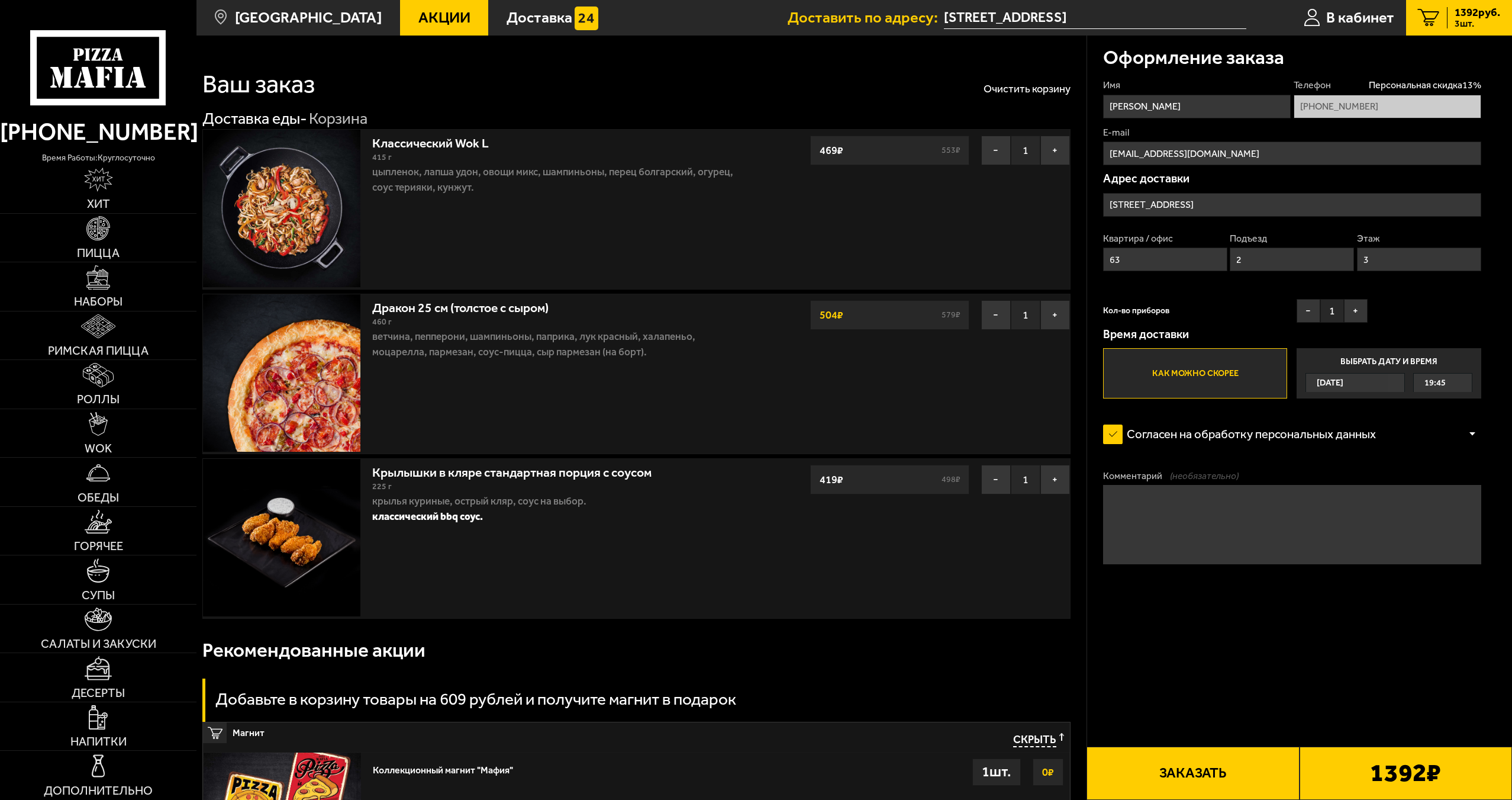
click at [0, 0] on input "Как можно скорее" at bounding box center [0, 0] width 0 height 0
click at [1176, 384] on label "Как можно скорее" at bounding box center [1195, 373] width 184 height 50
click at [0, 0] on input "Как можно скорее" at bounding box center [0, 0] width 0 height 0
click at [1175, 383] on label "Как можно скорее" at bounding box center [1195, 373] width 184 height 50
click at [0, 0] on input "Как можно скорее" at bounding box center [0, 0] width 0 height 0
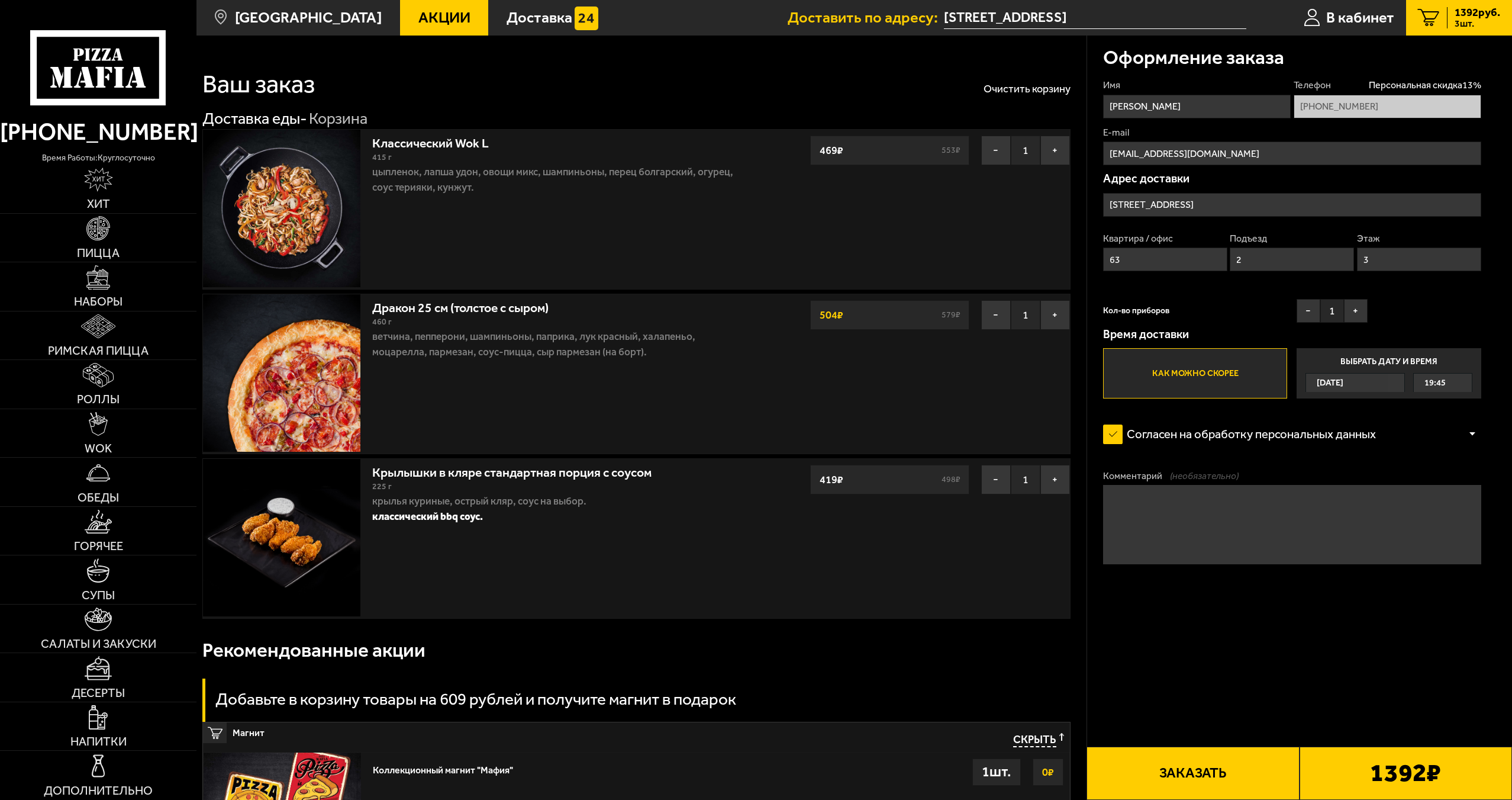
click at [1173, 380] on label "Как можно скорее" at bounding box center [1195, 373] width 184 height 50
click at [0, 0] on input "Как можно скорее" at bounding box center [0, 0] width 0 height 0
click at [1173, 379] on label "Как можно скорее" at bounding box center [1195, 373] width 184 height 50
click at [0, 0] on input "Как можно скорее" at bounding box center [0, 0] width 0 height 0
click at [1171, 372] on label "Как можно скорее" at bounding box center [1195, 373] width 184 height 50
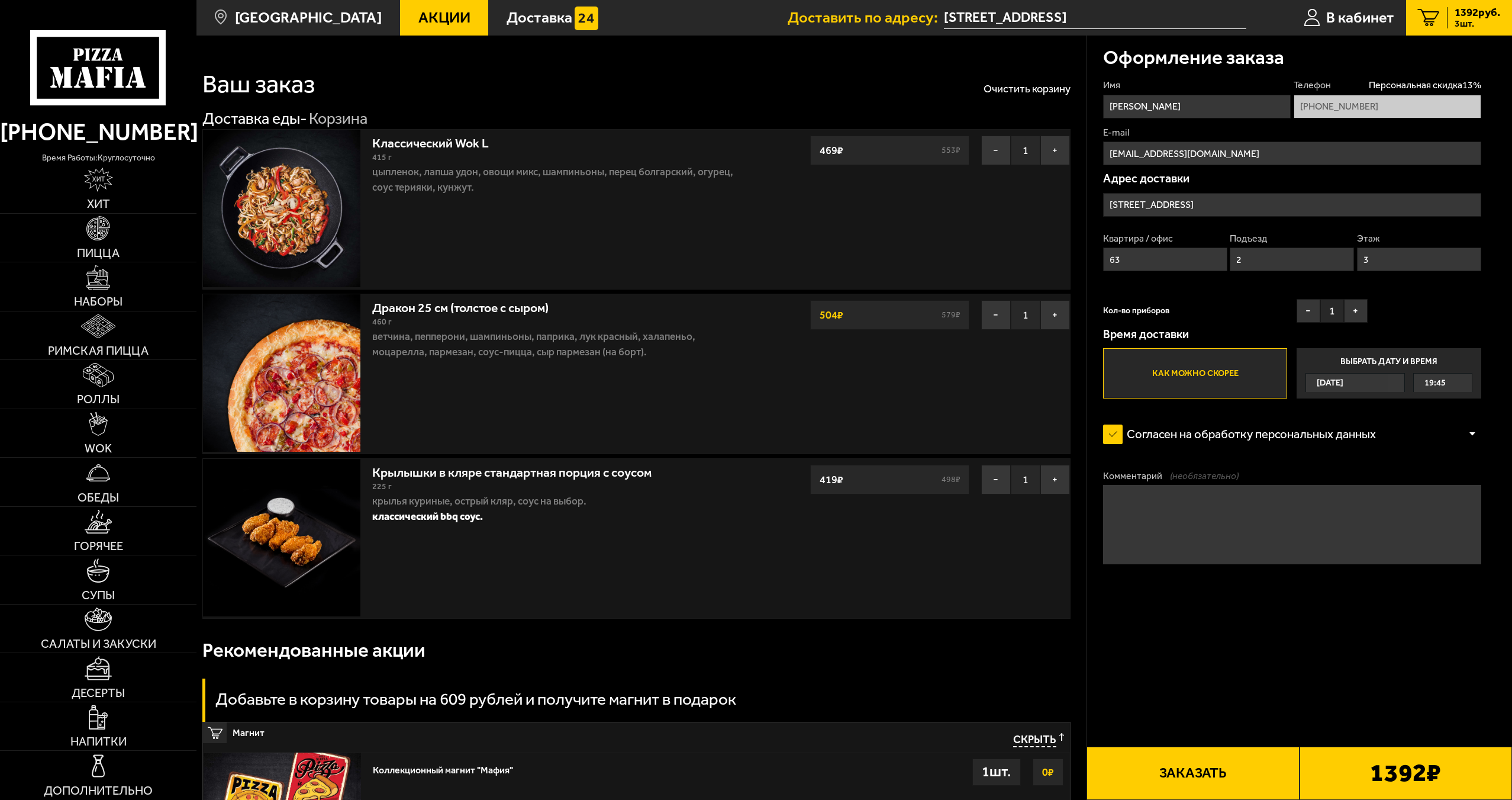
click at [0, 0] on input "Как можно скорее" at bounding box center [0, 0] width 0 height 0
click at [1172, 374] on label "Как можно скорее" at bounding box center [1195, 373] width 184 height 50
click at [0, 0] on input "Как можно скорее" at bounding box center [0, 0] width 0 height 0
click at [1172, 374] on label "Как можно скорее" at bounding box center [1195, 373] width 184 height 50
click at [0, 0] on input "Как можно скорее" at bounding box center [0, 0] width 0 height 0
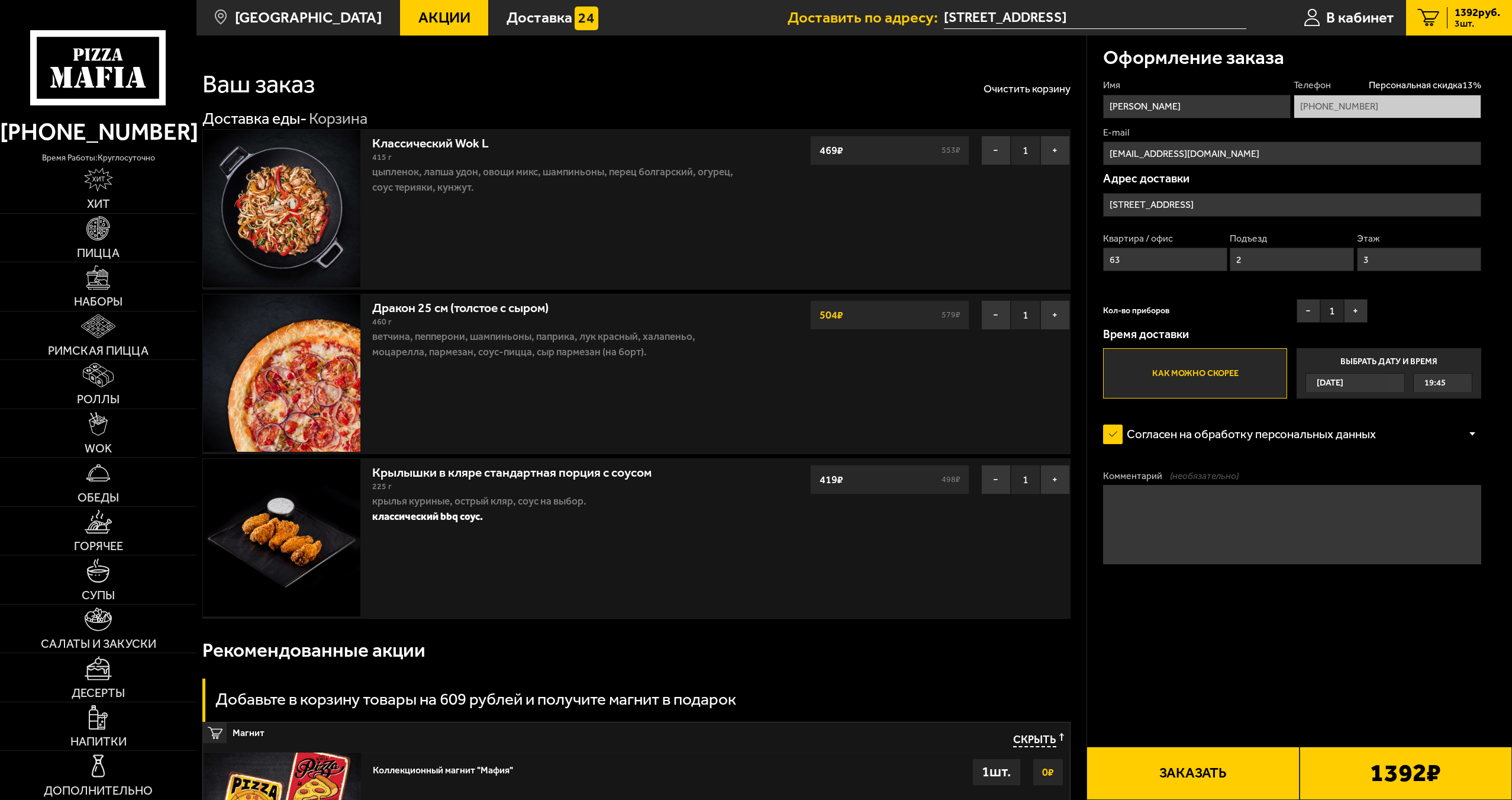
click at [1172, 374] on label "Как можно скорее" at bounding box center [1195, 373] width 184 height 50
click at [0, 0] on input "Как можно скорее" at bounding box center [0, 0] width 0 height 0
click at [1172, 377] on label "Как можно скорее" at bounding box center [1195, 373] width 184 height 50
click at [0, 0] on input "Как можно скорее" at bounding box center [0, 0] width 0 height 0
click at [1172, 377] on label "Как можно скорее" at bounding box center [1195, 373] width 184 height 50
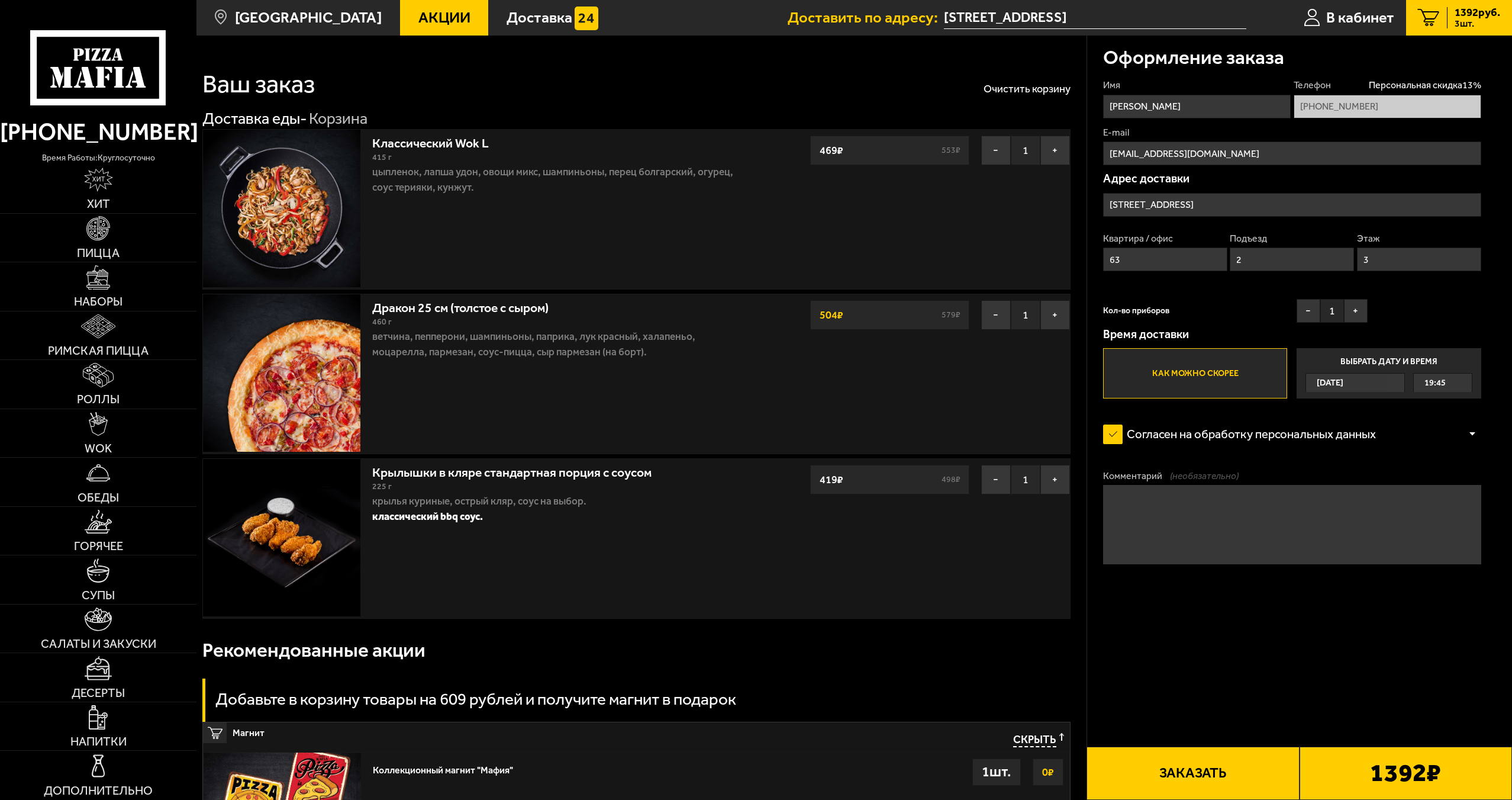
click at [0, 0] on input "Как можно скорее" at bounding box center [0, 0] width 0 height 0
click at [1172, 377] on label "Как можно скорее" at bounding box center [1195, 373] width 184 height 50
click at [0, 0] on input "Как можно скорее" at bounding box center [0, 0] width 0 height 0
click at [1174, 374] on label "Как можно скорее" at bounding box center [1195, 373] width 184 height 50
click at [0, 0] on input "Как можно скорее" at bounding box center [0, 0] width 0 height 0
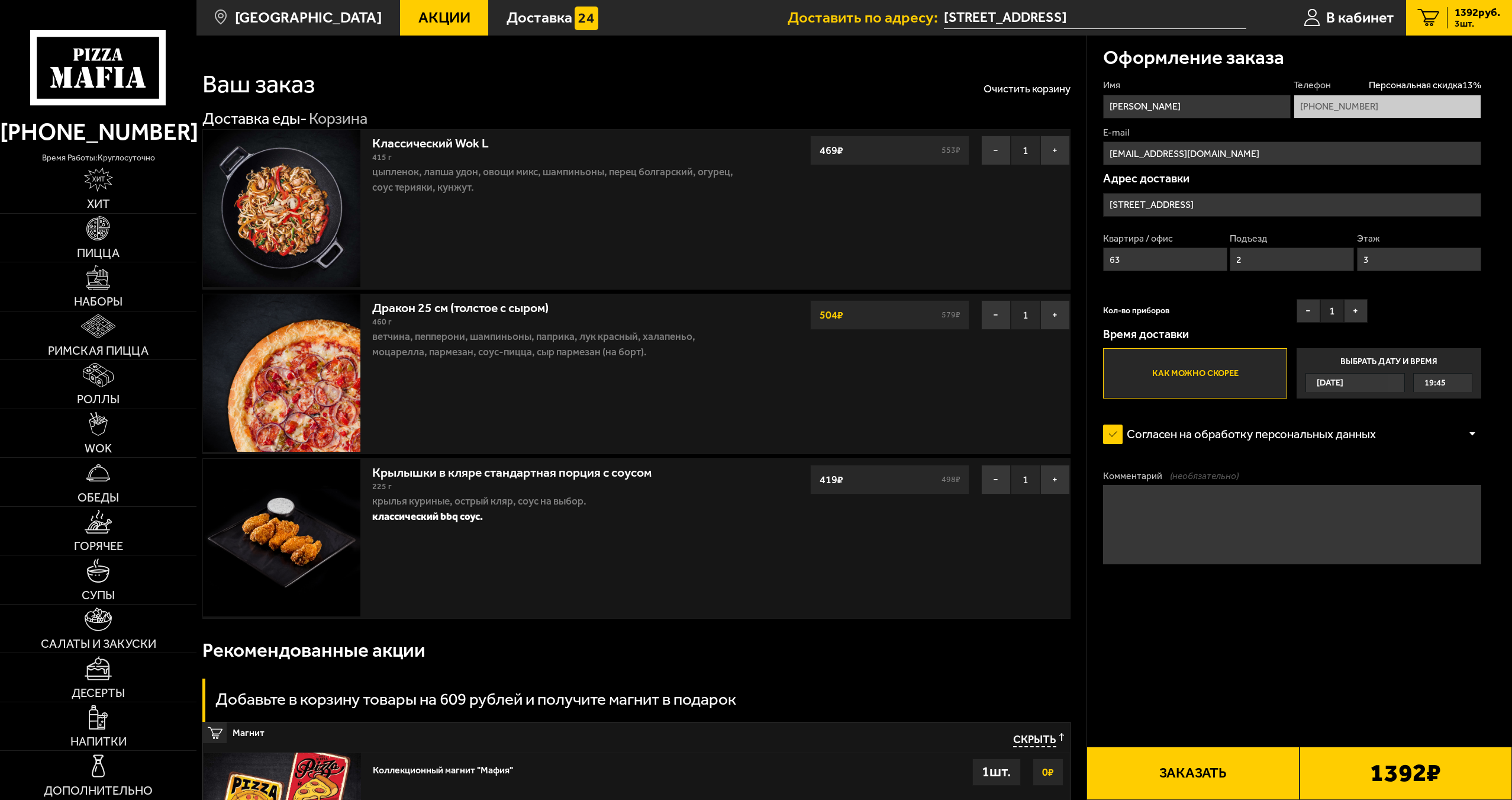
click at [1195, 201] on input "улица Марата, 41" at bounding box center [1292, 205] width 378 height 24
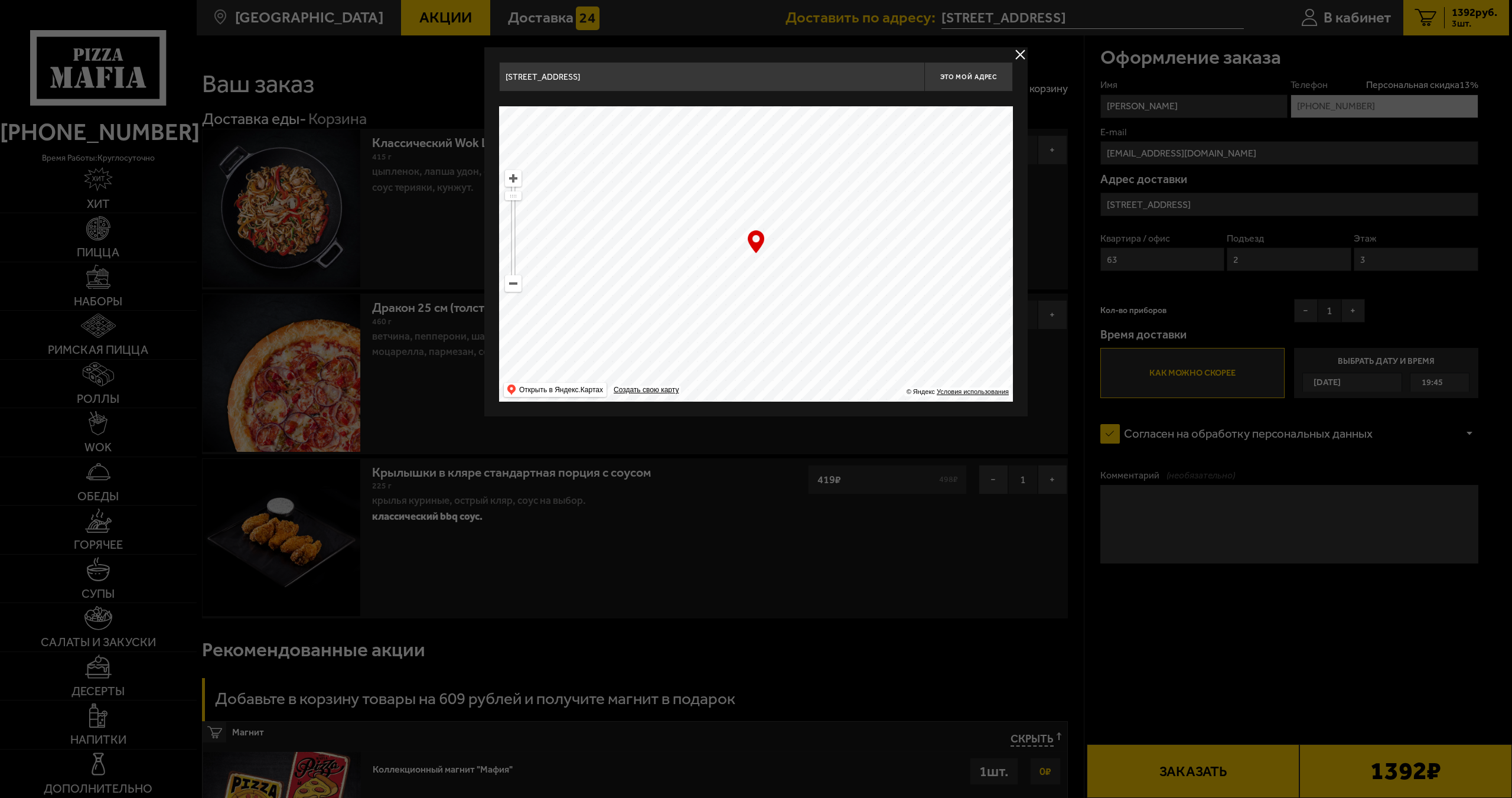
drag, startPoint x: 830, startPoint y: 239, endPoint x: 824, endPoint y: 338, distance: 99.2
click at [832, 336] on ymaps at bounding box center [756, 254] width 514 height 295
type input "Стремянная улица, 10"
click at [520, 296] on ymaps at bounding box center [756, 254] width 514 height 295
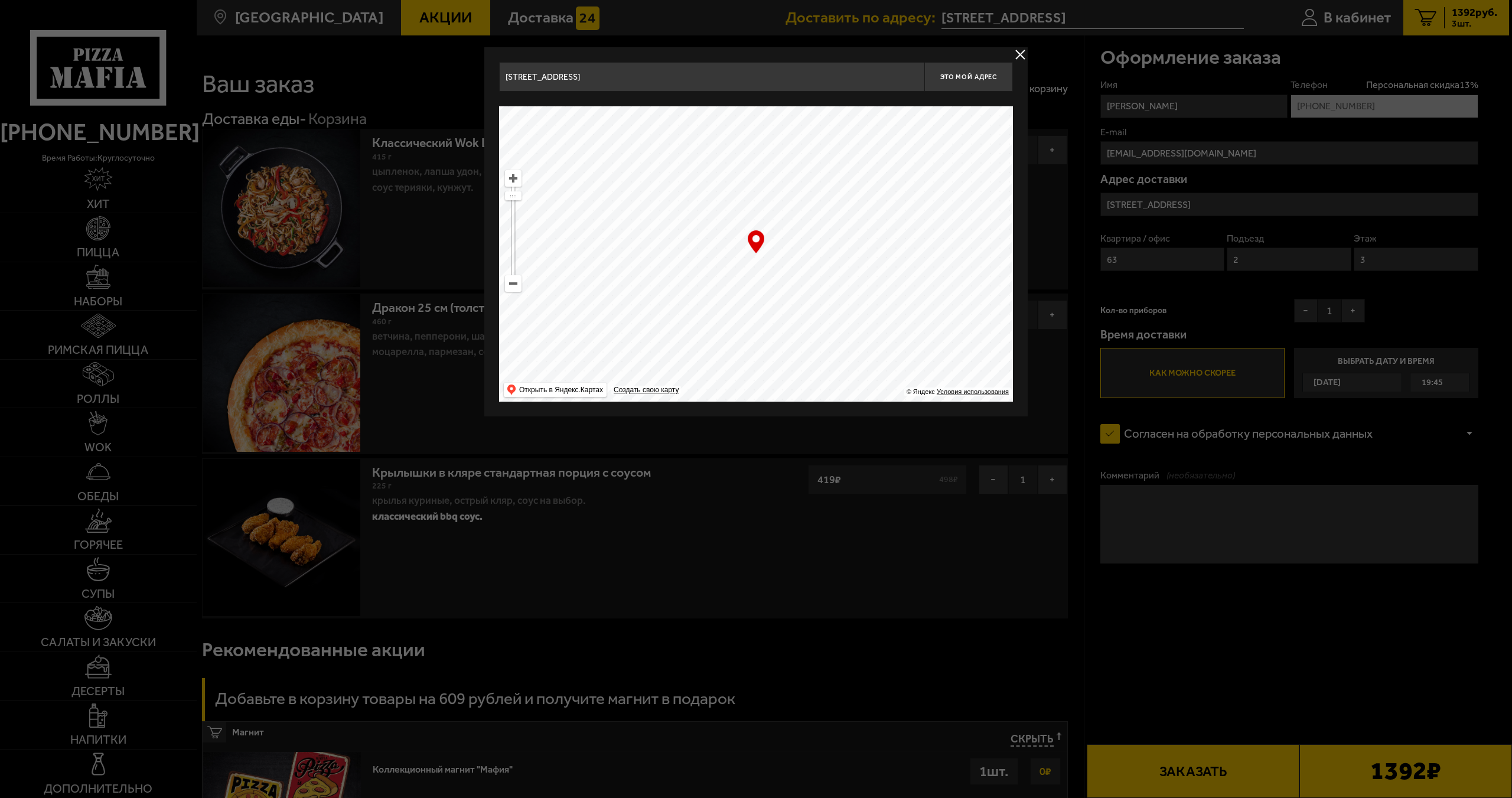
click at [520, 295] on ymaps at bounding box center [756, 254] width 514 height 295
click at [516, 293] on ymaps at bounding box center [756, 254] width 514 height 295
click at [516, 292] on ymaps at bounding box center [756, 254] width 514 height 295
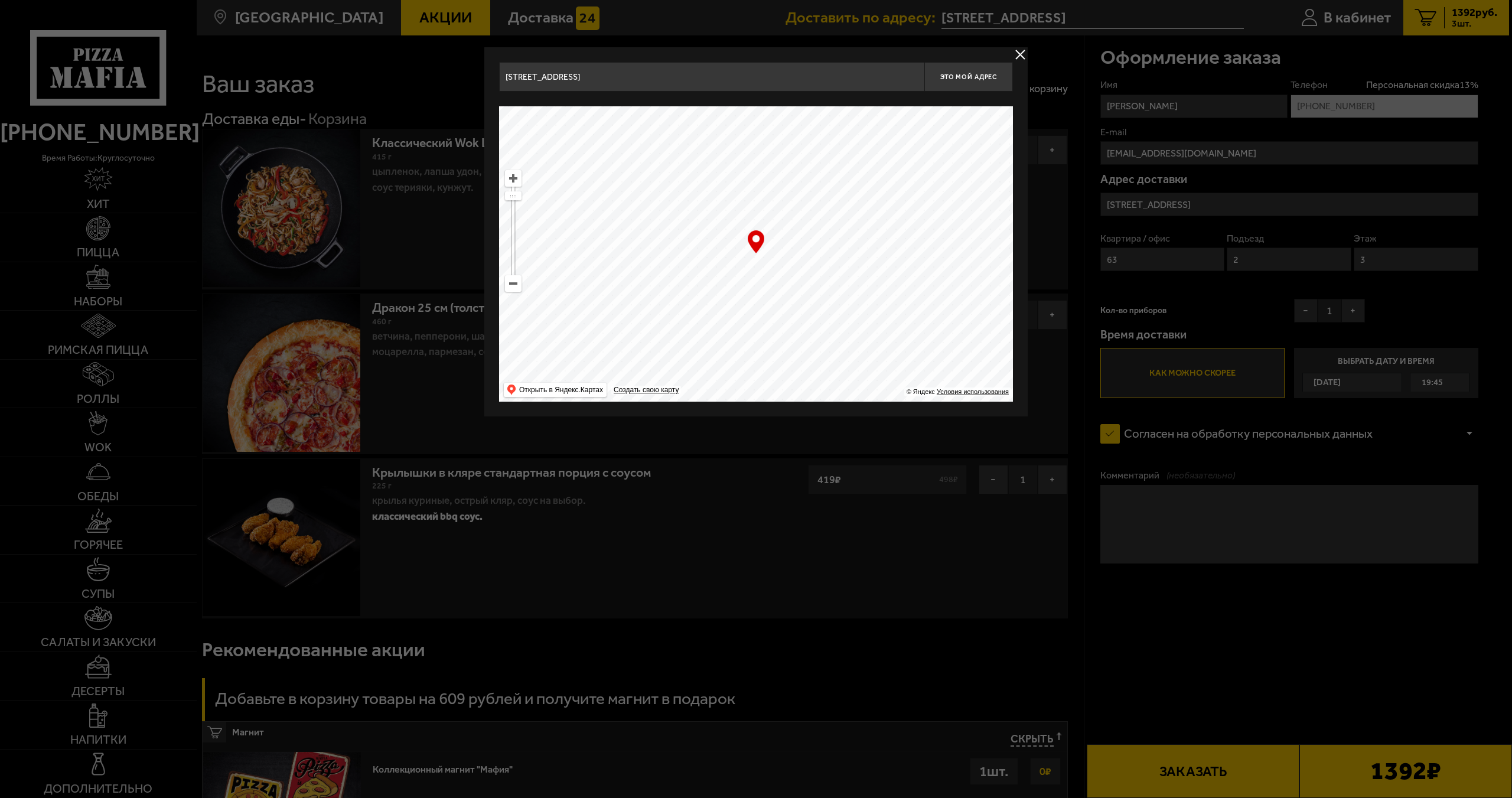
click at [516, 291] on ymaps at bounding box center [513, 283] width 16 height 16
click at [518, 289] on ymaps at bounding box center [513, 283] width 15 height 15
click at [518, 288] on ymaps at bounding box center [513, 283] width 15 height 15
click at [518, 287] on ymaps at bounding box center [513, 283] width 15 height 15
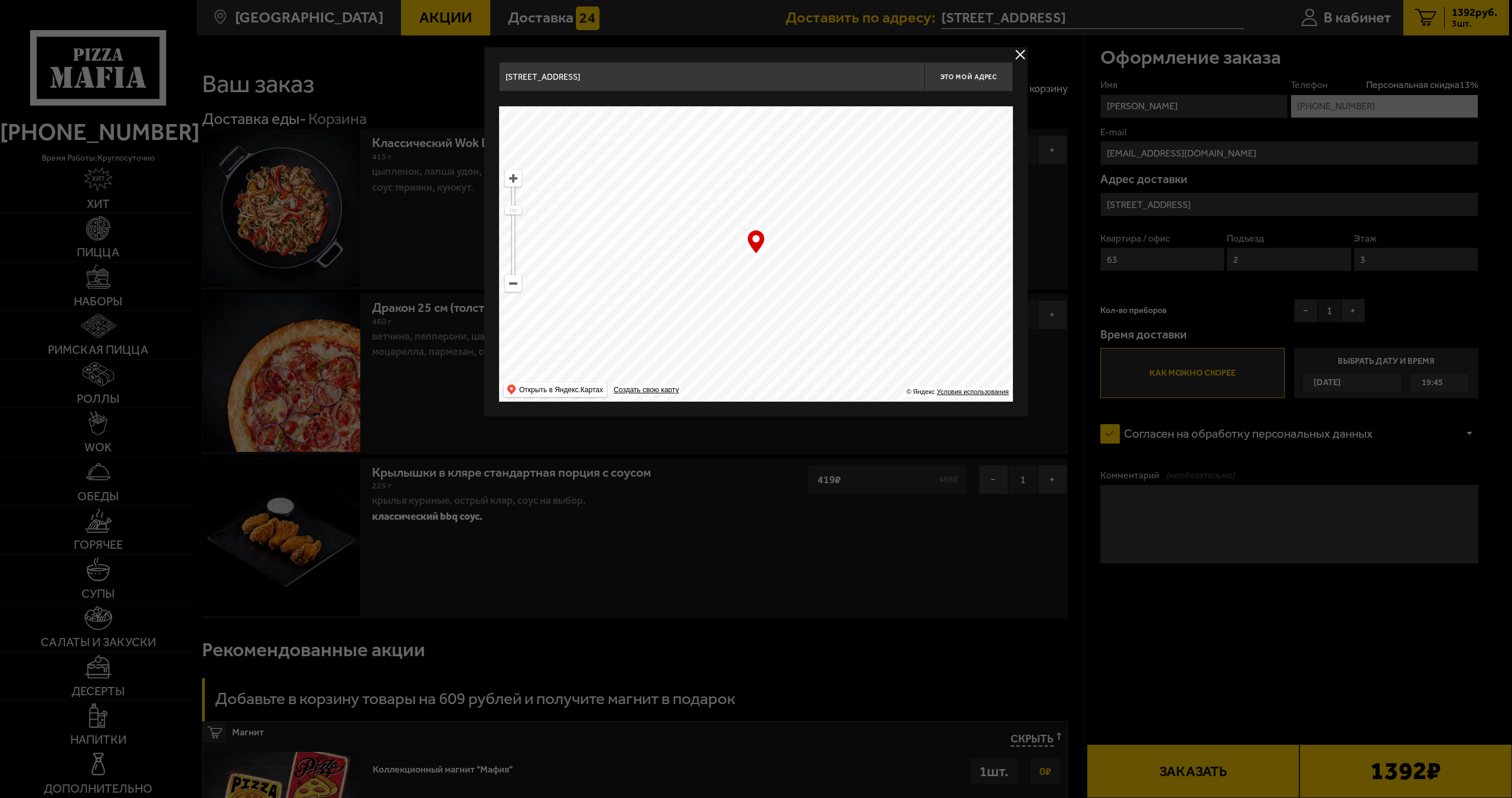
click at [518, 287] on ymaps at bounding box center [513, 283] width 15 height 15
click at [518, 288] on ymaps at bounding box center [513, 283] width 15 height 15
drag, startPoint x: 793, startPoint y: 248, endPoint x: 769, endPoint y: 311, distance: 67.4
click at [769, 311] on ymaps at bounding box center [756, 254] width 514 height 295
click at [972, 85] on button "Это мой адрес" at bounding box center [969, 77] width 89 height 29
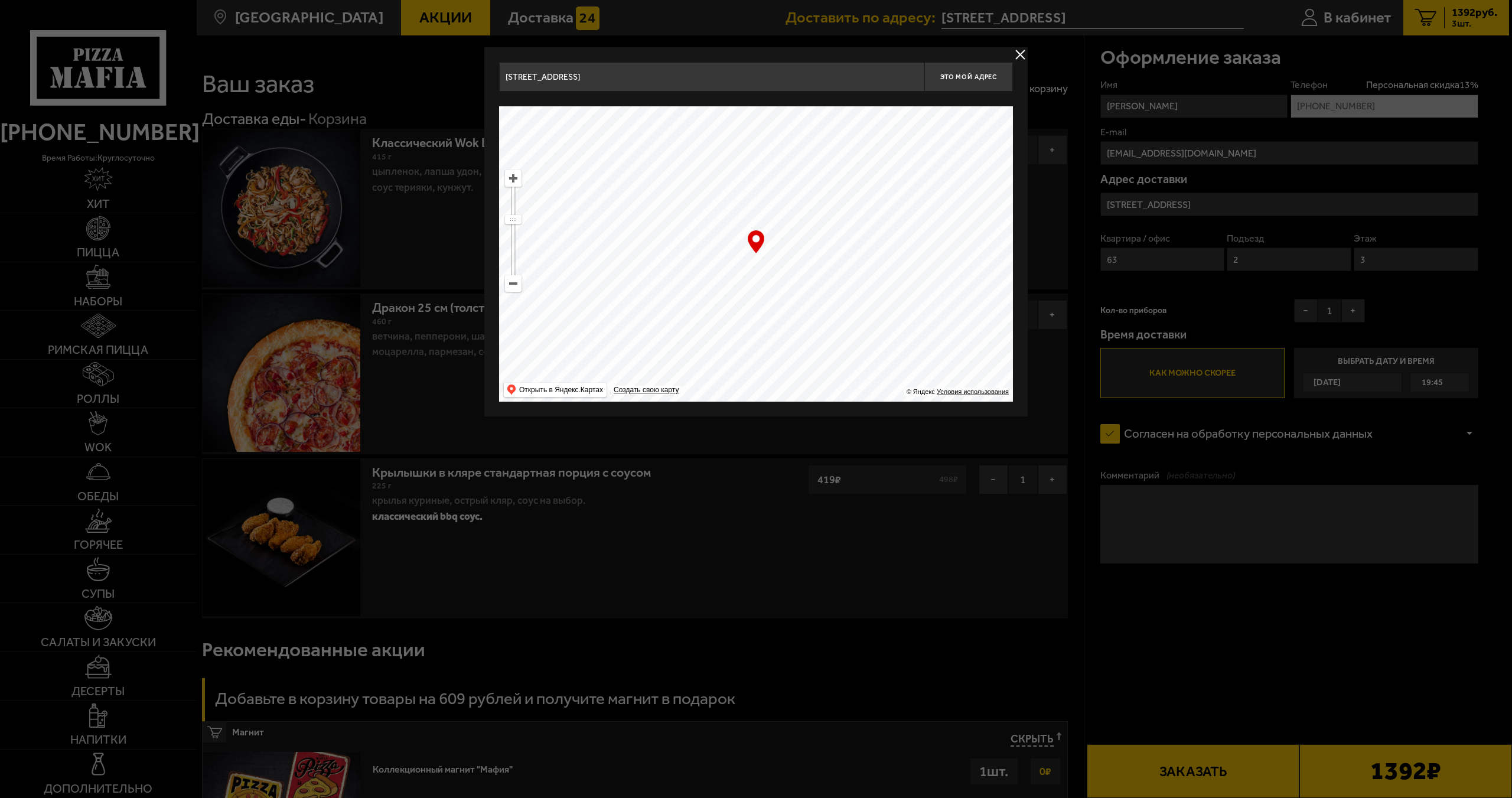
type input "Россия, Санкт-Петербург, Стремянная улица, 10"
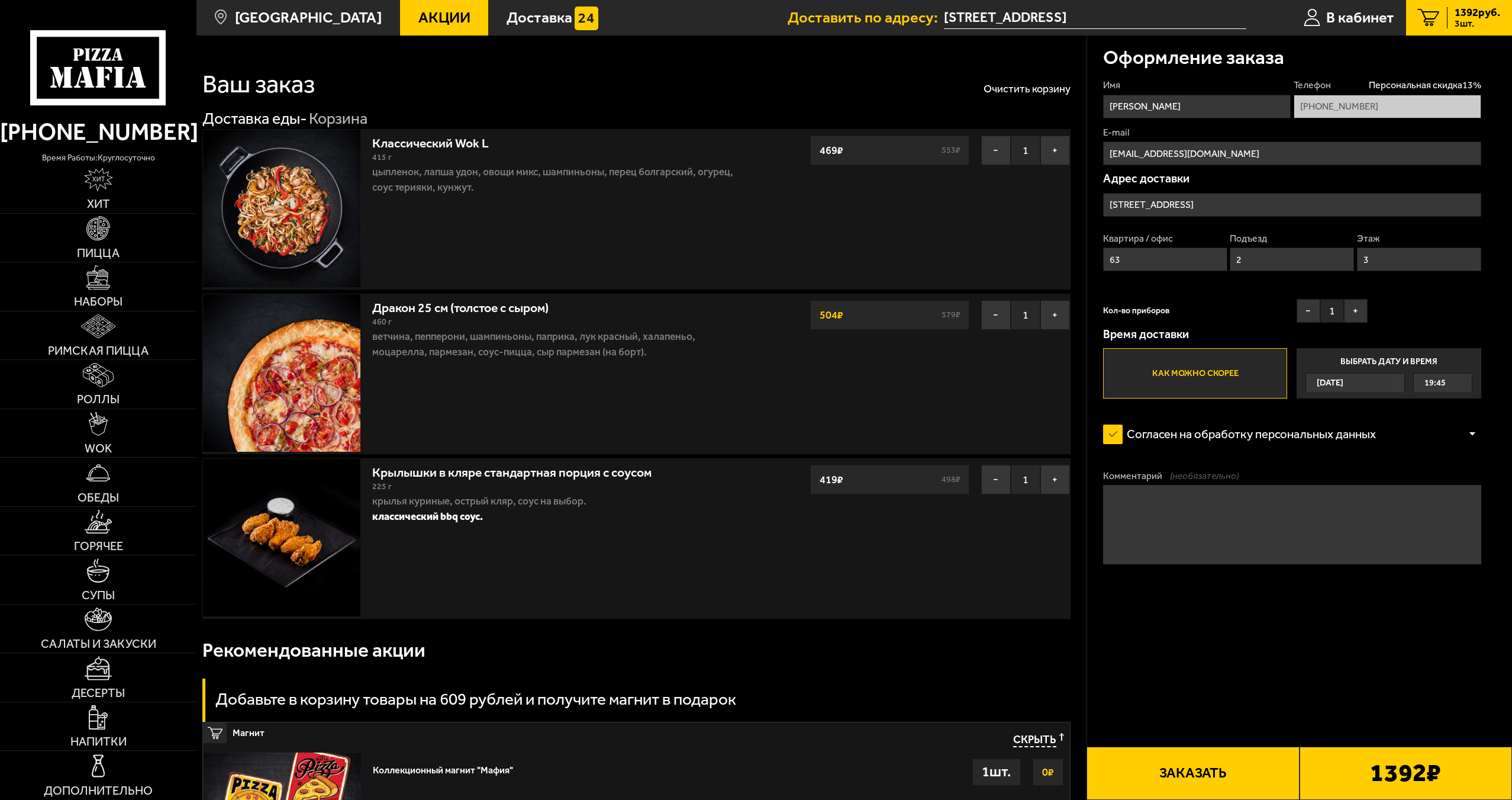
click at [979, 75] on div "Ваш заказ Очистить корзину" at bounding box center [636, 73] width 868 height 47
click at [1197, 199] on input "Стремянная улица, 10" at bounding box center [1292, 205] width 378 height 24
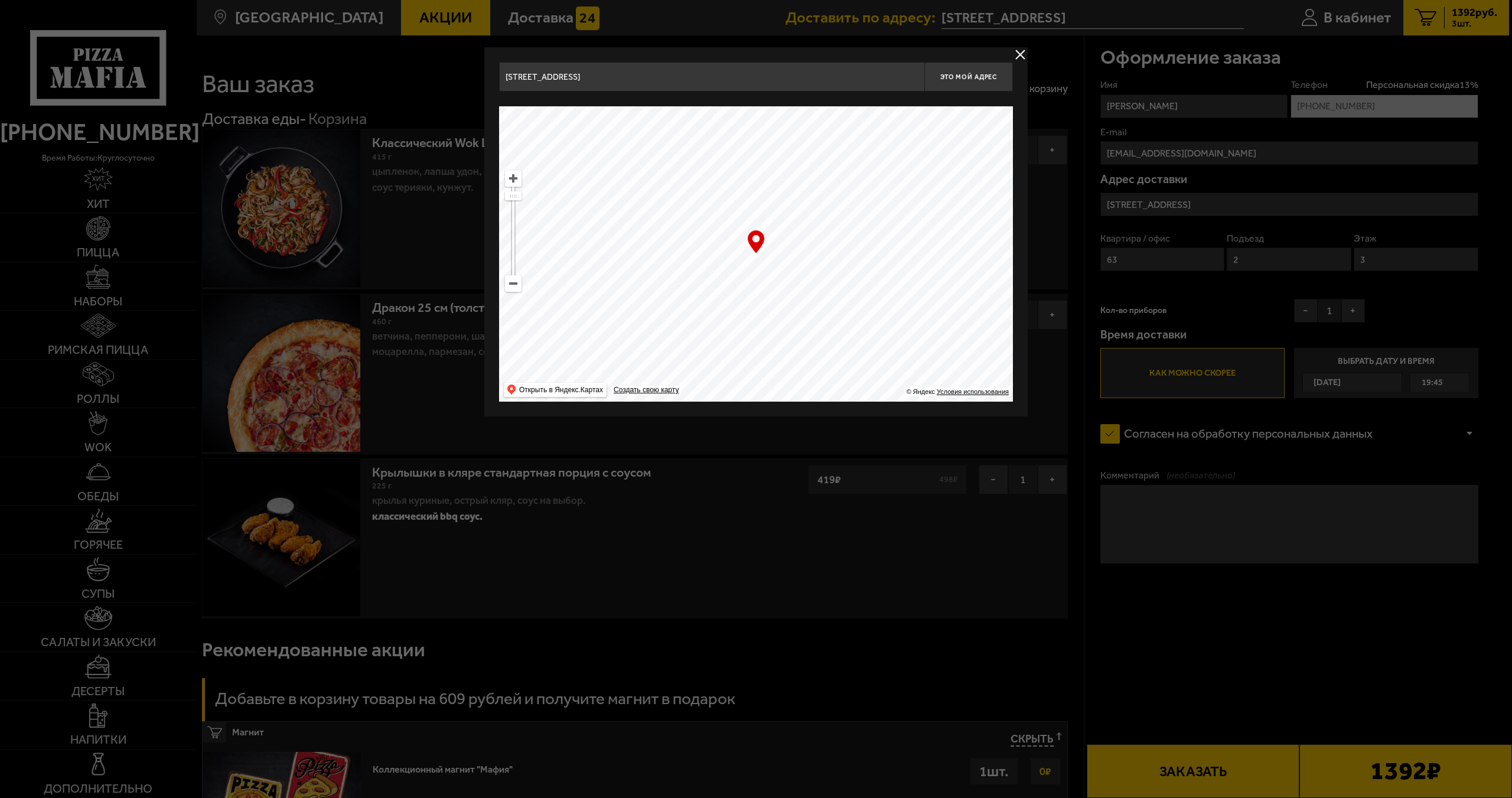
drag, startPoint x: 807, startPoint y: 245, endPoint x: 810, endPoint y: 295, distance: 50.1
click at [805, 317] on ymaps at bounding box center [756, 254] width 514 height 295
click at [522, 287] on ymaps at bounding box center [756, 254] width 514 height 295
type input "улица Жуковского, 6"
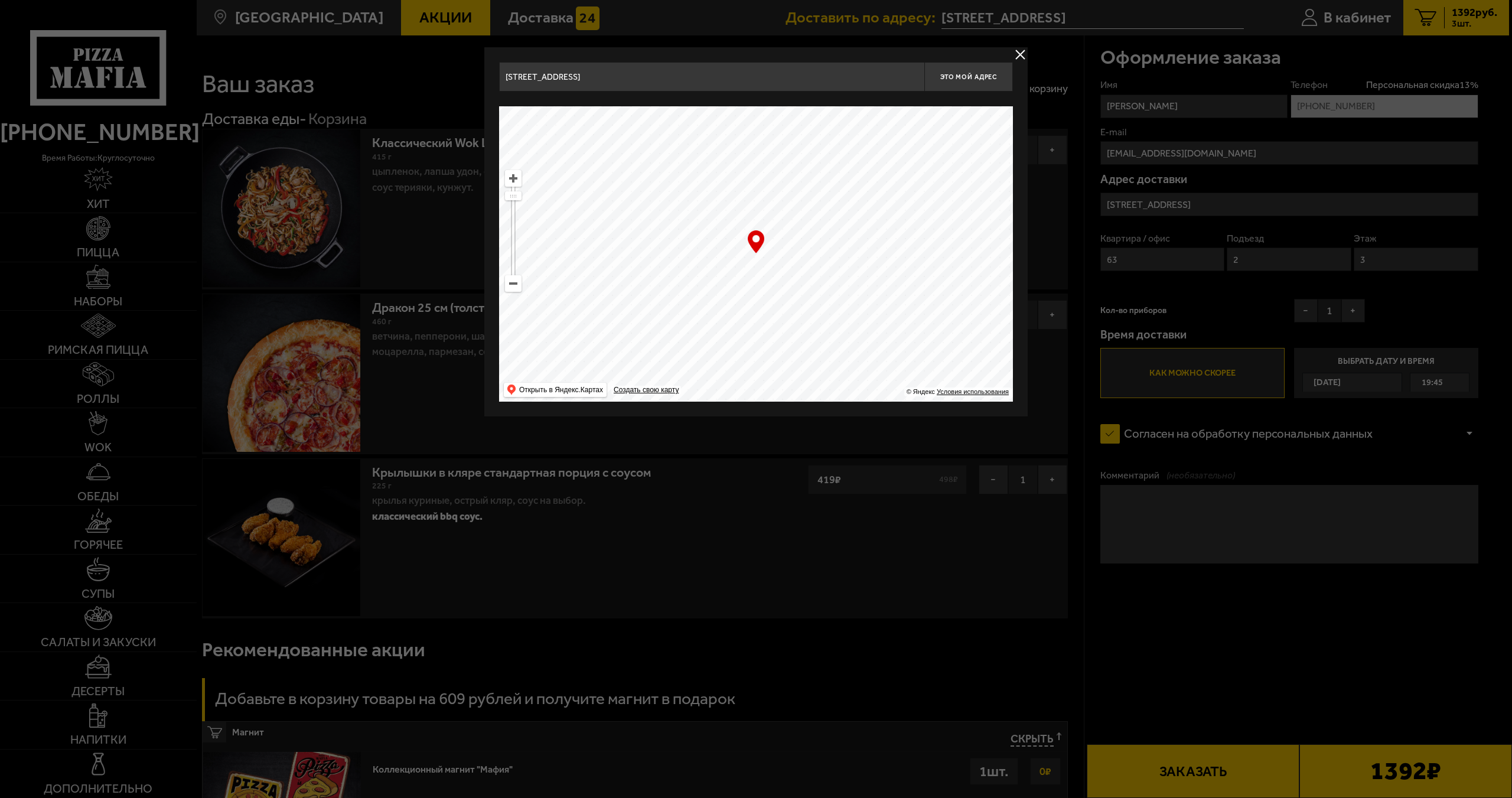
click at [518, 287] on ymaps at bounding box center [513, 283] width 15 height 15
click at [512, 286] on ymaps at bounding box center [513, 283] width 15 height 15
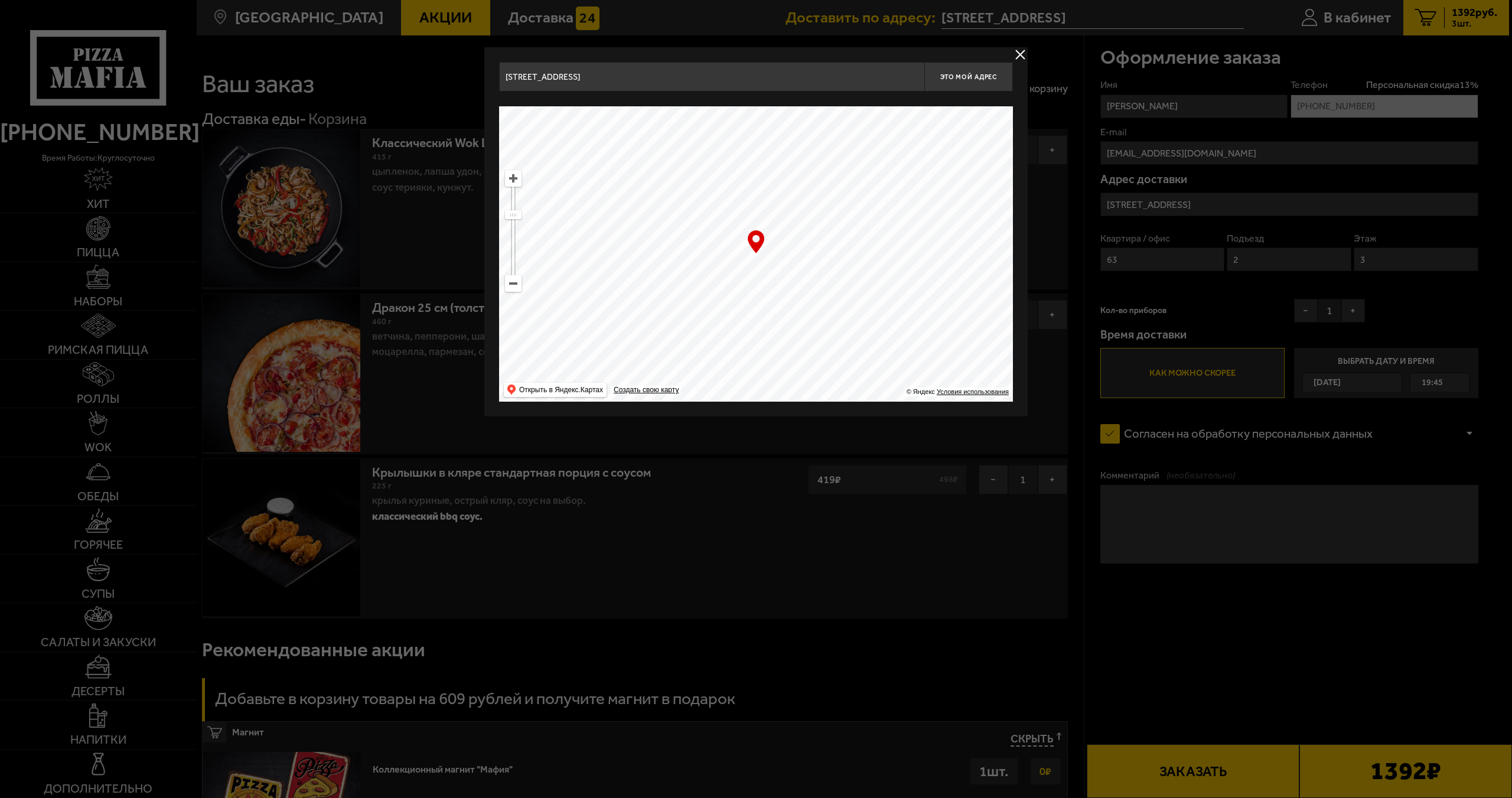
drag, startPoint x: 836, startPoint y: 246, endPoint x: 808, endPoint y: 369, distance: 126.1
click at [808, 369] on ymaps at bounding box center [756, 254] width 514 height 295
click at [966, 77] on span "Это мой адрес" at bounding box center [968, 77] width 57 height 8
drag, startPoint x: 847, startPoint y: 222, endPoint x: 867, endPoint y: 183, distance: 43.8
click at [867, 183] on ymaps at bounding box center [756, 254] width 514 height 295
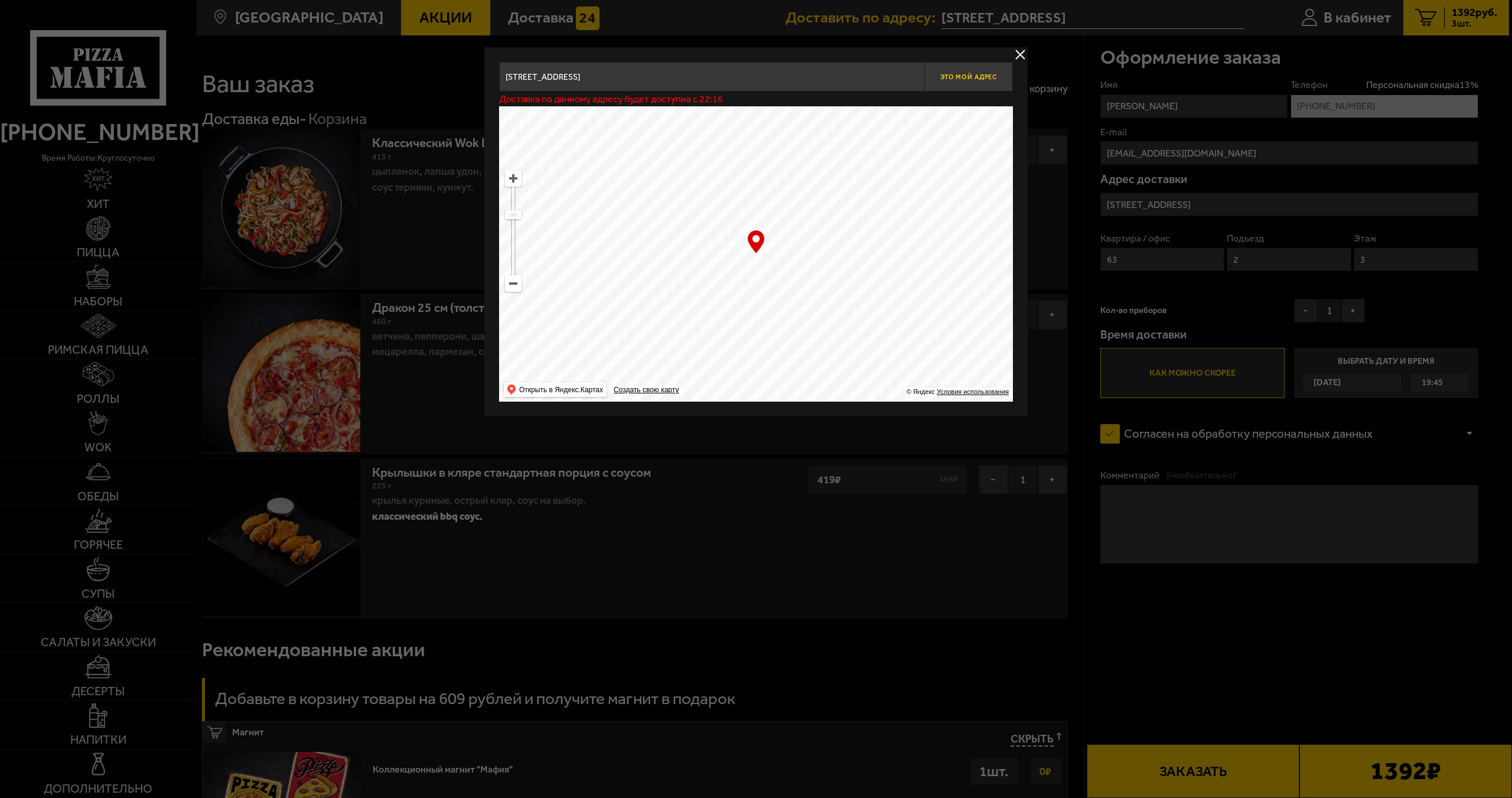
click at [985, 81] on button "Это мой адрес" at bounding box center [969, 77] width 89 height 29
click at [984, 82] on button "Это мой адрес" at bounding box center [969, 77] width 89 height 29
drag, startPoint x: 876, startPoint y: 252, endPoint x: 888, endPoint y: 156, distance: 96.7
click at [888, 156] on ymaps at bounding box center [756, 254] width 514 height 295
type input "Литейный проспект, 50"
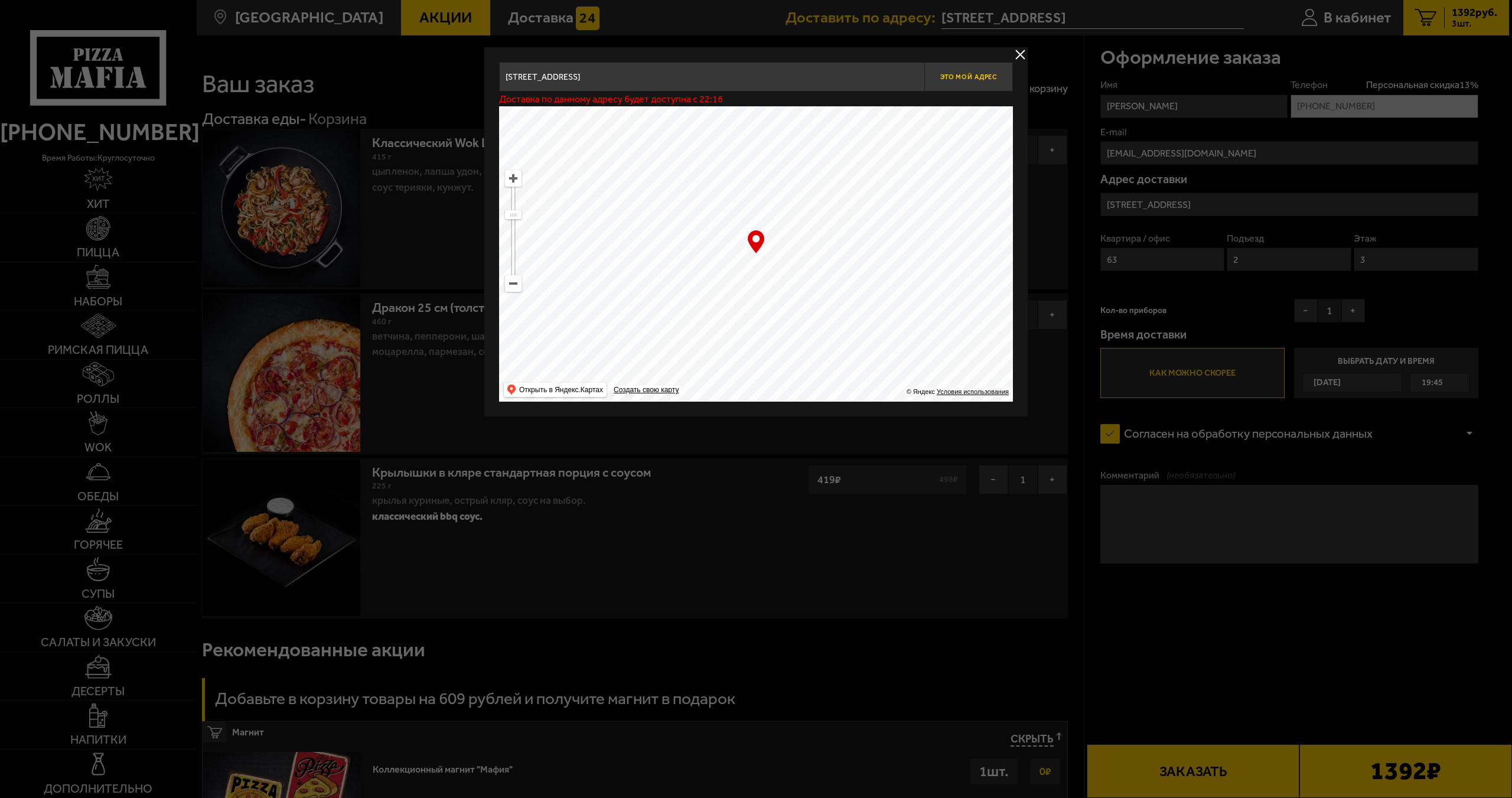
type input "Литейный проспект, 50"
click at [1023, 53] on button "delivery type" at bounding box center [1020, 55] width 15 height 15
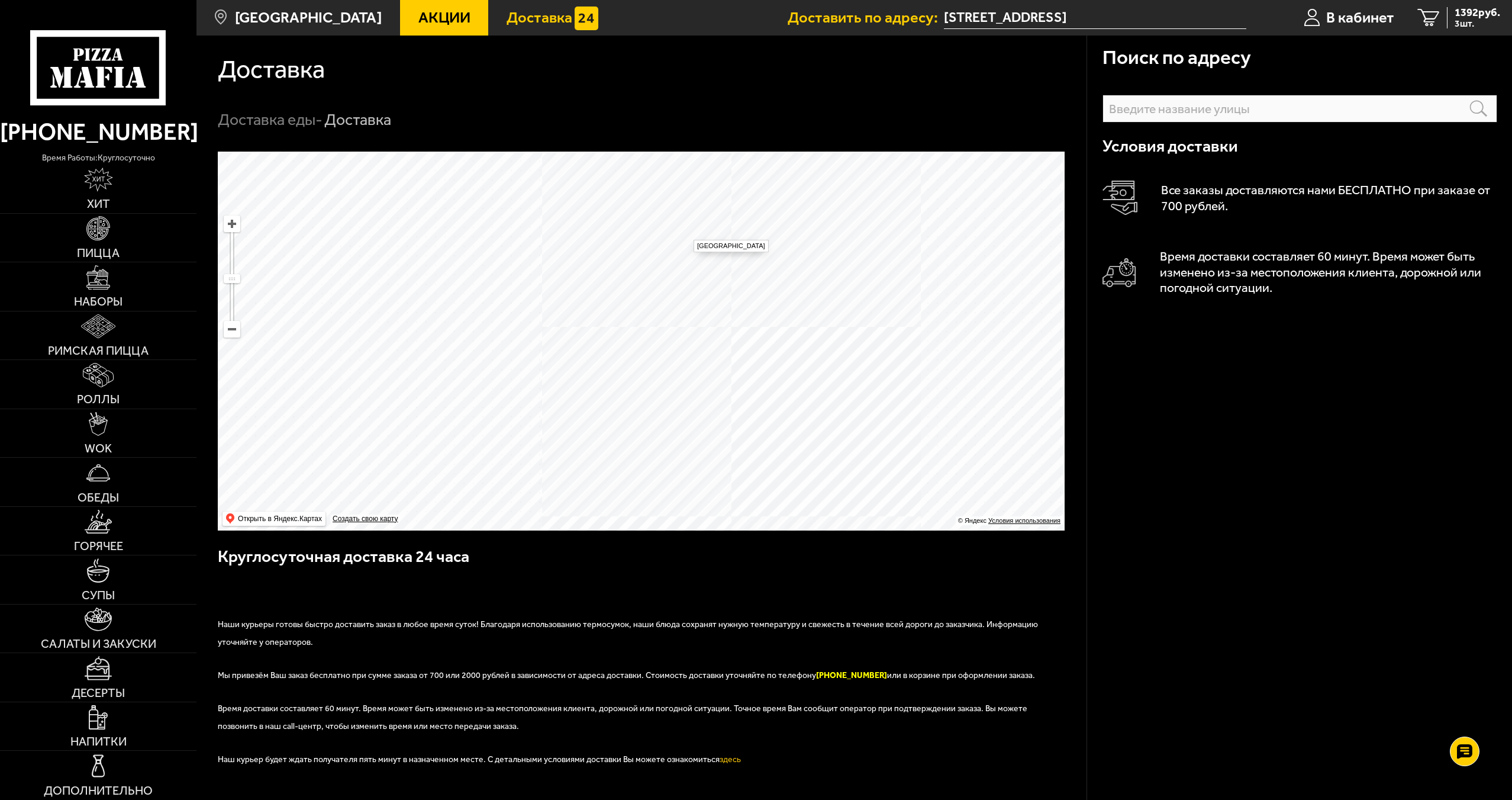
click at [688, 234] on ymaps at bounding box center [641, 341] width 847 height 379
click at [339, 14] on span "[GEOGRAPHIC_DATA]" at bounding box center [308, 18] width 147 height 15
click at [1435, 17] on icon "3" at bounding box center [1428, 18] width 22 height 19
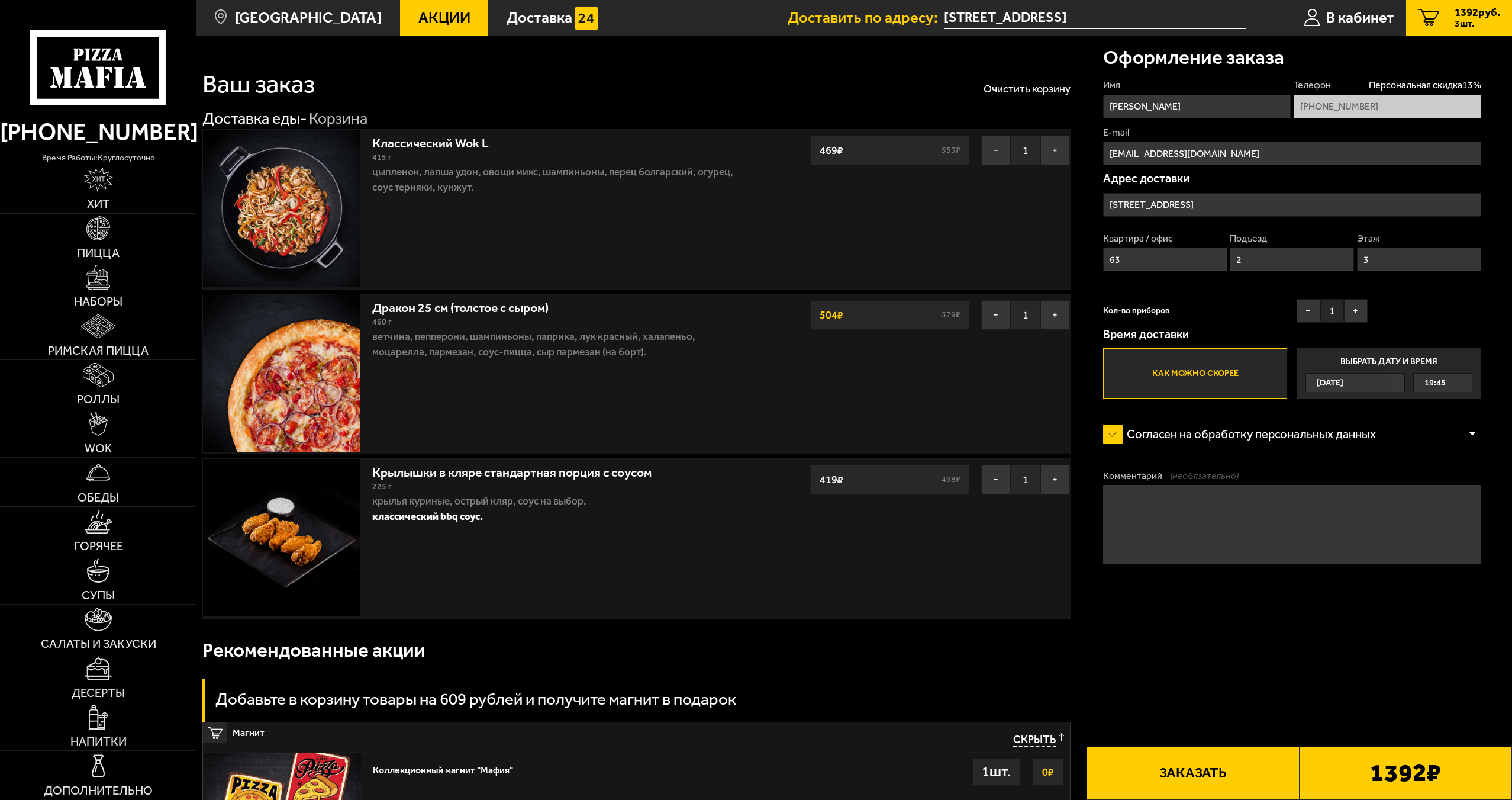
click at [1208, 199] on input "Стремянная улица, 10" at bounding box center [1292, 205] width 378 height 24
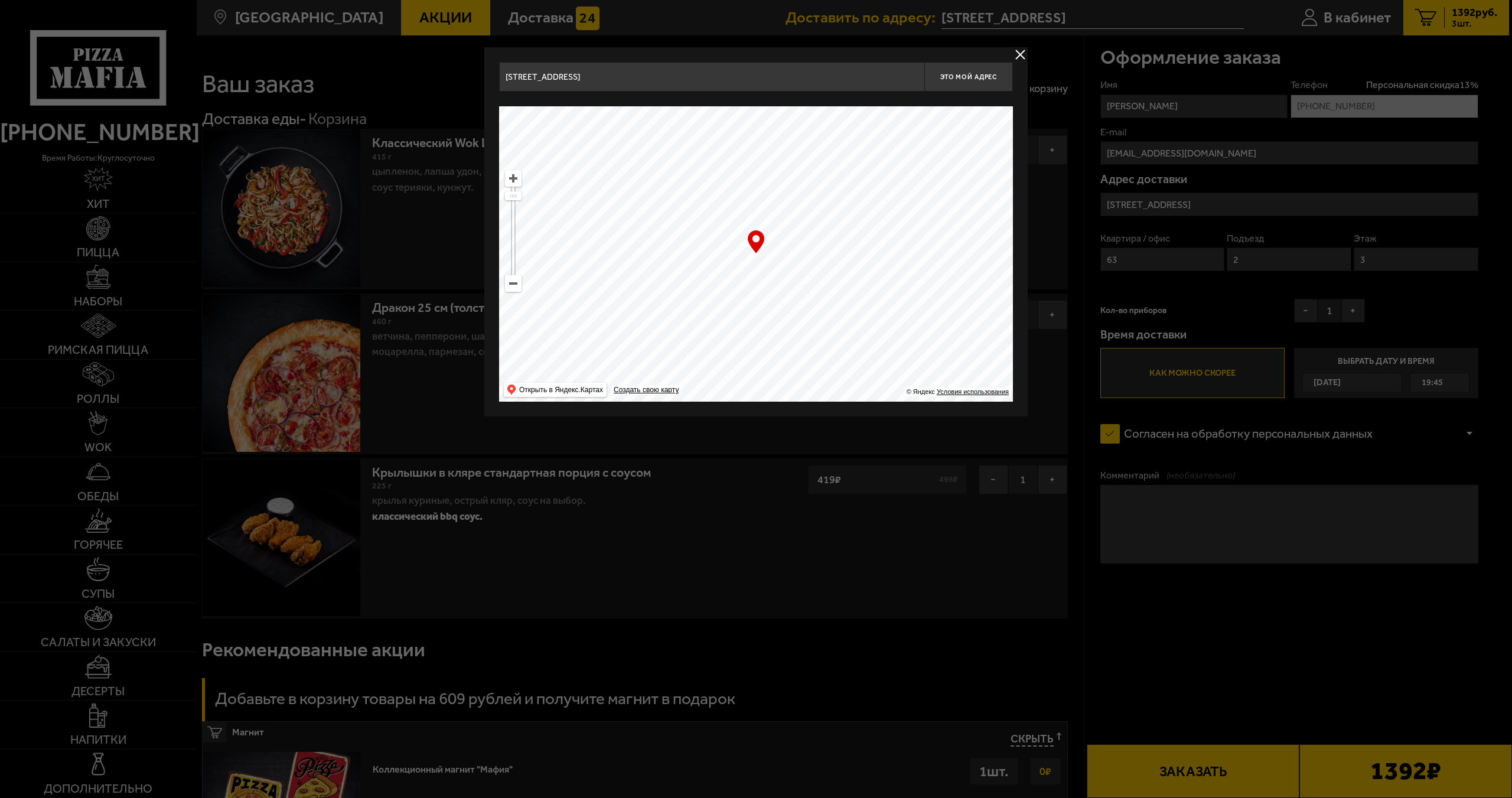
drag, startPoint x: 856, startPoint y: 198, endPoint x: 837, endPoint y: 271, distance: 75.4
click at [843, 267] on ymaps at bounding box center [756, 254] width 514 height 295
drag, startPoint x: 841, startPoint y: 327, endPoint x: 851, endPoint y: 365, distance: 39.3
click at [851, 362] on ymaps at bounding box center [756, 254] width 514 height 295
type input "улица Маяковского, 16"
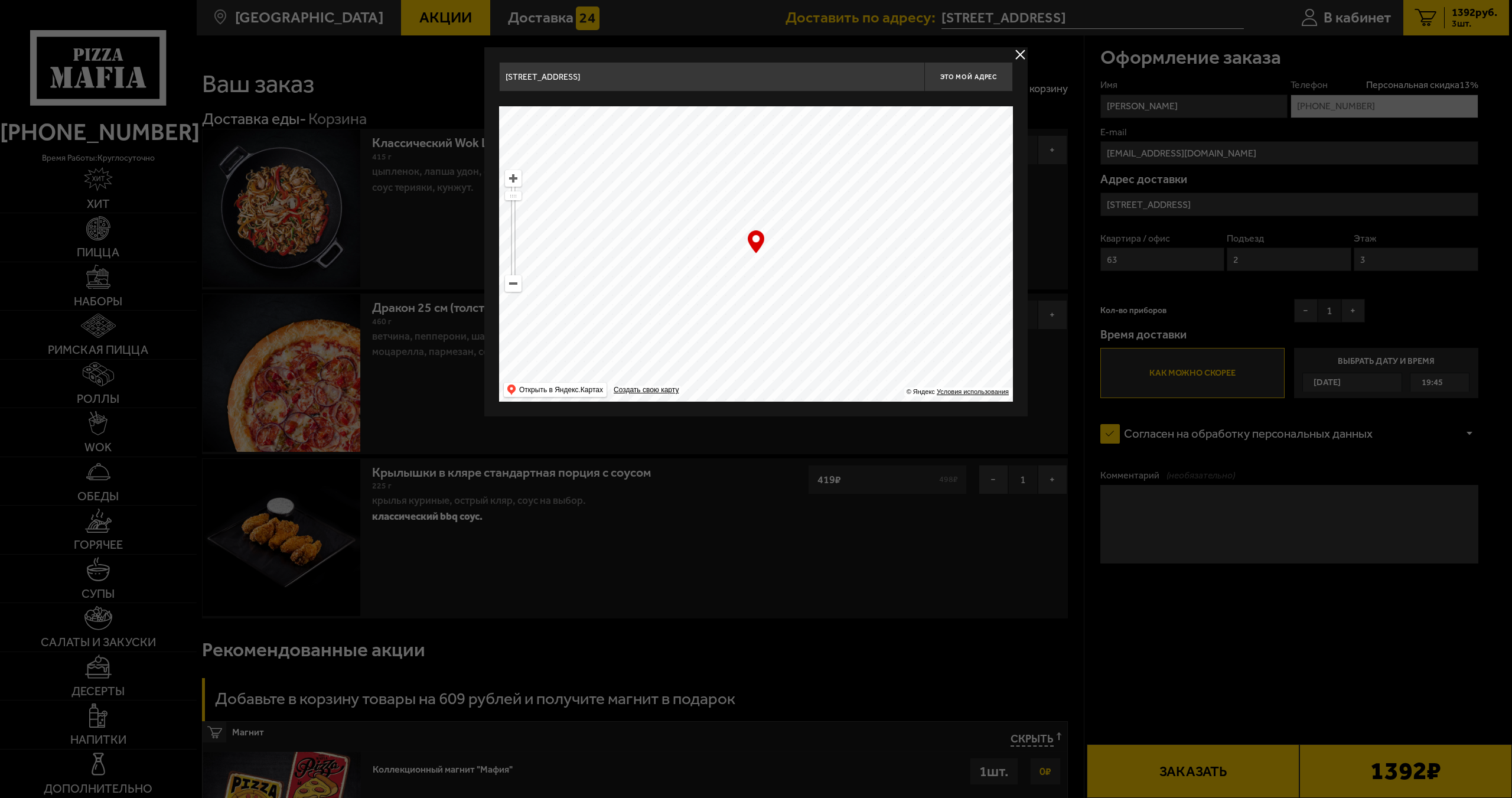
type input "улица Маяковского, 16"
drag, startPoint x: 867, startPoint y: 384, endPoint x: 836, endPoint y: 312, distance: 78.4
click at [868, 414] on div "улица Маяковского, 16 Это мой адрес Найдите адрес перетащив карту … © Яндекс Ус…" at bounding box center [756, 232] width 544 height 369
drag, startPoint x: 850, startPoint y: 350, endPoint x: 855, endPoint y: 406, distance: 56.2
click at [855, 403] on div "улица Маяковского, 16 Это мой адрес Найдите адрес перетащив карту … © Яндекс Ус…" at bounding box center [756, 232] width 544 height 369
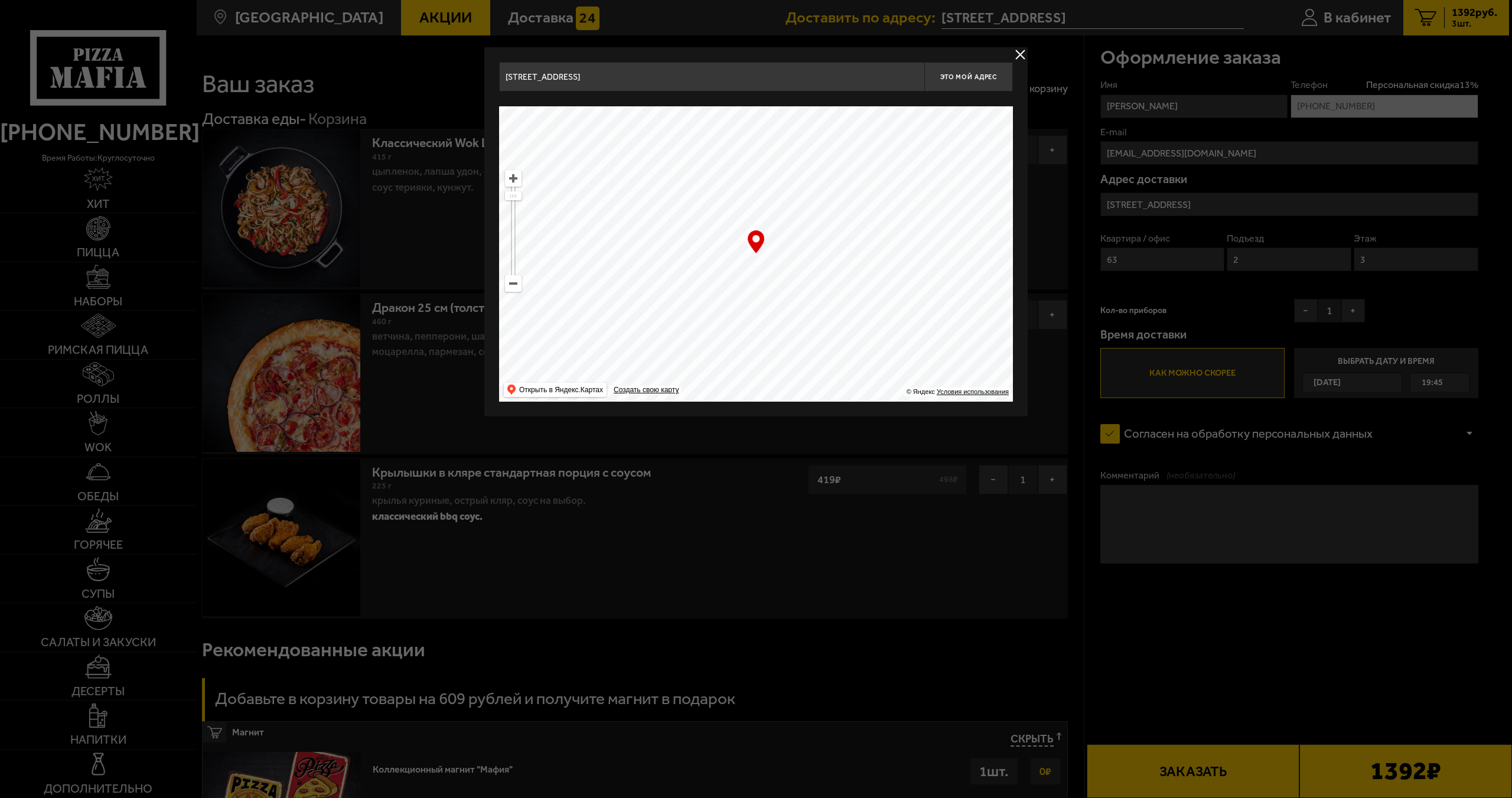
drag, startPoint x: 848, startPoint y: 306, endPoint x: 856, endPoint y: 406, distance: 100.3
click at [858, 395] on ymaps at bounding box center [756, 254] width 514 height 295
drag, startPoint x: 863, startPoint y: 313, endPoint x: 846, endPoint y: 336, distance: 28.6
click at [848, 351] on ymaps at bounding box center [756, 254] width 514 height 295
drag, startPoint x: 853, startPoint y: 284, endPoint x: 839, endPoint y: 314, distance: 33.1
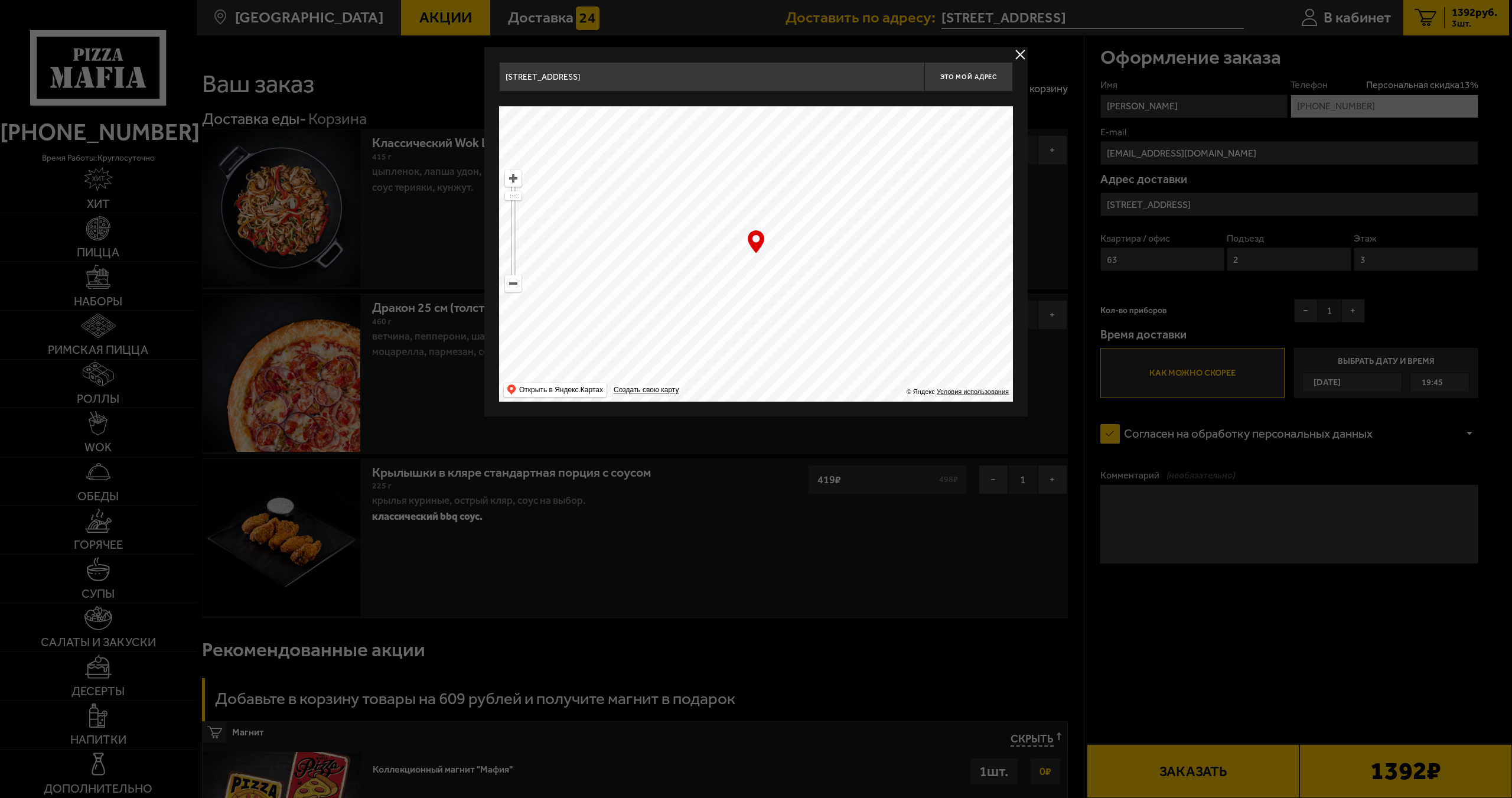
click at [841, 312] on ymaps at bounding box center [756, 254] width 514 height 295
drag, startPoint x: 819, startPoint y: 307, endPoint x: 821, endPoint y: 275, distance: 32.1
click at [819, 310] on ymaps at bounding box center [756, 254] width 514 height 295
type input "Нейшлотский переулок, 23-25"
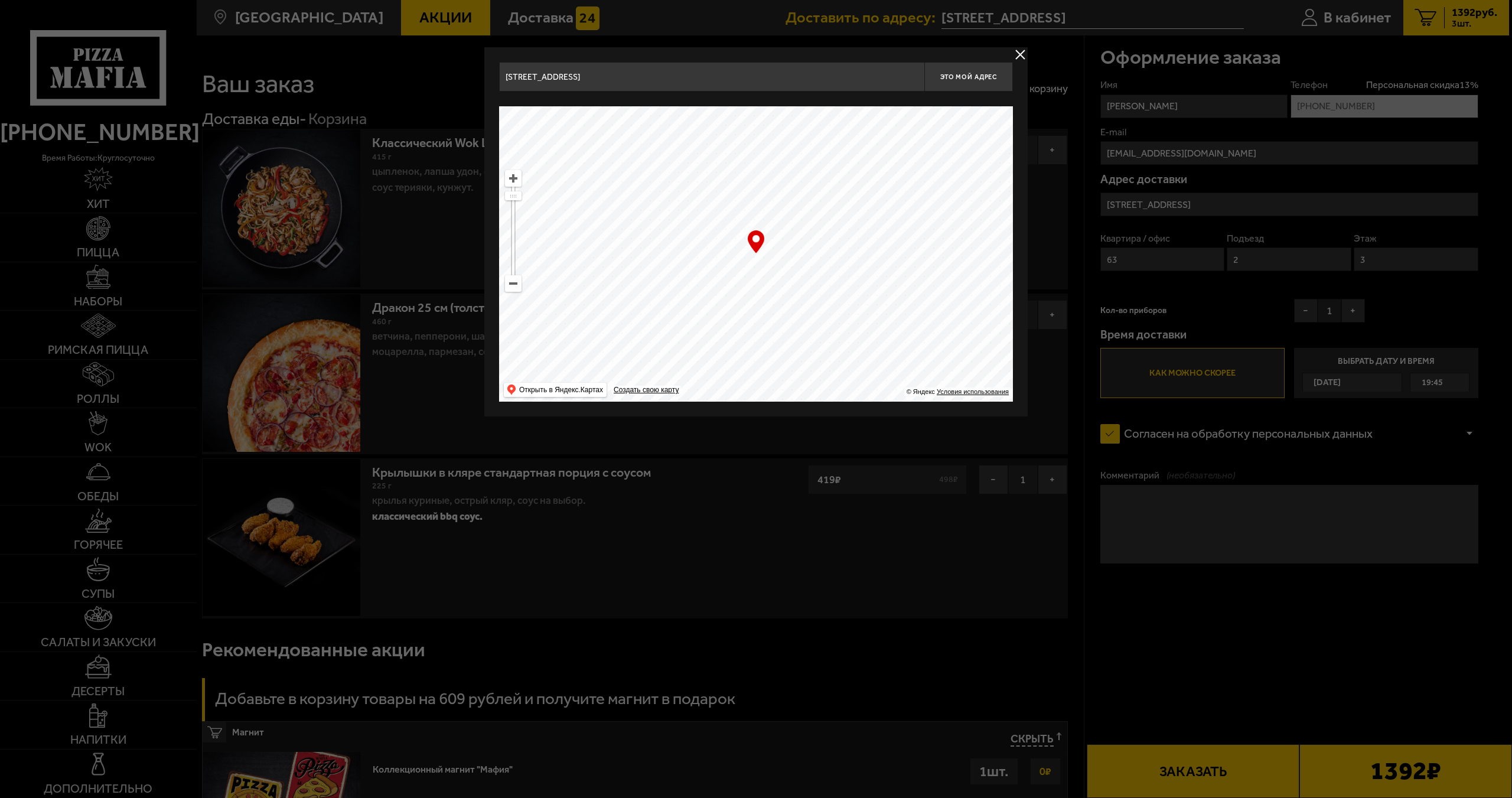
type input "Чугунная улица, 20"
click at [518, 284] on ymaps at bounding box center [513, 283] width 15 height 15
click at [516, 284] on ymaps at bounding box center [513, 283] width 15 height 15
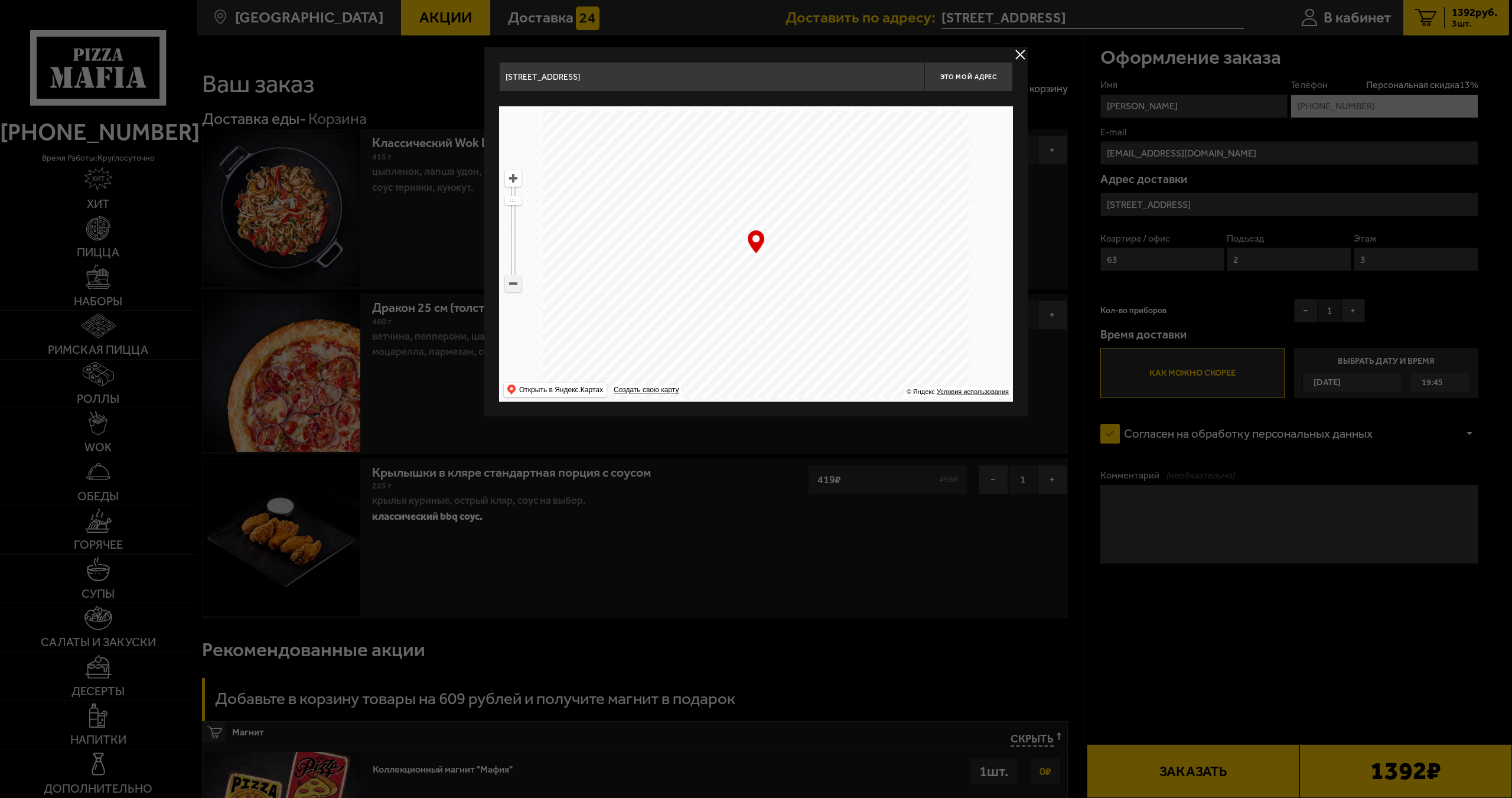
click at [515, 284] on ymaps at bounding box center [513, 283] width 15 height 15
click at [514, 285] on ymaps at bounding box center [513, 283] width 15 height 15
click at [801, 339] on ymaps at bounding box center [756, 254] width 514 height 295
drag, startPoint x: 788, startPoint y: 274, endPoint x: 779, endPoint y: 287, distance: 15.8
click at [779, 287] on ymaps at bounding box center [756, 254] width 514 height 295
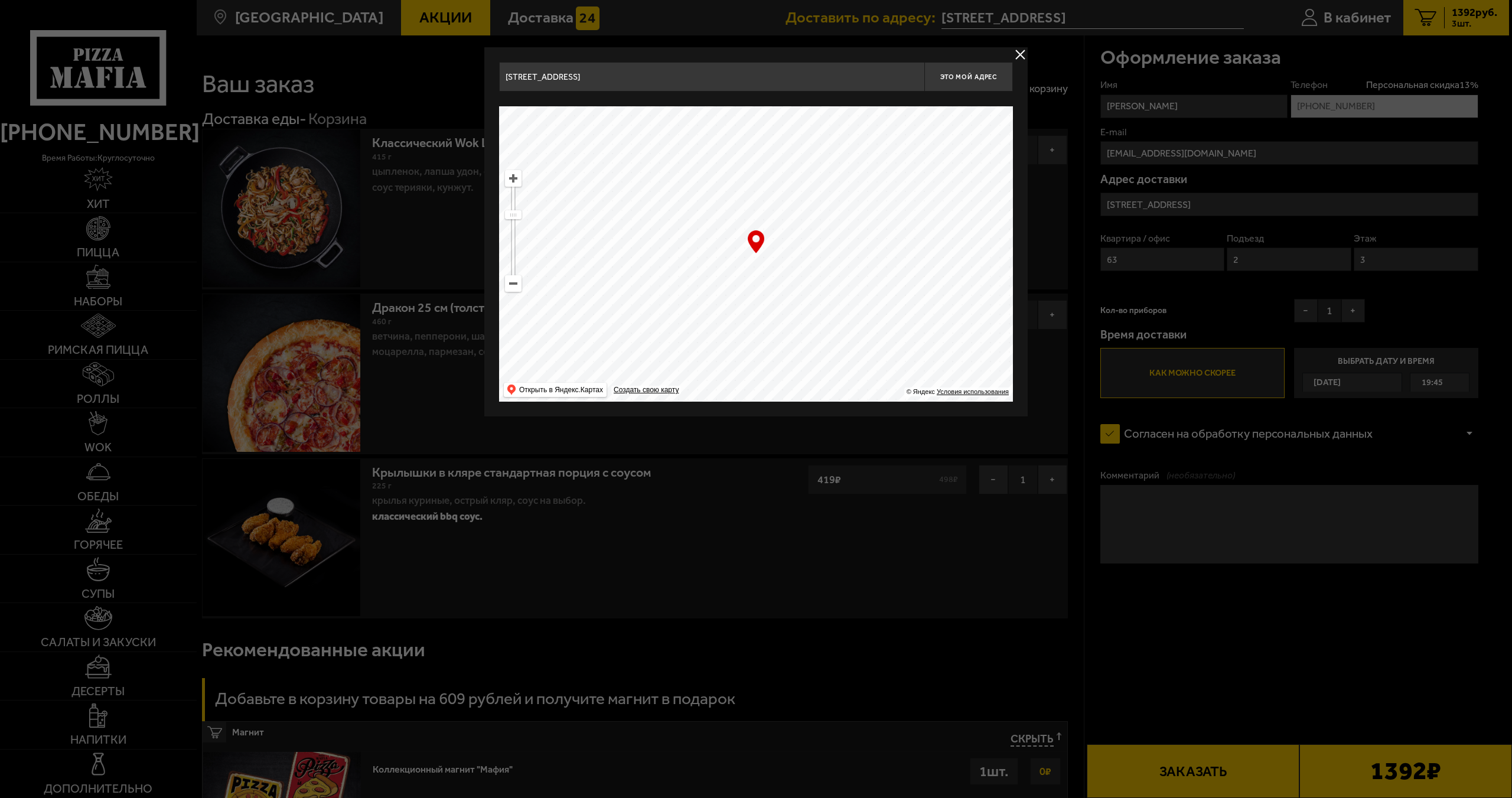
type input "Политехническая улица, 32К"
drag, startPoint x: 685, startPoint y: 258, endPoint x: 734, endPoint y: 241, distance: 51.9
click at [734, 241] on ymaps at bounding box center [756, 254] width 514 height 295
click at [512, 181] on ymaps at bounding box center [513, 178] width 15 height 15
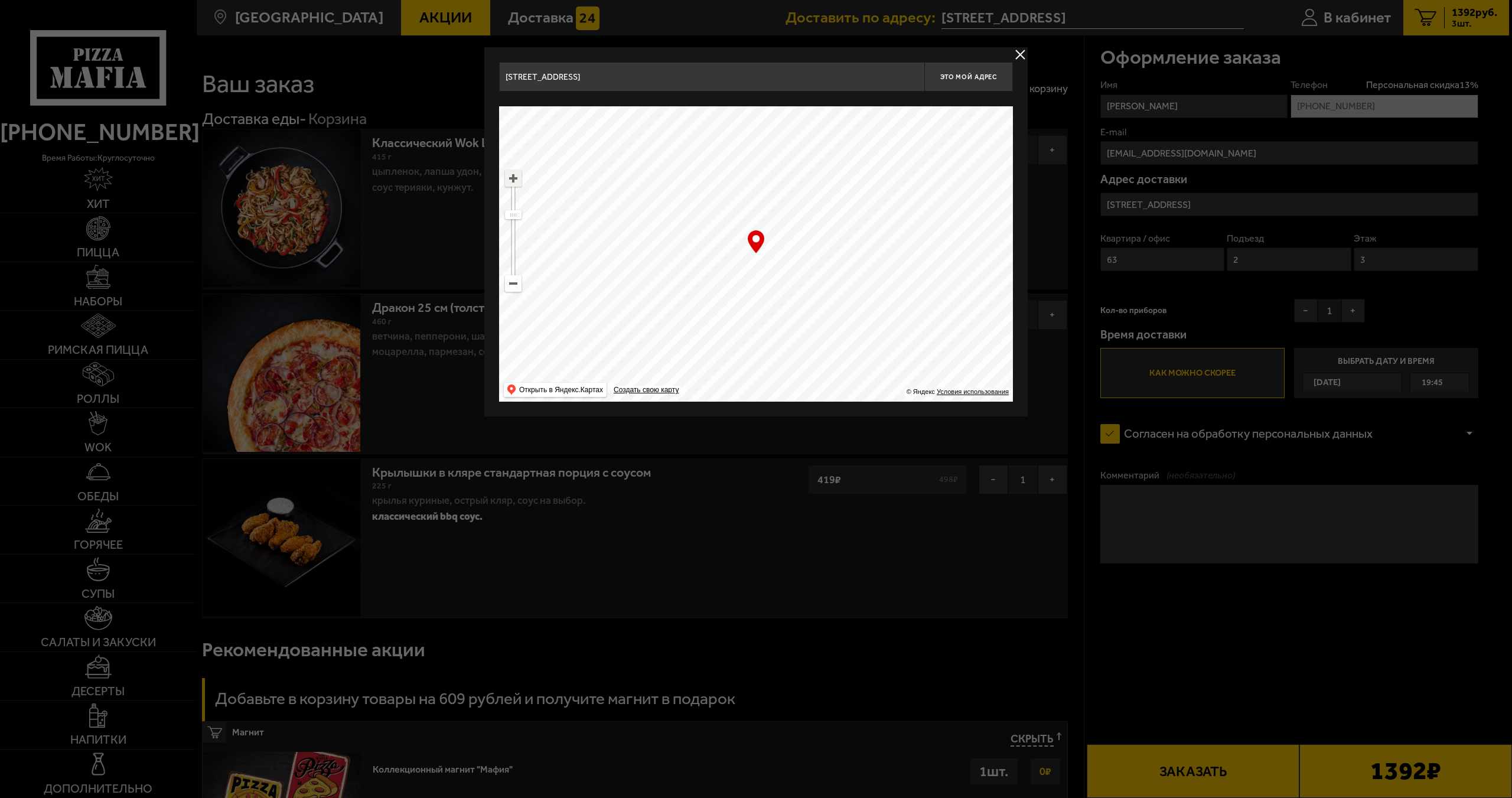
drag, startPoint x: 512, startPoint y: 181, endPoint x: 522, endPoint y: 183, distance: 10.2
click at [511, 181] on ymaps at bounding box center [513, 178] width 15 height 15
drag, startPoint x: 890, startPoint y: 313, endPoint x: 756, endPoint y: 228, distance: 158.7
click at [756, 228] on ymaps at bounding box center [756, 254] width 514 height 295
click at [513, 180] on ymaps at bounding box center [513, 178] width 15 height 15
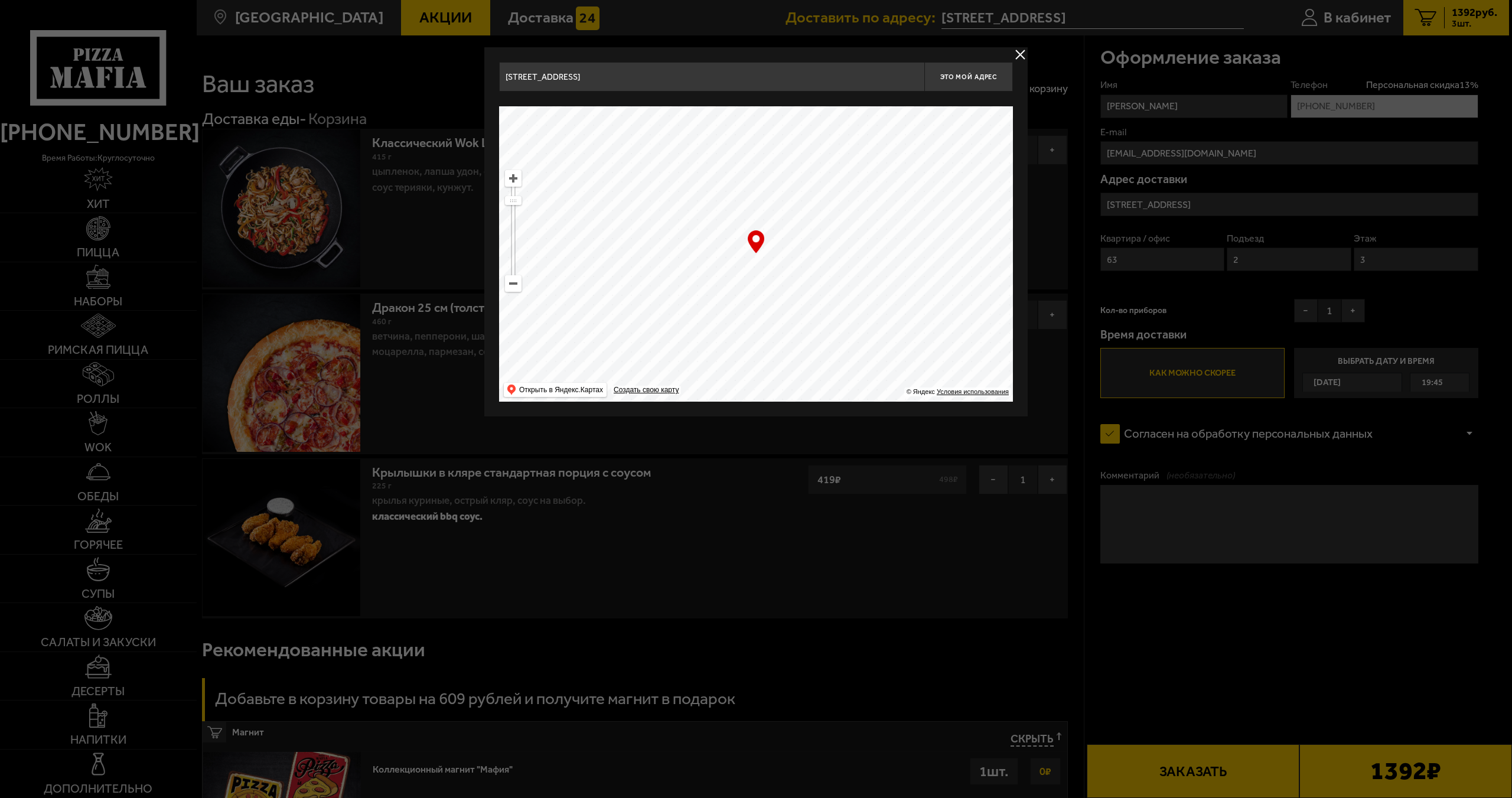
type input "Гражданский проспект, 90к7"
click at [513, 180] on ymaps at bounding box center [513, 178] width 15 height 15
drag, startPoint x: 808, startPoint y: 287, endPoint x: 987, endPoint y: 363, distance: 194.5
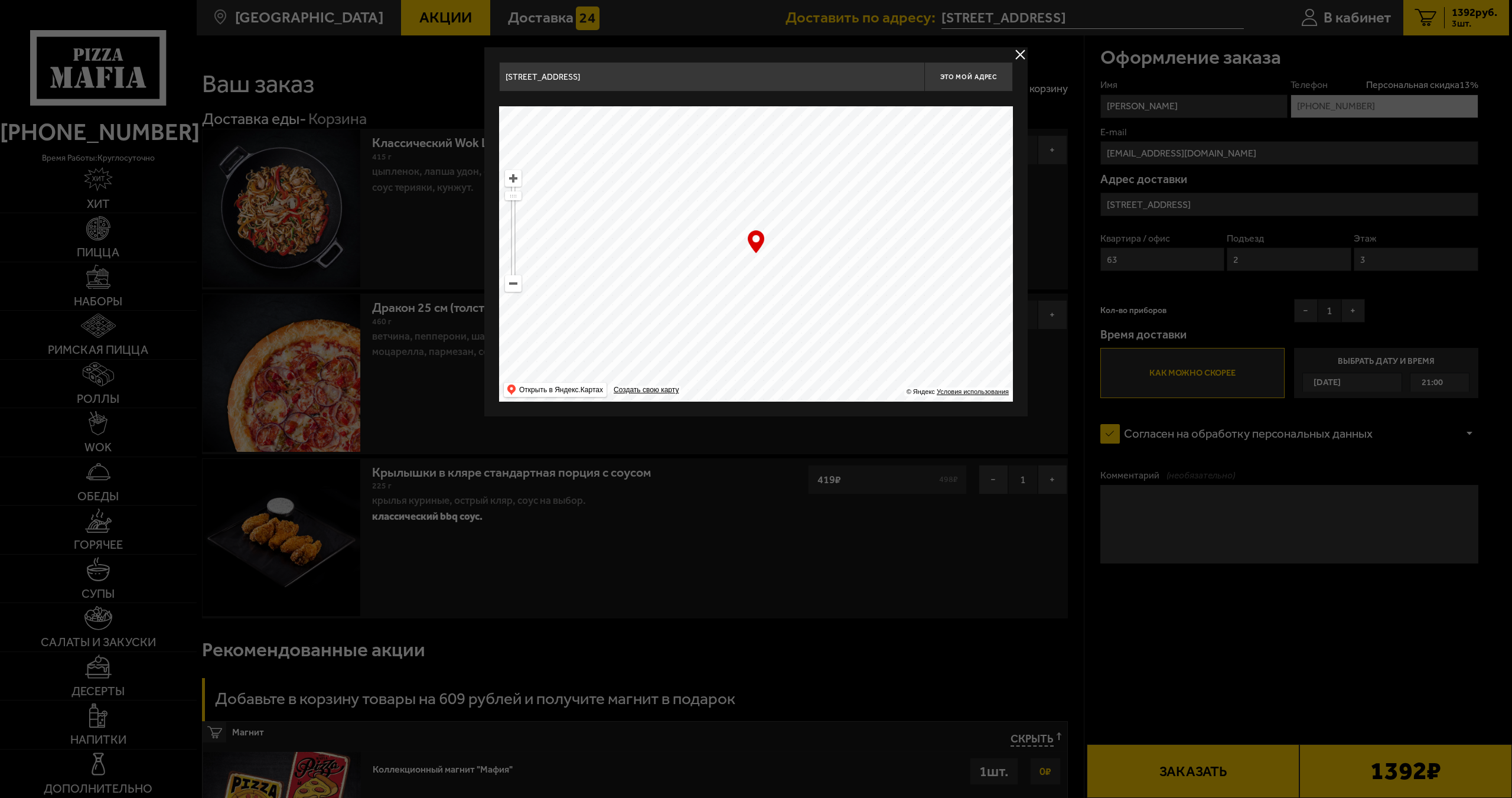
click at [940, 351] on ymaps at bounding box center [756, 254] width 514 height 295
drag, startPoint x: 814, startPoint y: 280, endPoint x: 805, endPoint y: 413, distance: 133.3
click at [791, 405] on div "Гражданский проспект, 90к7 Это мой адрес Найдите адрес перетащив карту … © Янде…" at bounding box center [756, 232] width 544 height 369
click at [792, 332] on ymaps at bounding box center [756, 254] width 514 height 295
drag, startPoint x: 519, startPoint y: 300, endPoint x: 508, endPoint y: 293, distance: 13.0
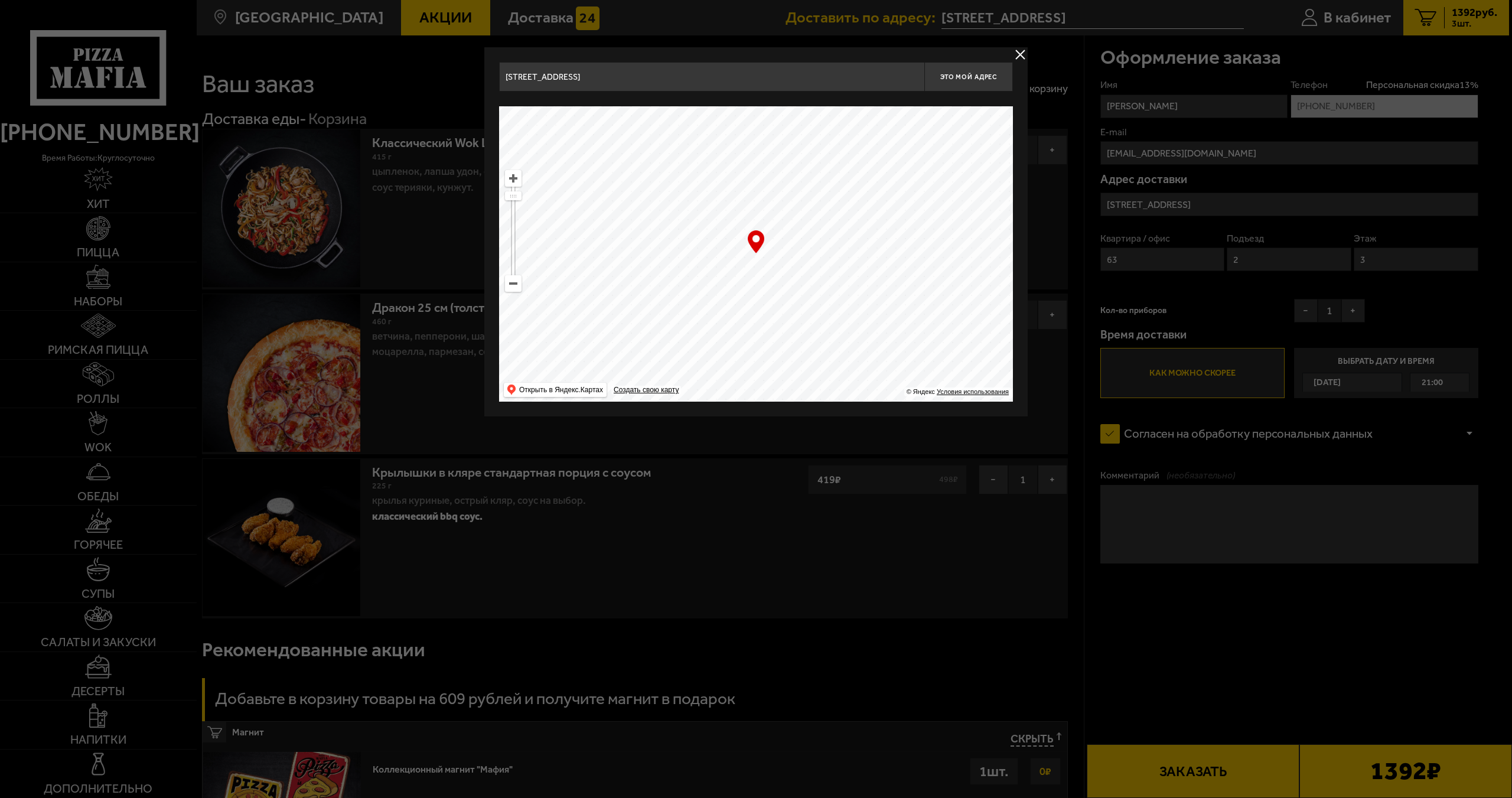
click at [514, 297] on ymaps at bounding box center [756, 254] width 514 height 295
type input "улица Академика Байкова, 8А"
click at [507, 293] on ymaps at bounding box center [756, 254] width 514 height 295
click at [507, 291] on ymaps "… © Яндекс Условия использования Открыть в Яндекс.Картах Создать свою карту" at bounding box center [756, 254] width 514 height 295
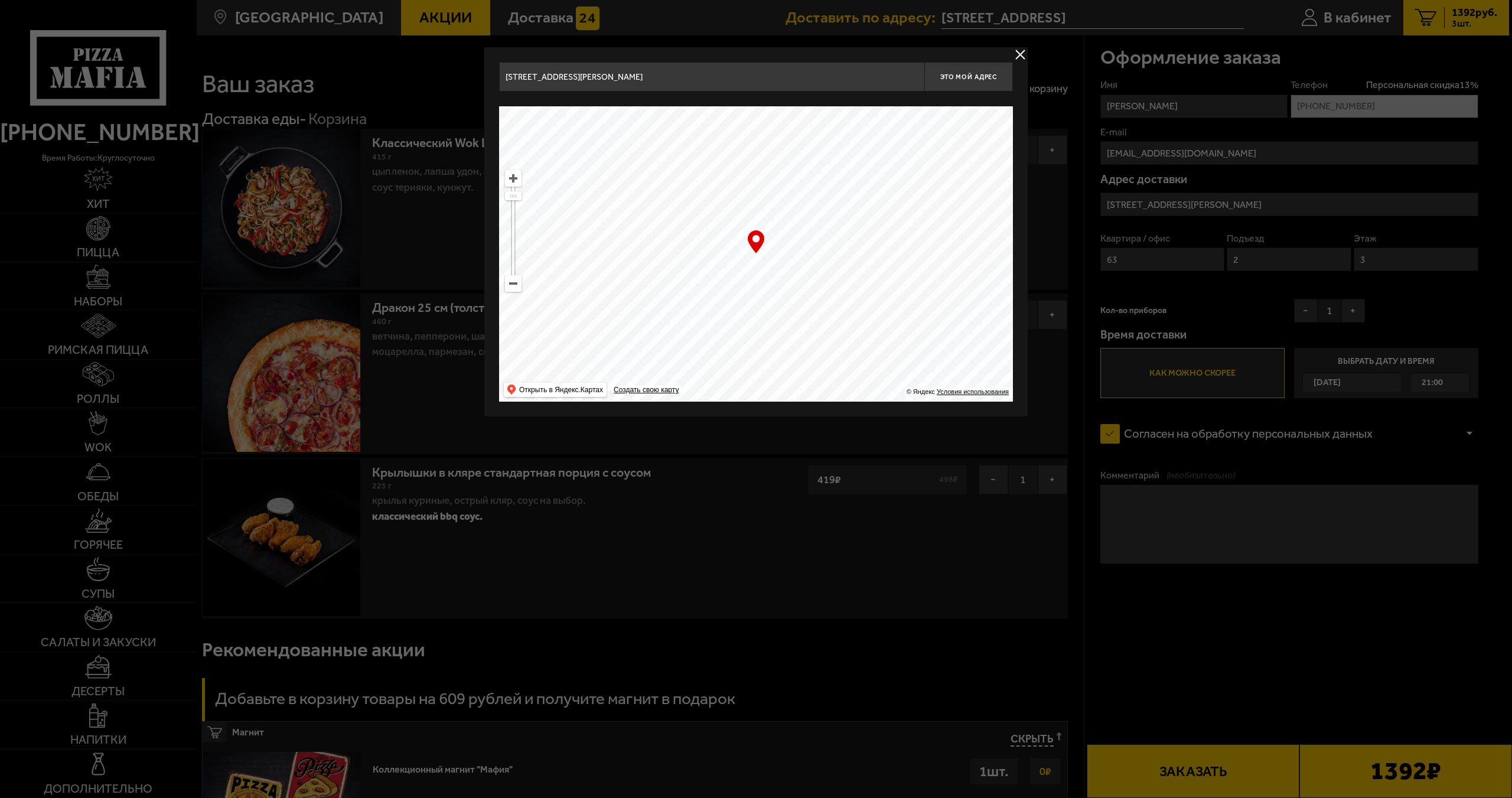
click at [502, 288] on ymaps at bounding box center [756, 254] width 514 height 295
click at [514, 287] on ymaps at bounding box center [513, 283] width 15 height 15
drag, startPoint x: 796, startPoint y: 313, endPoint x: 720, endPoint y: 237, distance: 107.5
click at [720, 237] on ymaps at bounding box center [756, 254] width 514 height 295
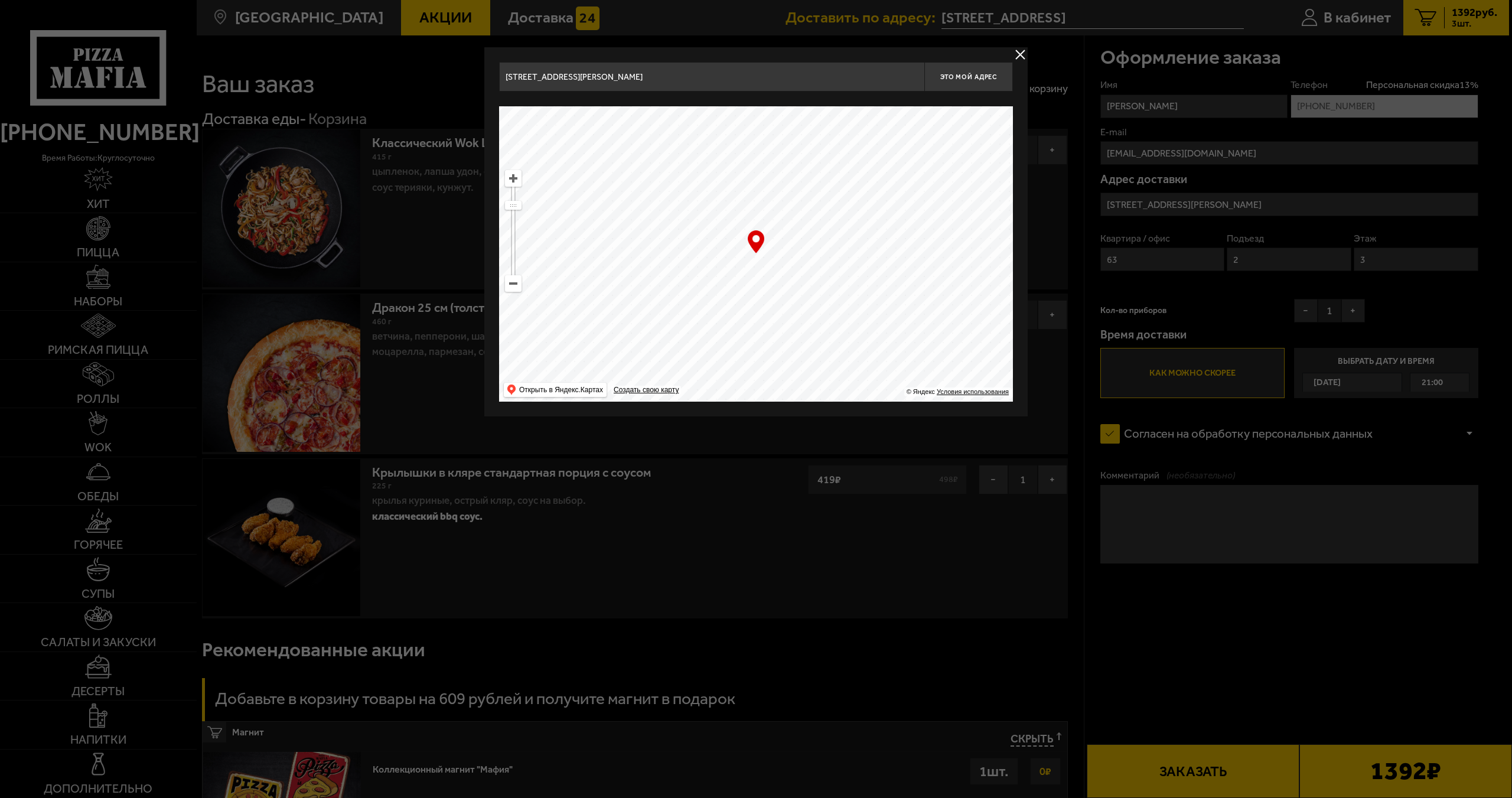
type input "улица Вавиловых, 10к1"
drag, startPoint x: 732, startPoint y: 254, endPoint x: 771, endPoint y: 267, distance: 41.1
click at [771, 267] on ymaps at bounding box center [756, 254] width 514 height 295
click at [733, 243] on ymaps at bounding box center [756, 254] width 514 height 295
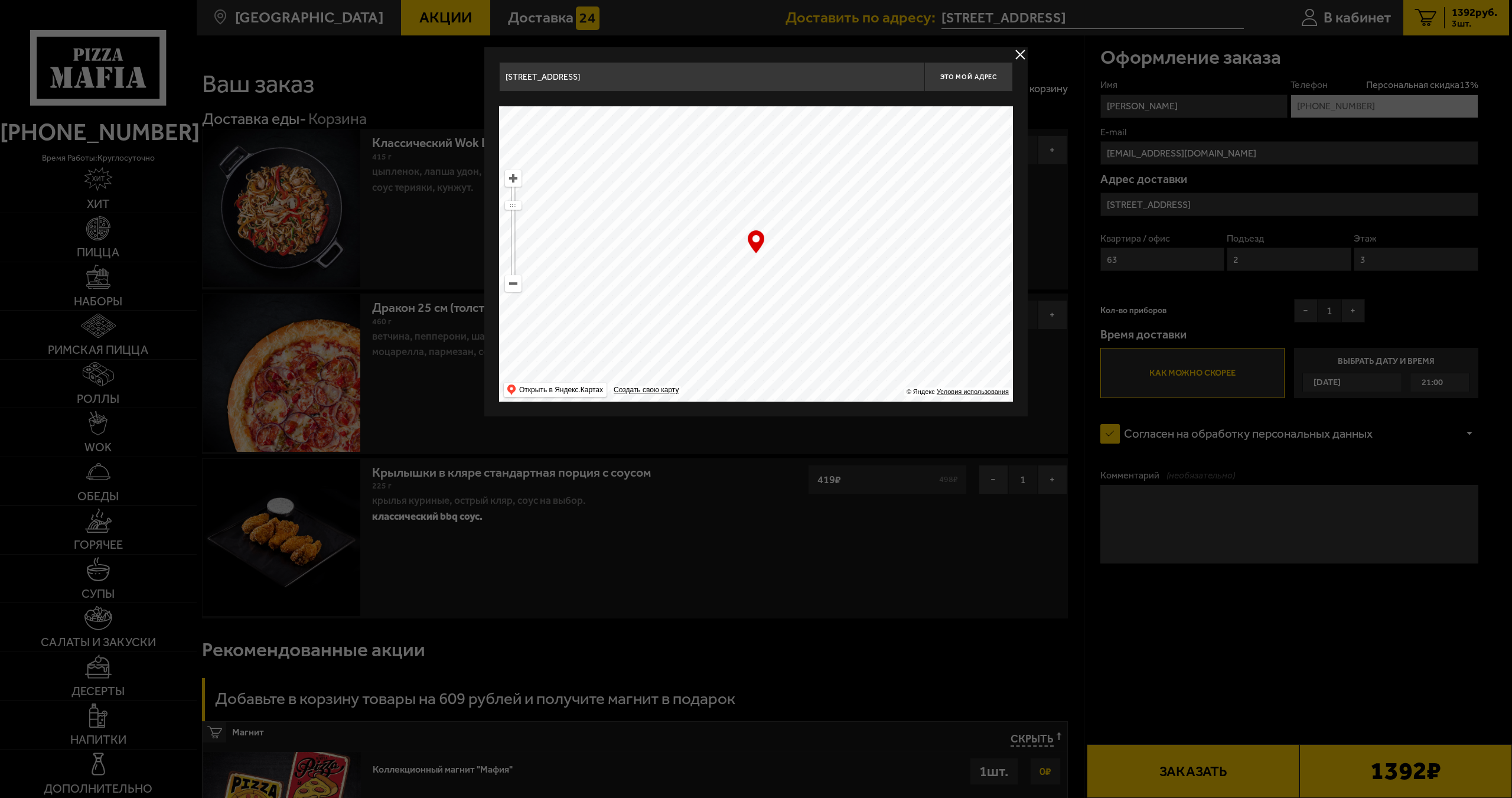
type input "проспект Науки, 2"
drag, startPoint x: 749, startPoint y: 246, endPoint x: 750, endPoint y: 189, distance: 57.0
click at [750, 189] on ymaps at bounding box center [756, 254] width 514 height 295
click at [503, 178] on ymaps at bounding box center [756, 254] width 514 height 295
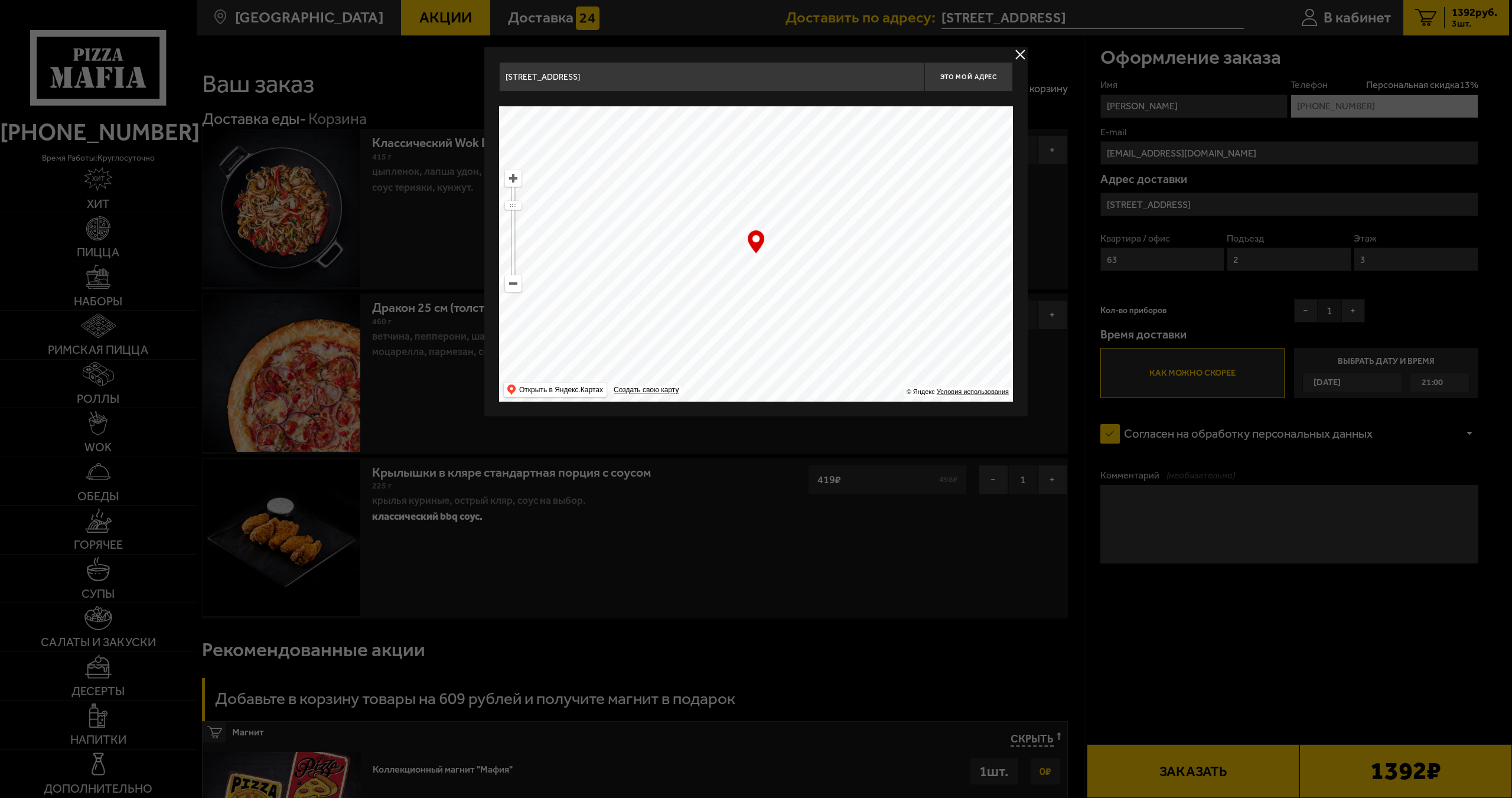
click at [509, 177] on ymaps at bounding box center [513, 178] width 15 height 15
drag, startPoint x: 906, startPoint y: 297, endPoint x: 786, endPoint y: 271, distance: 122.8
click at [786, 271] on ymaps at bounding box center [756, 254] width 514 height 295
type input "[STREET_ADDRESS]"
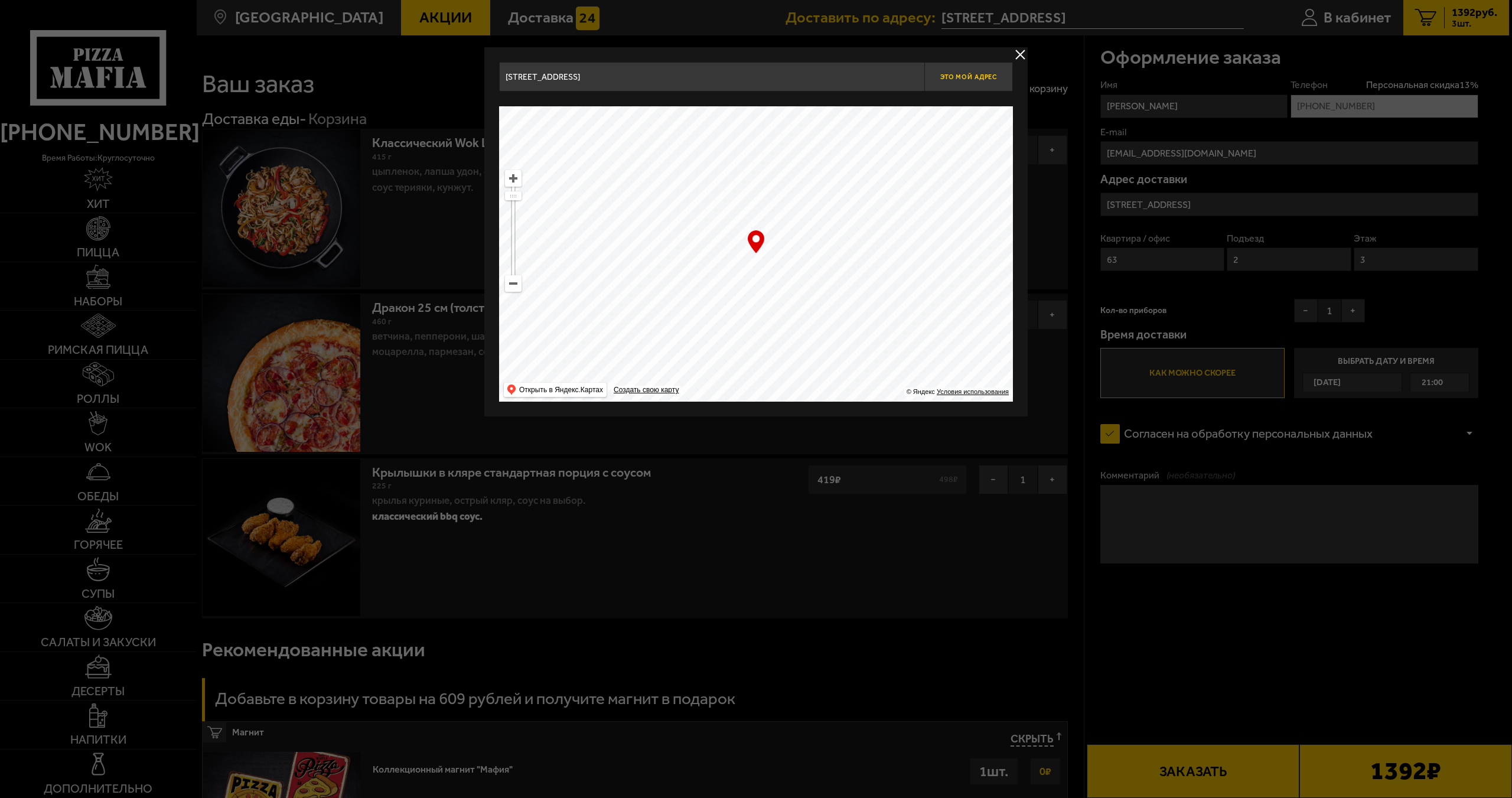
type input "[STREET_ADDRESS]"
click at [943, 80] on span "Это мой адрес" at bounding box center [968, 77] width 57 height 8
click at [943, 81] on button "Это мой адрес" at bounding box center [969, 77] width 89 height 29
click at [944, 81] on button "Это мой адрес" at bounding box center [969, 77] width 89 height 29
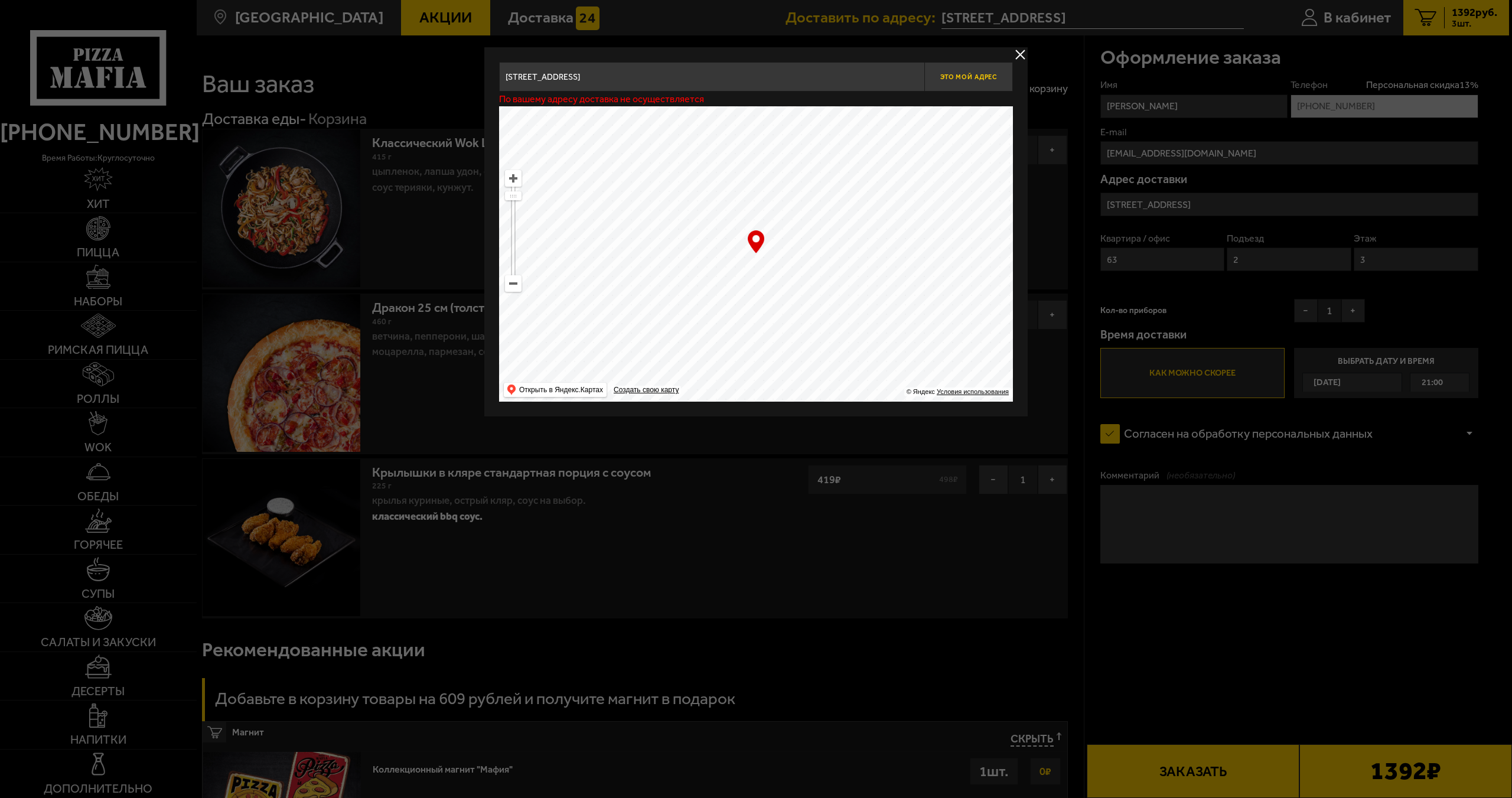
click at [943, 81] on button "Это мой адрес" at bounding box center [969, 77] width 89 height 29
click at [925, 62] on button "Это мой адрес" at bounding box center [969, 77] width 89 height 29
click at [1020, 58] on button "delivery type" at bounding box center [1020, 55] width 15 height 15
